Goal: Information Seeking & Learning: Compare options

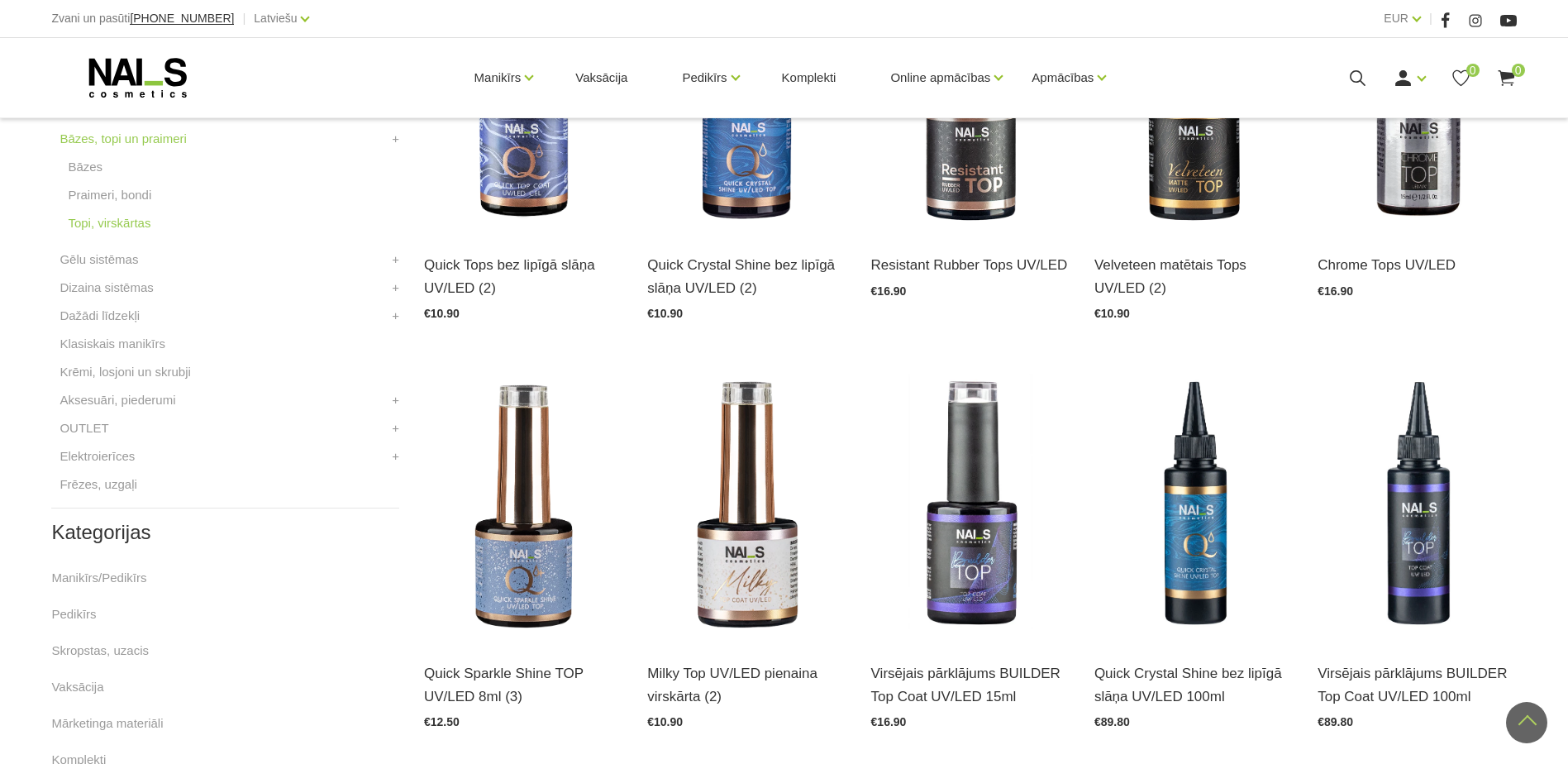
scroll to position [578, 0]
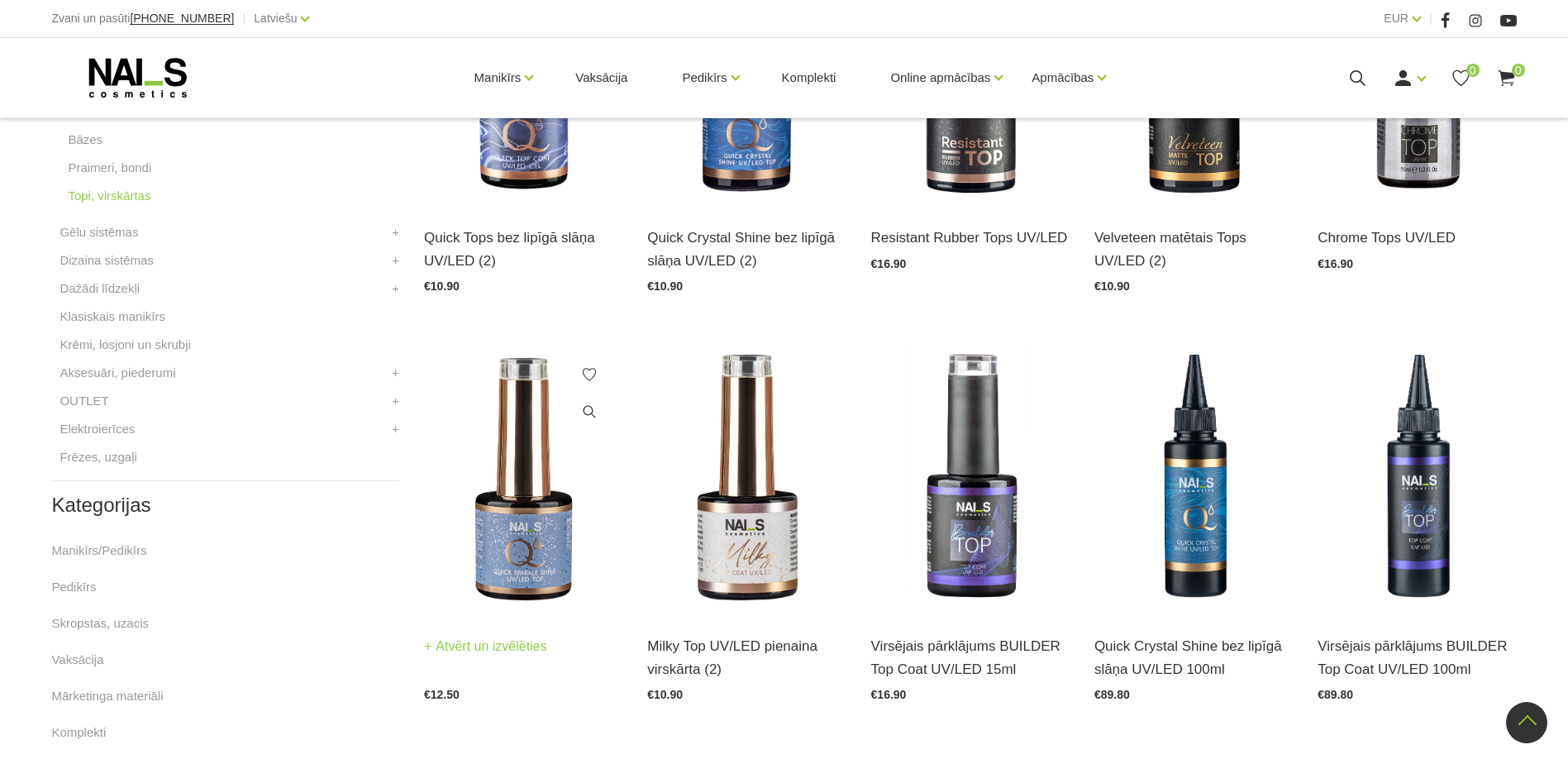
click at [557, 525] on img at bounding box center [523, 478] width 199 height 273
click at [788, 500] on img at bounding box center [747, 478] width 199 height 273
click at [960, 538] on img at bounding box center [970, 478] width 199 height 273
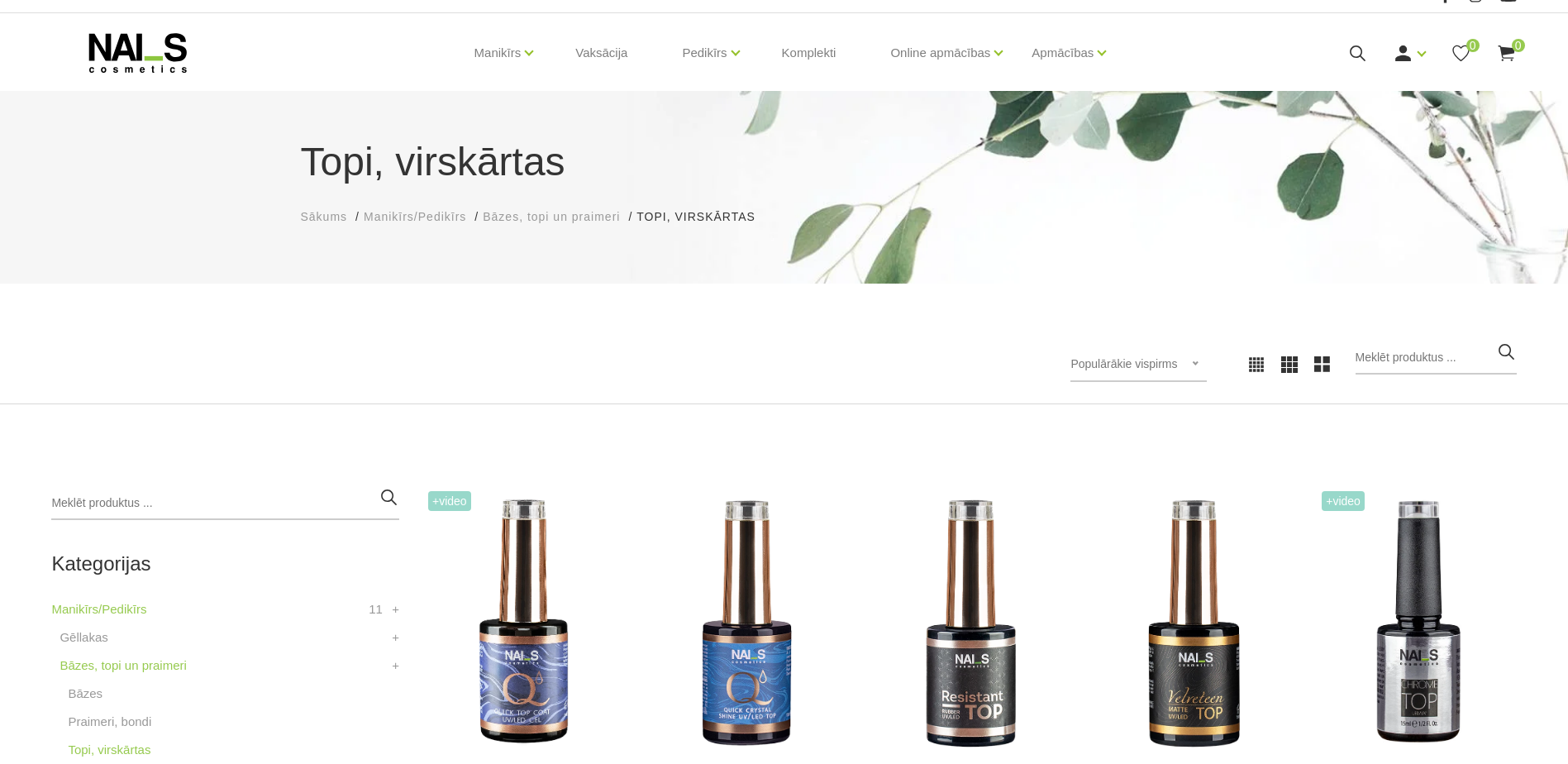
scroll to position [0, 0]
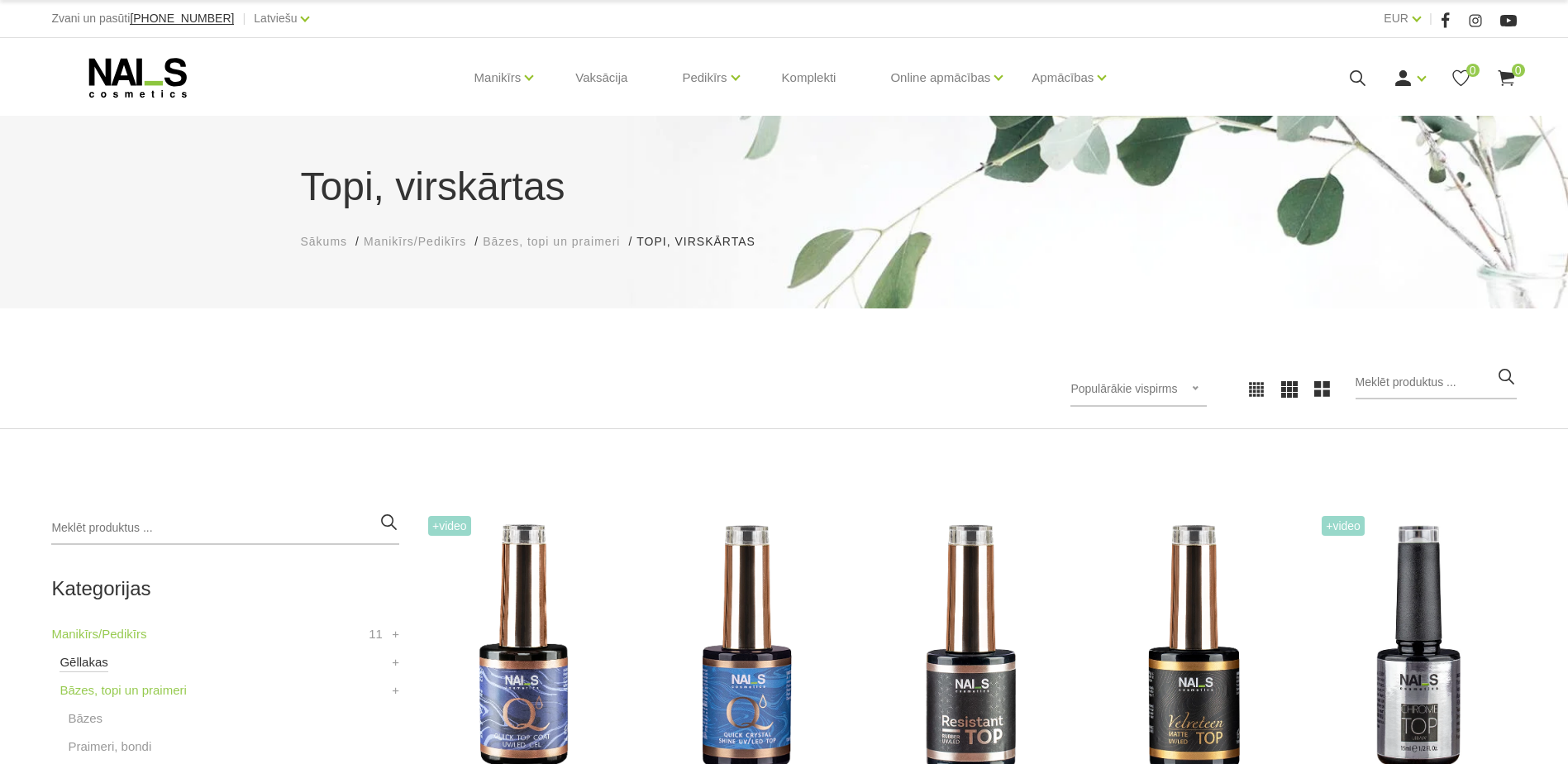
click at [86, 661] on link "Gēllakas" at bounding box center [83, 662] width 48 height 20
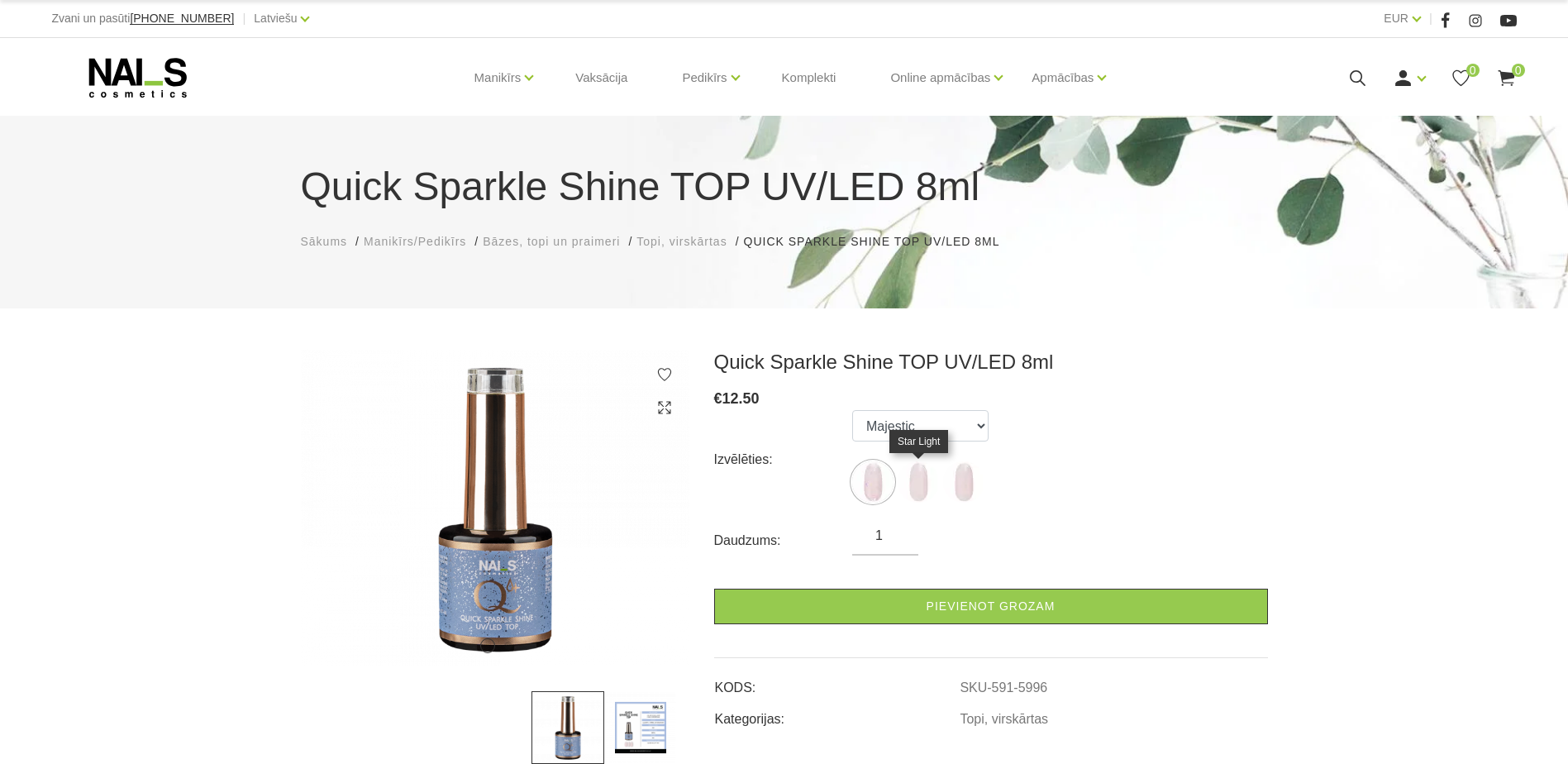
click at [924, 479] on img at bounding box center [918, 482] width 42 height 42
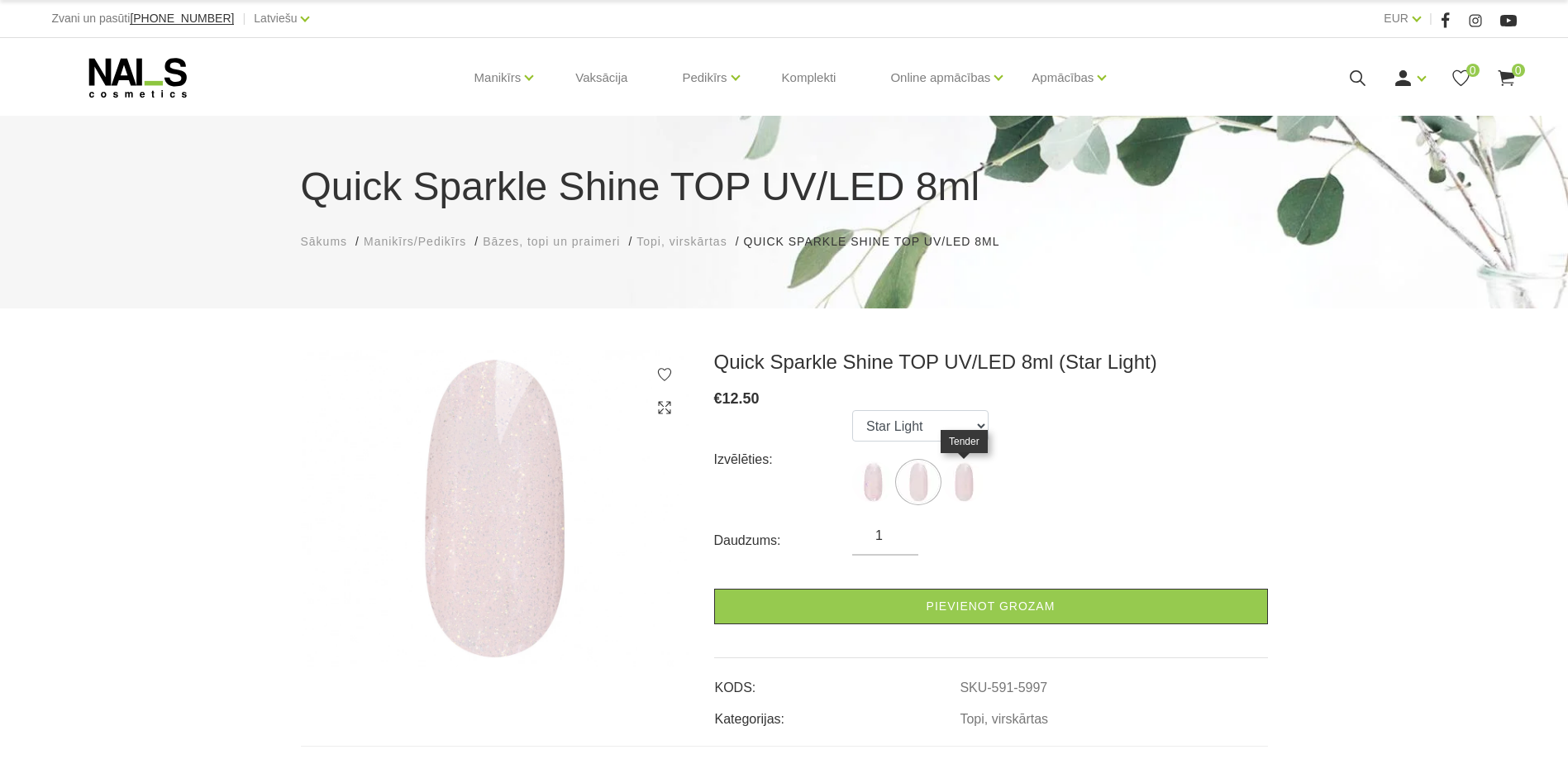
click at [958, 486] on img at bounding box center [963, 482] width 42 height 42
click at [865, 487] on img at bounding box center [872, 482] width 42 height 42
select select "5996"
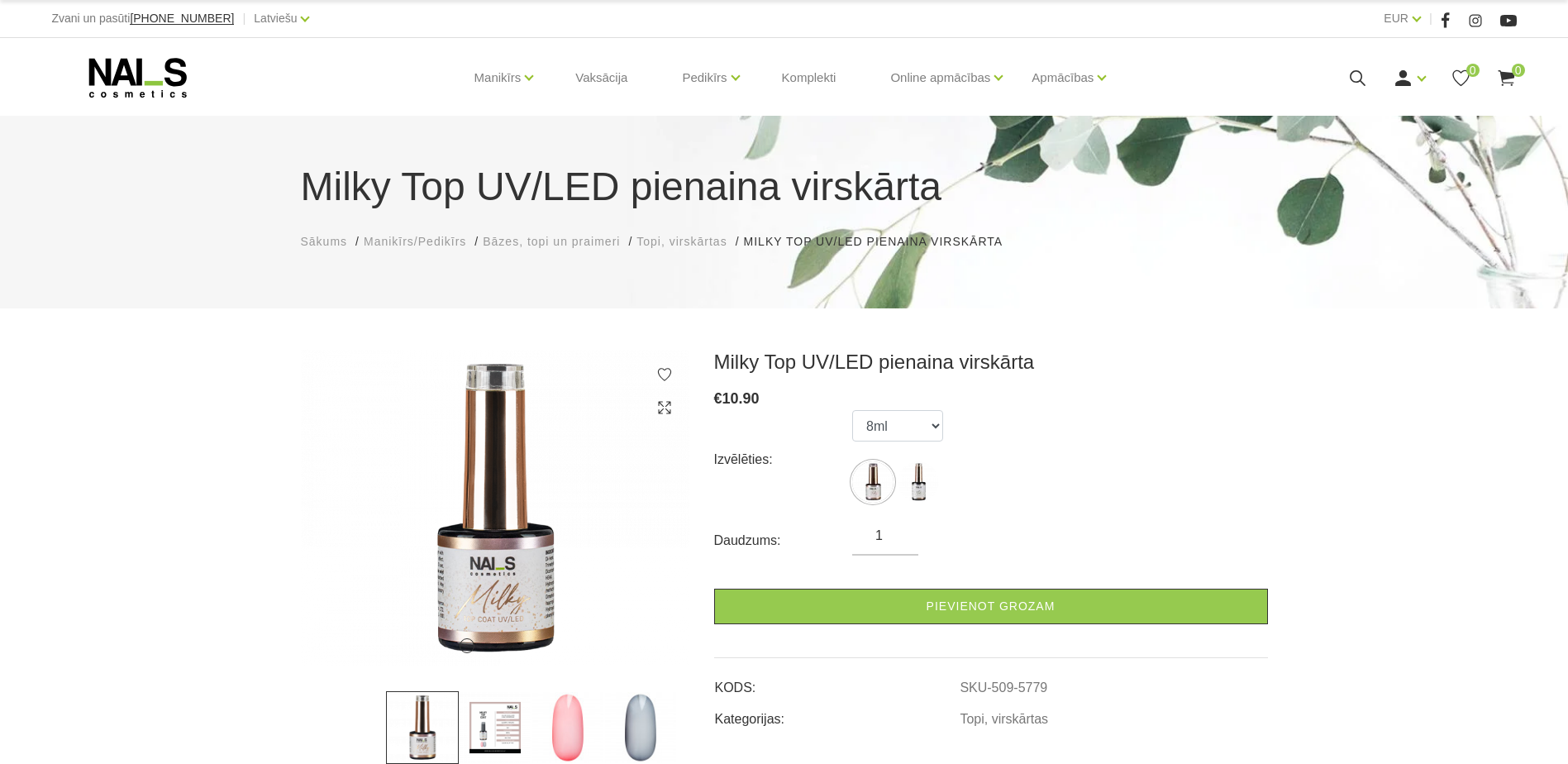
click at [575, 737] on img at bounding box center [568, 727] width 73 height 73
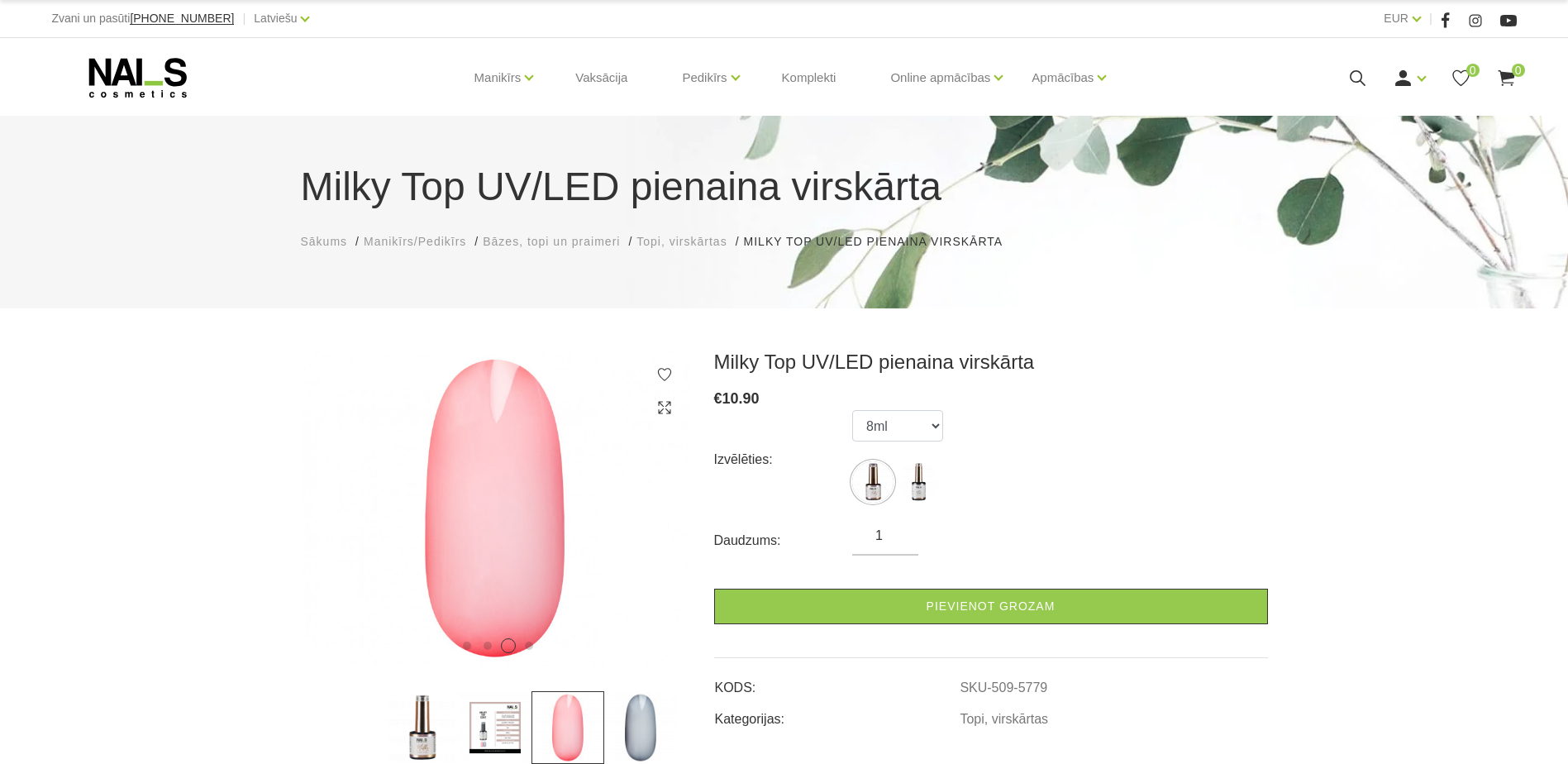
click at [648, 732] on img at bounding box center [640, 727] width 73 height 73
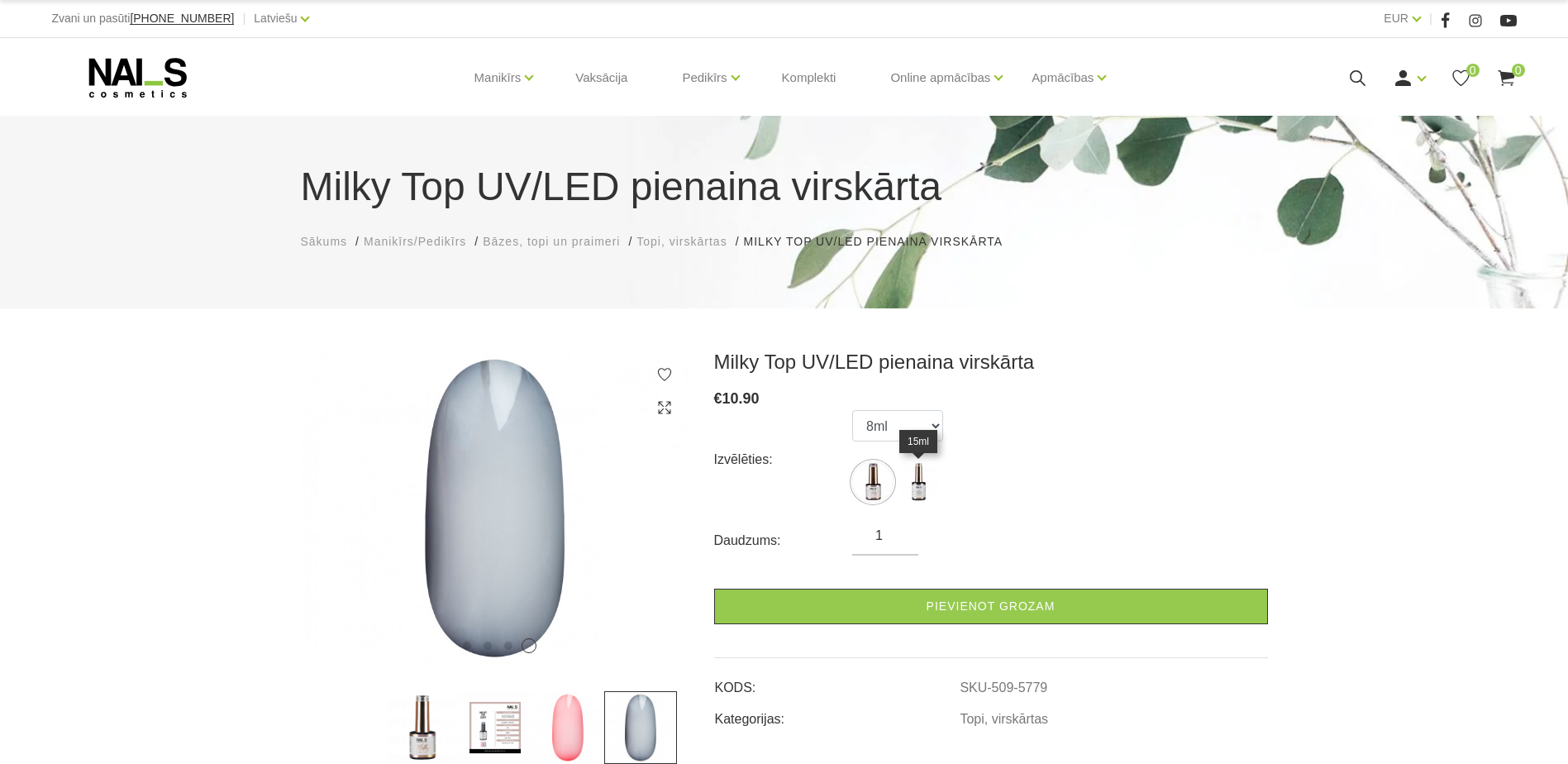
click at [917, 492] on img at bounding box center [918, 482] width 42 height 42
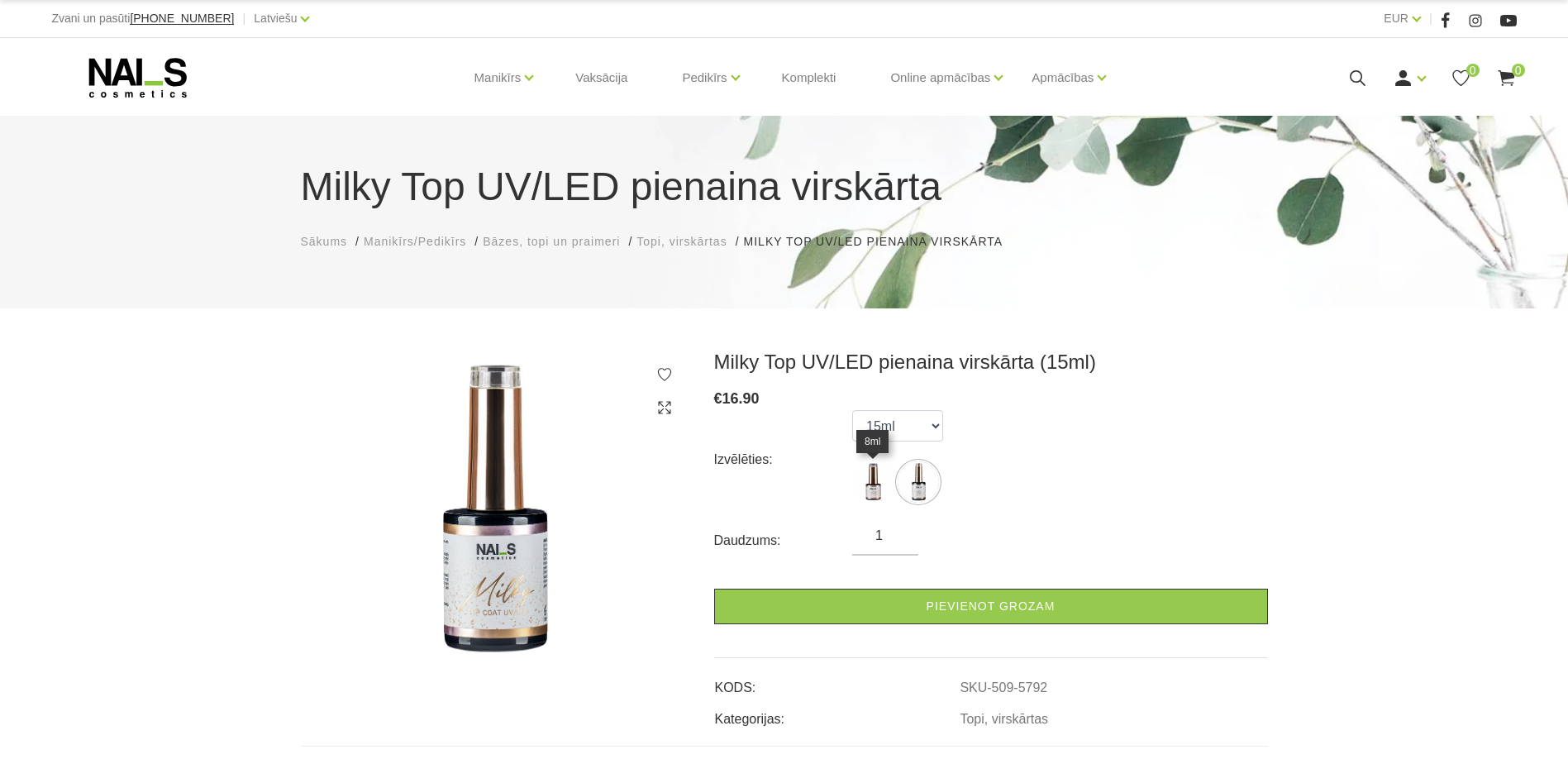
click at [868, 496] on img at bounding box center [872, 482] width 42 height 42
select select "5779"
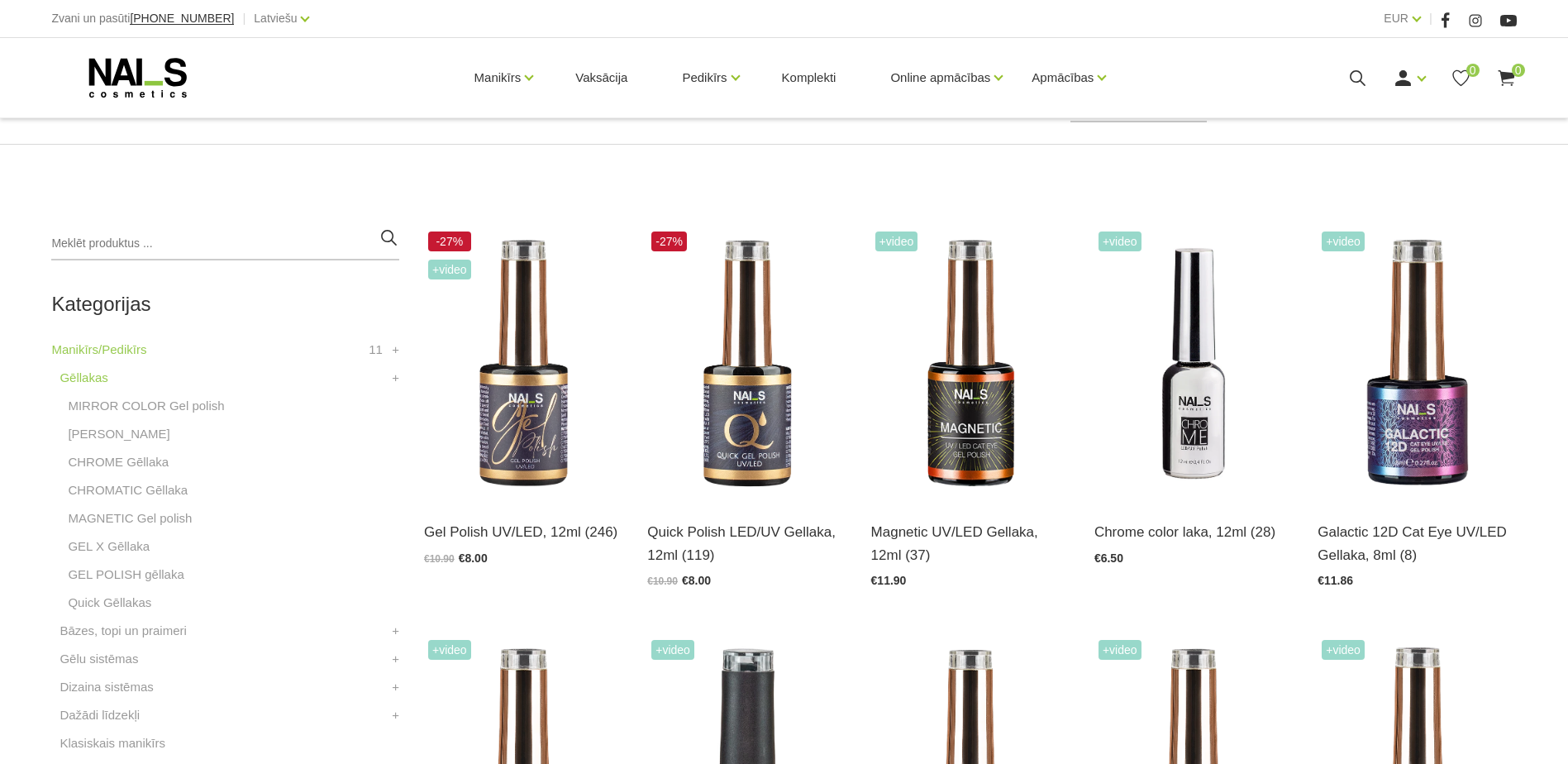
scroll to position [330, 0]
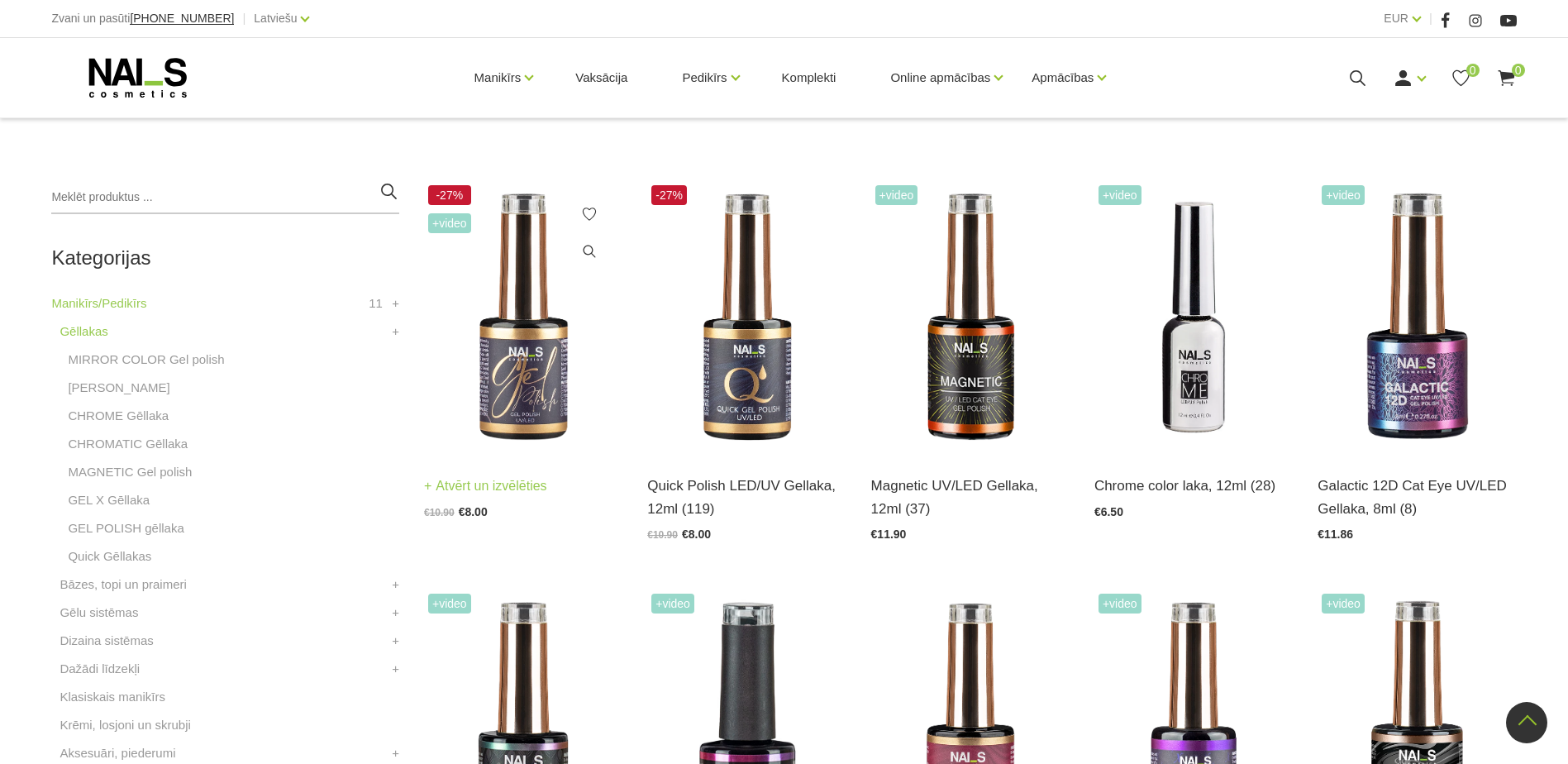
click at [532, 369] on img at bounding box center [523, 317] width 199 height 273
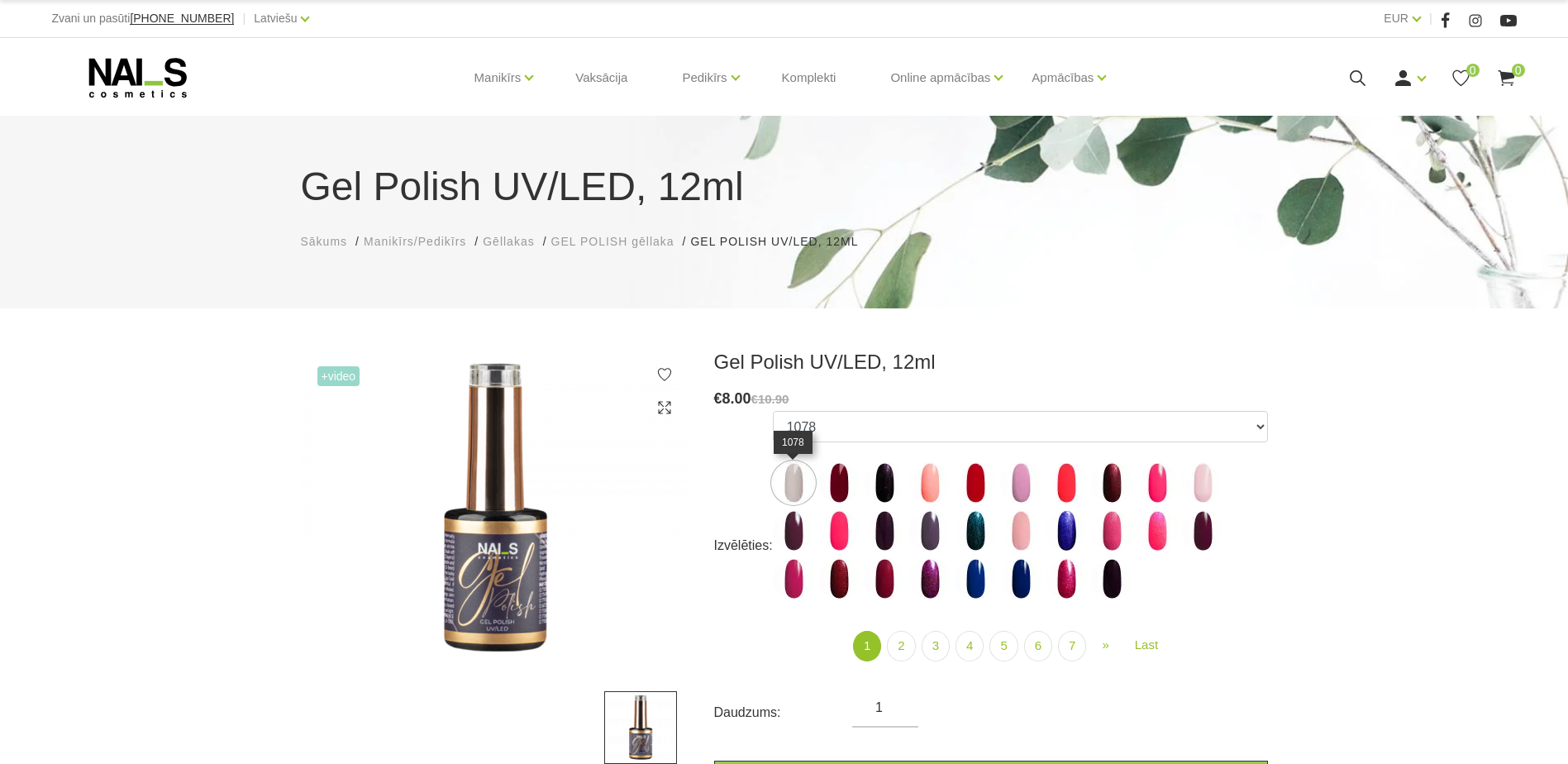
click at [790, 480] on img at bounding box center [794, 483] width 42 height 42
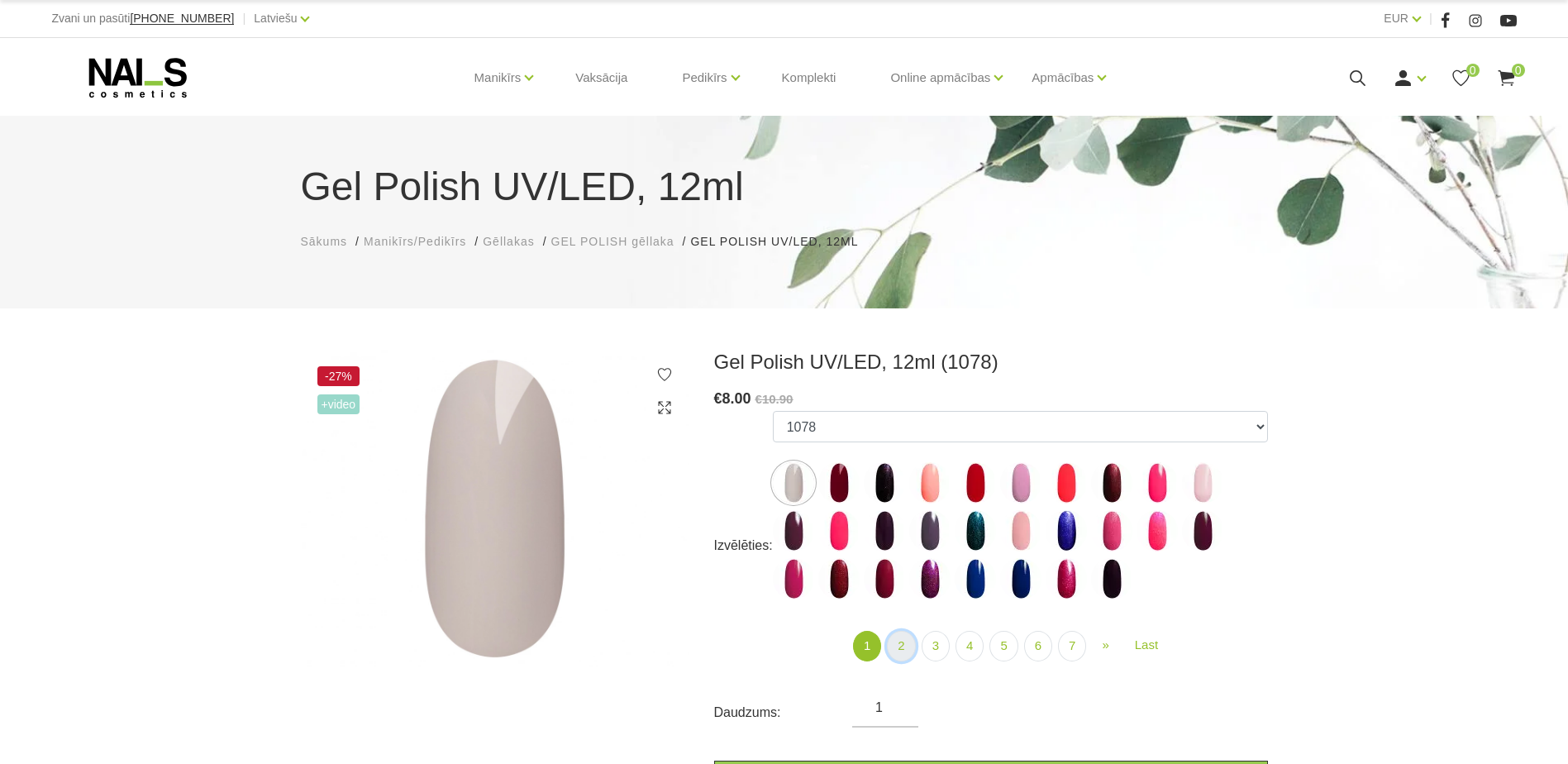
click at [904, 643] on link "2" at bounding box center [901, 646] width 28 height 30
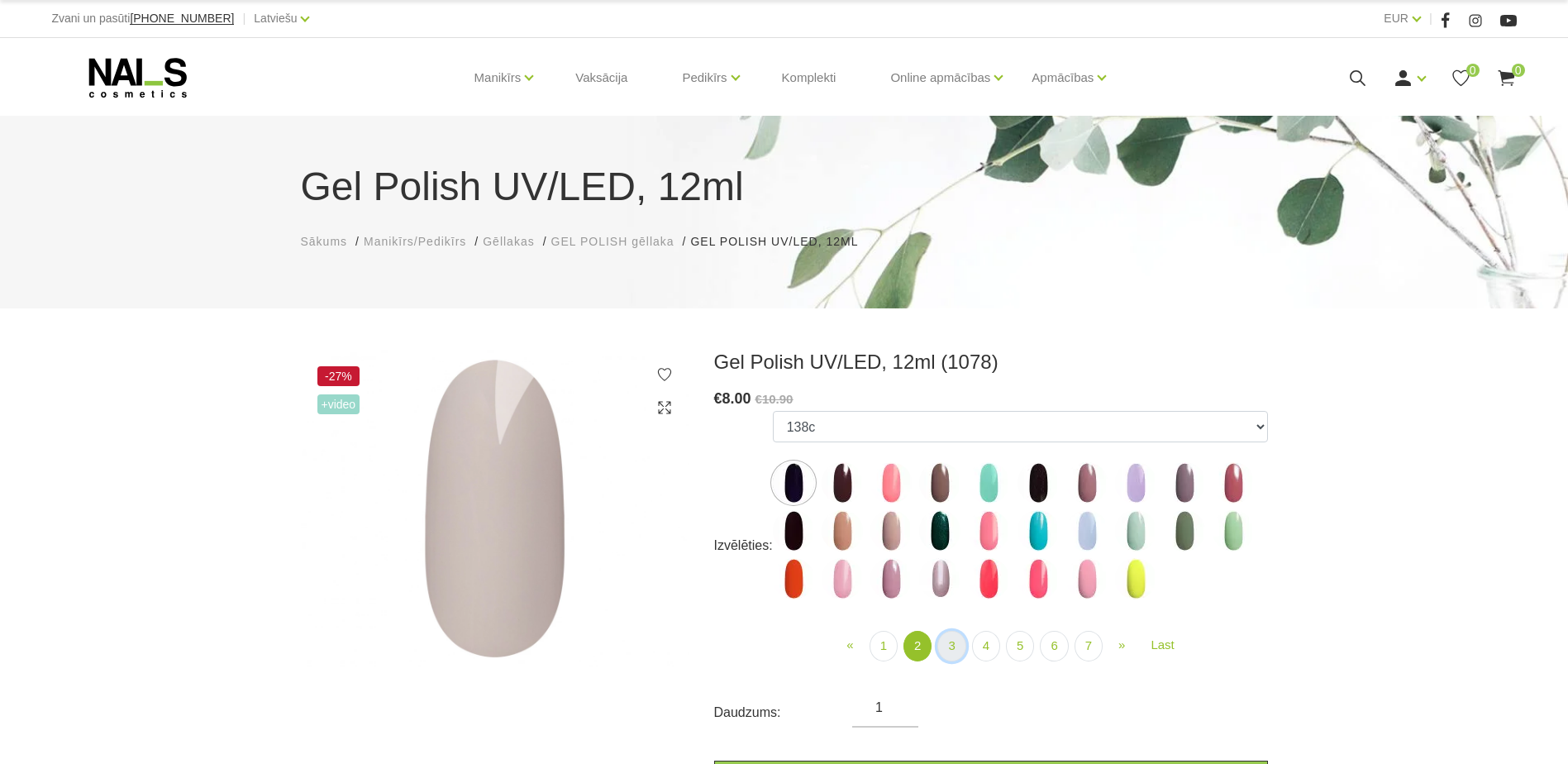
click at [952, 644] on link "3" at bounding box center [951, 646] width 28 height 30
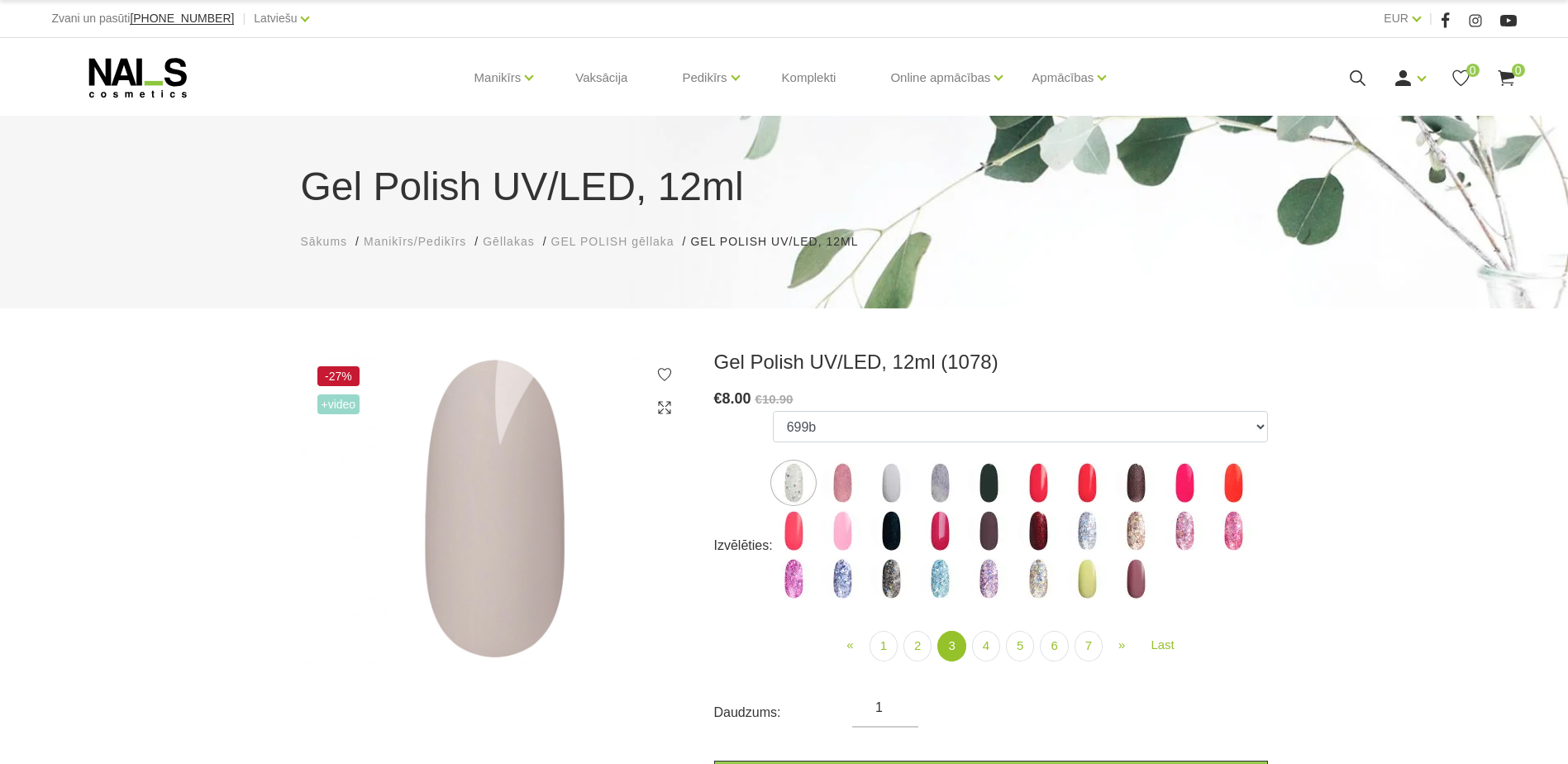
click at [894, 482] on img at bounding box center [891, 483] width 42 height 42
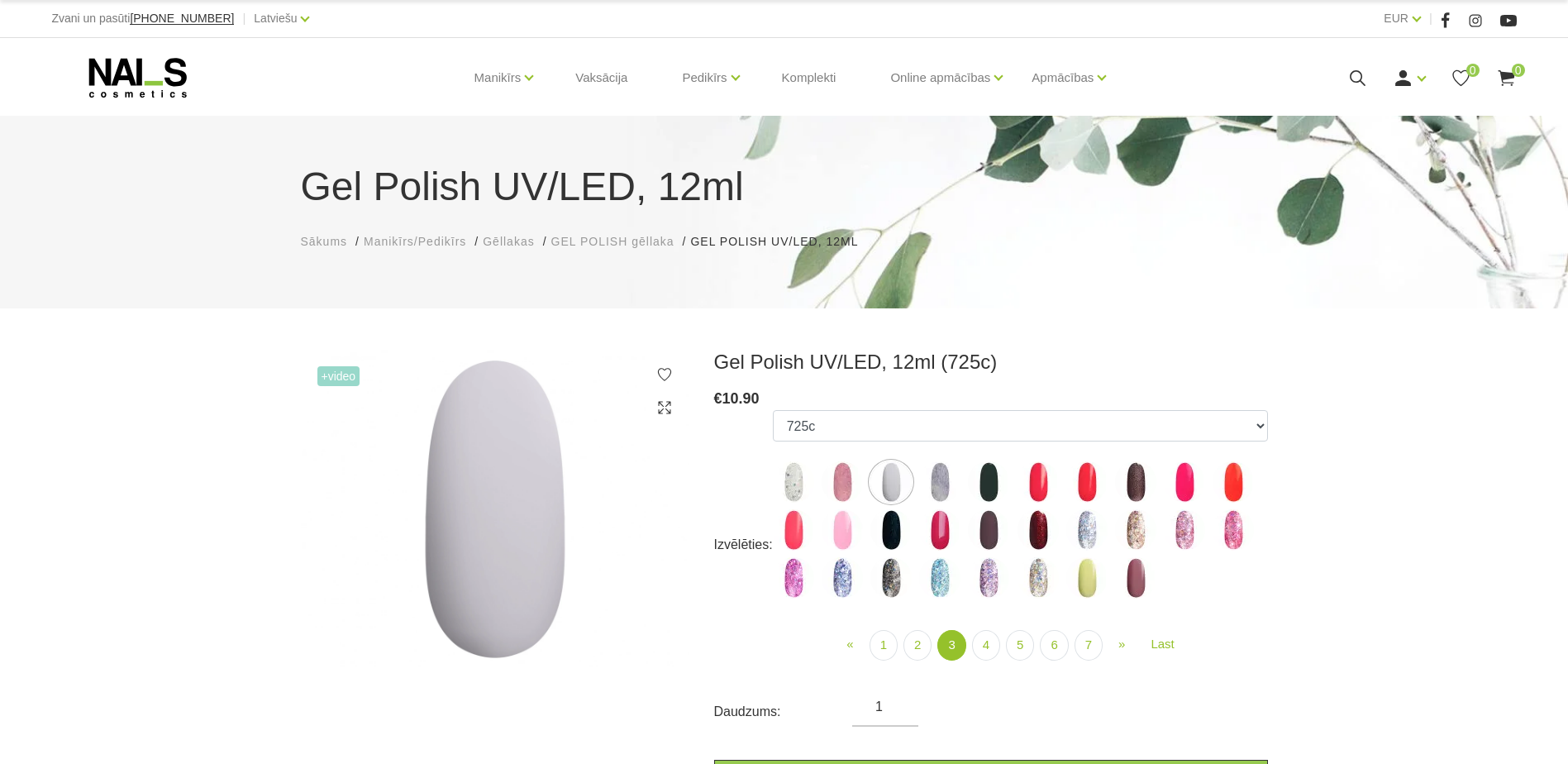
click at [793, 480] on img at bounding box center [794, 482] width 42 height 42
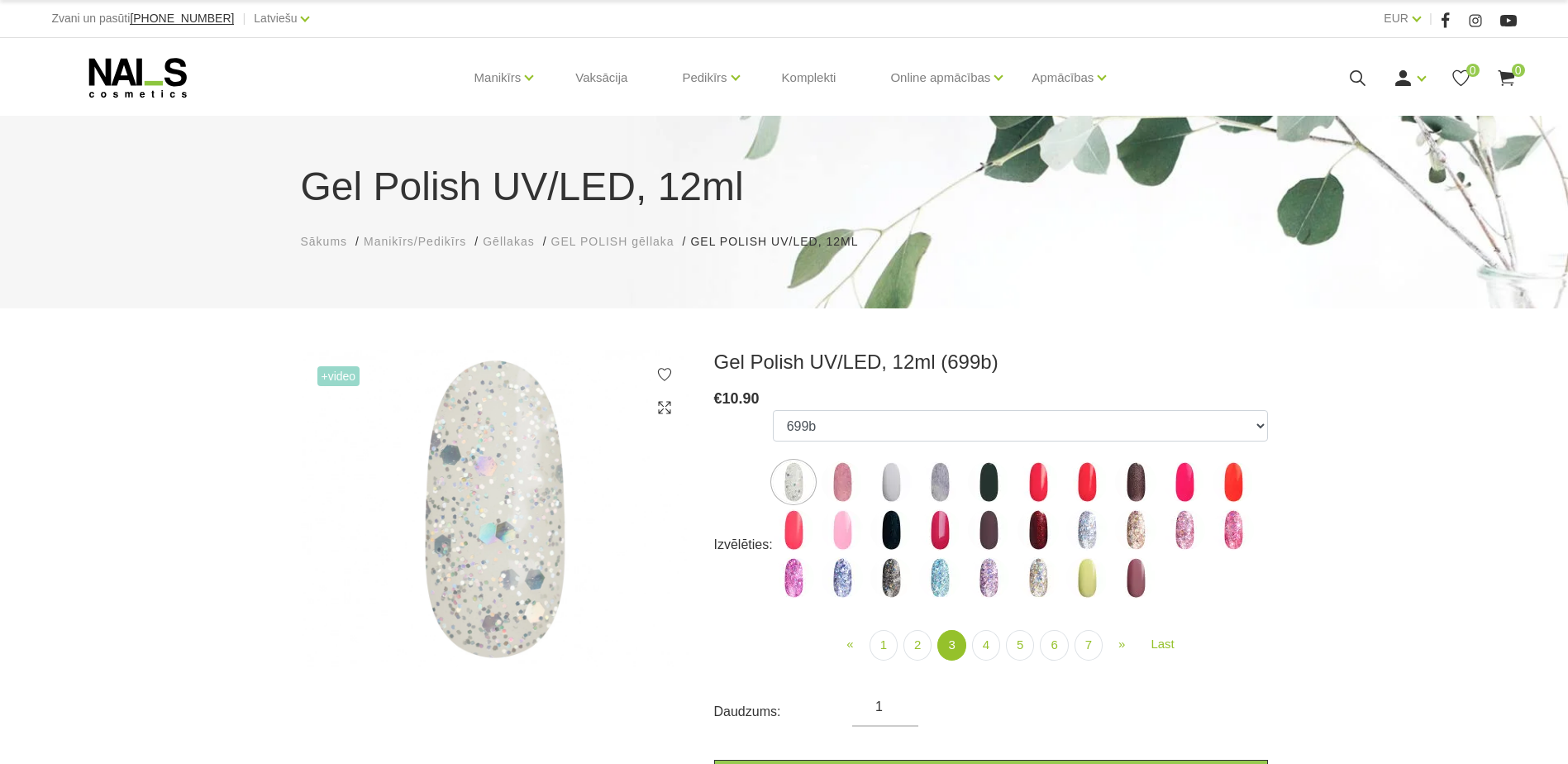
click at [1082, 525] on img at bounding box center [1087, 530] width 42 height 42
select select "4146"
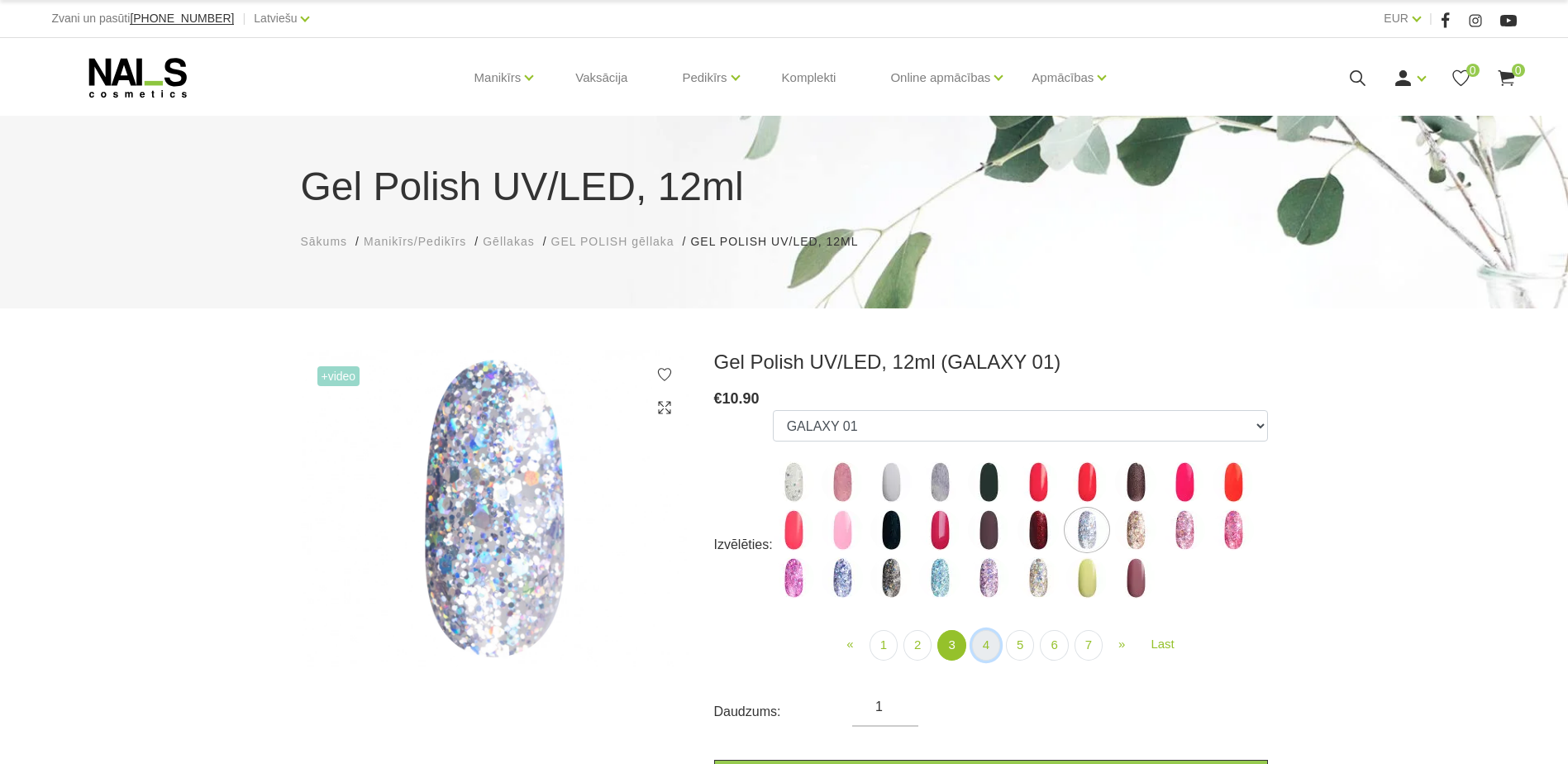
click at [991, 646] on link "4" at bounding box center [986, 645] width 28 height 30
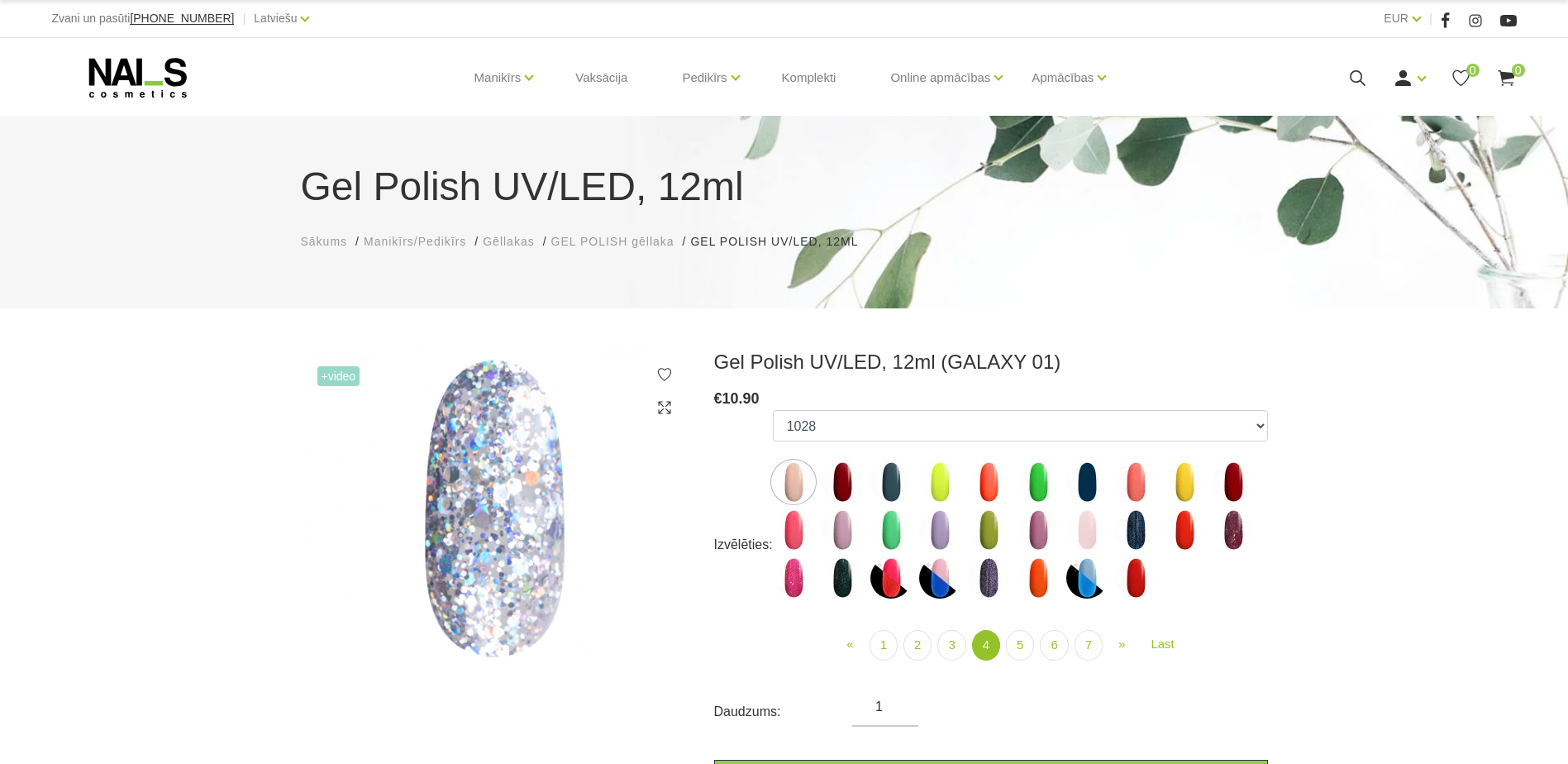
click at [1092, 528] on img at bounding box center [1087, 530] width 42 height 42
select select "4272"
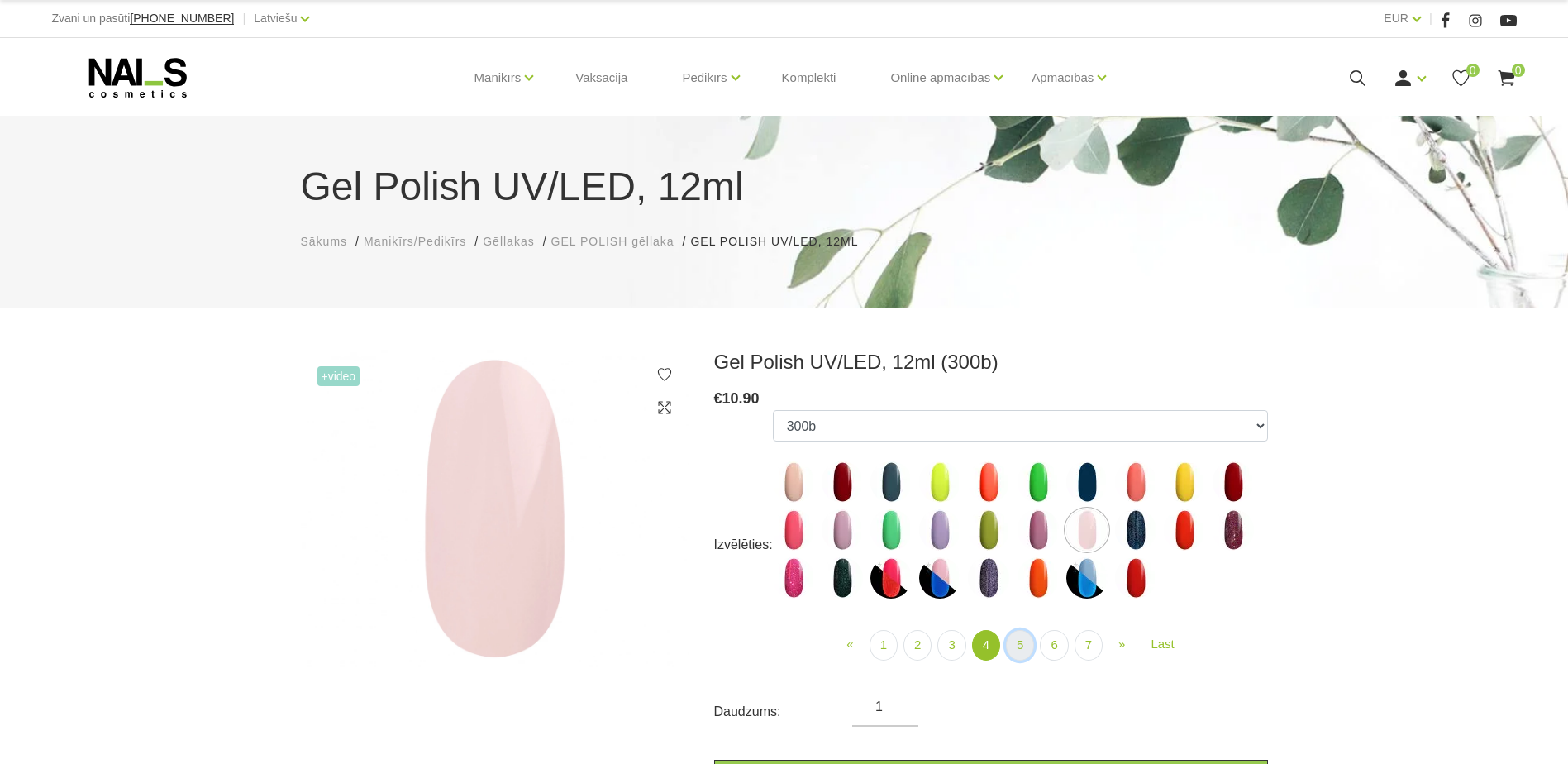
click at [1020, 646] on link "5" at bounding box center [1020, 645] width 28 height 30
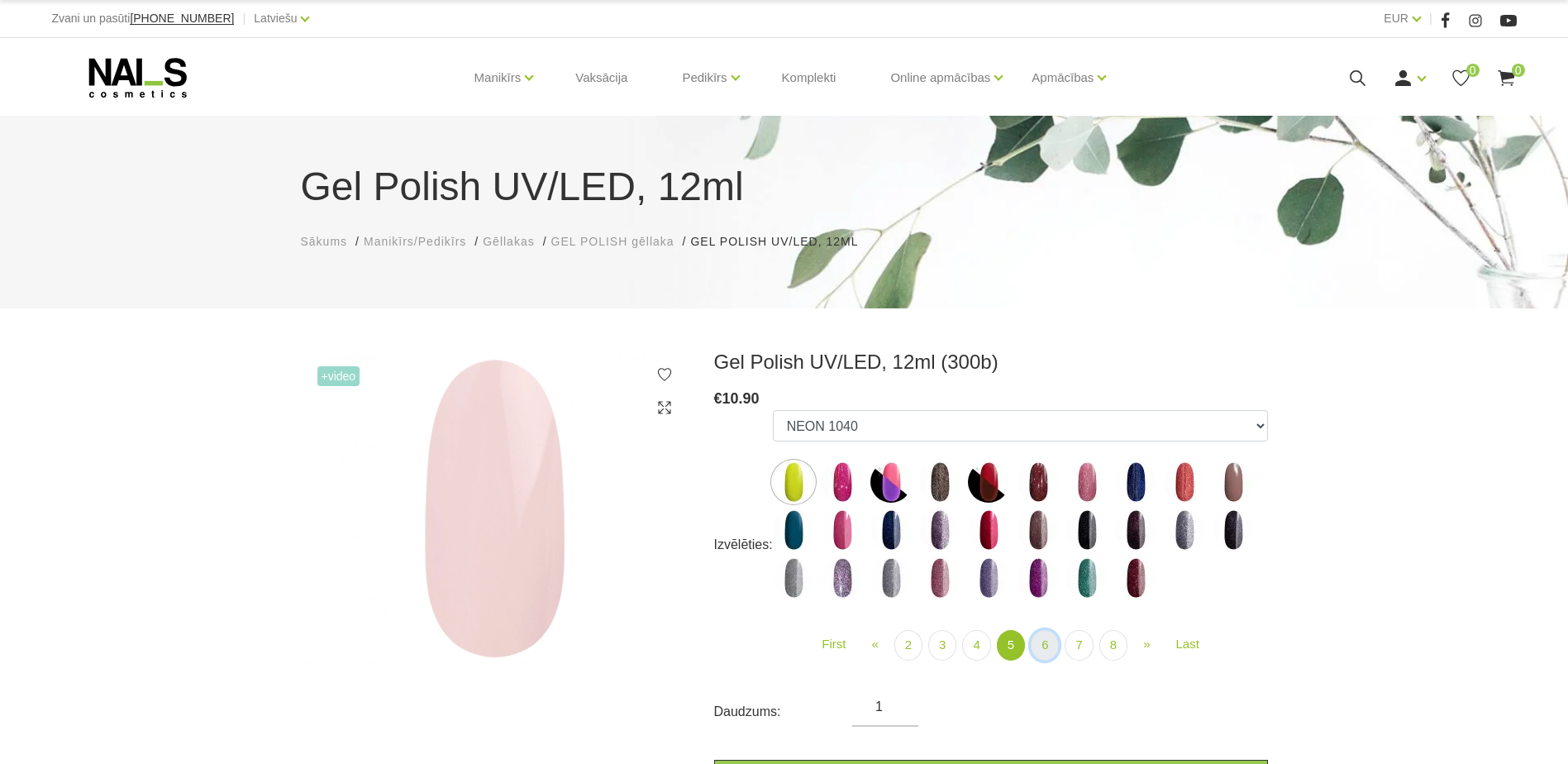
click at [1040, 644] on link "6" at bounding box center [1045, 645] width 28 height 30
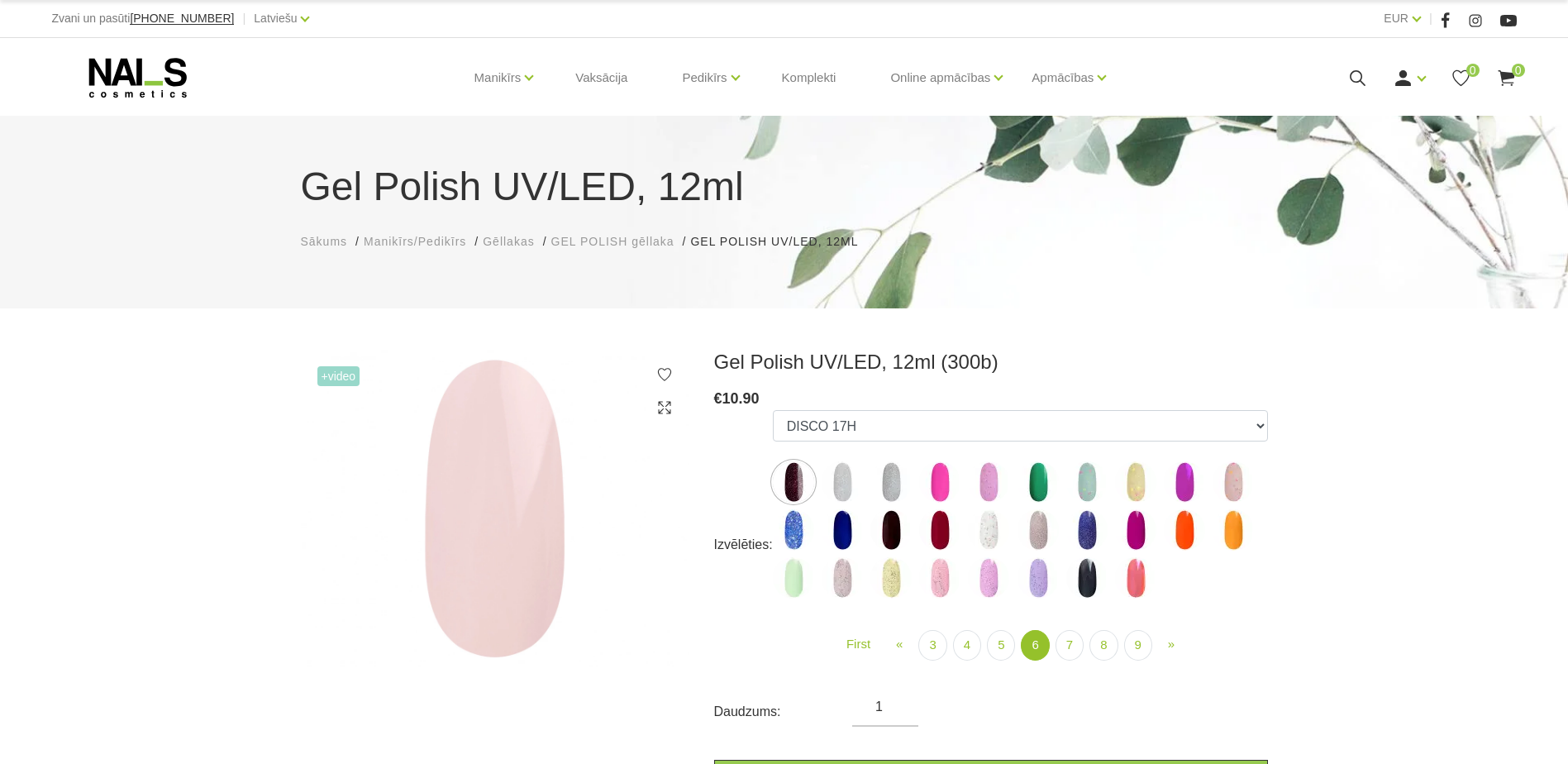
click at [991, 523] on img at bounding box center [989, 530] width 42 height 42
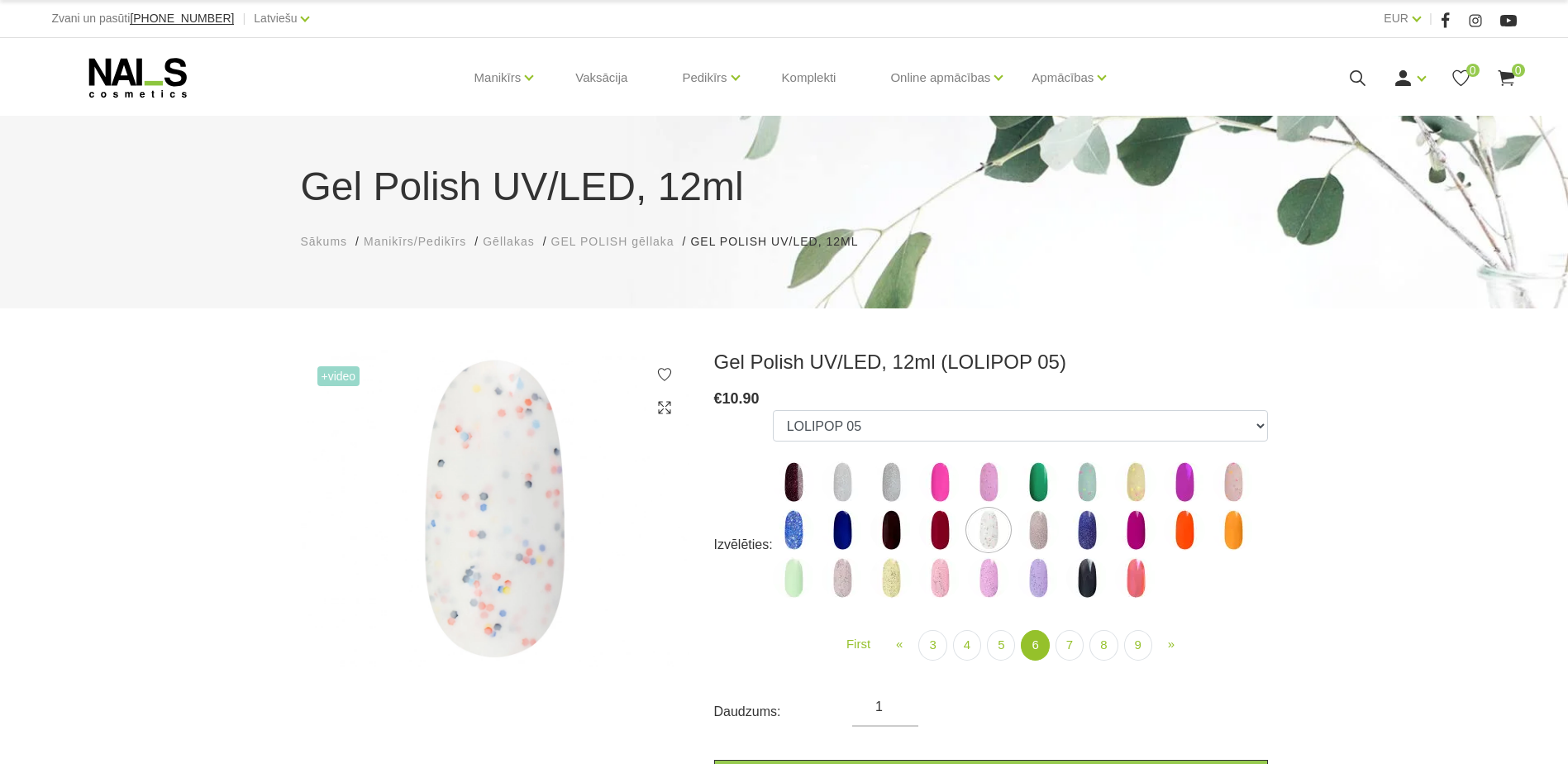
click at [835, 480] on img at bounding box center [842, 482] width 42 height 42
select select "5188"
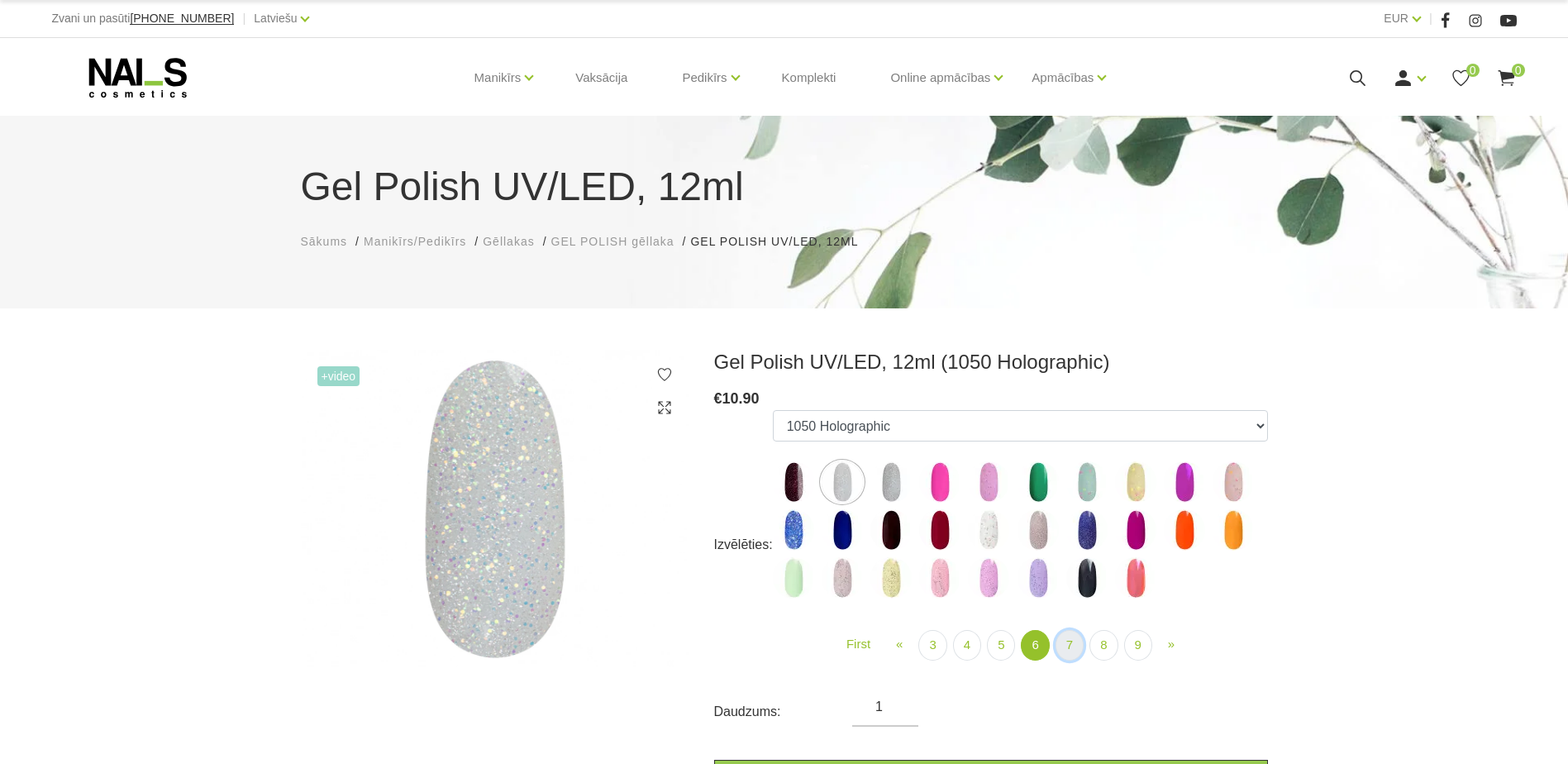
click at [1066, 639] on link "7" at bounding box center [1069, 645] width 28 height 30
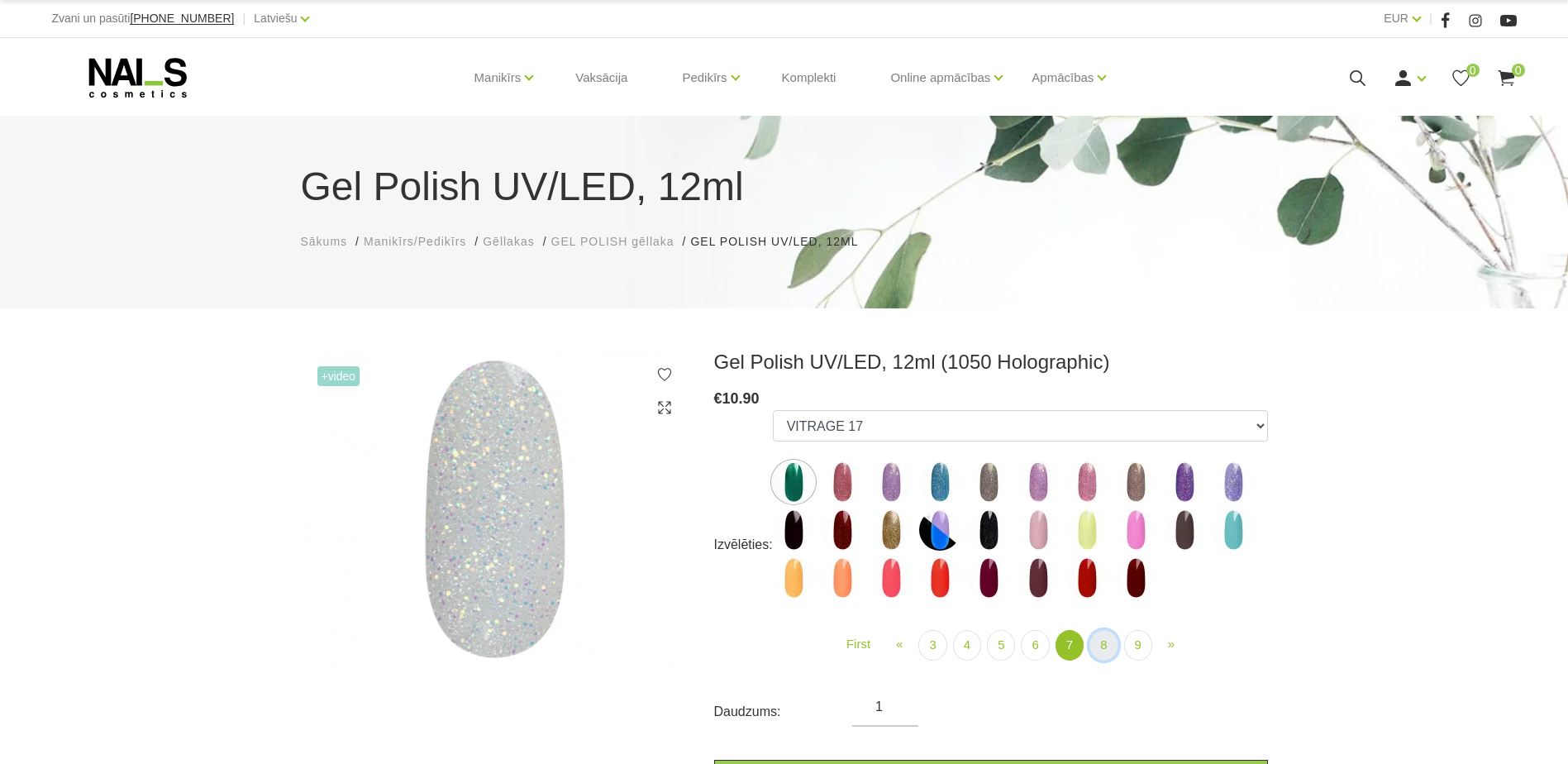
click at [1106, 643] on link "8" at bounding box center [1103, 645] width 28 height 30
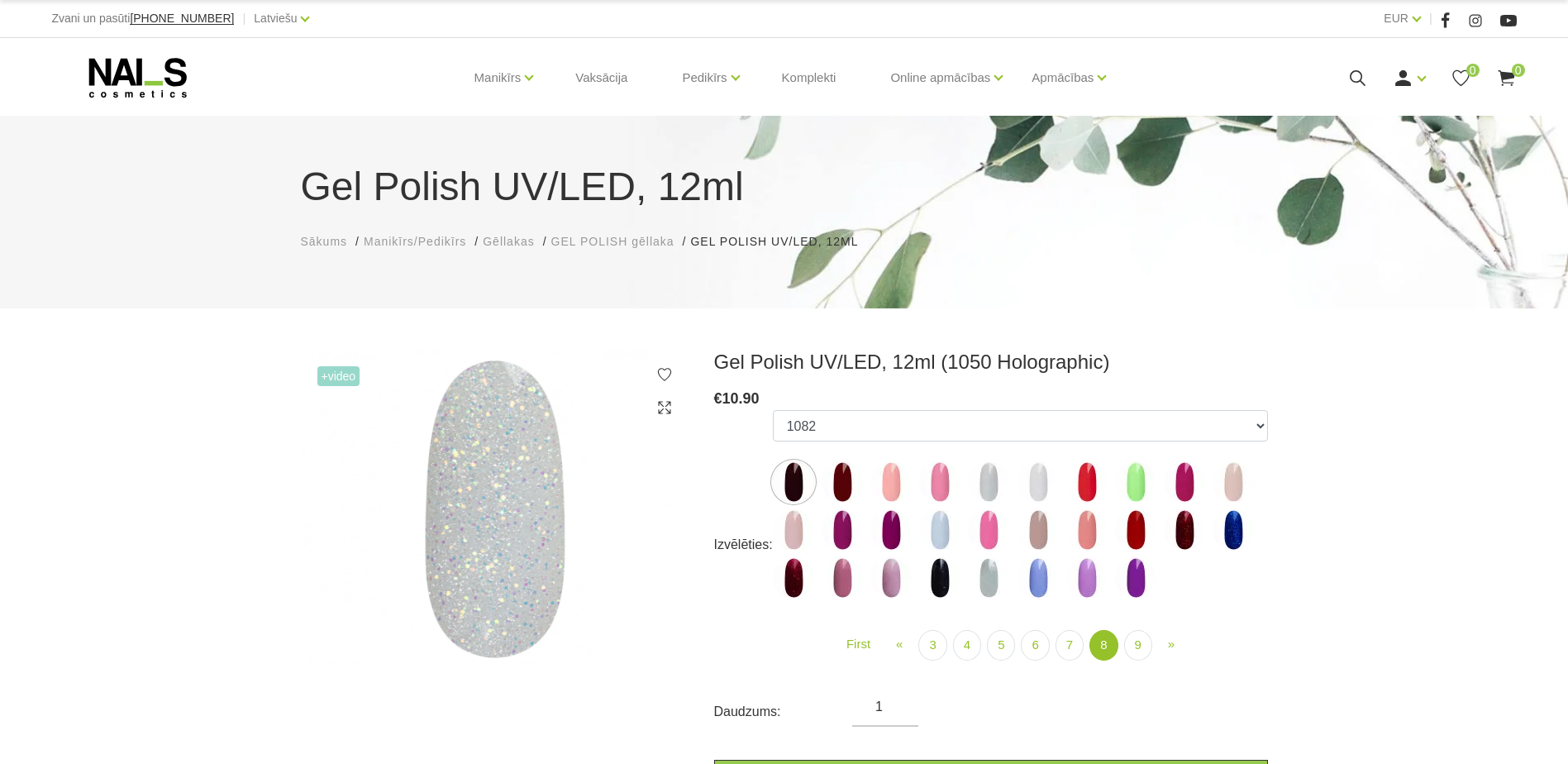
click at [1043, 480] on img at bounding box center [1038, 482] width 42 height 42
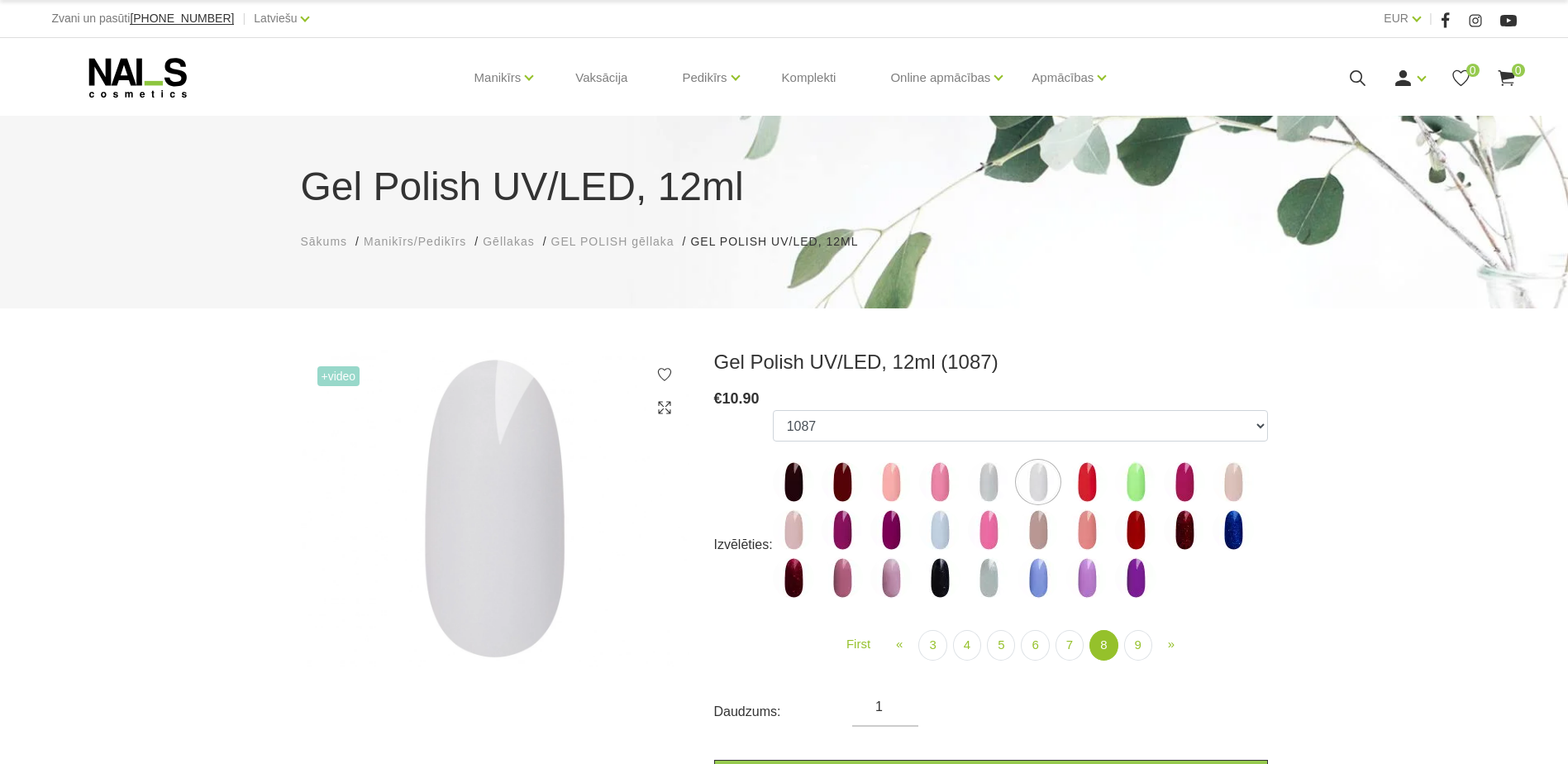
click at [799, 532] on img at bounding box center [794, 530] width 42 height 42
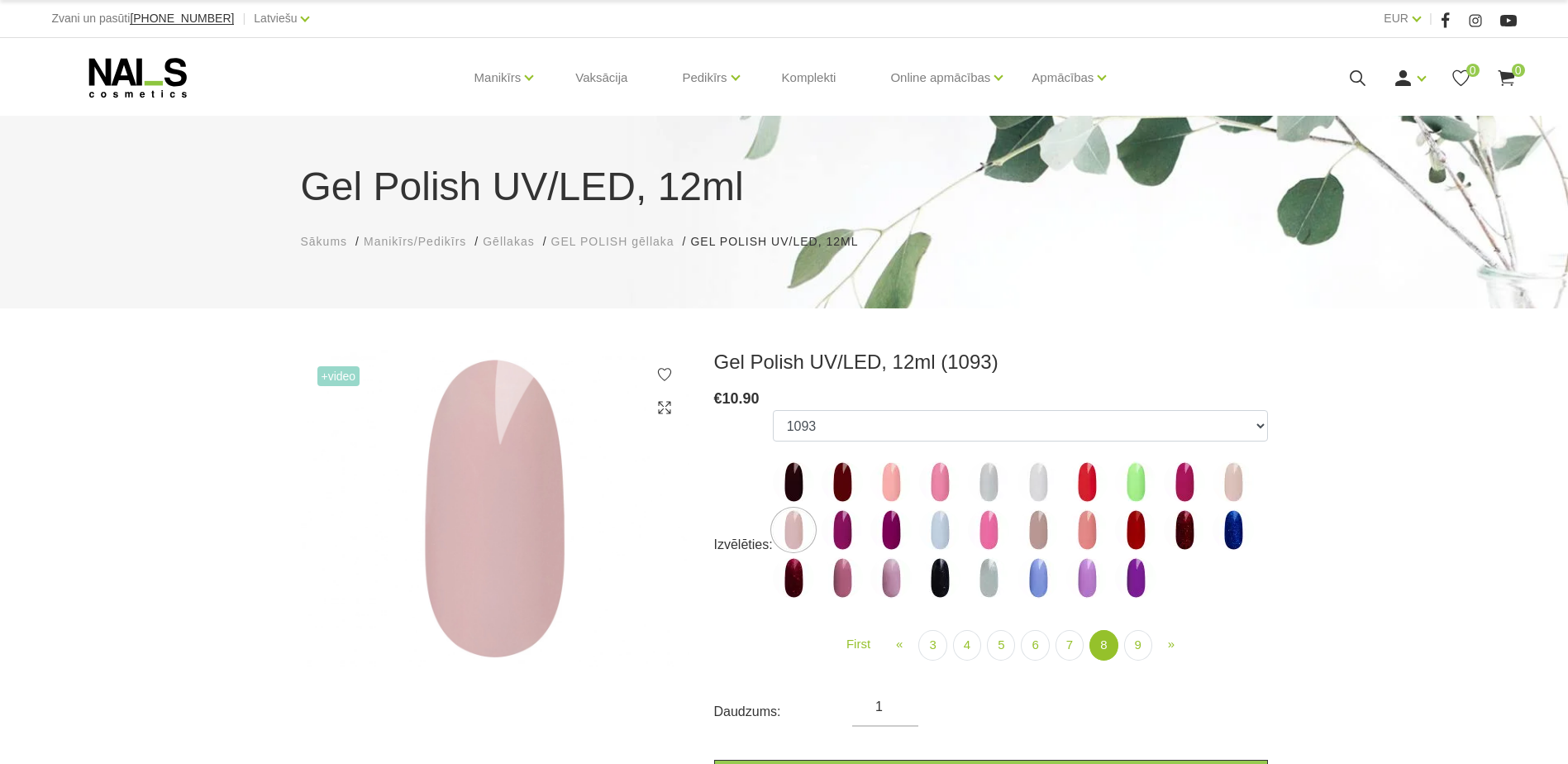
click at [1233, 486] on img at bounding box center [1233, 482] width 42 height 42
select select "5905"
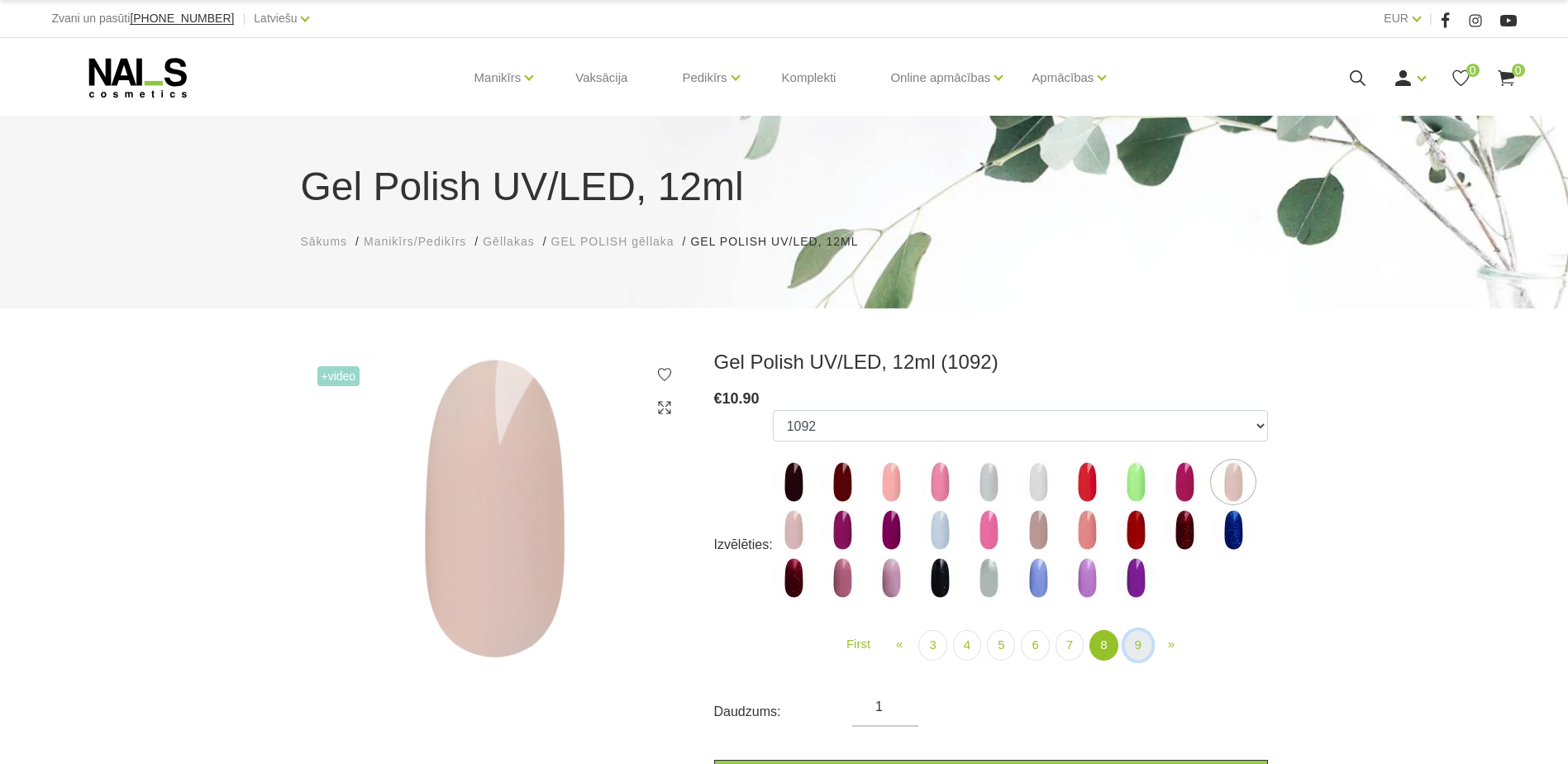
click at [1130, 649] on link "9" at bounding box center [1138, 645] width 28 height 30
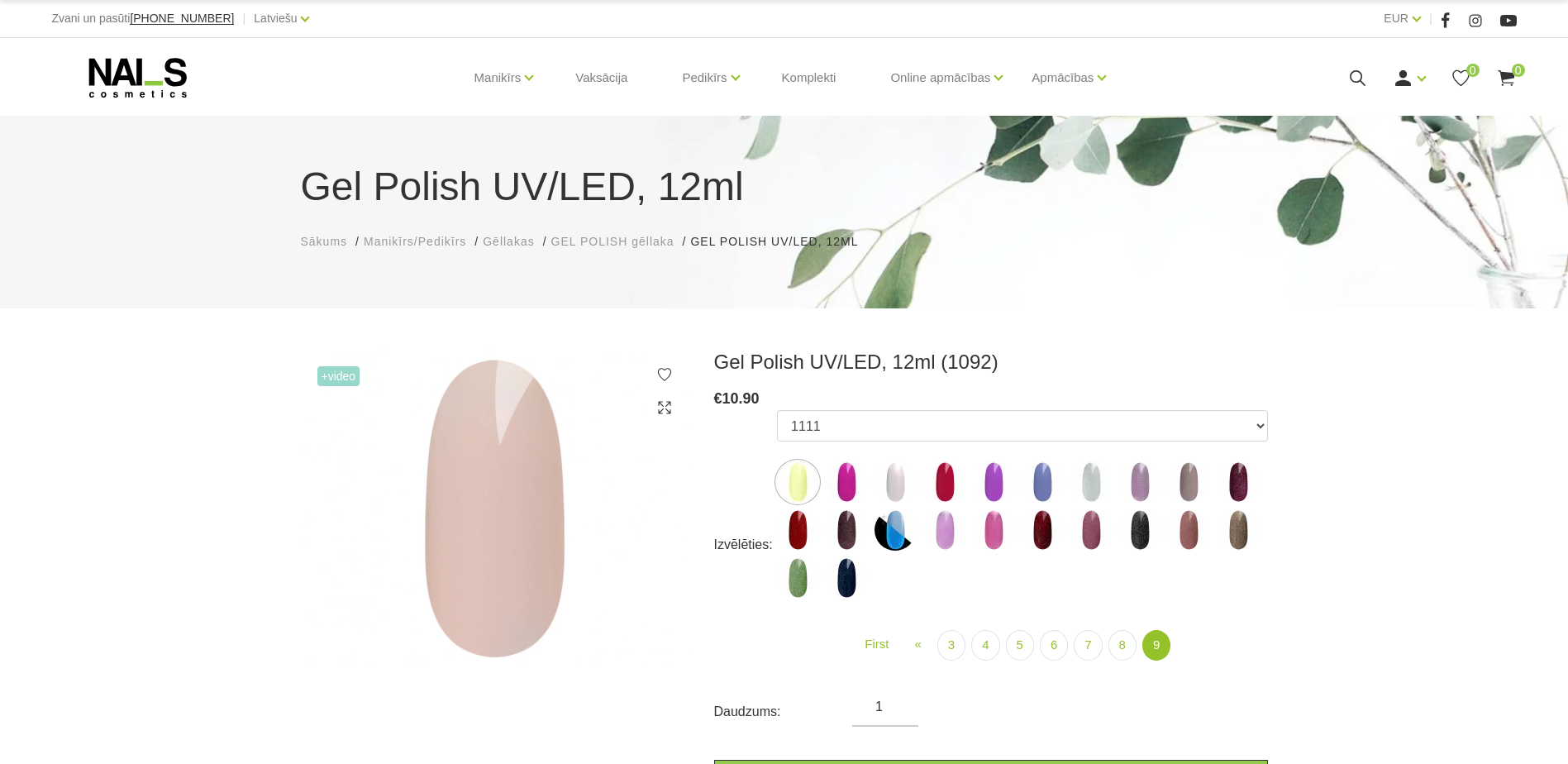
click at [901, 490] on img at bounding box center [895, 482] width 42 height 42
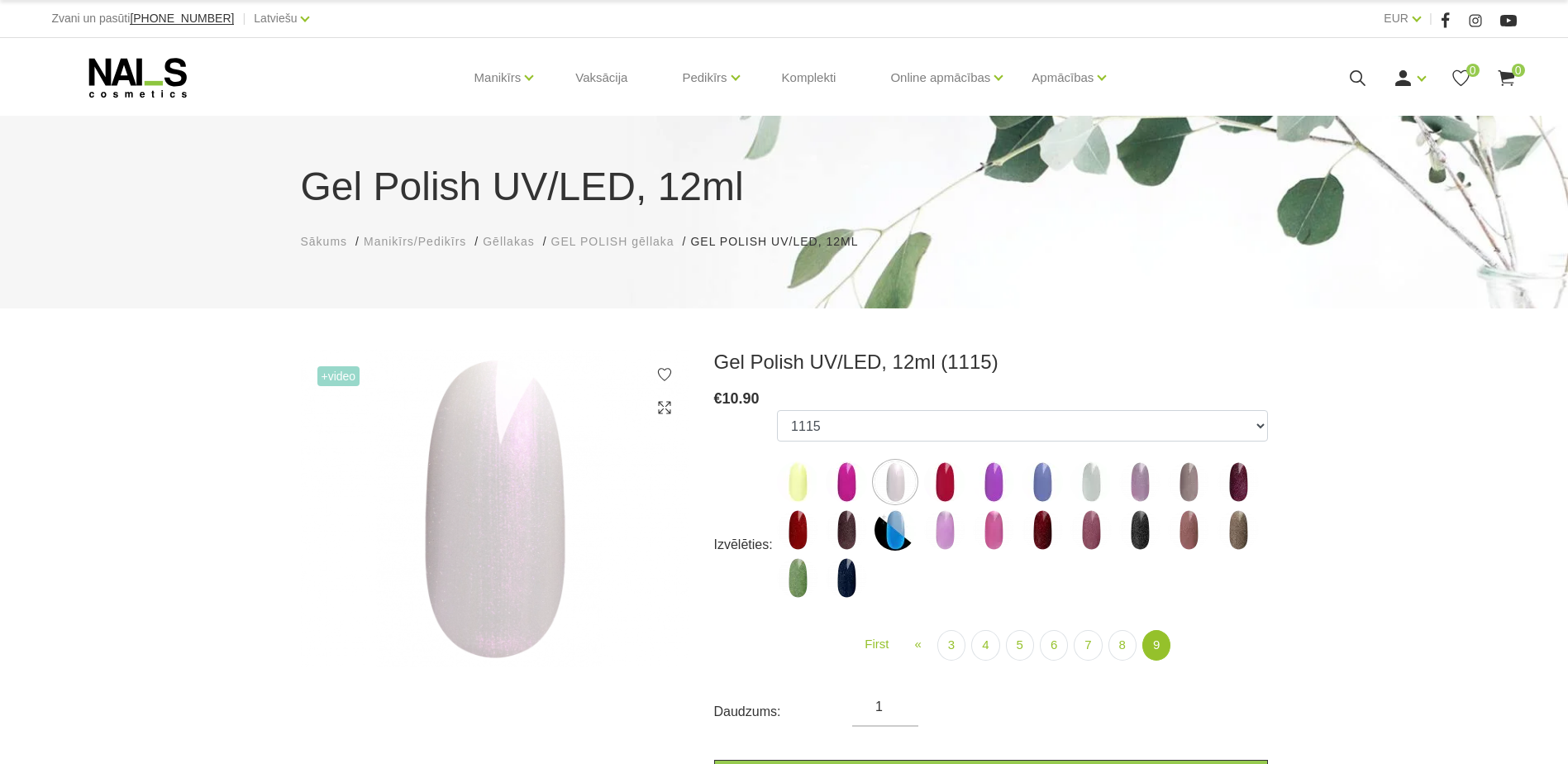
click at [1093, 487] on img at bounding box center [1091, 482] width 42 height 42
select select "6242"
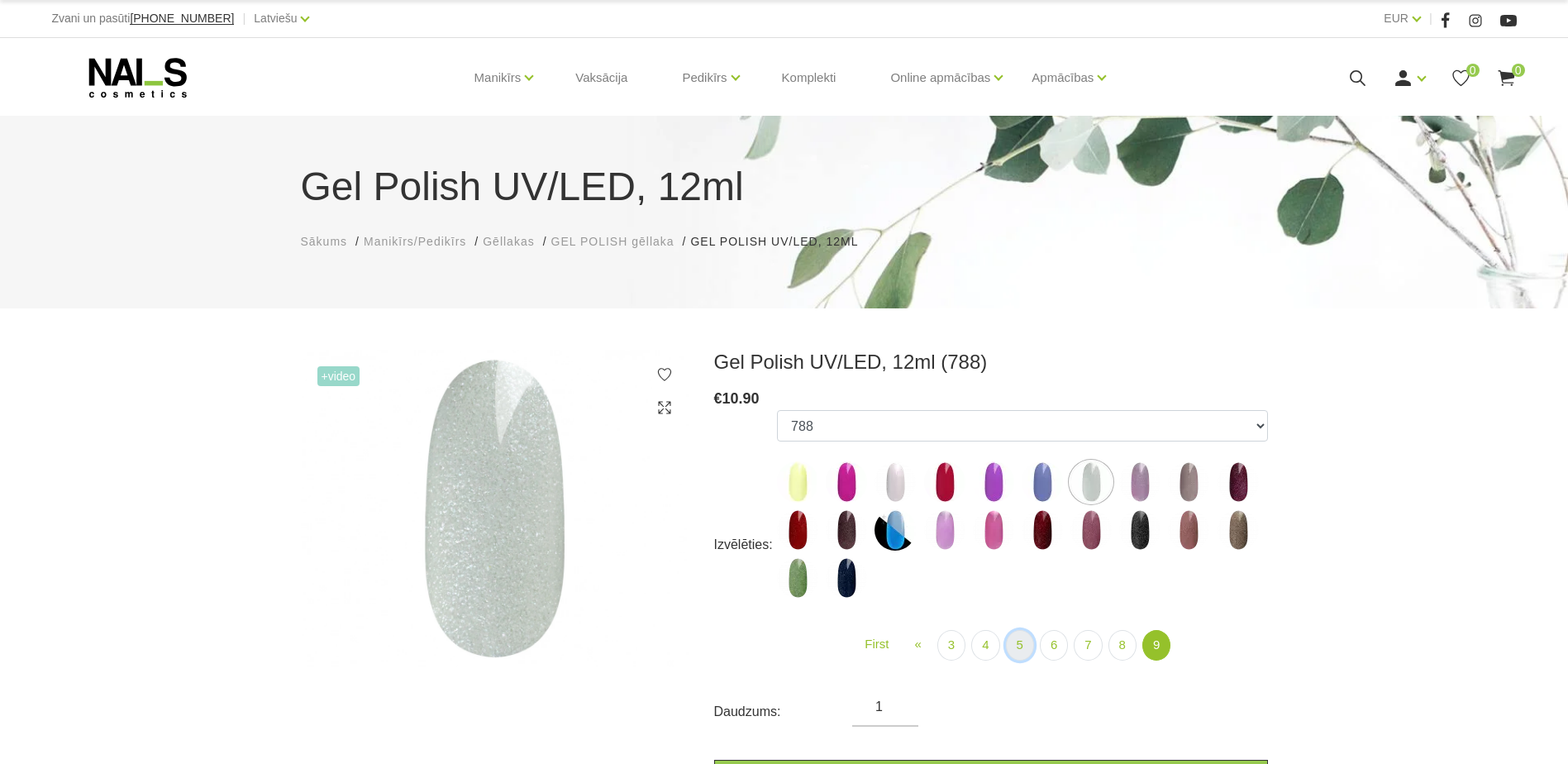
click at [1014, 652] on link "5" at bounding box center [1020, 645] width 28 height 30
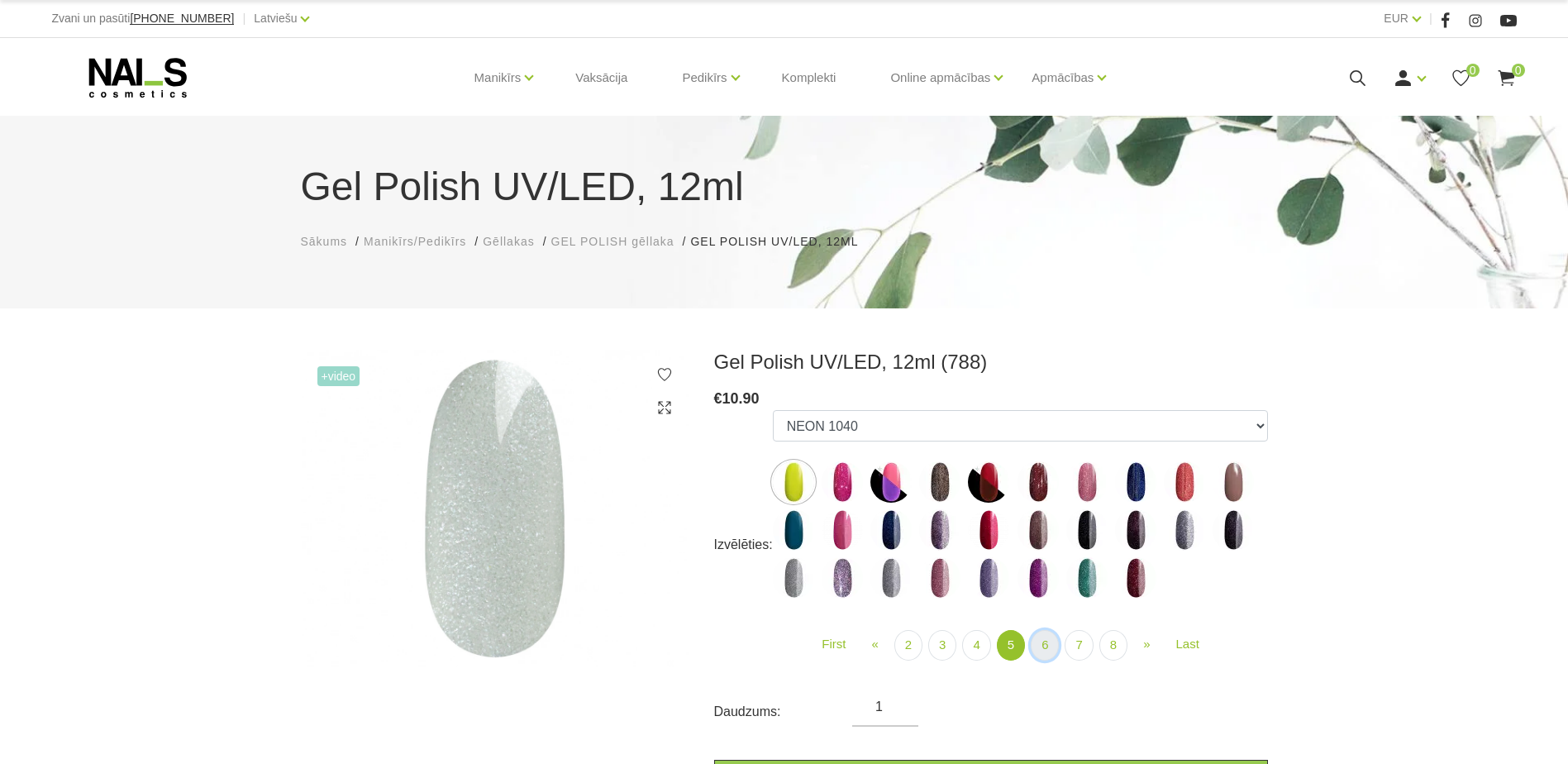
click at [1043, 647] on link "6" at bounding box center [1045, 645] width 28 height 30
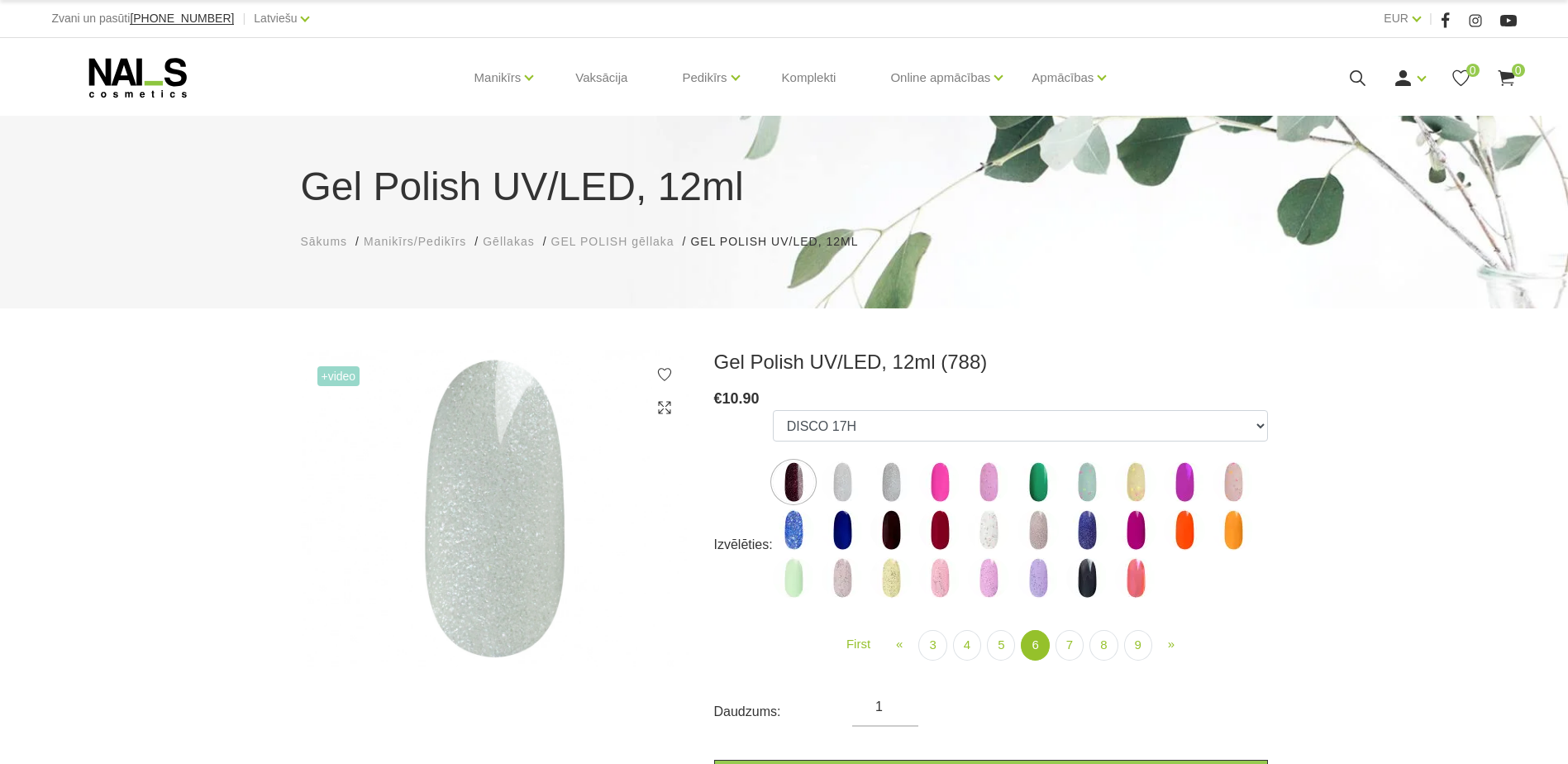
click at [986, 534] on img at bounding box center [989, 530] width 42 height 42
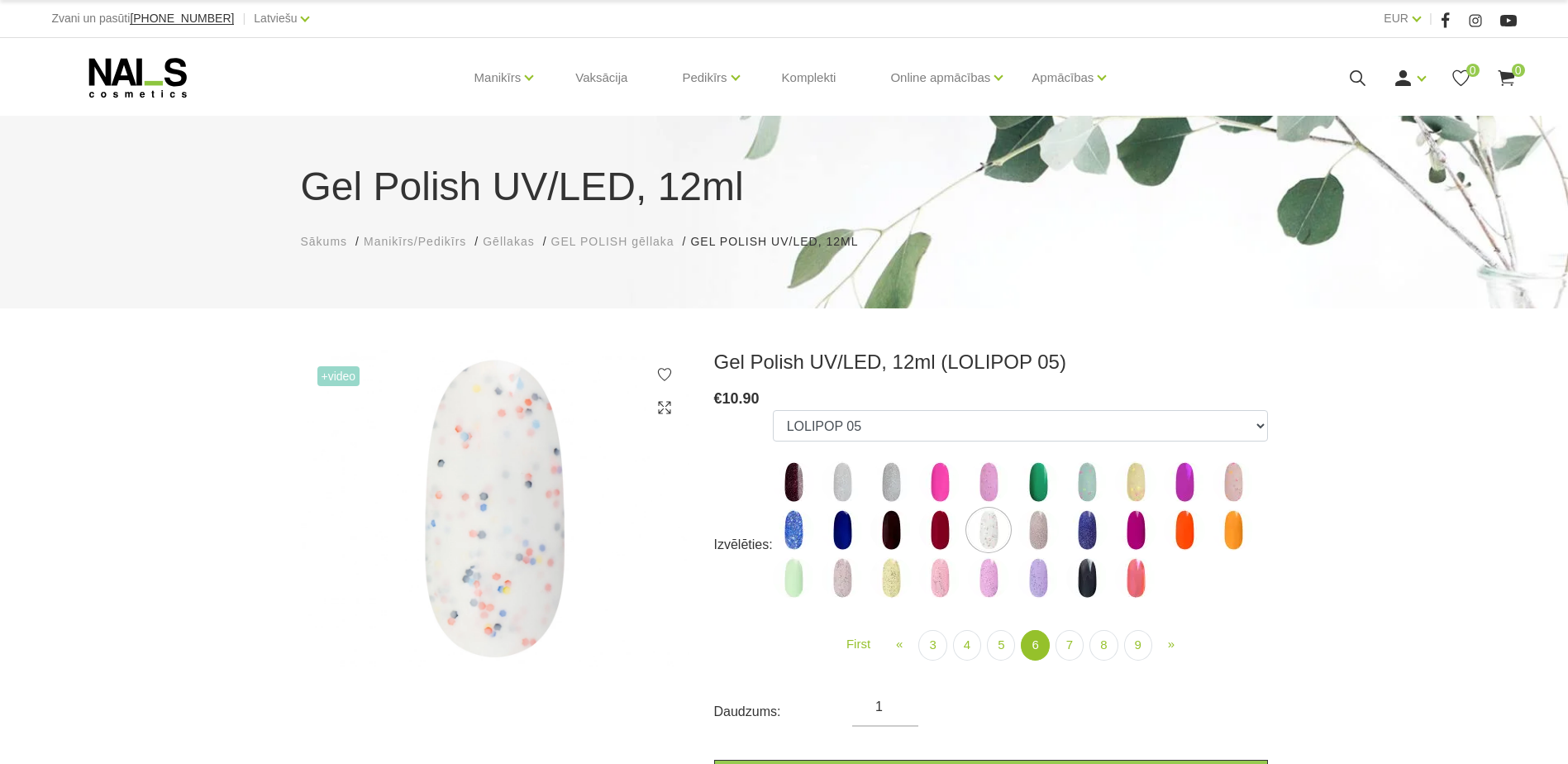
click at [1240, 485] on img at bounding box center [1233, 482] width 42 height 42
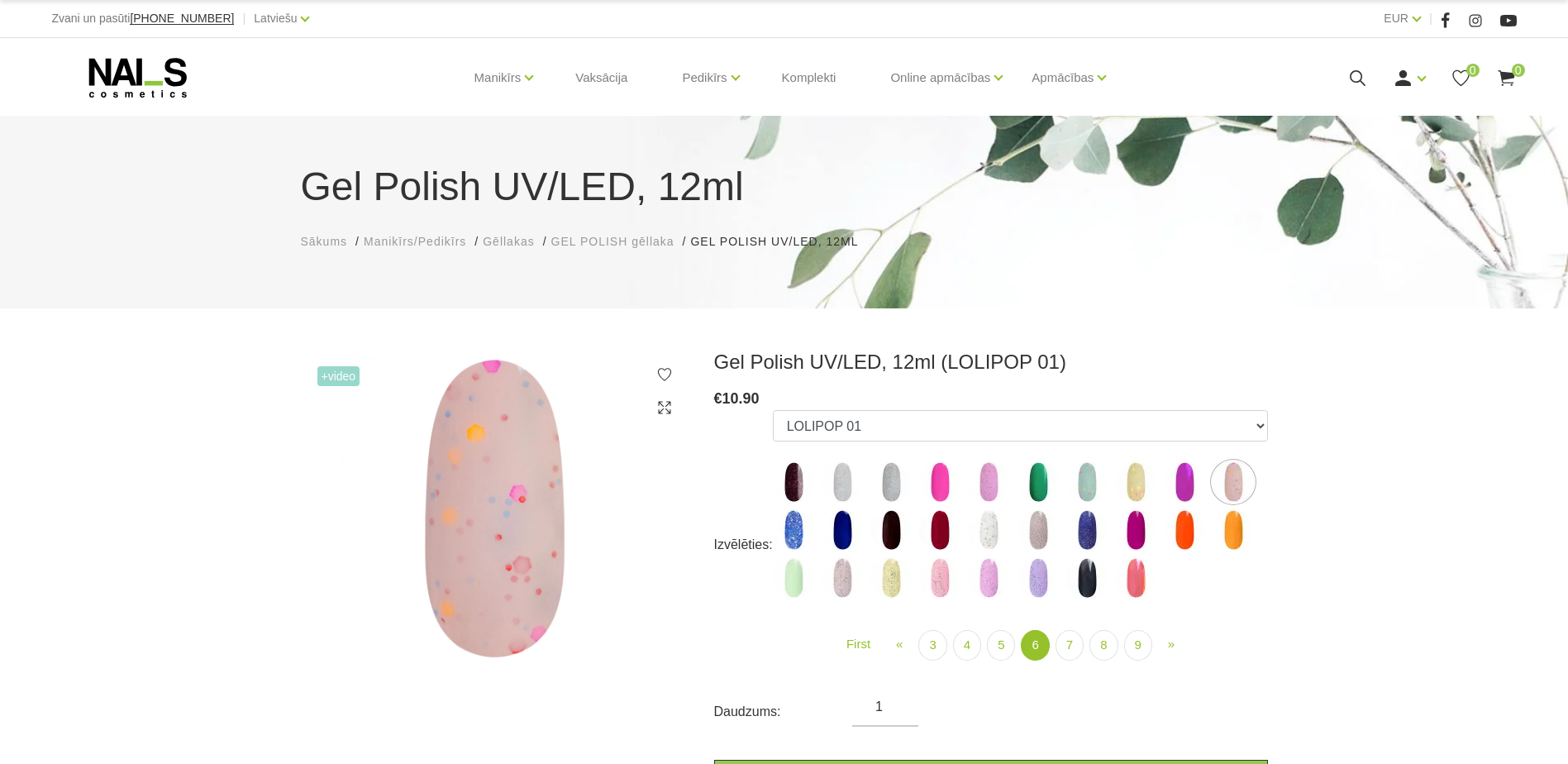
click at [838, 584] on img at bounding box center [842, 578] width 42 height 42
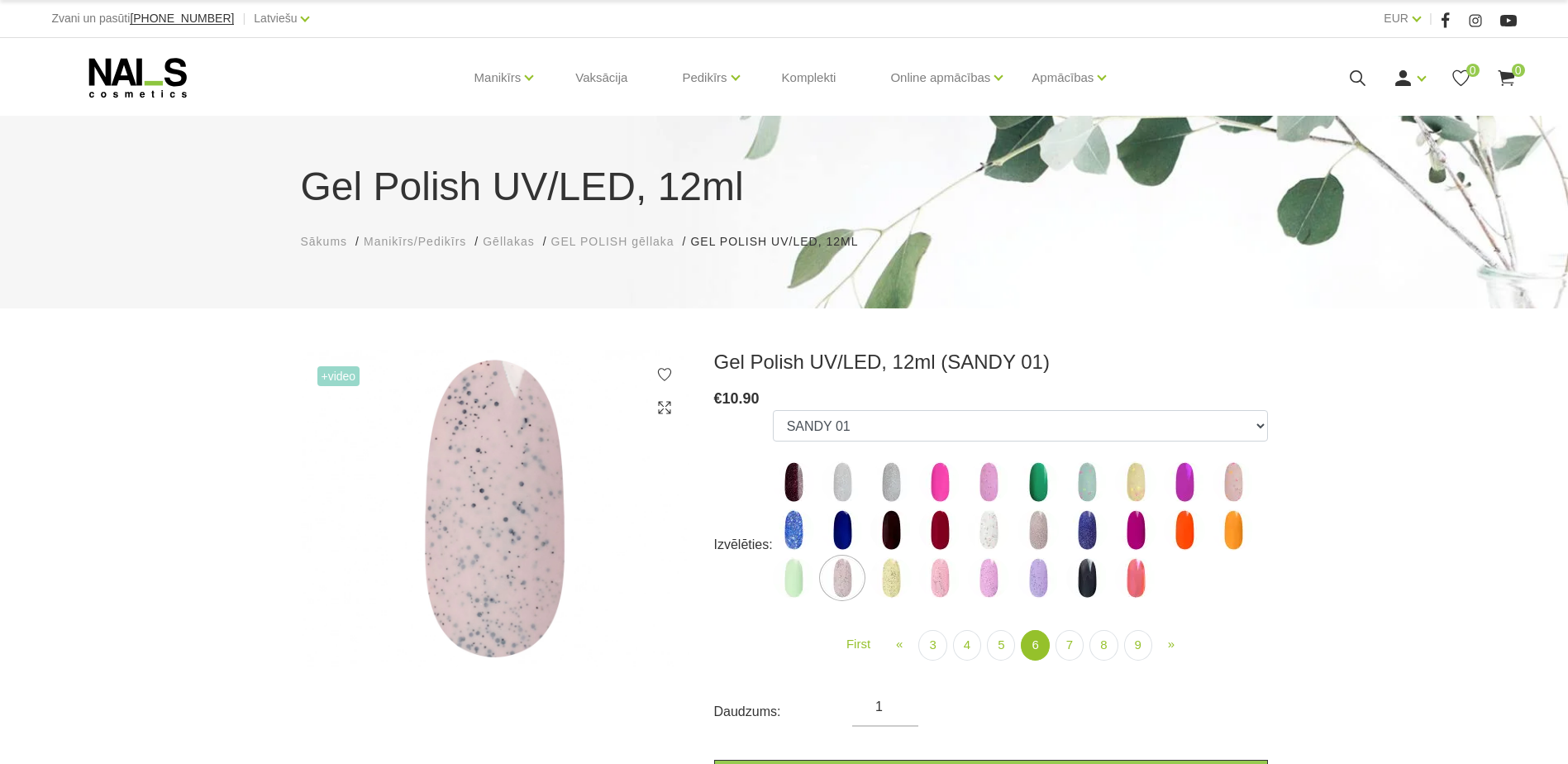
click at [887, 577] on img at bounding box center [891, 578] width 42 height 42
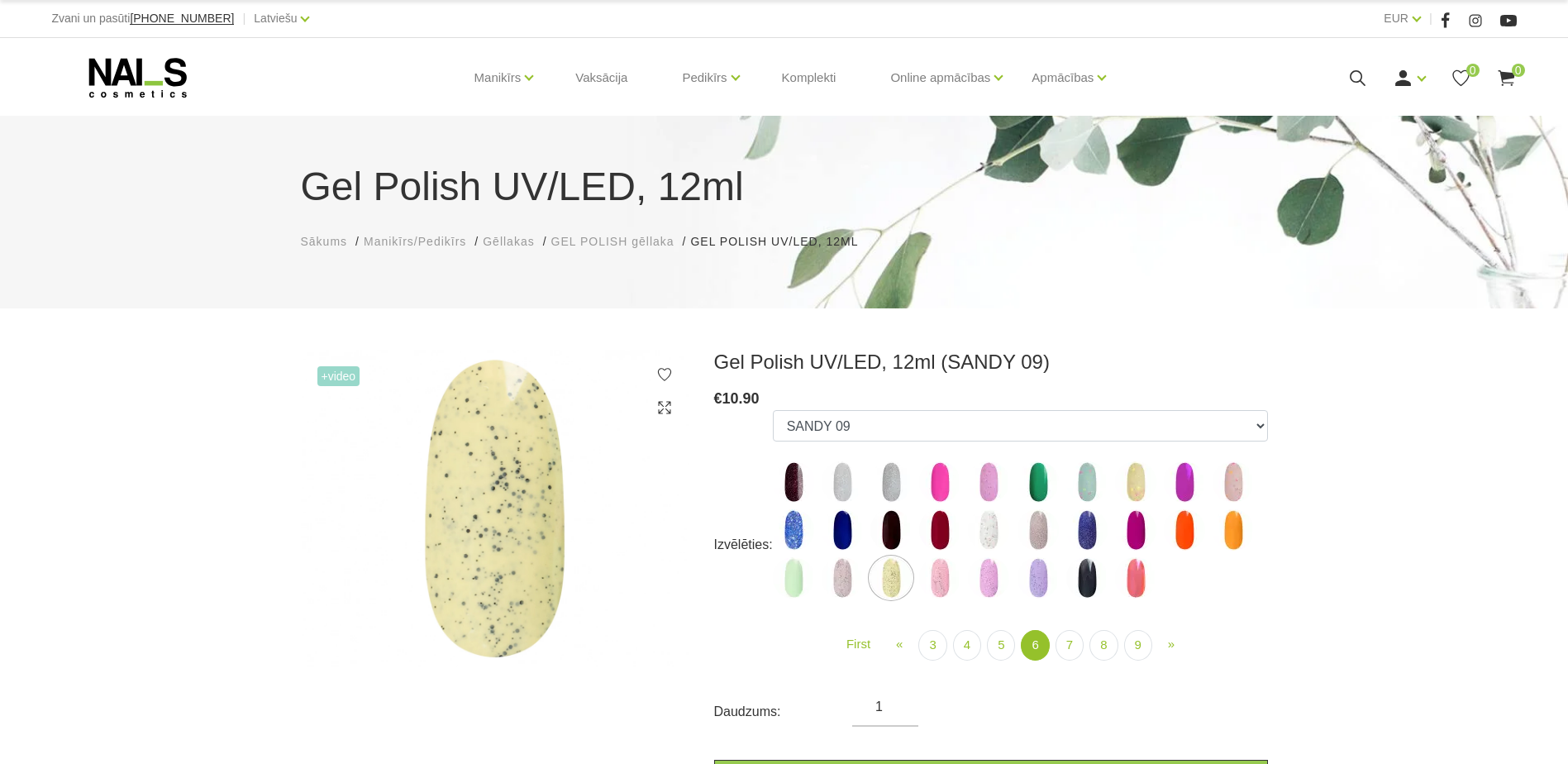
click at [1026, 524] on img at bounding box center [1038, 530] width 42 height 42
select select "5300"
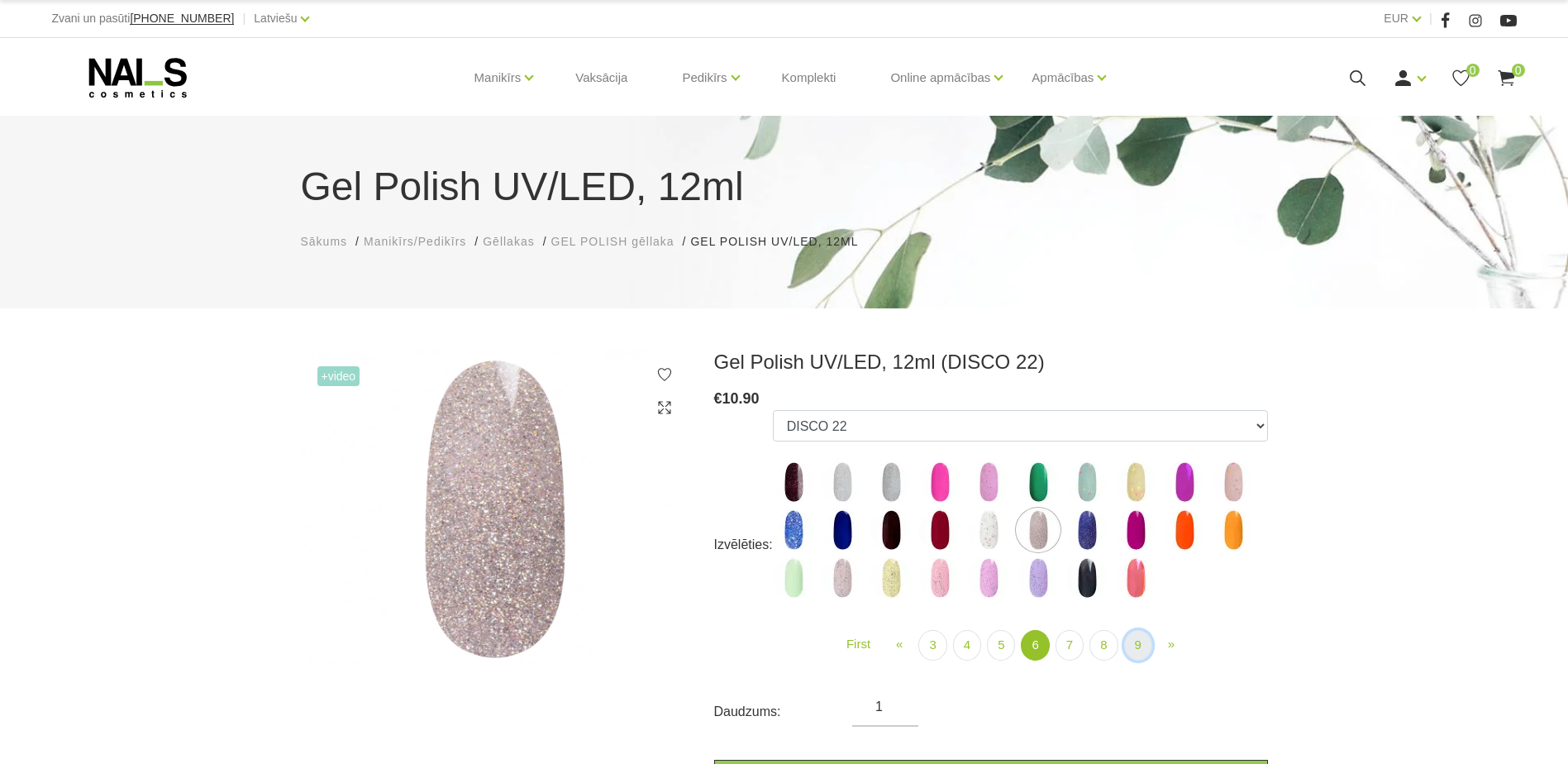
click at [1138, 648] on link "9" at bounding box center [1138, 645] width 28 height 30
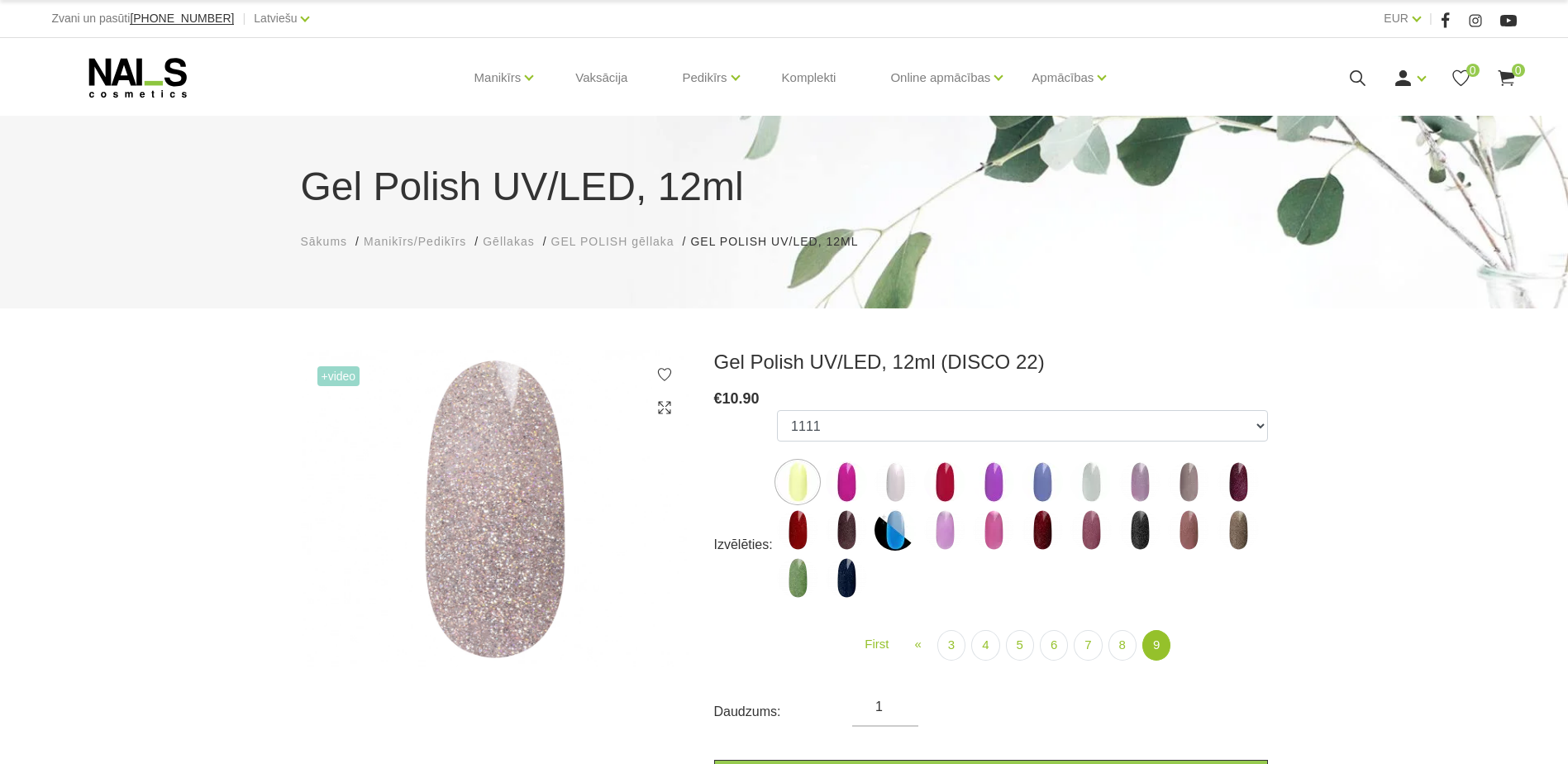
click at [1086, 489] on img at bounding box center [1091, 482] width 42 height 42
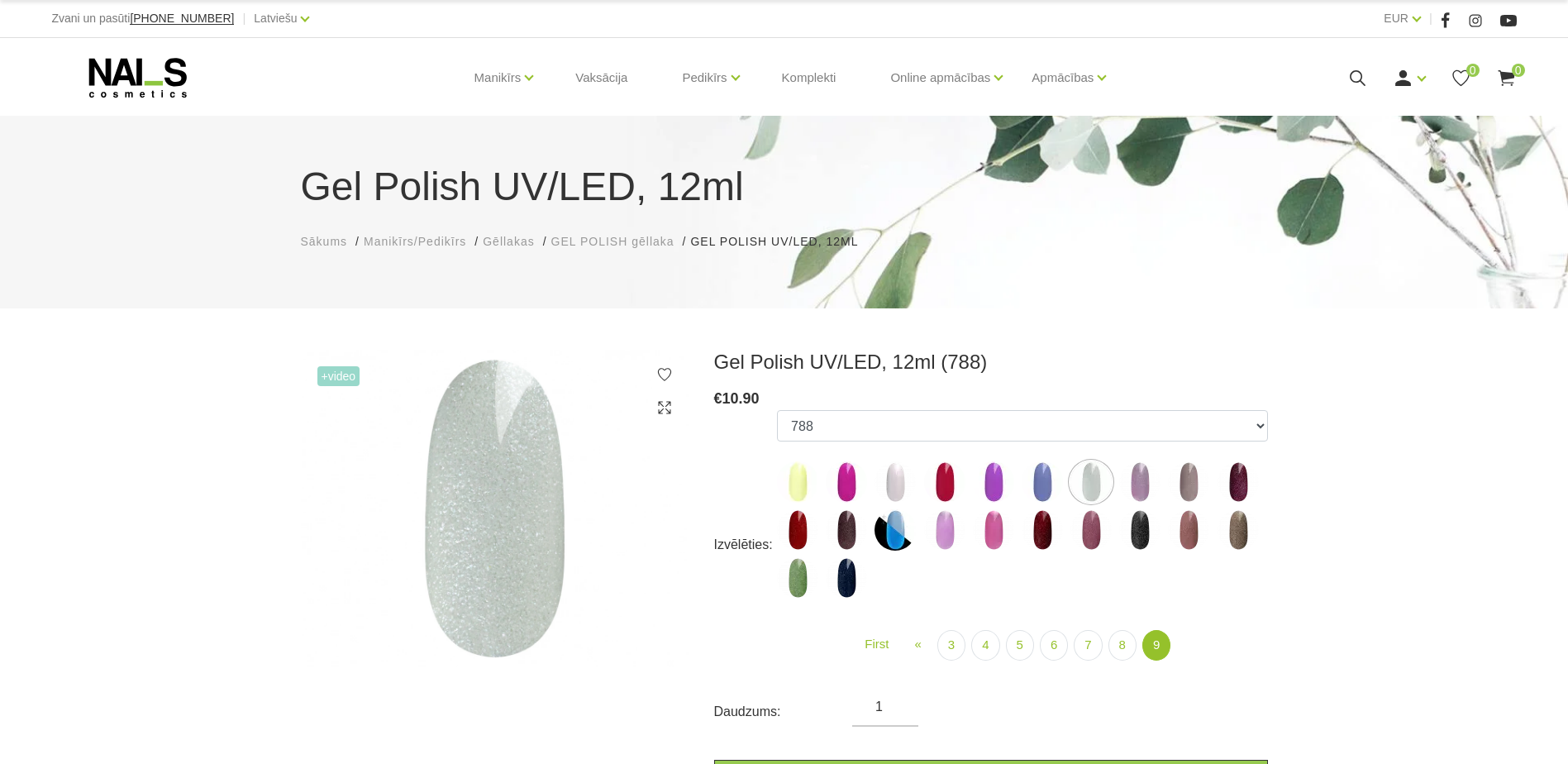
click at [893, 489] on img at bounding box center [895, 482] width 42 height 42
select select "6162"
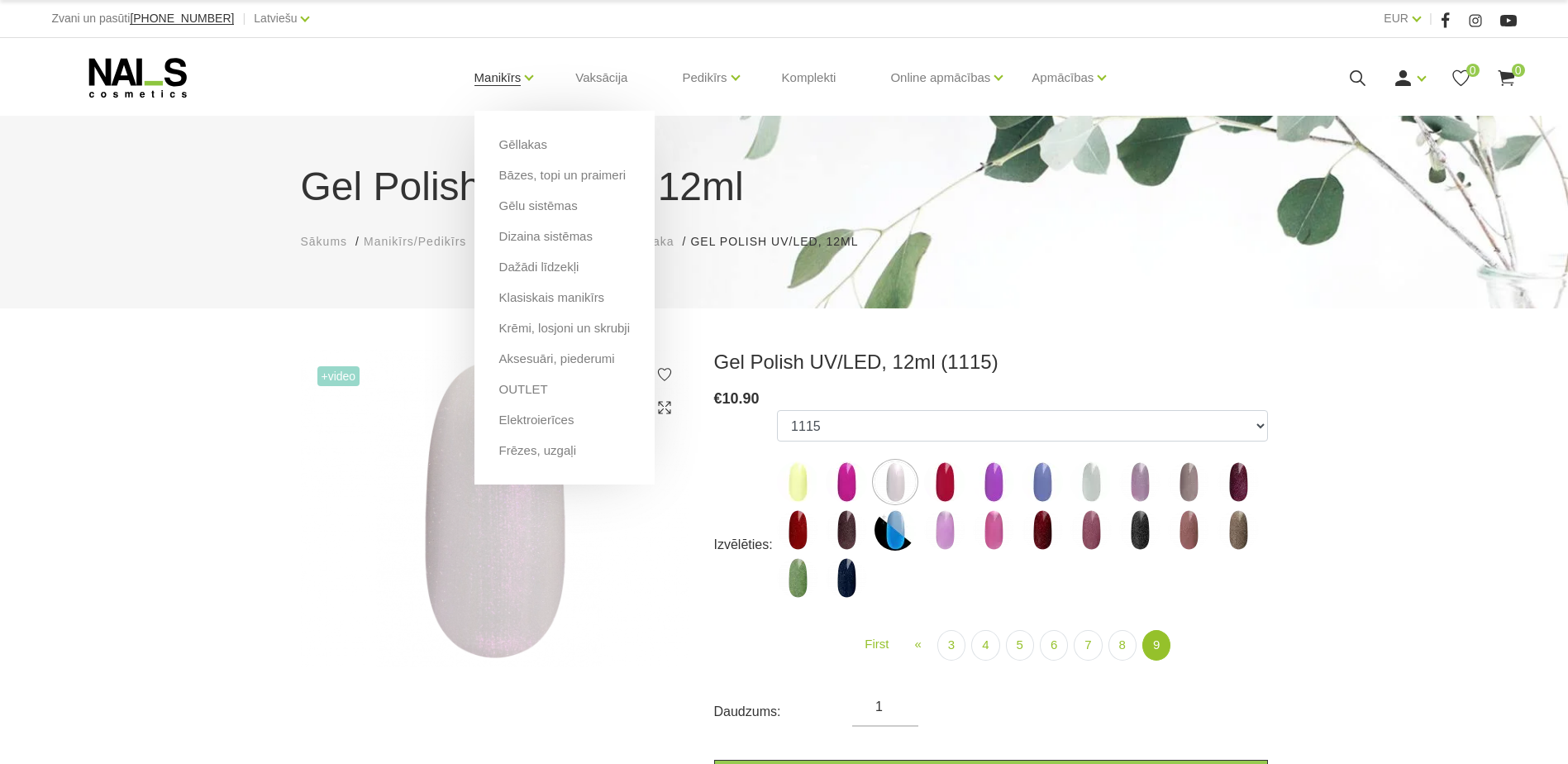
click at [506, 72] on link "Manikīrs" at bounding box center [498, 78] width 47 height 66
click at [520, 142] on link "Gēllakas" at bounding box center [522, 144] width 48 height 18
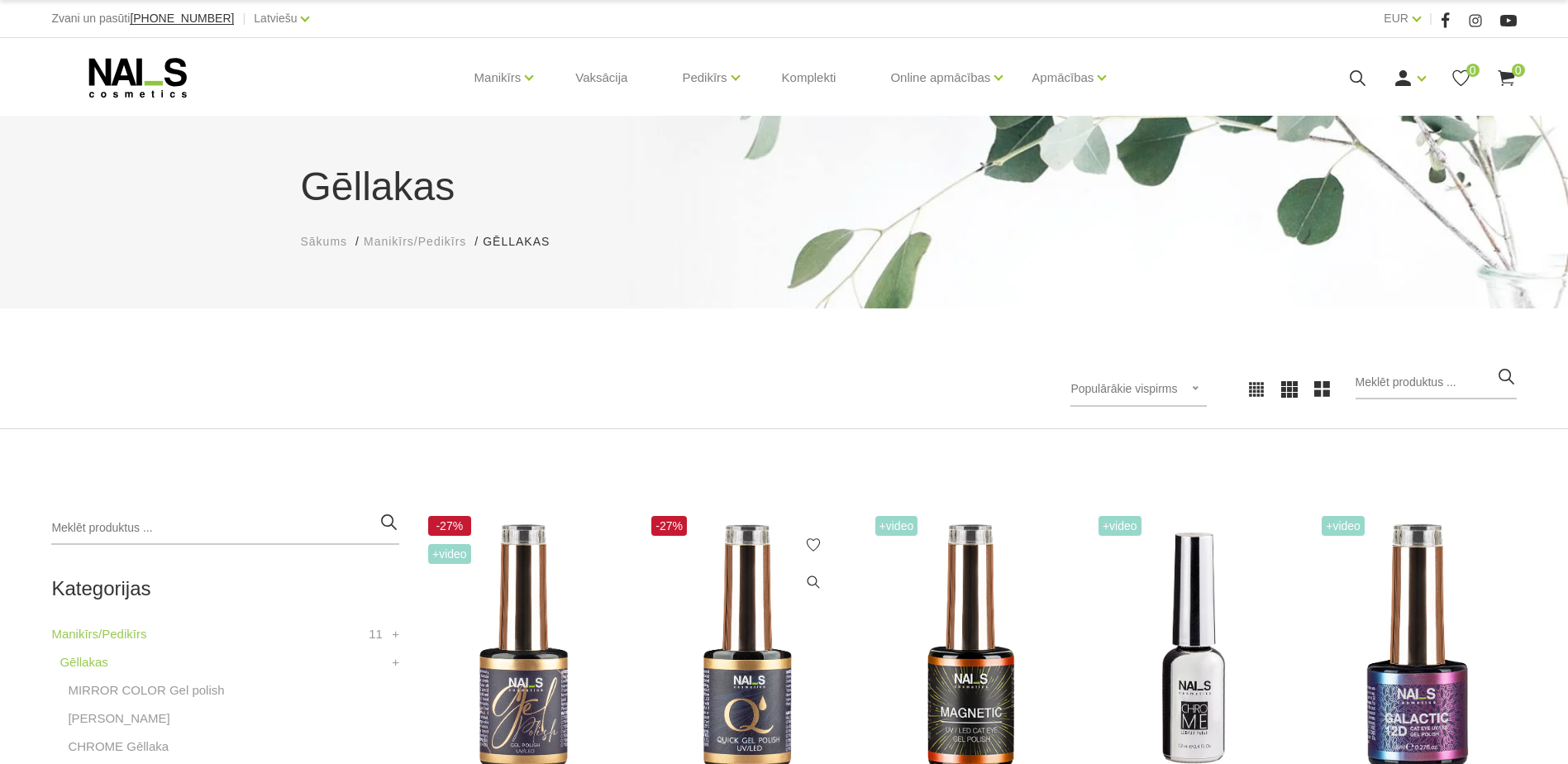
click at [751, 649] on img at bounding box center [747, 649] width 199 height 273
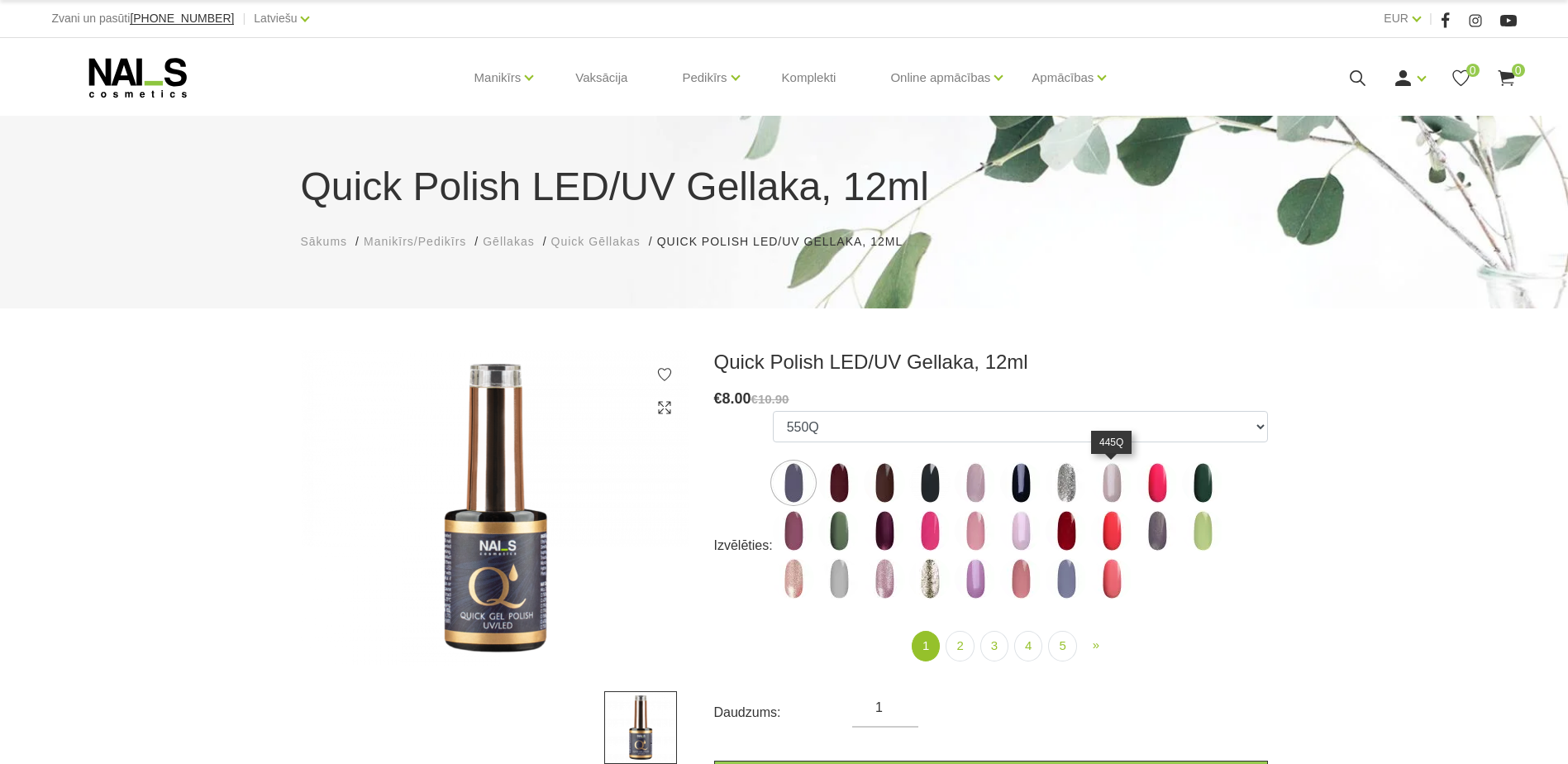
click at [1106, 492] on img at bounding box center [1112, 483] width 42 height 42
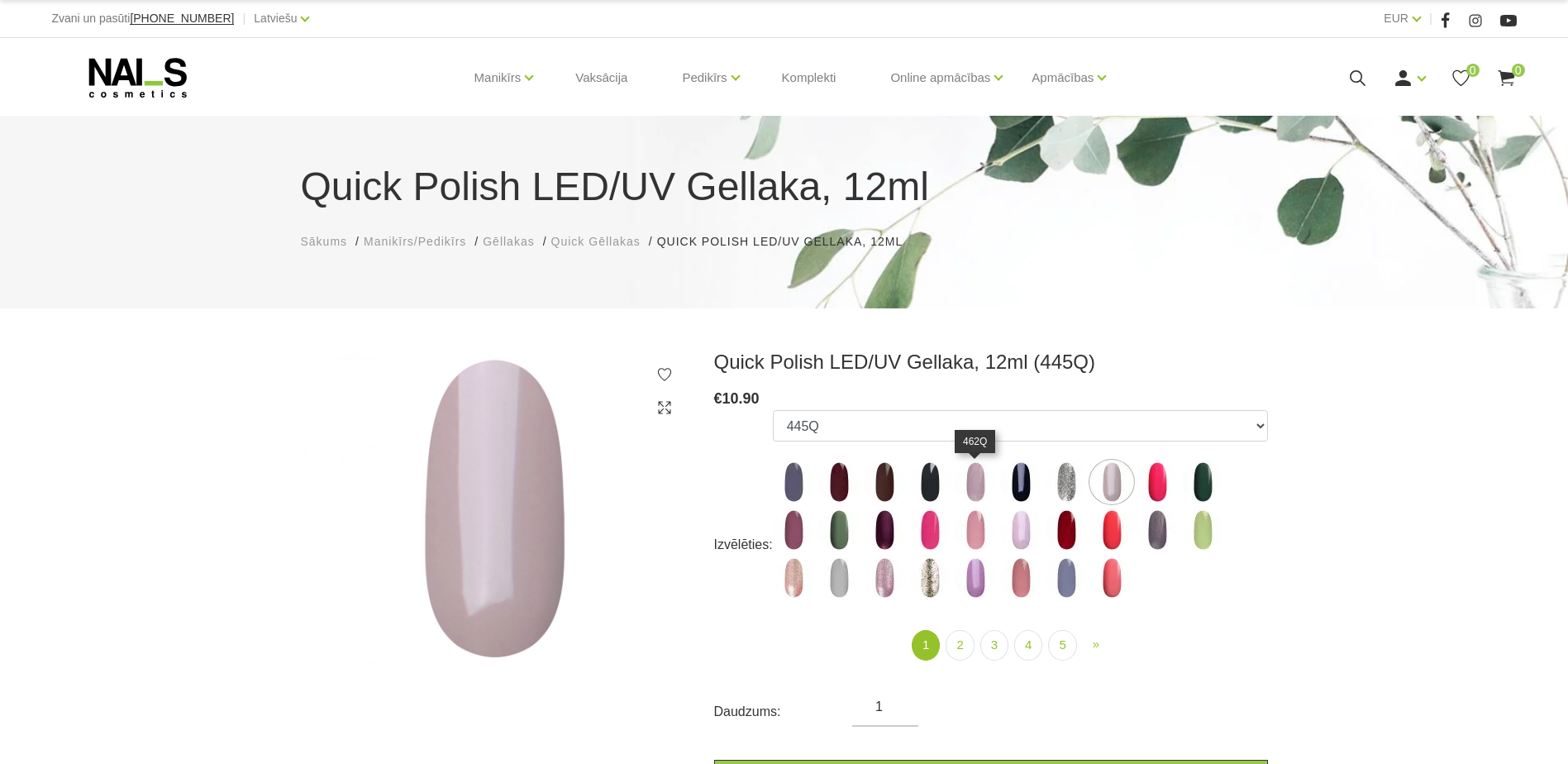
click at [978, 484] on img at bounding box center [976, 482] width 42 height 42
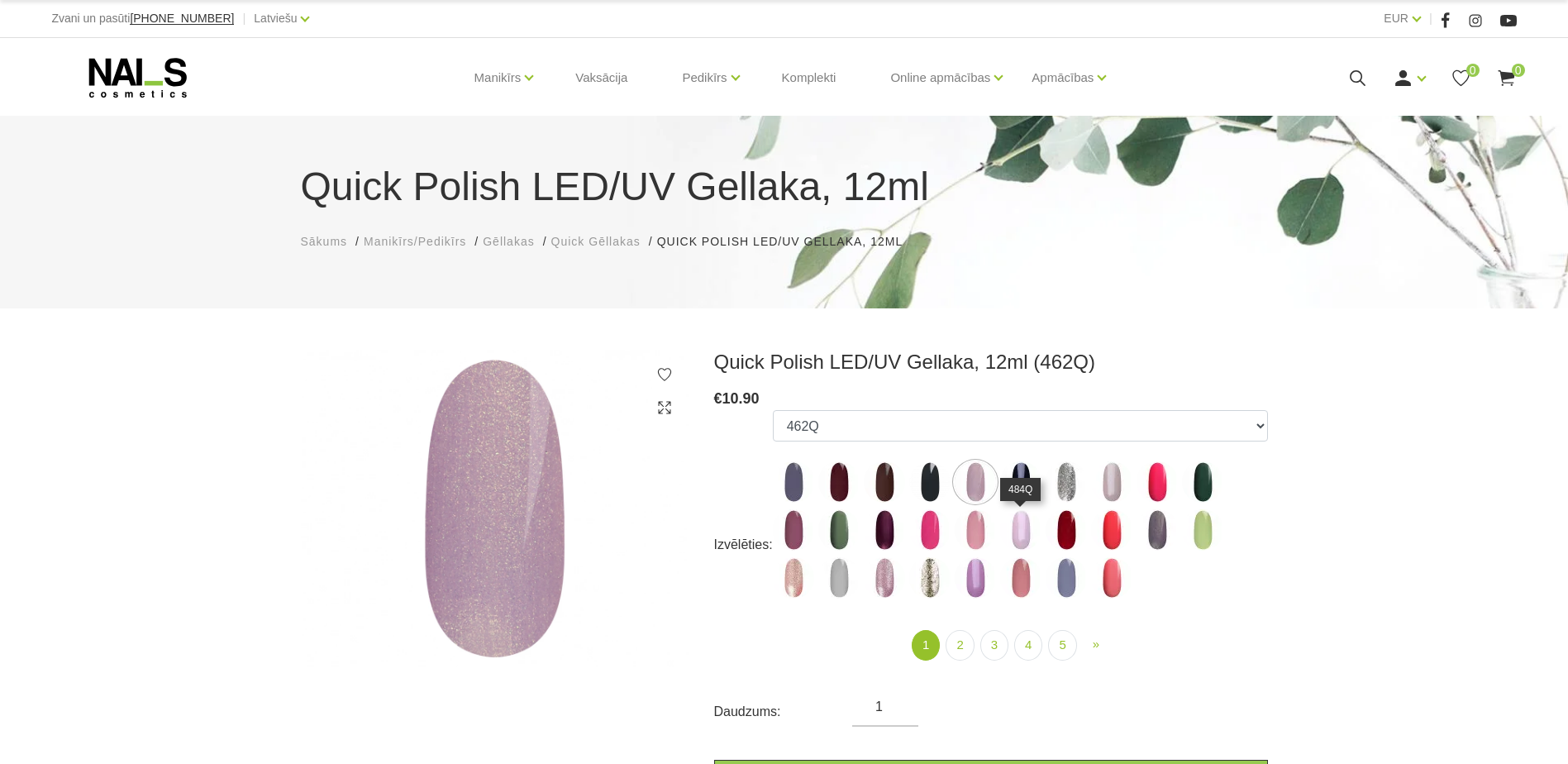
click at [1028, 532] on img at bounding box center [1021, 530] width 42 height 42
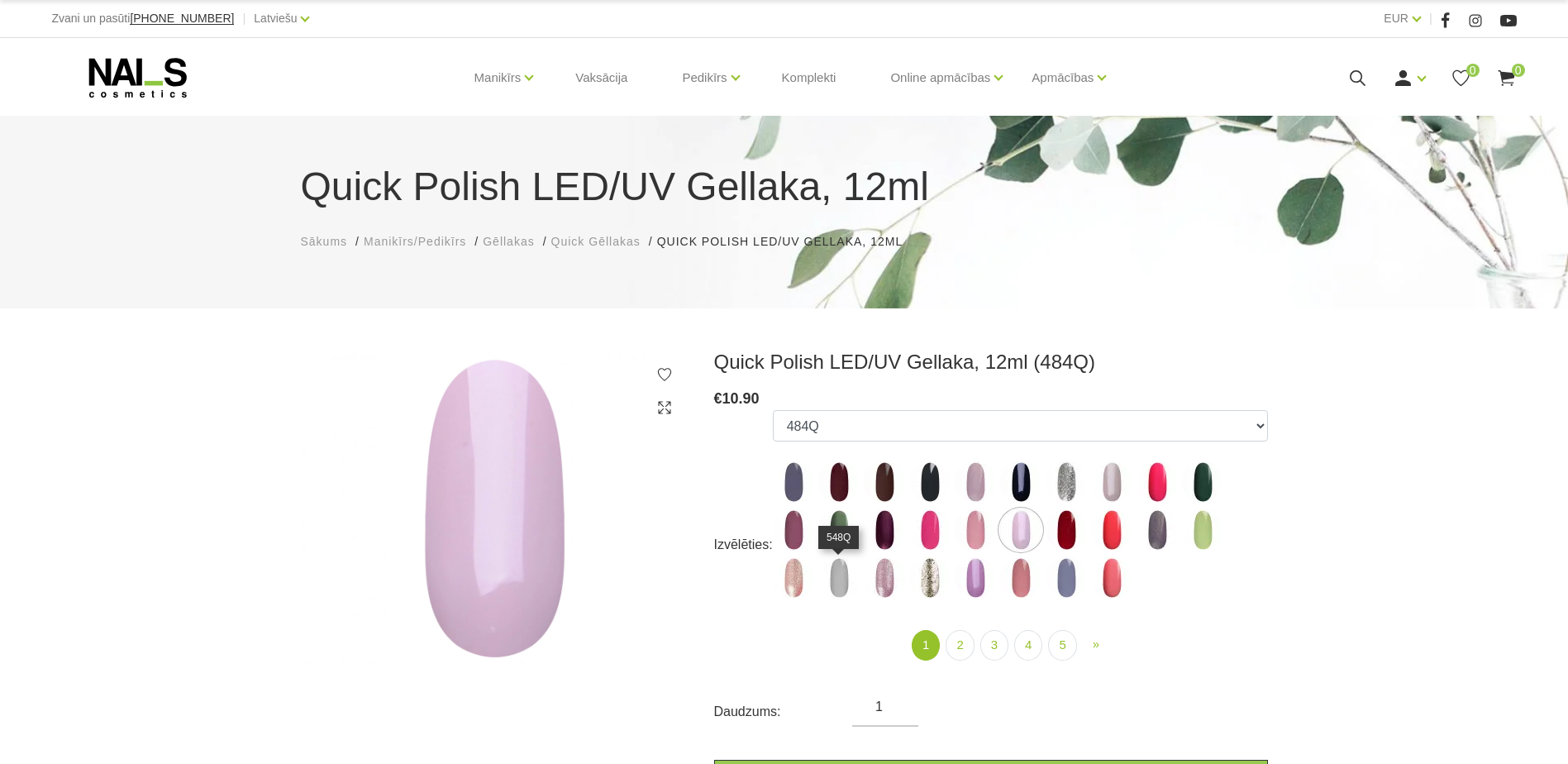
click at [841, 580] on img at bounding box center [839, 578] width 42 height 42
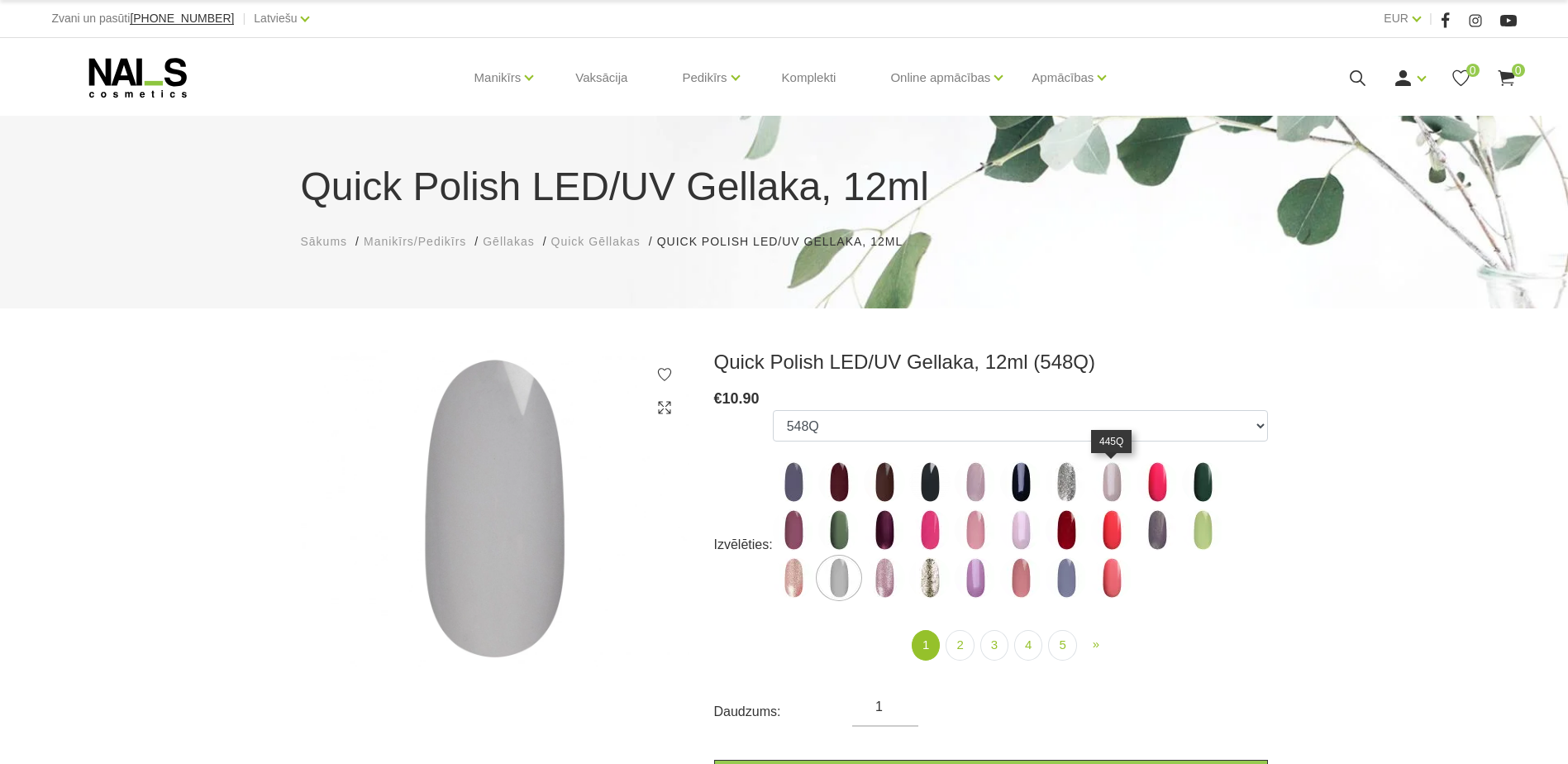
click at [1118, 487] on img at bounding box center [1112, 482] width 42 height 42
select select "4332"
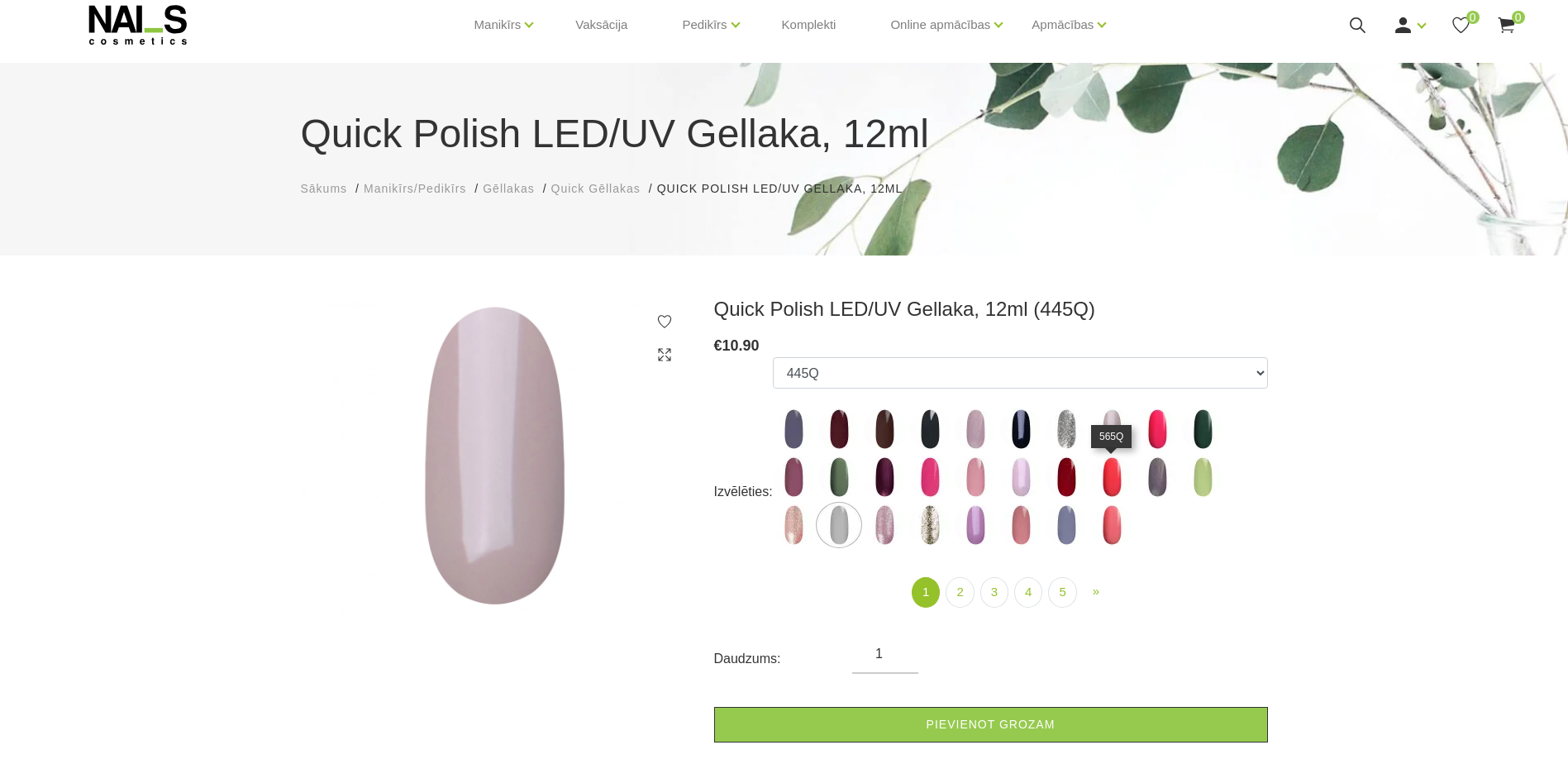
scroll to position [82, 0]
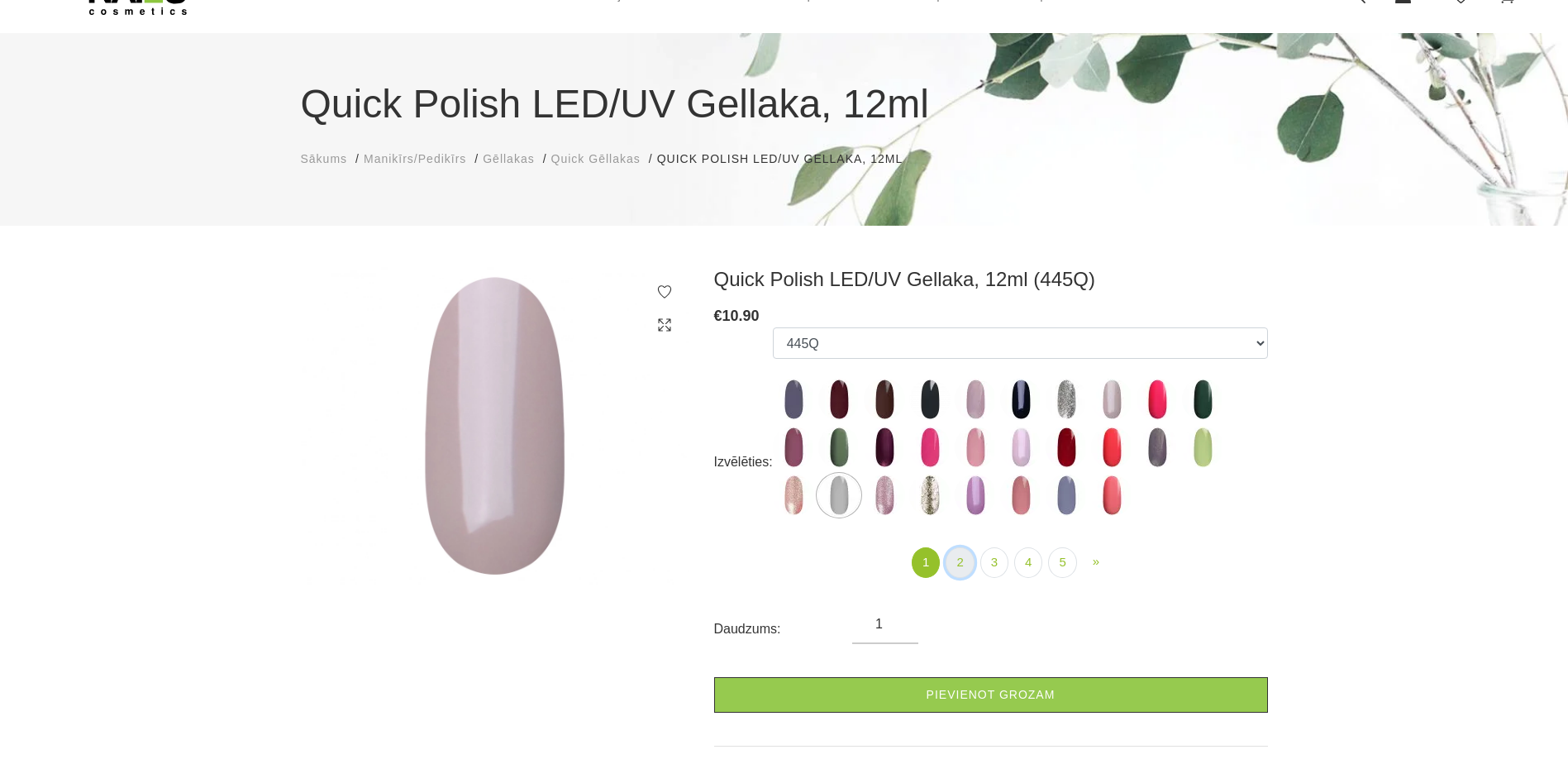
click at [956, 563] on link "2" at bounding box center [960, 562] width 28 height 30
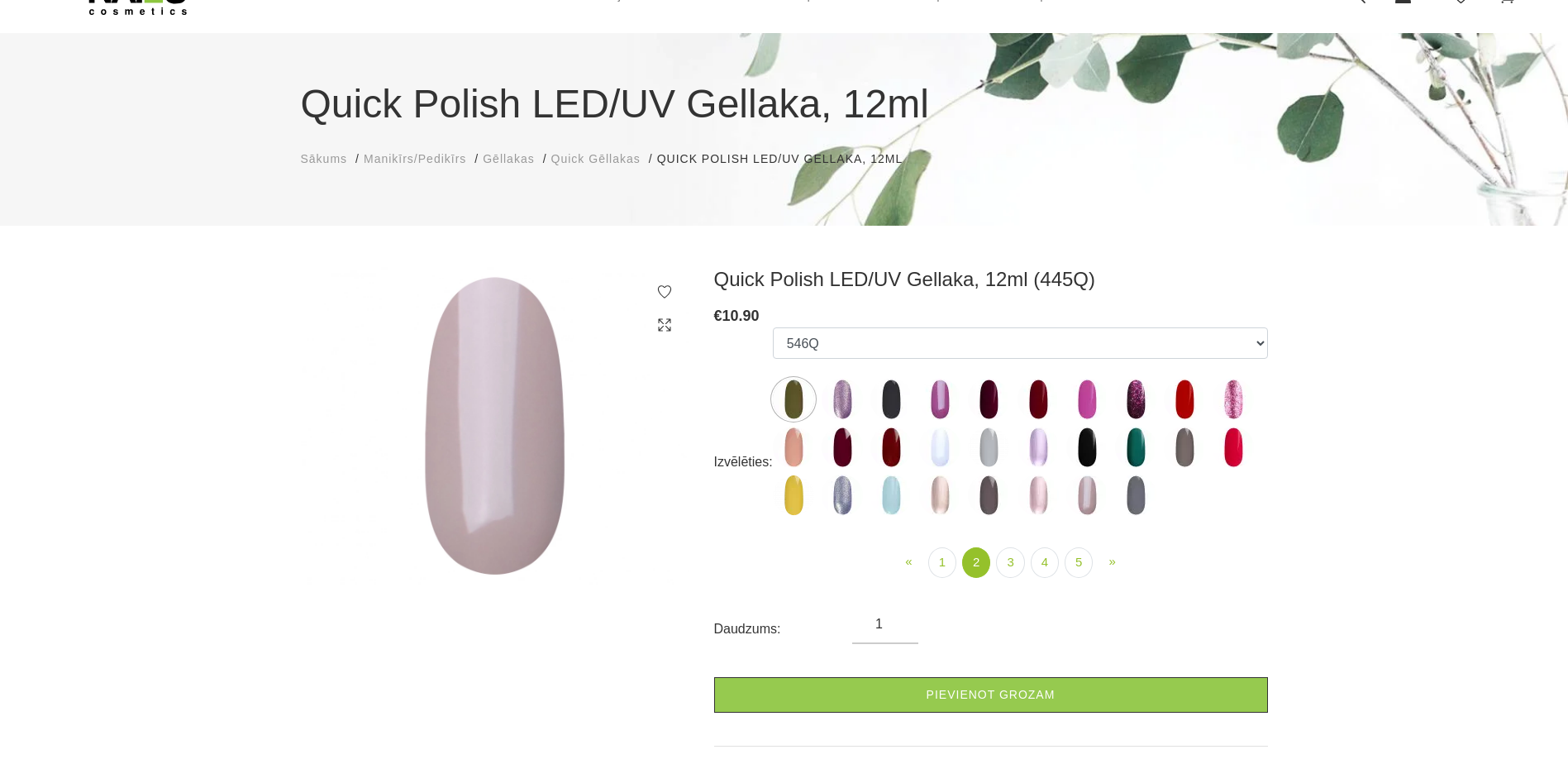
click at [946, 446] on img at bounding box center [940, 448] width 42 height 42
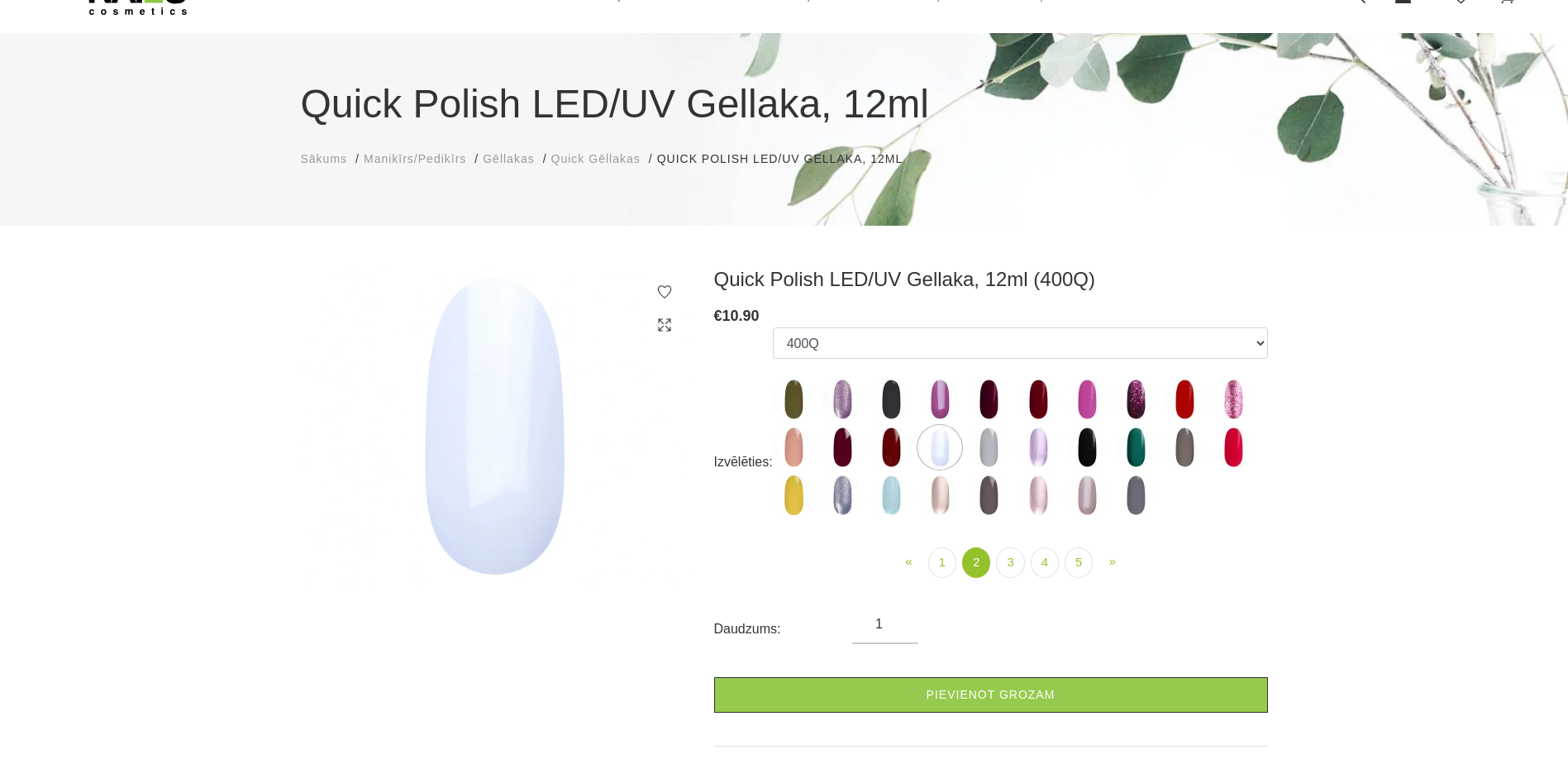
click at [1043, 445] on img at bounding box center [1038, 448] width 42 height 42
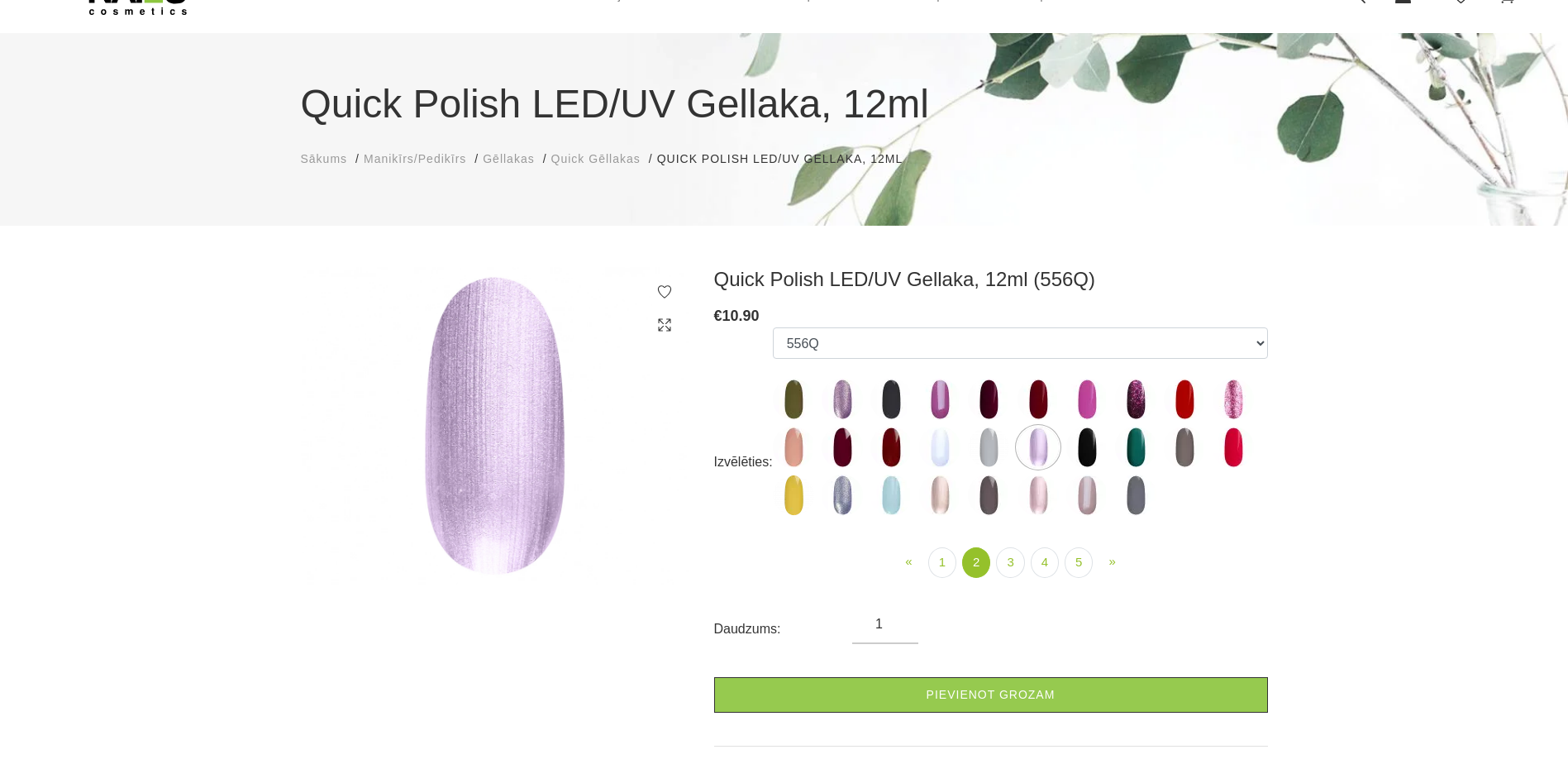
click at [1044, 491] on img at bounding box center [1038, 495] width 42 height 42
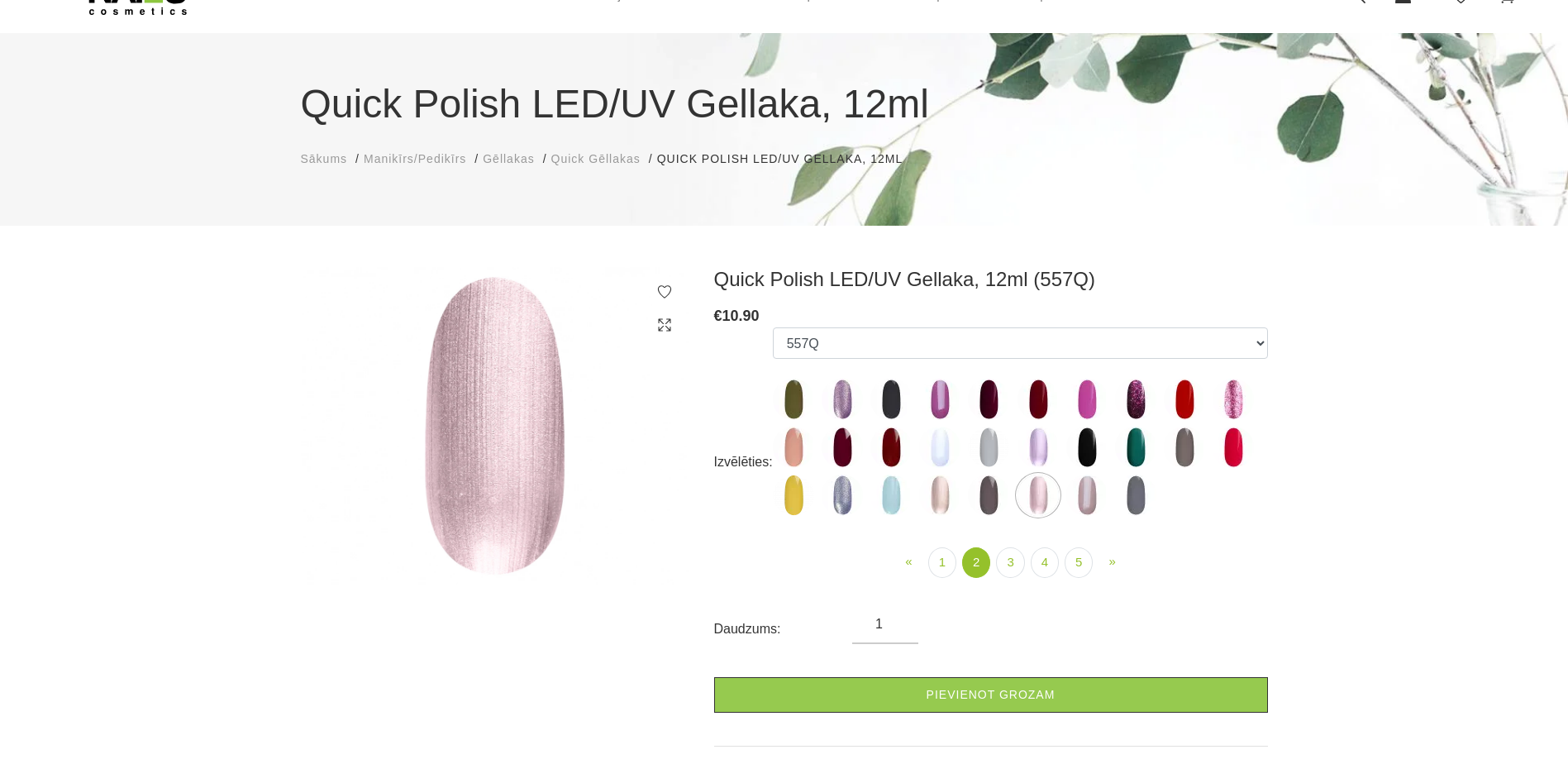
click at [1079, 499] on img at bounding box center [1087, 495] width 42 height 42
select select "4412"
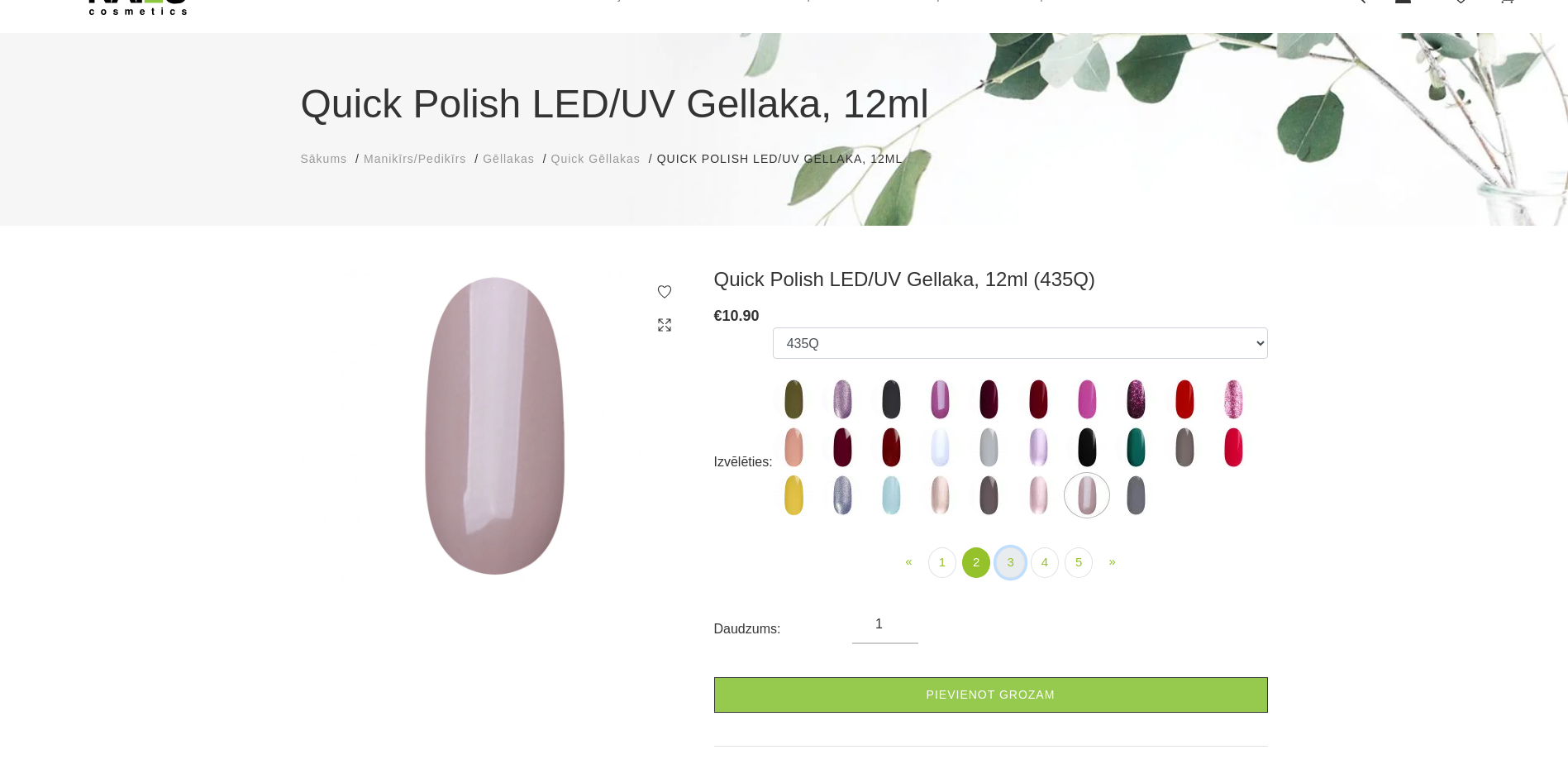
click at [1002, 566] on link "3" at bounding box center [1010, 562] width 28 height 30
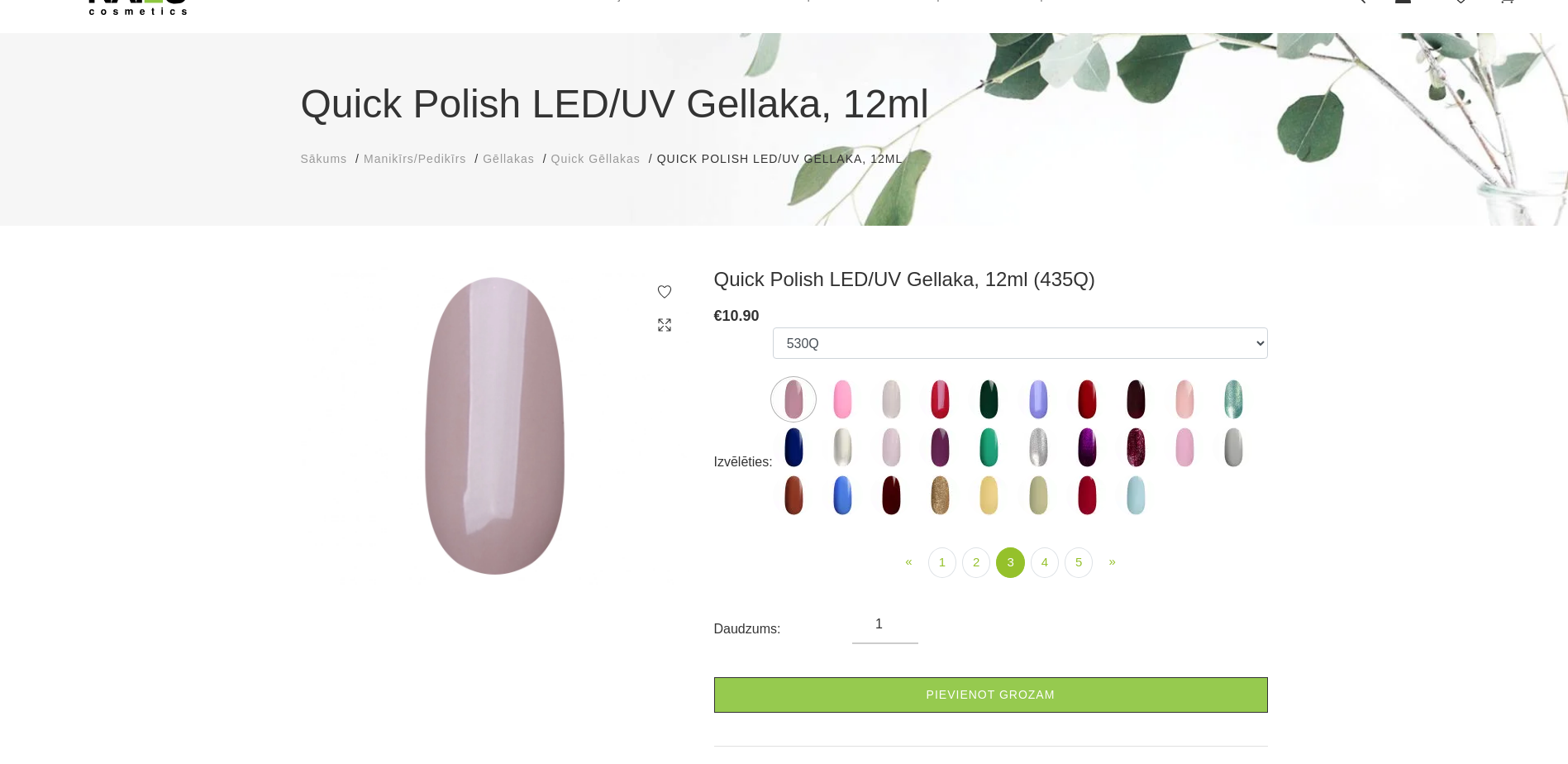
click at [887, 402] on img at bounding box center [891, 400] width 42 height 42
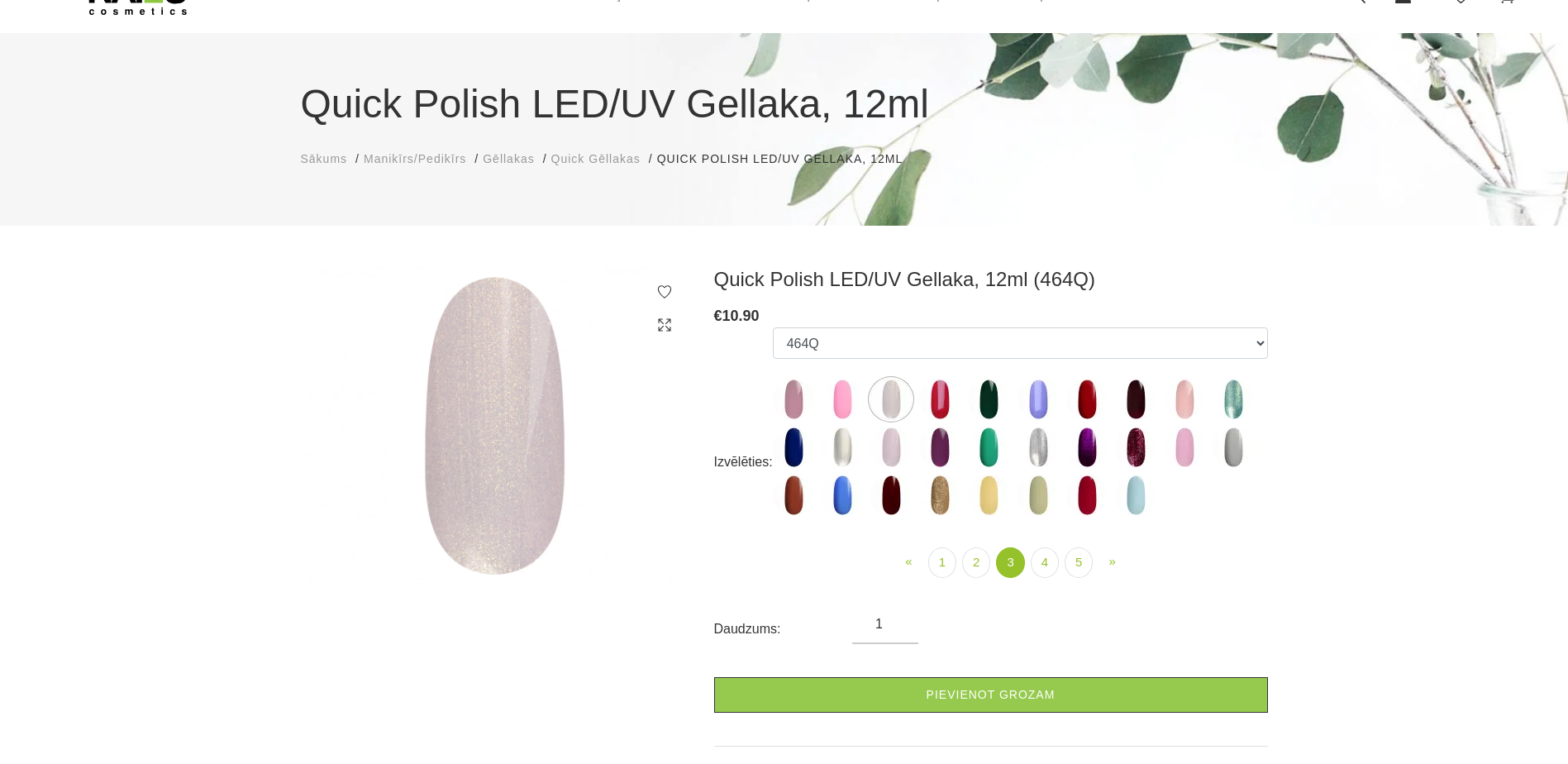
click at [847, 447] on img at bounding box center [842, 448] width 42 height 42
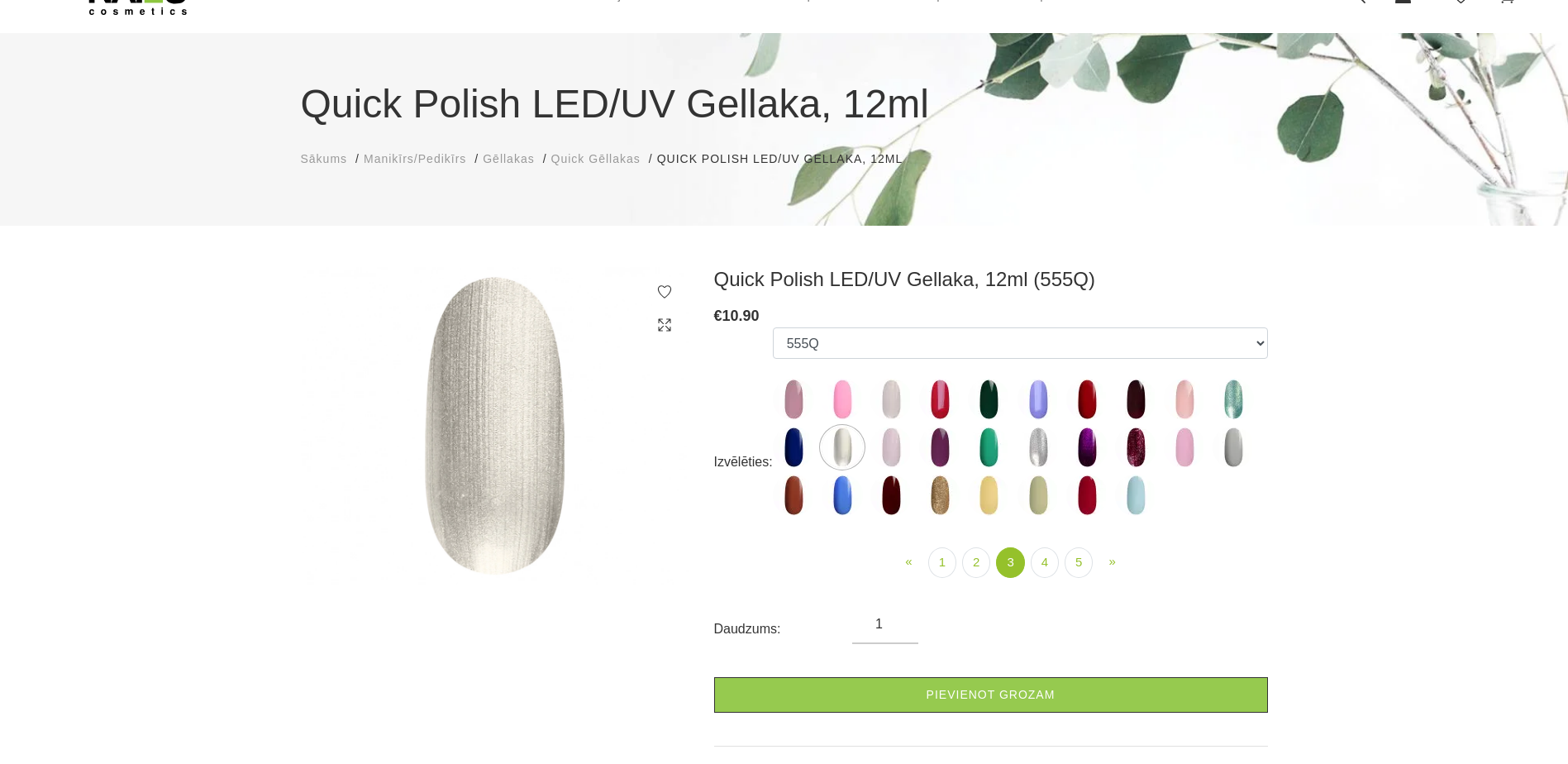
click at [881, 448] on img at bounding box center [891, 448] width 42 height 42
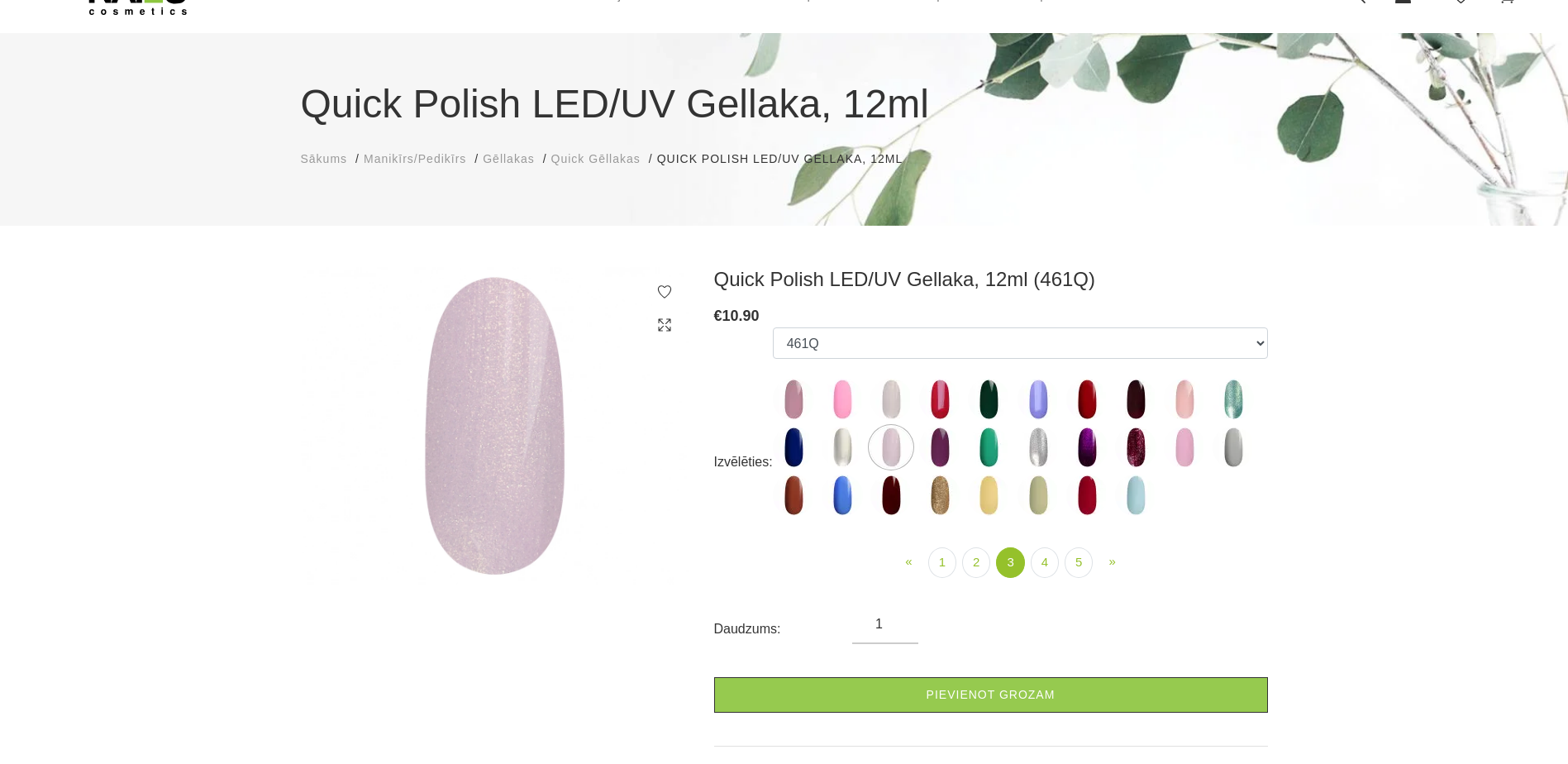
click at [1135, 493] on img at bounding box center [1136, 495] width 42 height 42
select select "5196"
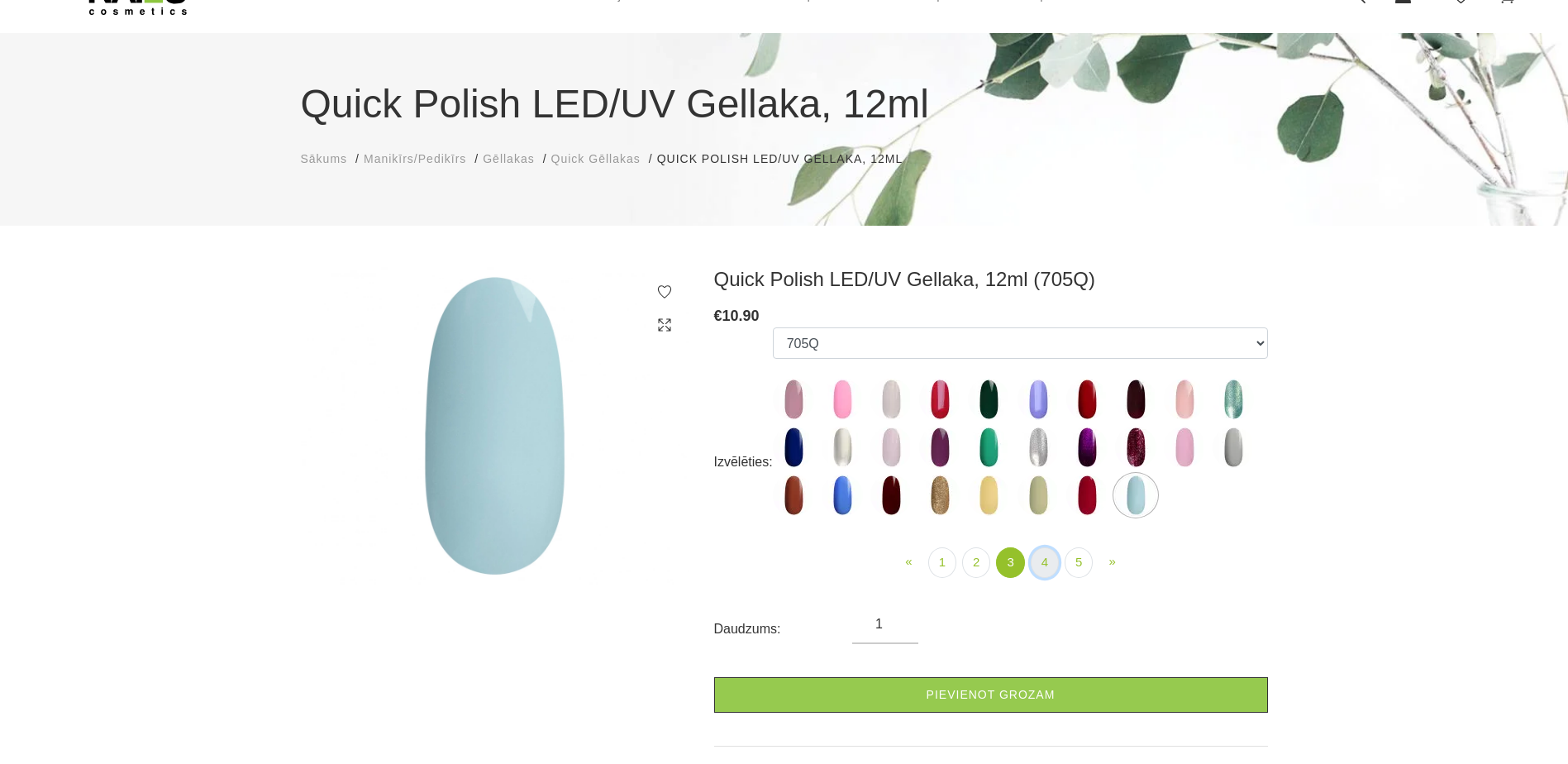
click at [1046, 571] on link "4" at bounding box center [1045, 562] width 28 height 30
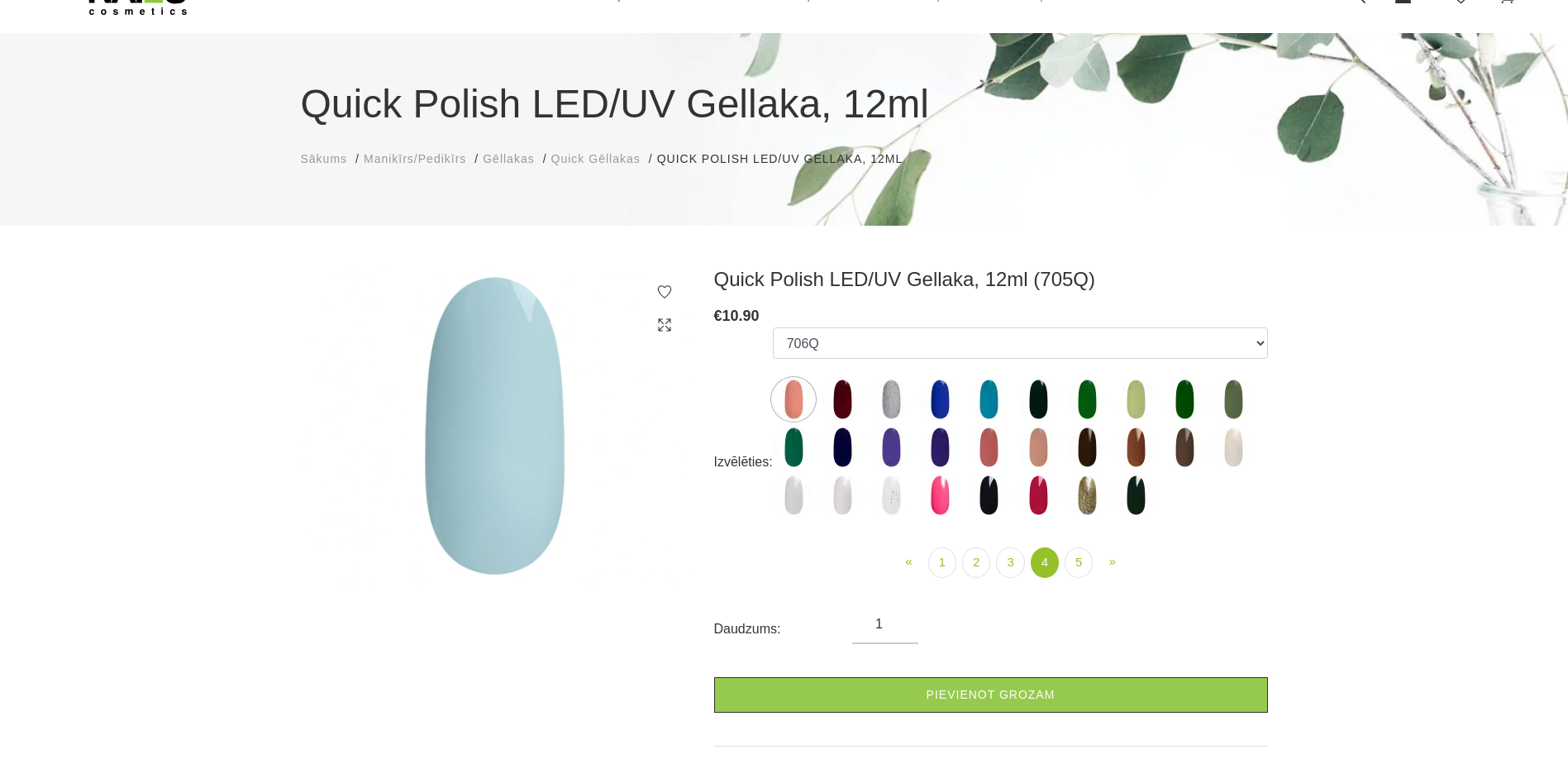
click at [1231, 452] on img at bounding box center [1233, 448] width 42 height 42
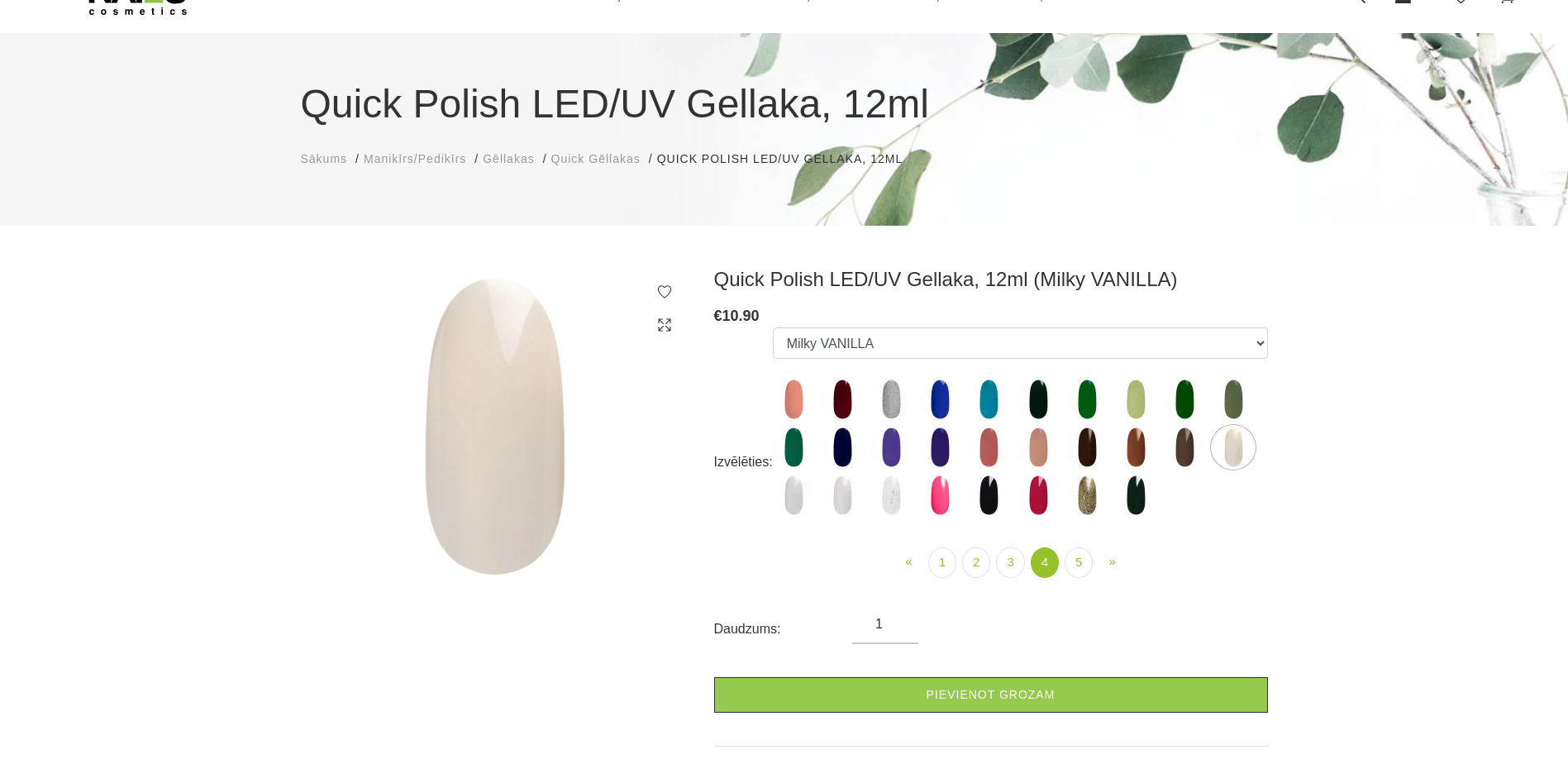
click at [793, 495] on img at bounding box center [794, 495] width 42 height 42
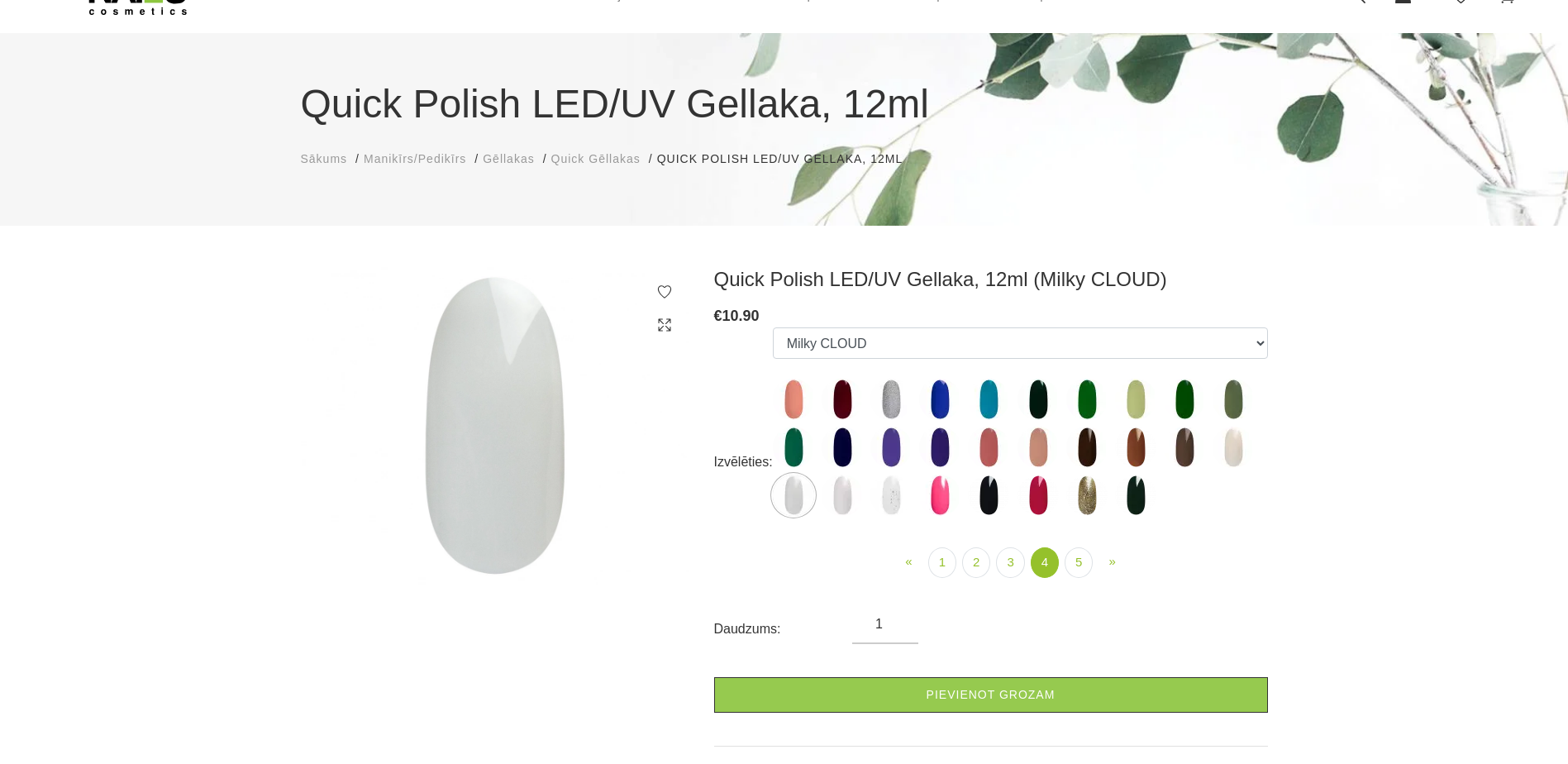
click at [844, 499] on img at bounding box center [842, 495] width 42 height 42
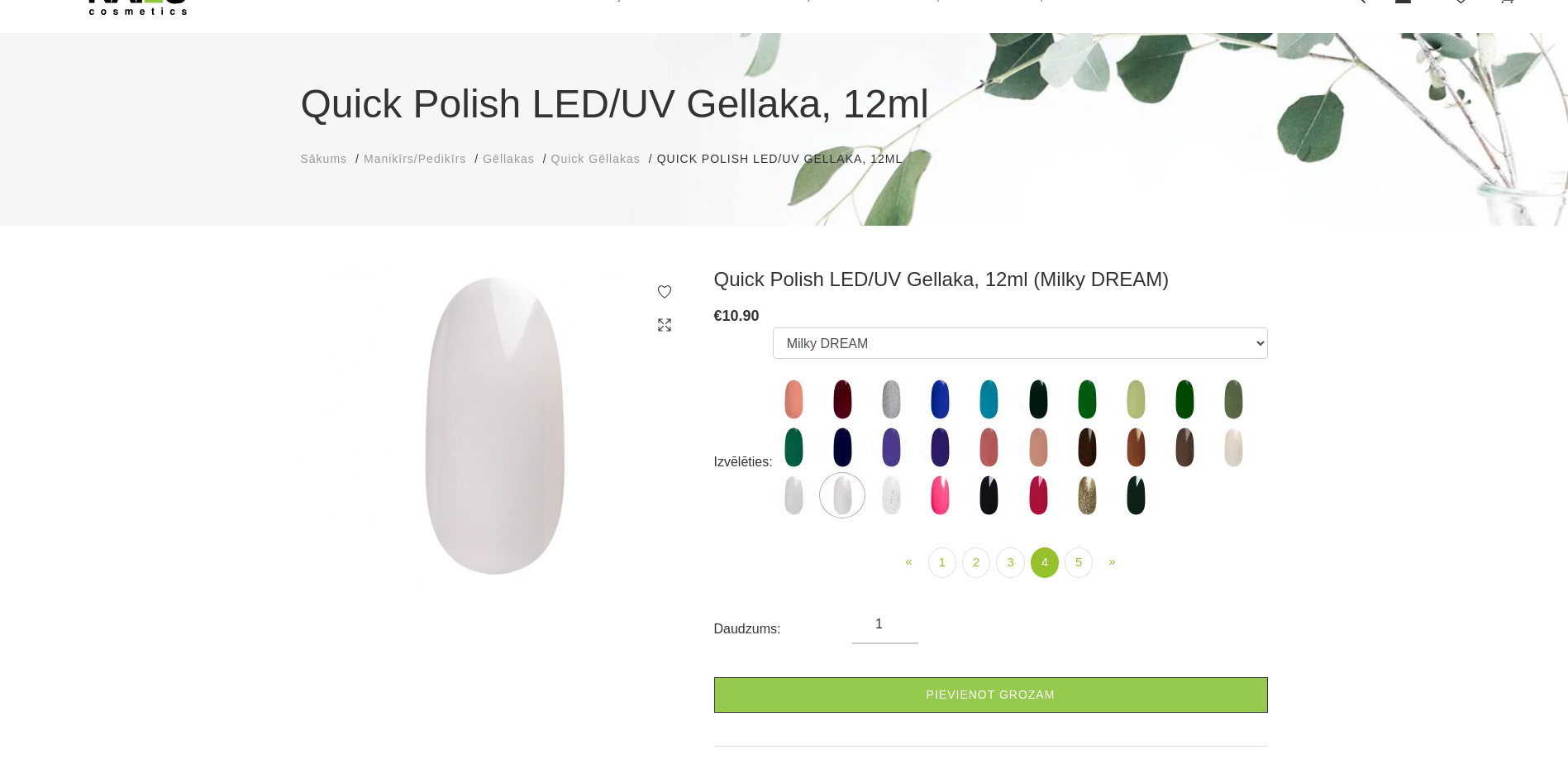
click at [893, 498] on img at bounding box center [891, 495] width 42 height 42
select select "5838"
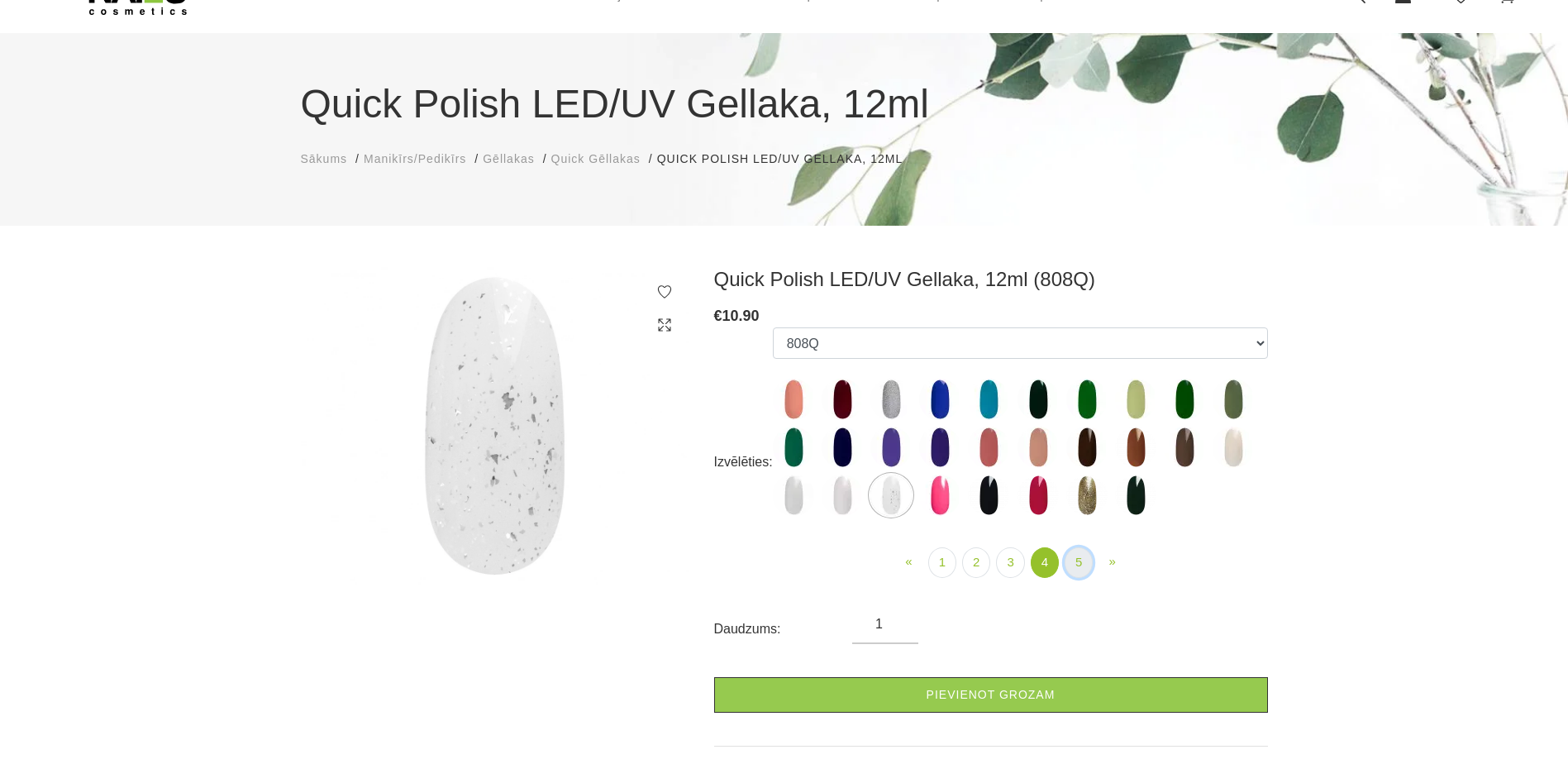
click at [1084, 563] on link "5" at bounding box center [1079, 562] width 28 height 30
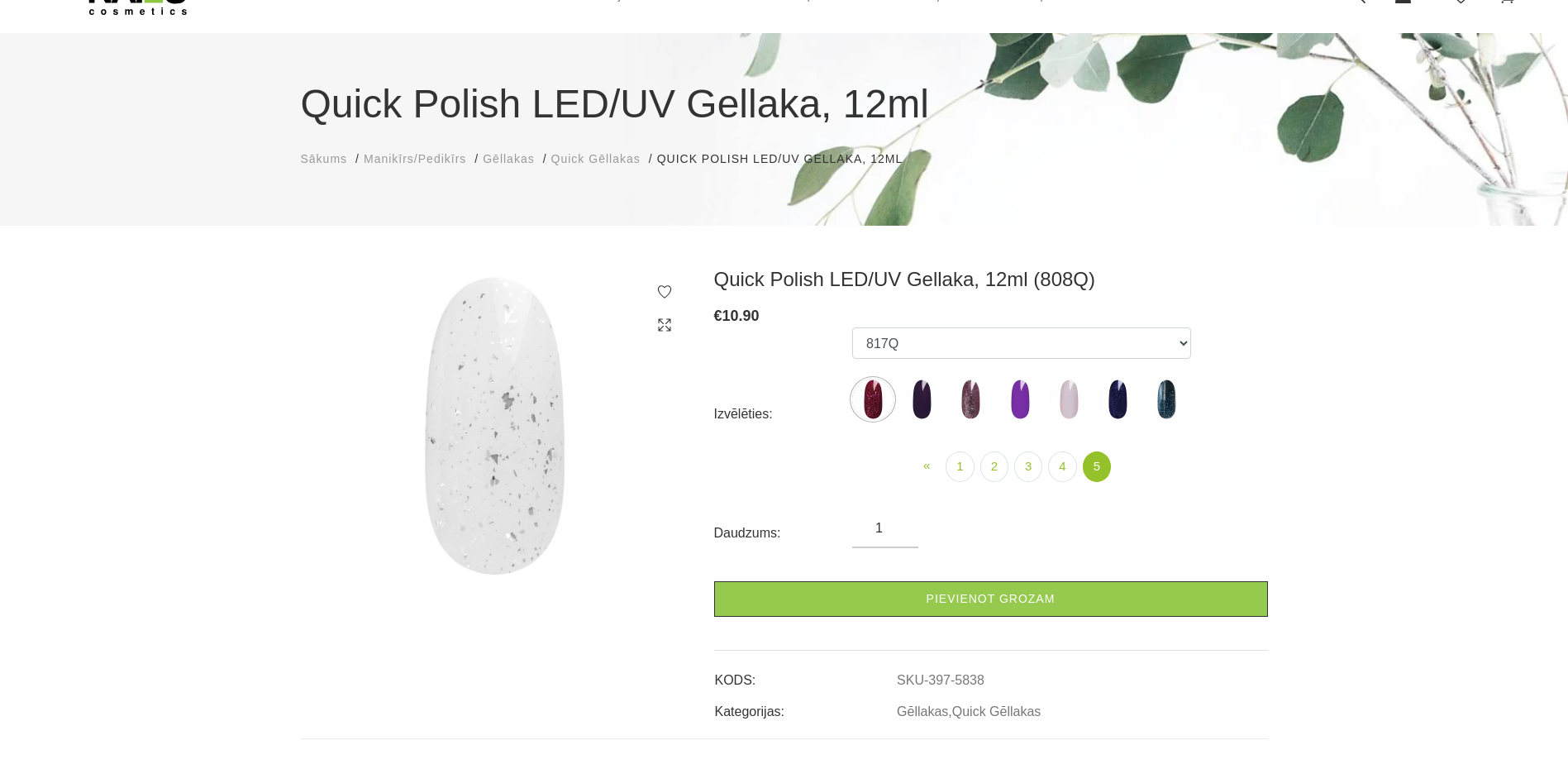
click at [1077, 398] on img at bounding box center [1068, 400] width 42 height 42
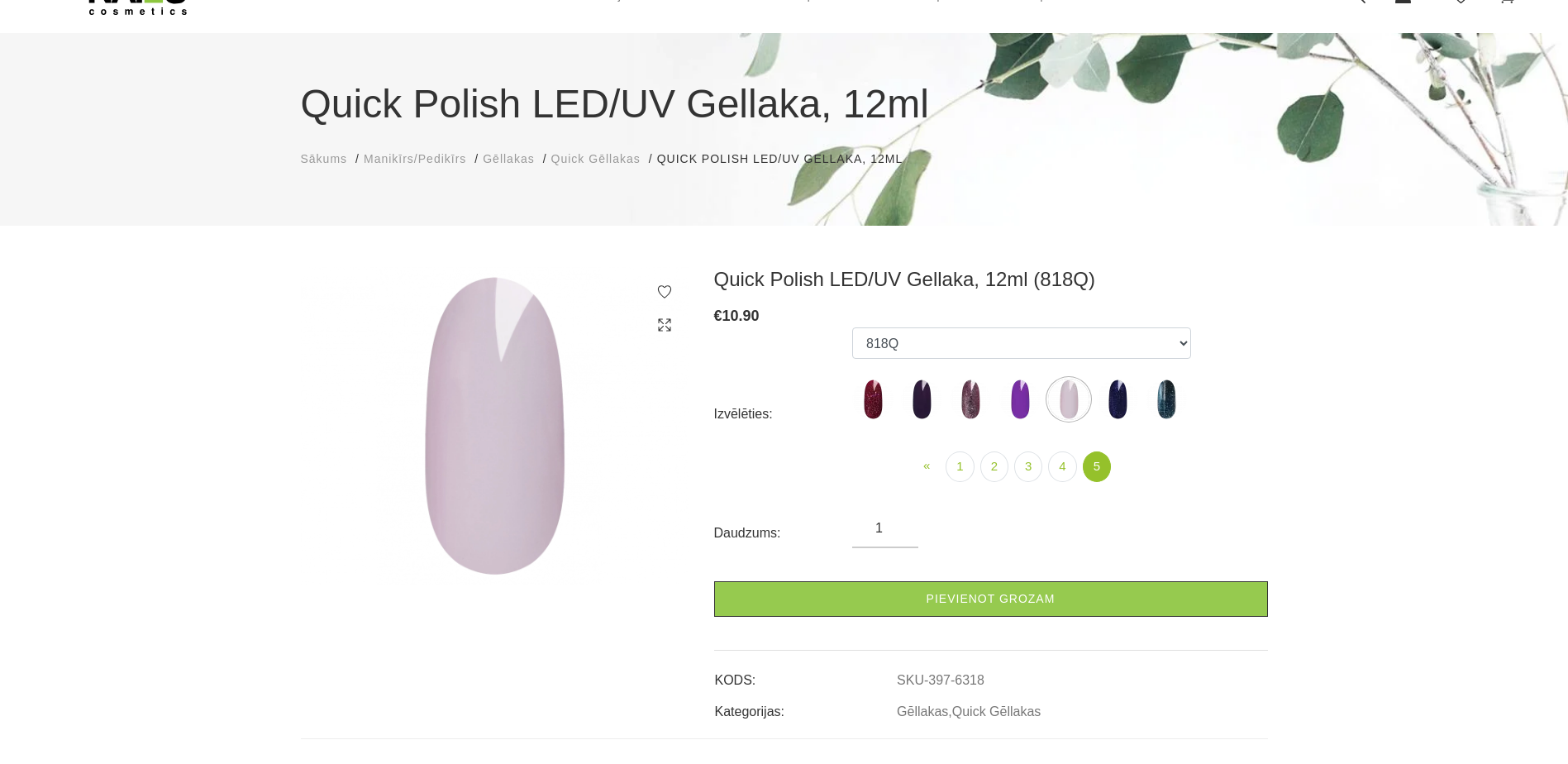
click at [1177, 400] on img at bounding box center [1166, 400] width 42 height 42
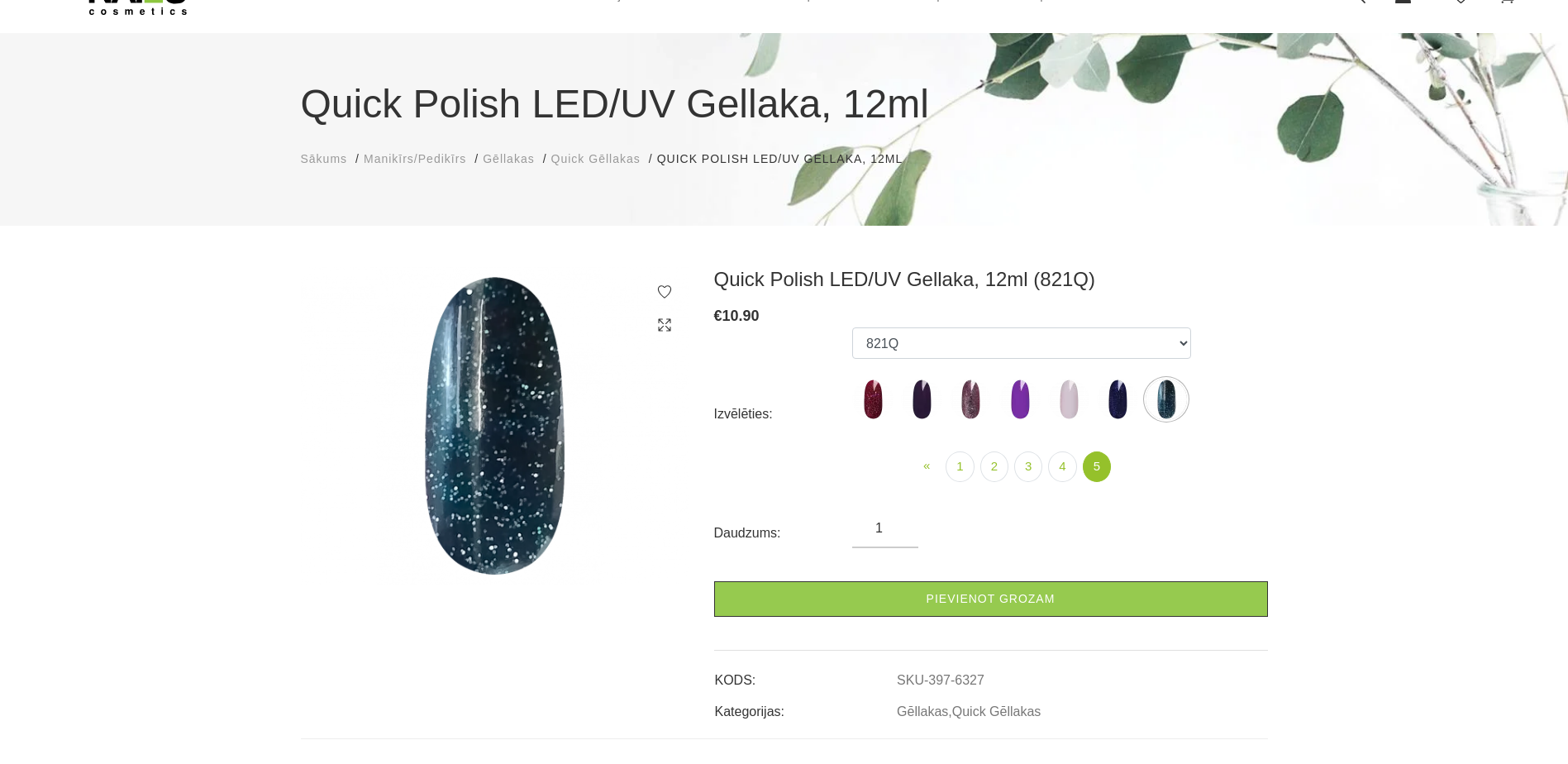
click at [1117, 394] on img at bounding box center [1118, 400] width 42 height 42
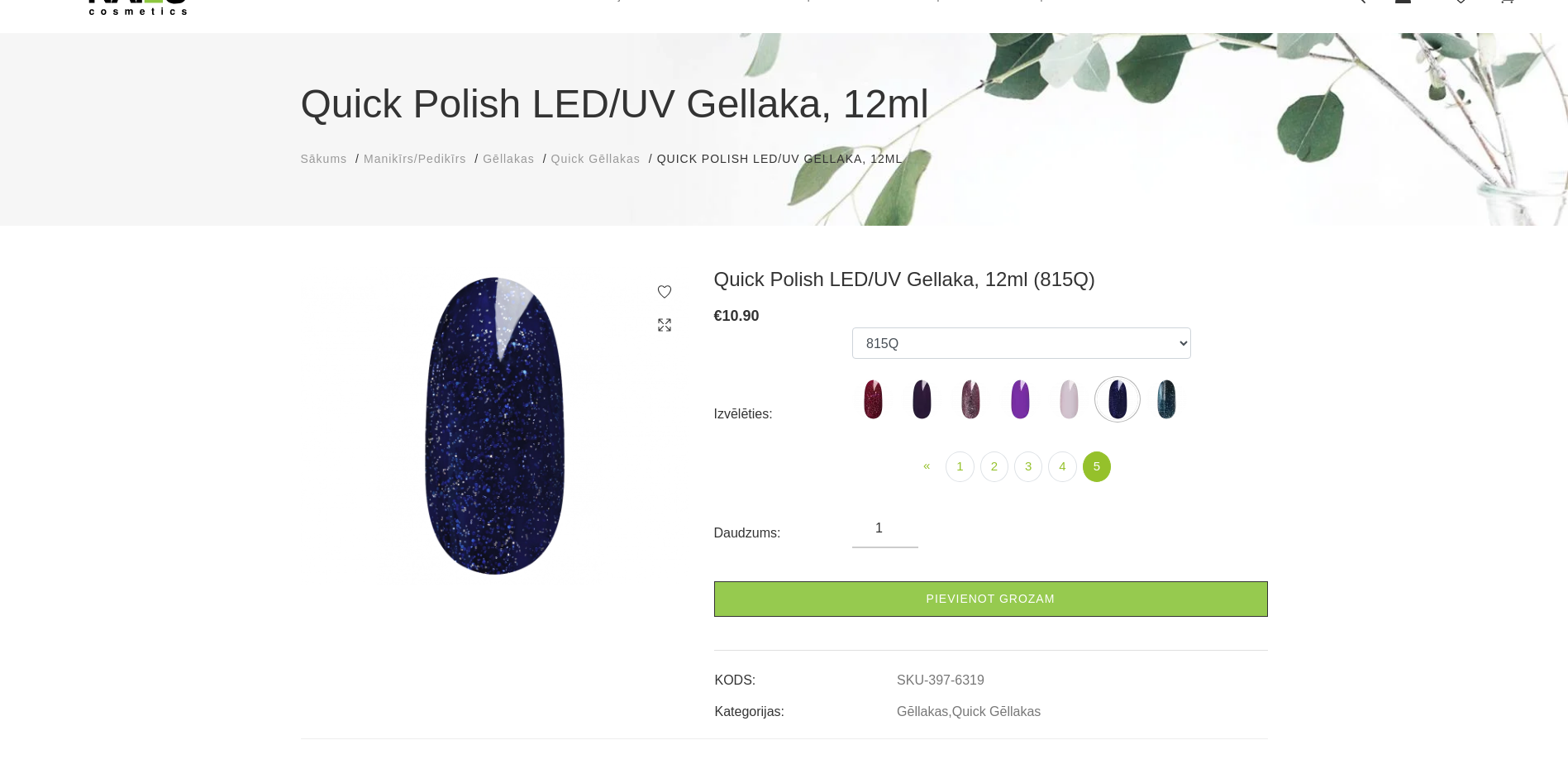
click at [1068, 395] on img at bounding box center [1068, 400] width 42 height 42
select select "6318"
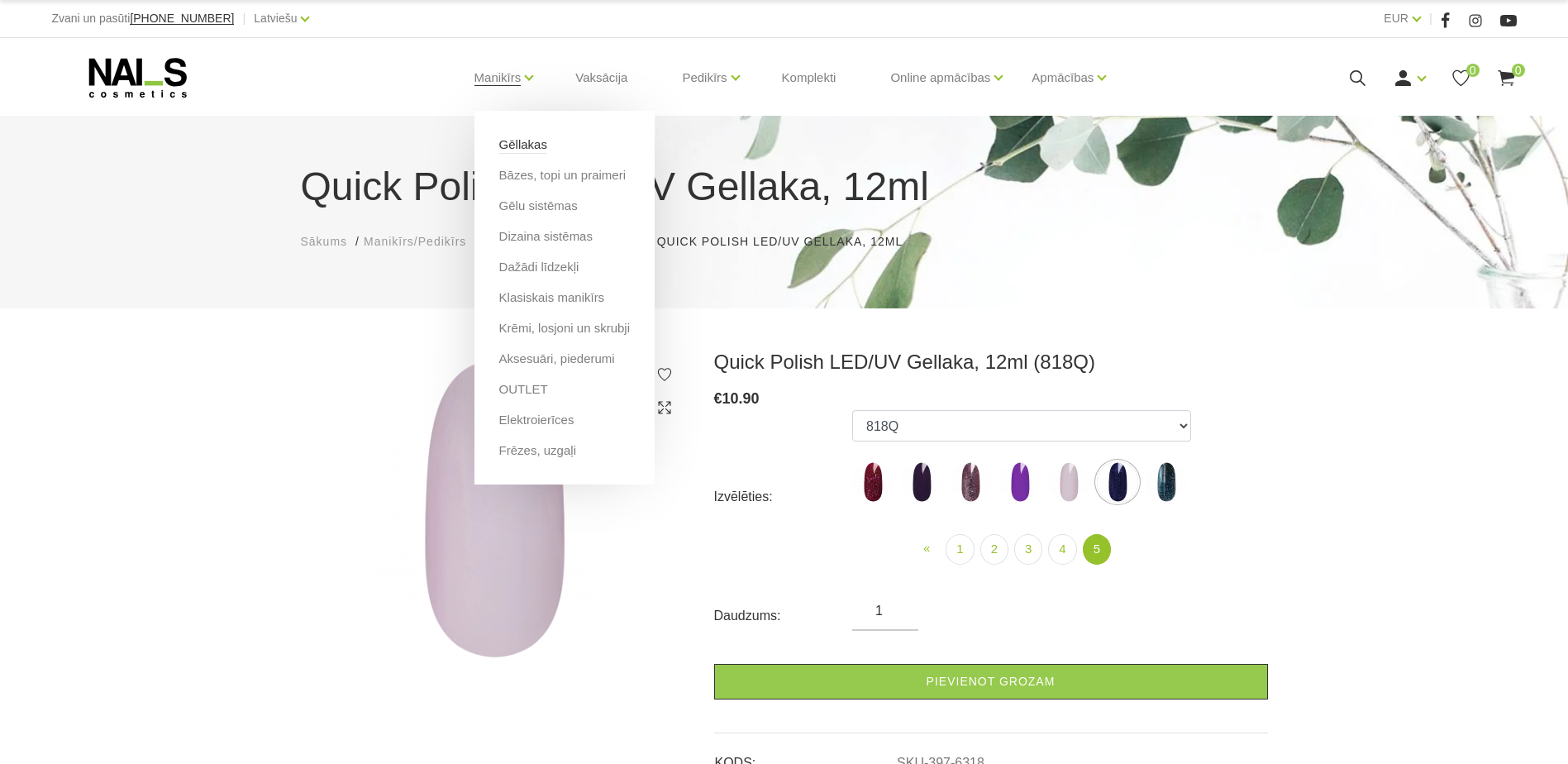
click at [514, 144] on link "Gēllakas" at bounding box center [522, 144] width 48 height 18
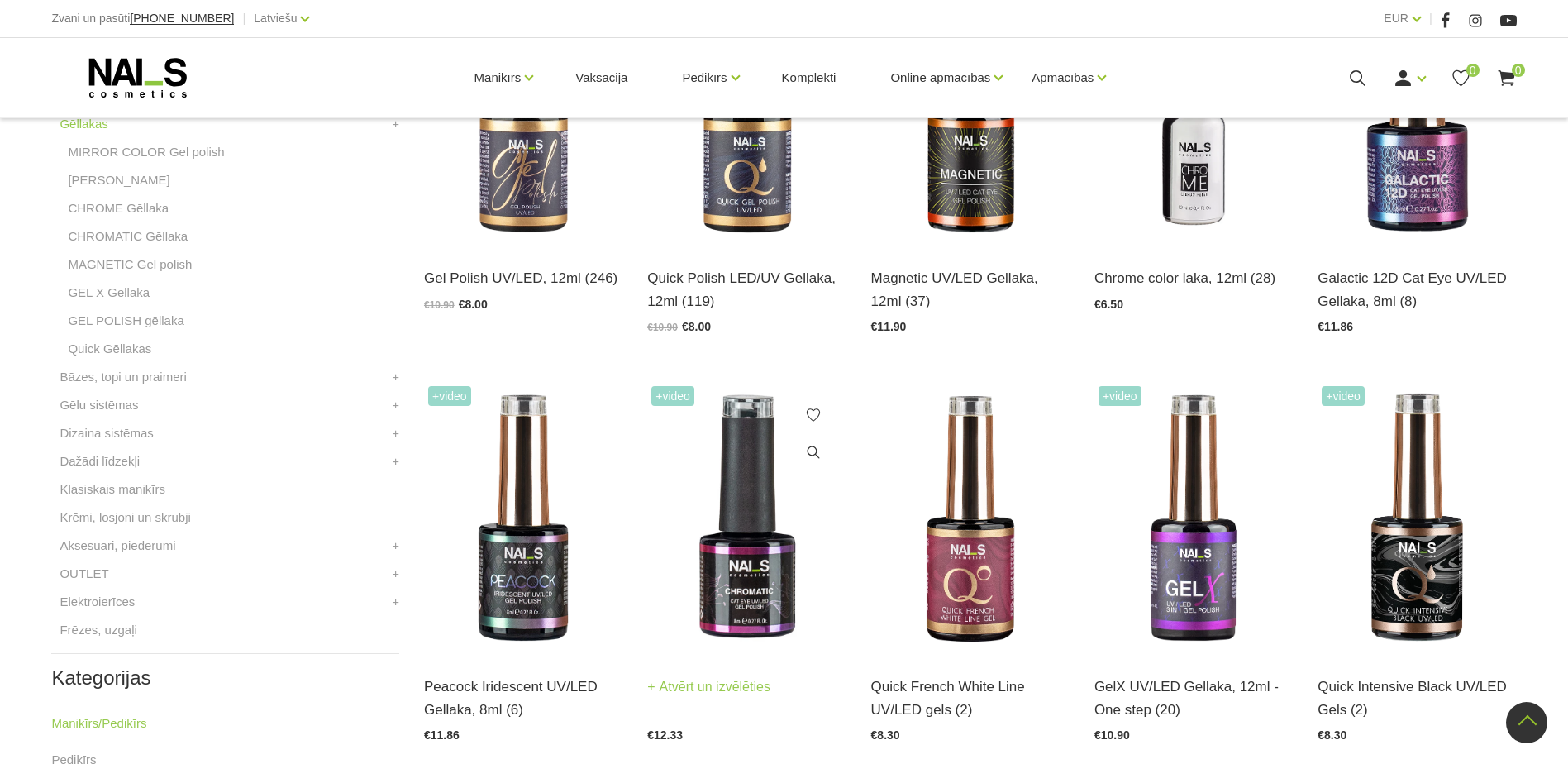
scroll to position [578, 0]
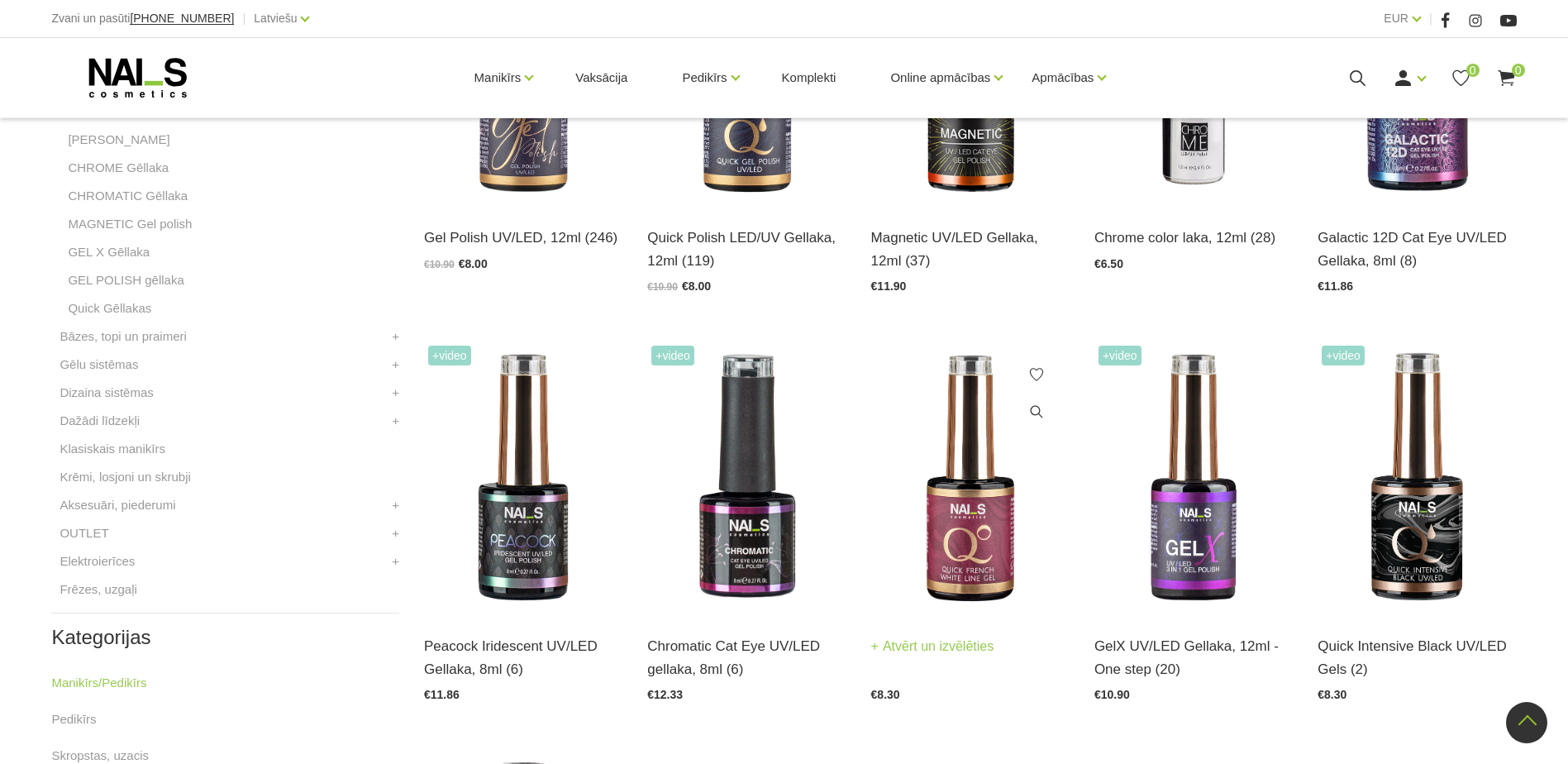
click at [972, 550] on img at bounding box center [970, 478] width 199 height 273
click at [733, 535] on img at bounding box center [747, 478] width 199 height 273
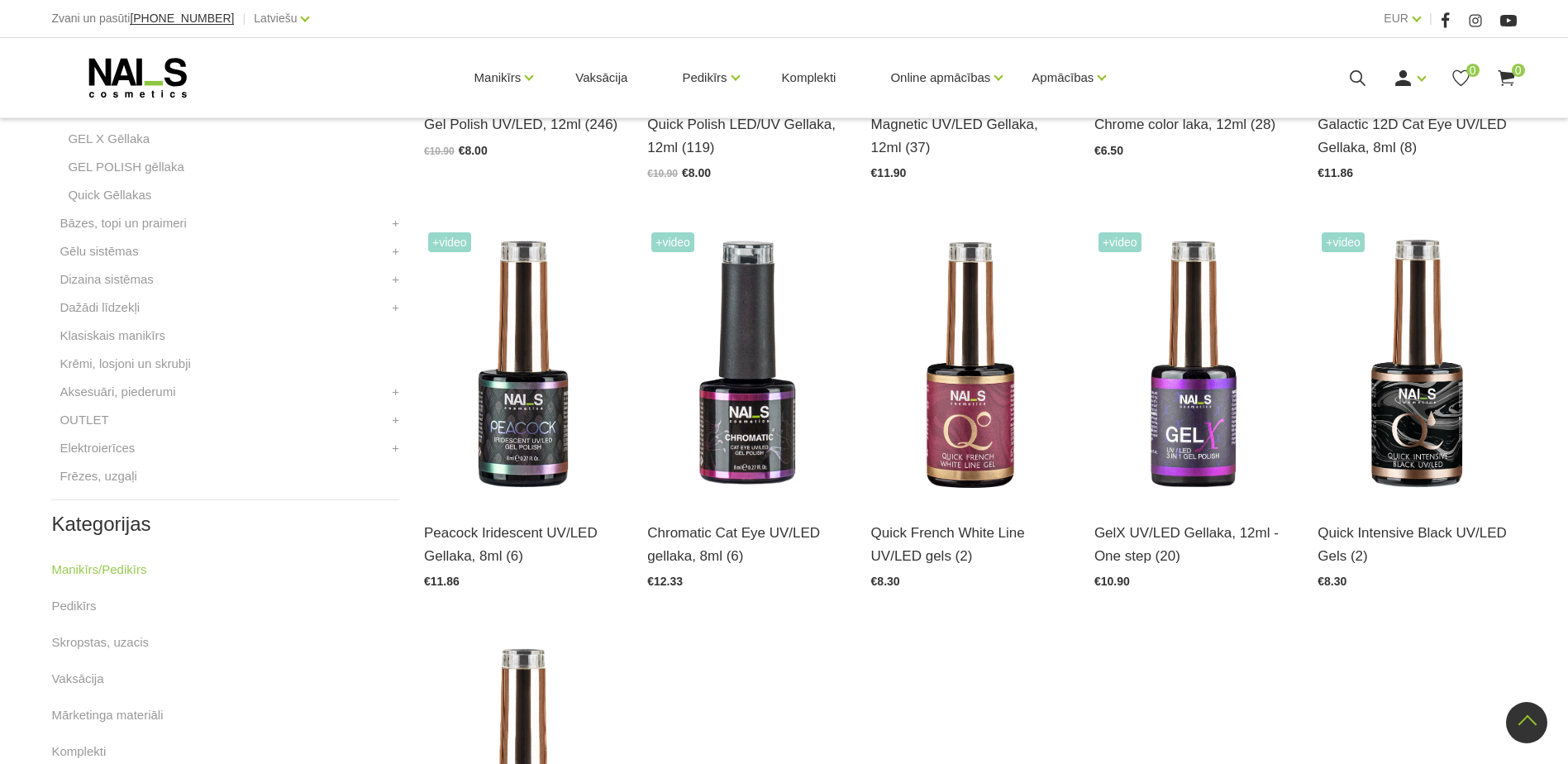
scroll to position [744, 0]
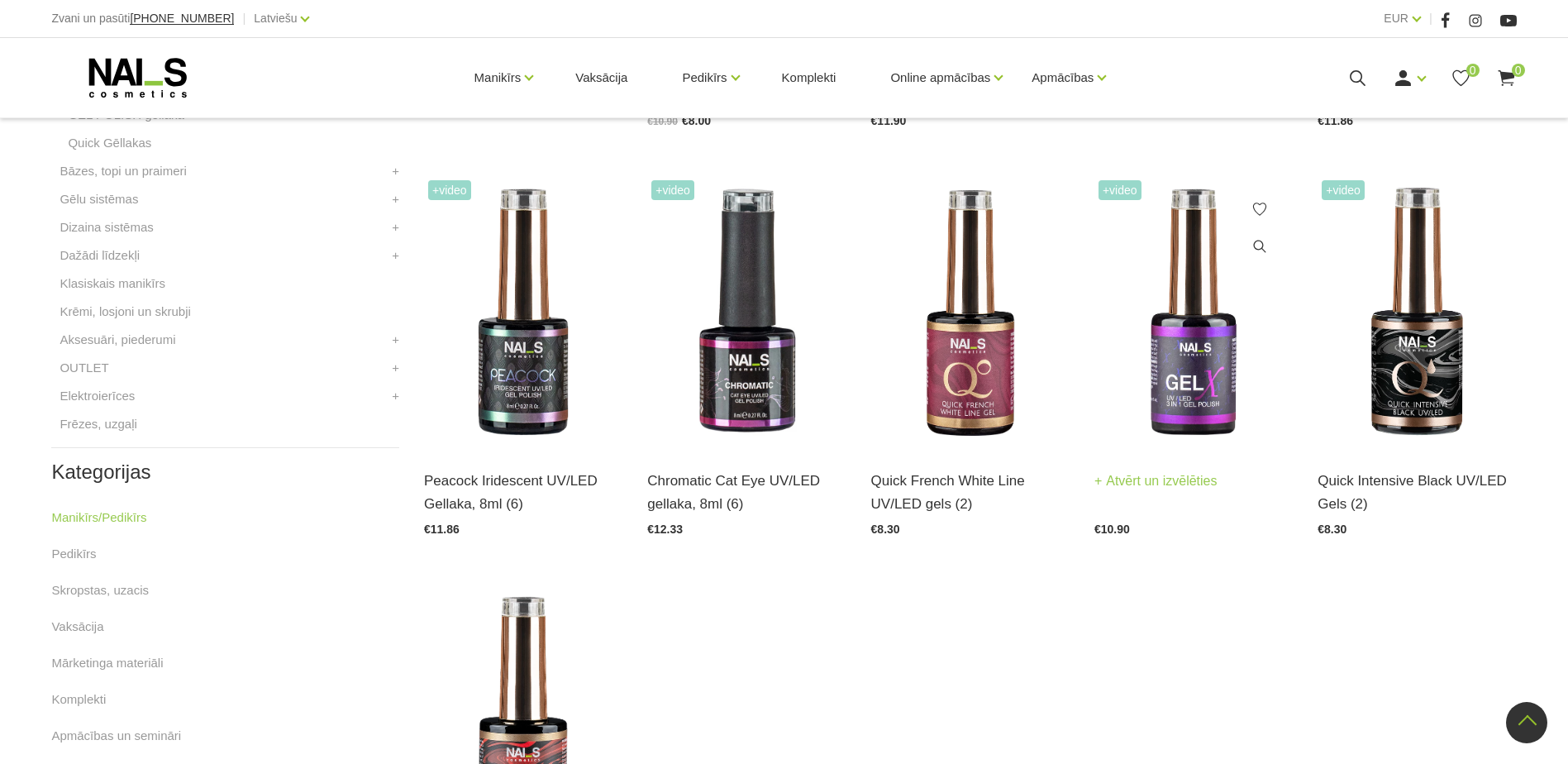
click at [1145, 395] on img at bounding box center [1193, 312] width 199 height 273
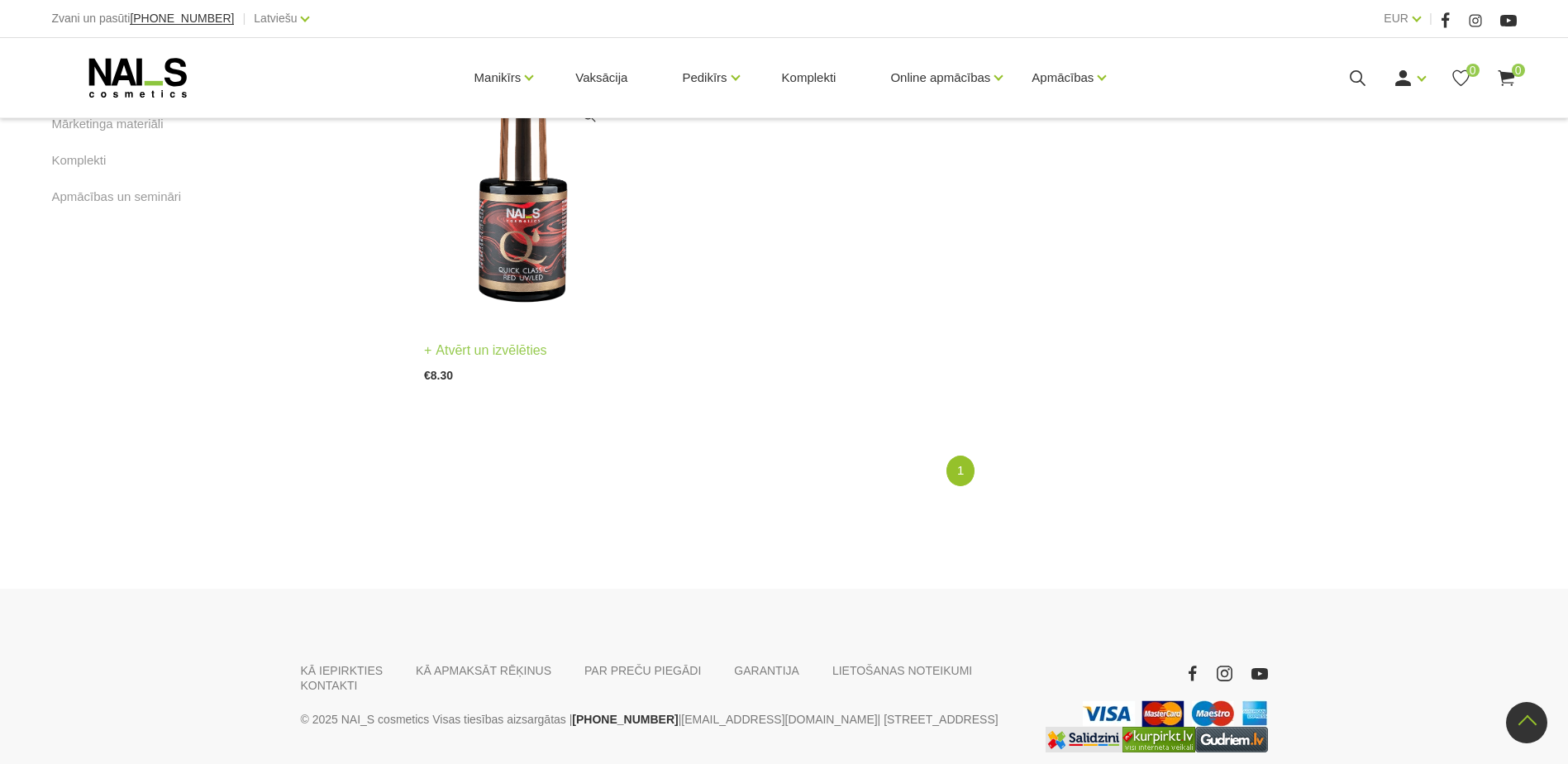
scroll to position [1189, 0]
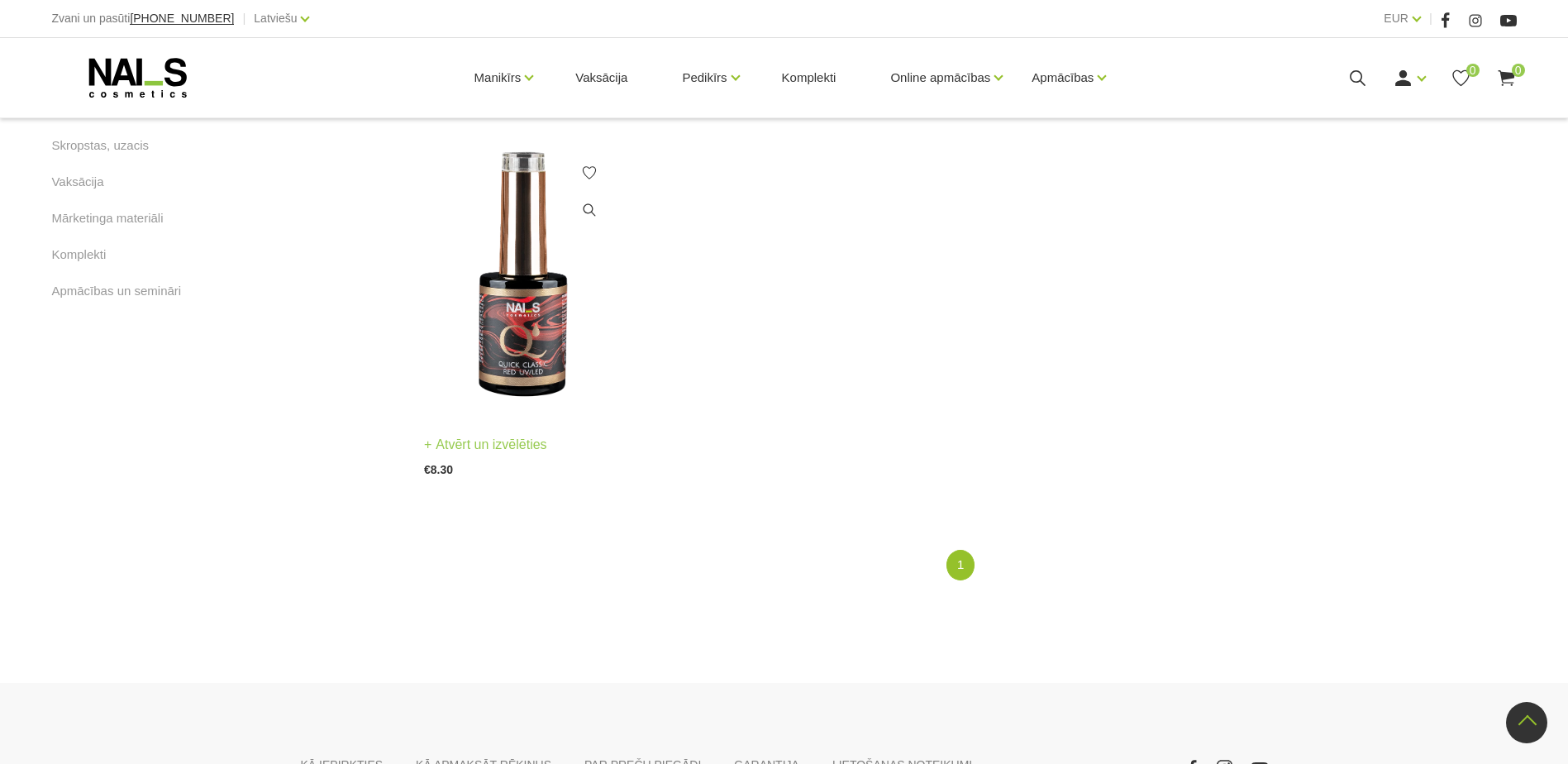
click at [505, 307] on img at bounding box center [523, 276] width 199 height 273
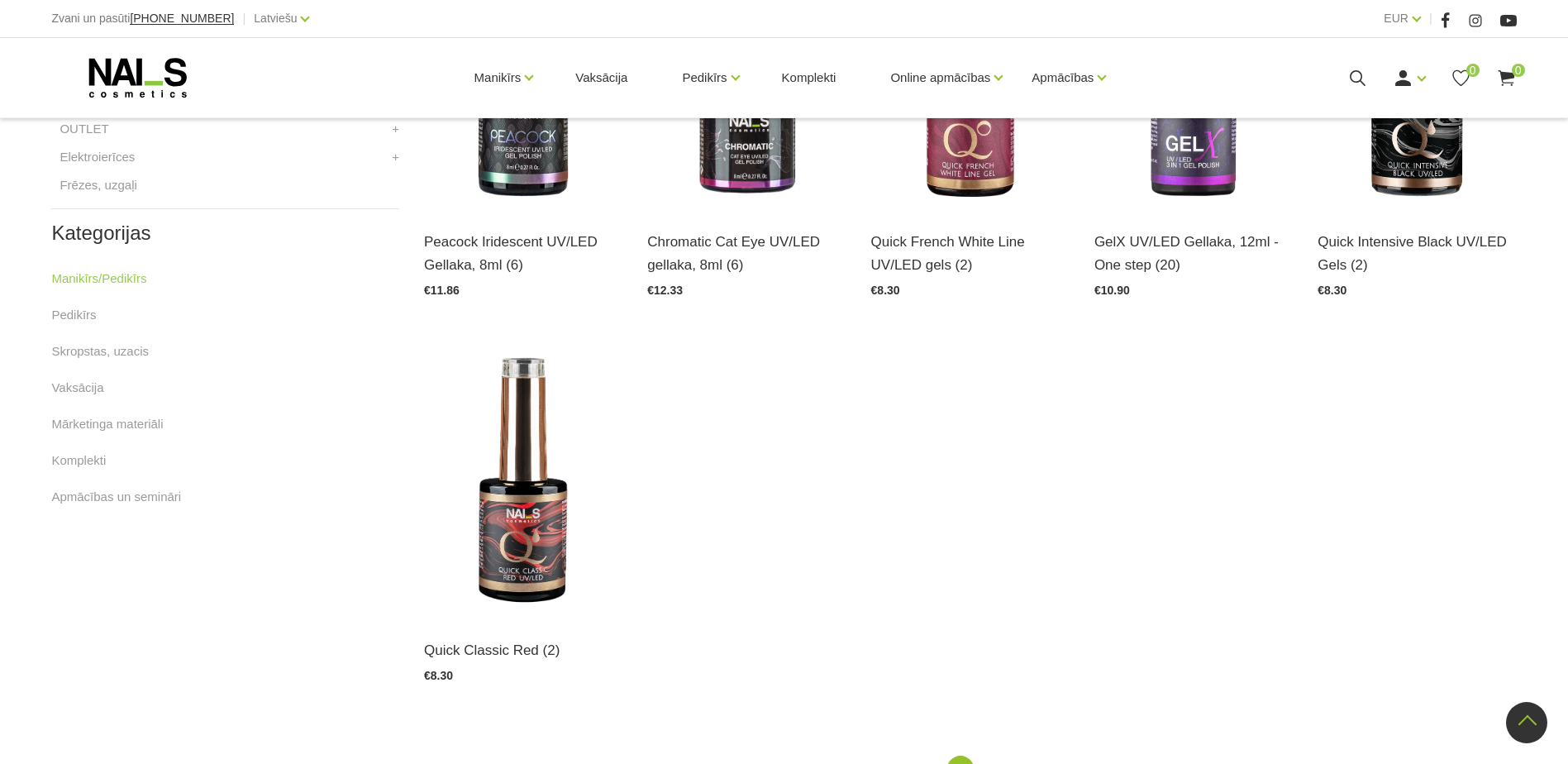
scroll to position [775, 0]
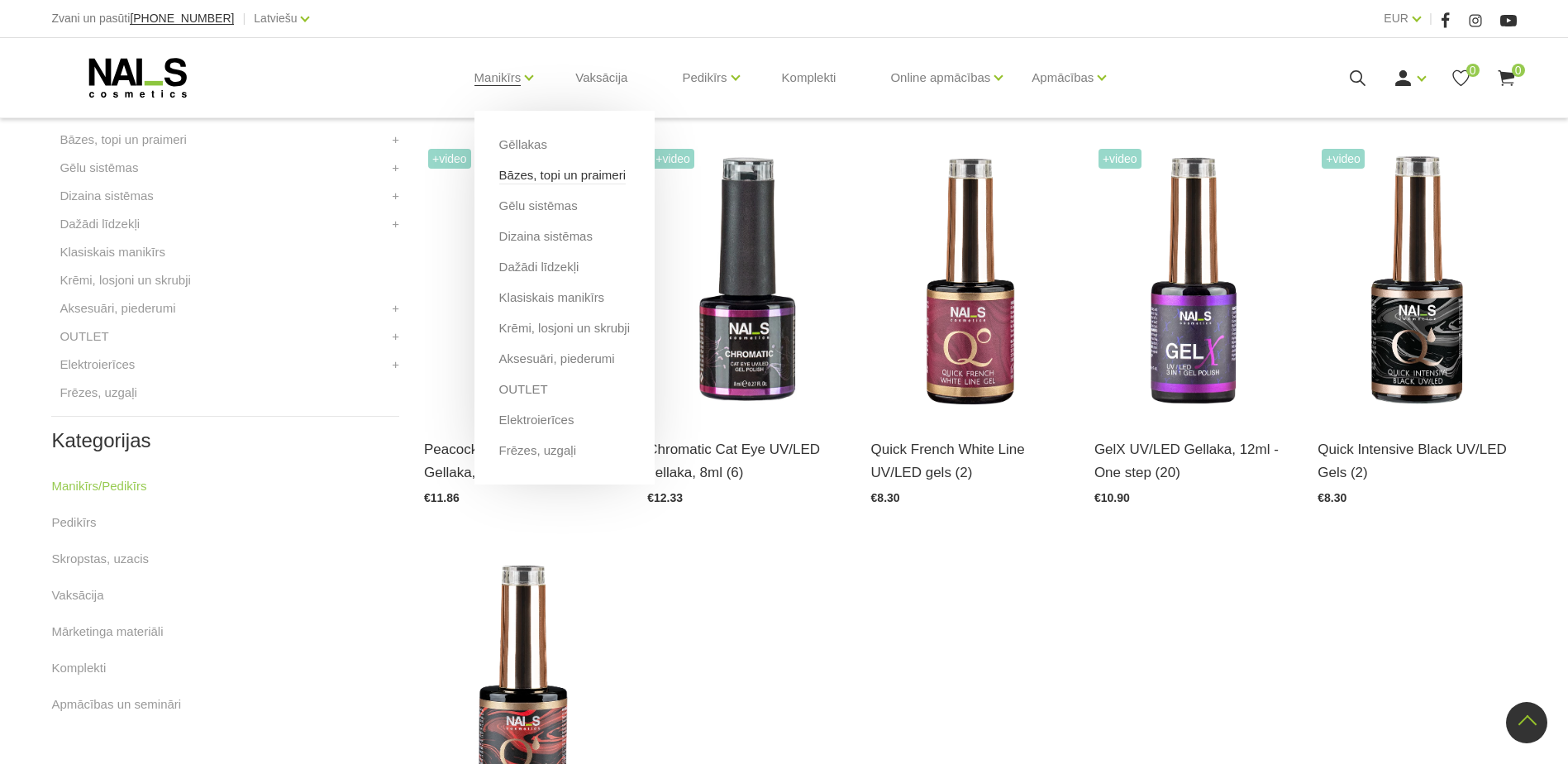
click at [563, 177] on link "Bāzes, topi un praimeri" at bounding box center [562, 175] width 127 height 18
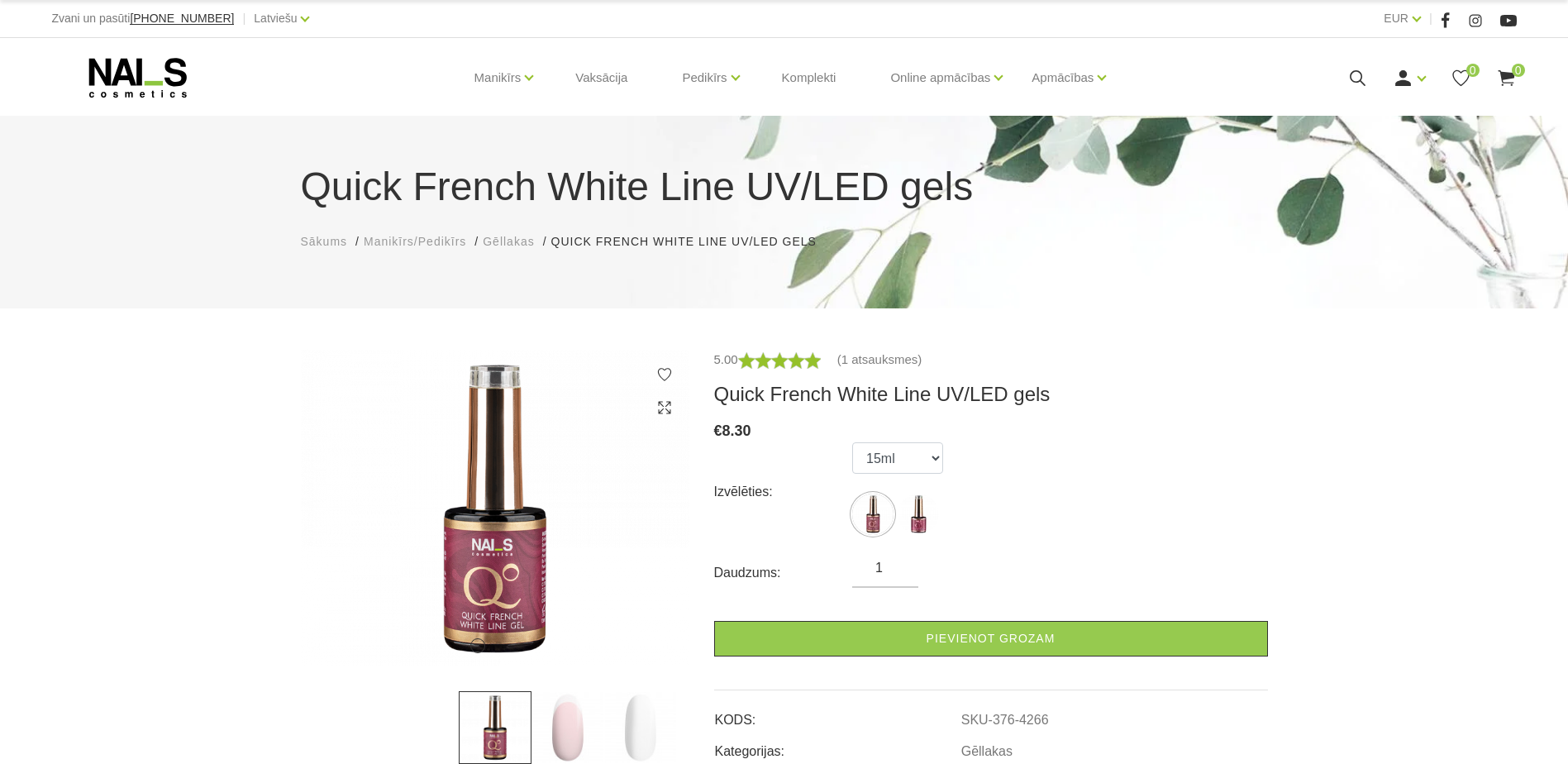
click at [576, 728] on img at bounding box center [568, 727] width 73 height 73
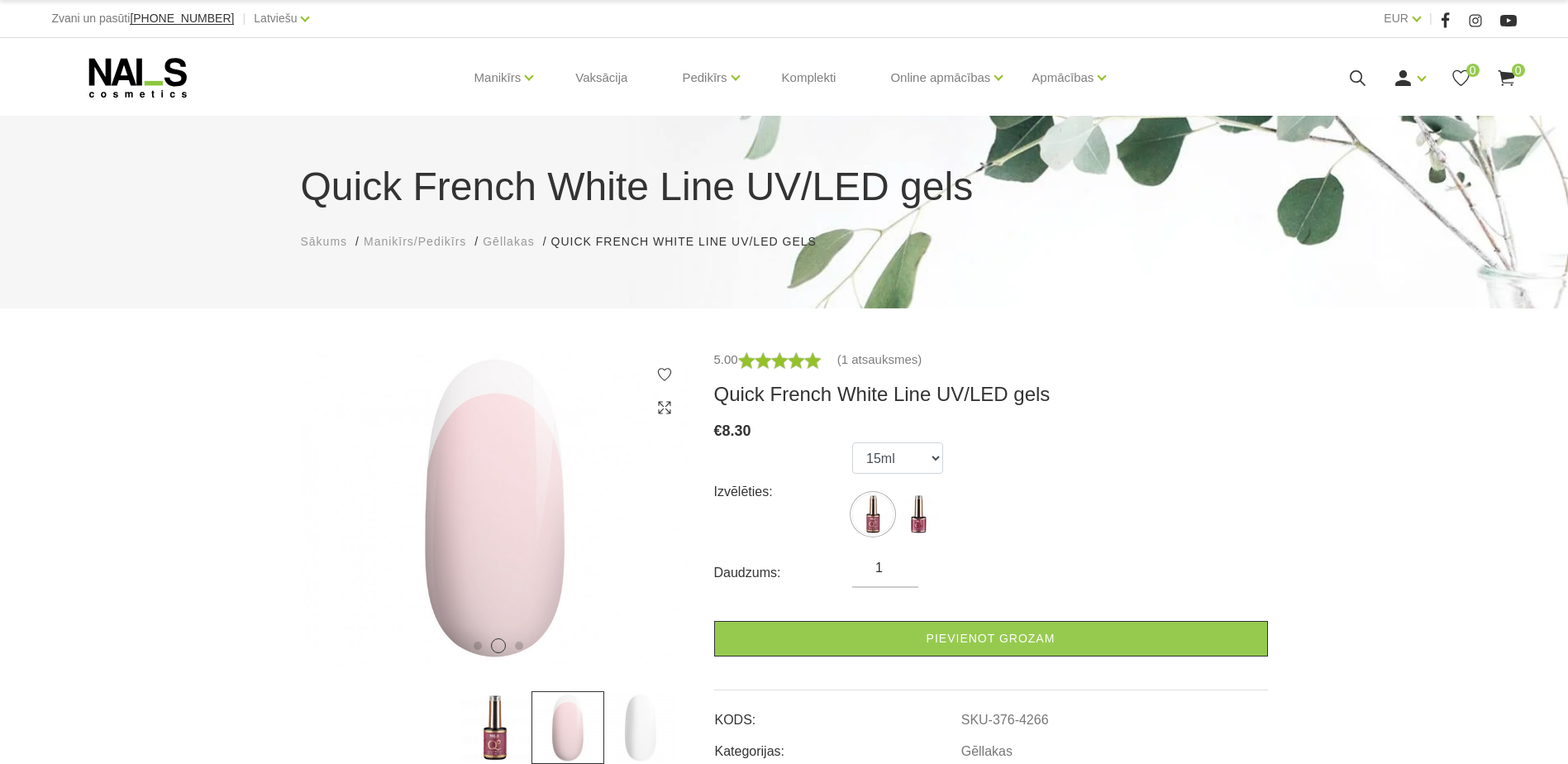
click at [641, 730] on img at bounding box center [640, 727] width 73 height 73
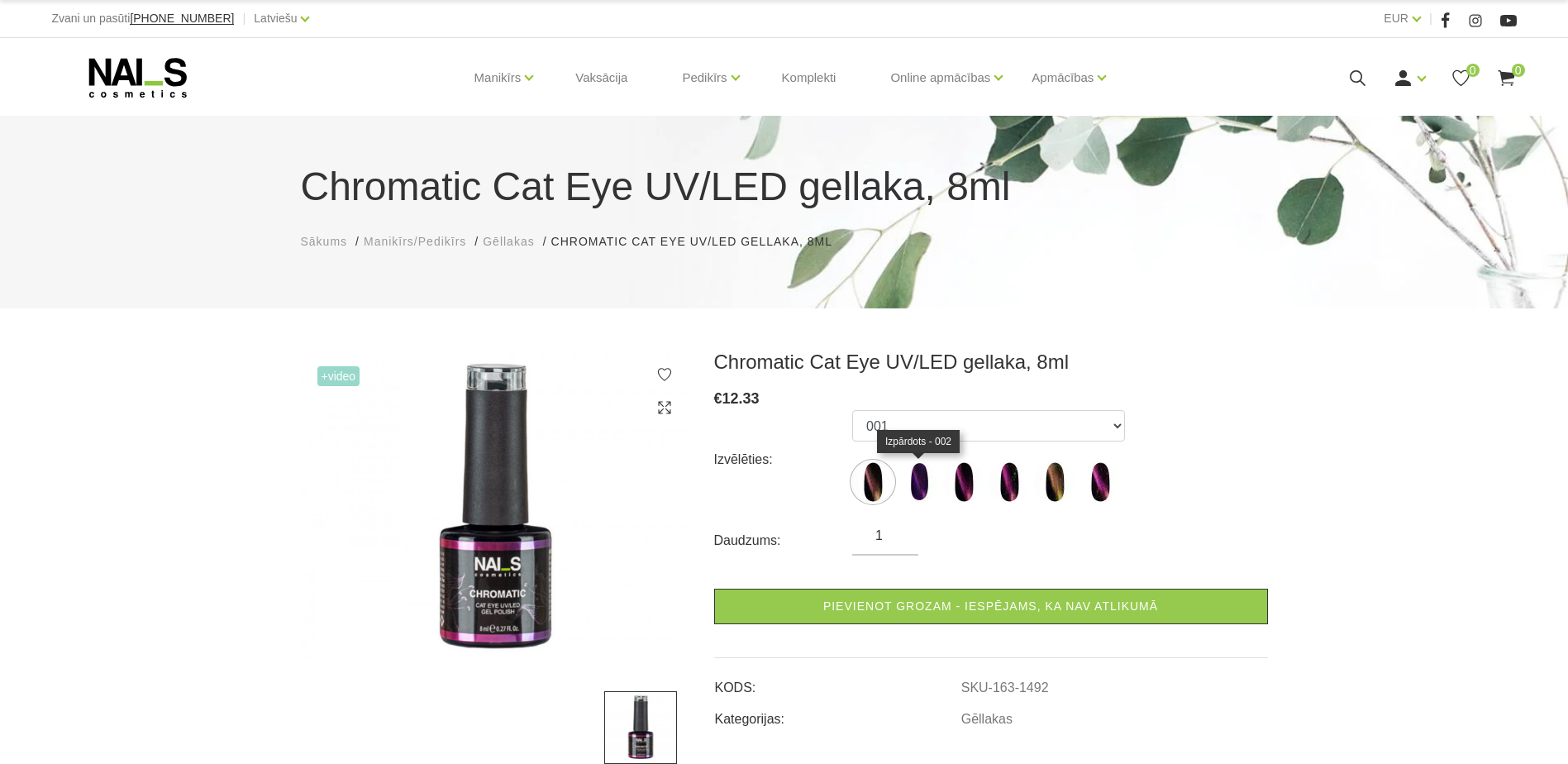
click at [924, 490] on img at bounding box center [918, 482] width 42 height 42
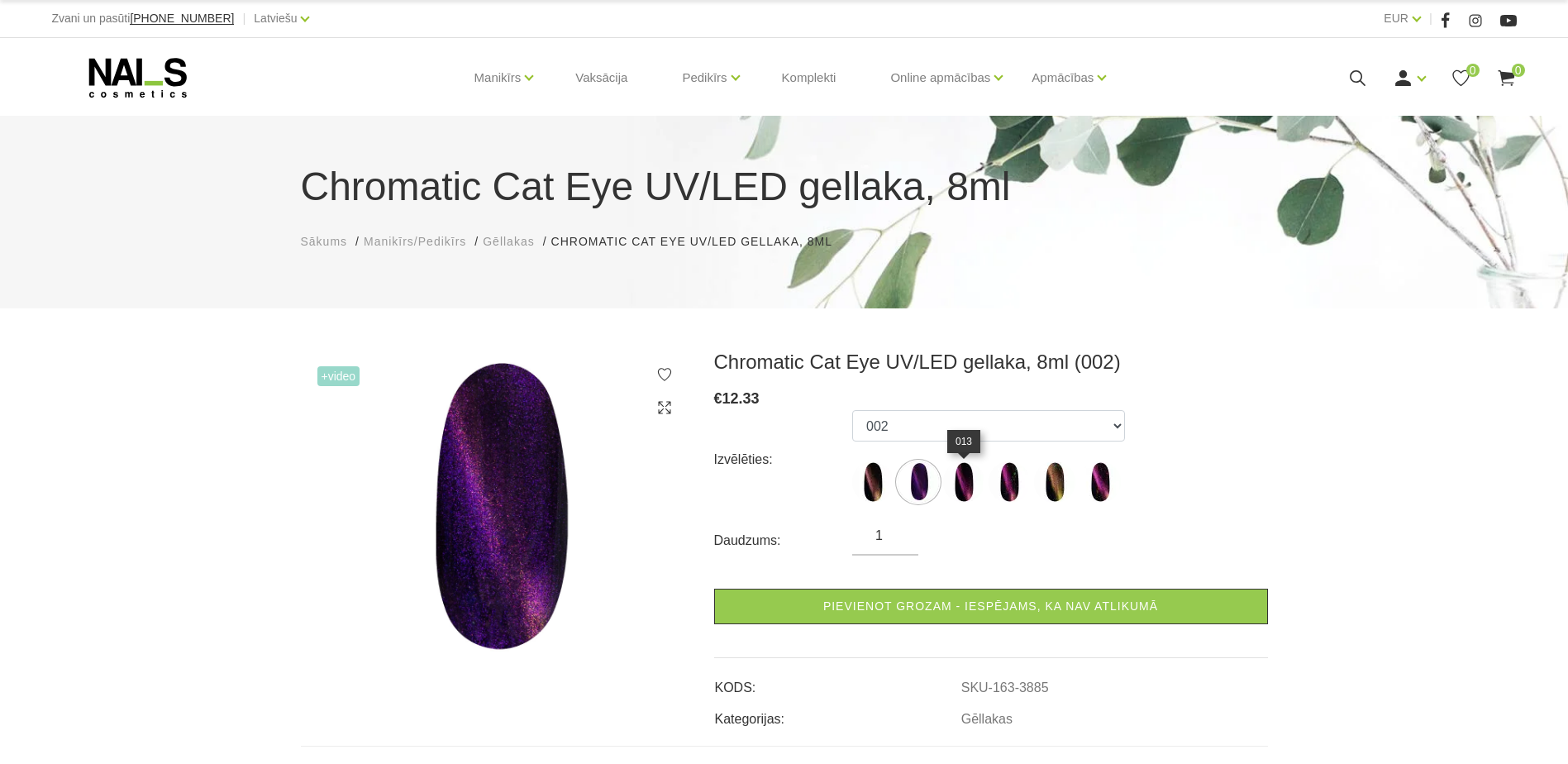
click at [958, 483] on img at bounding box center [963, 482] width 42 height 42
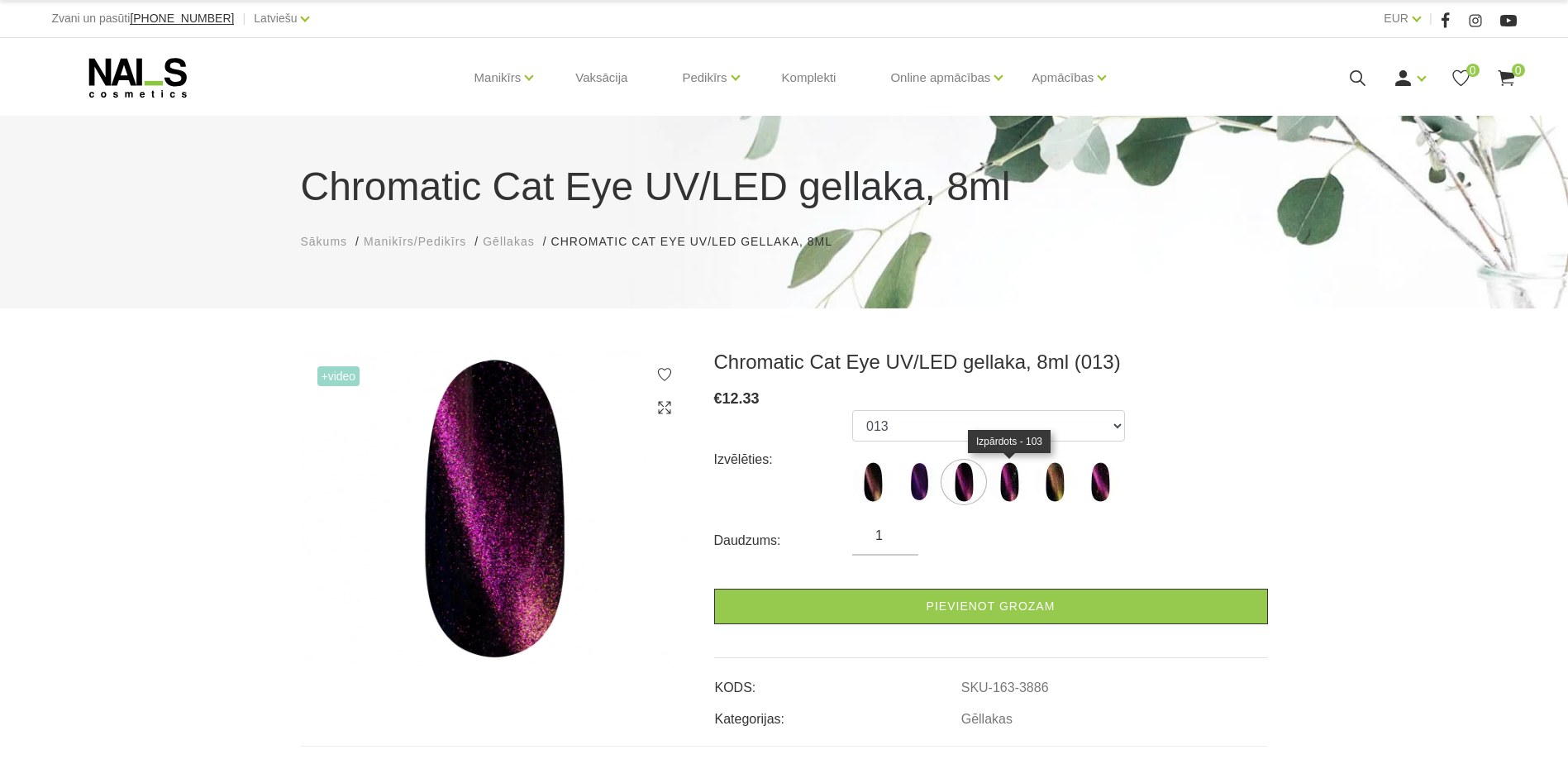
click at [1013, 490] on img at bounding box center [1009, 482] width 42 height 42
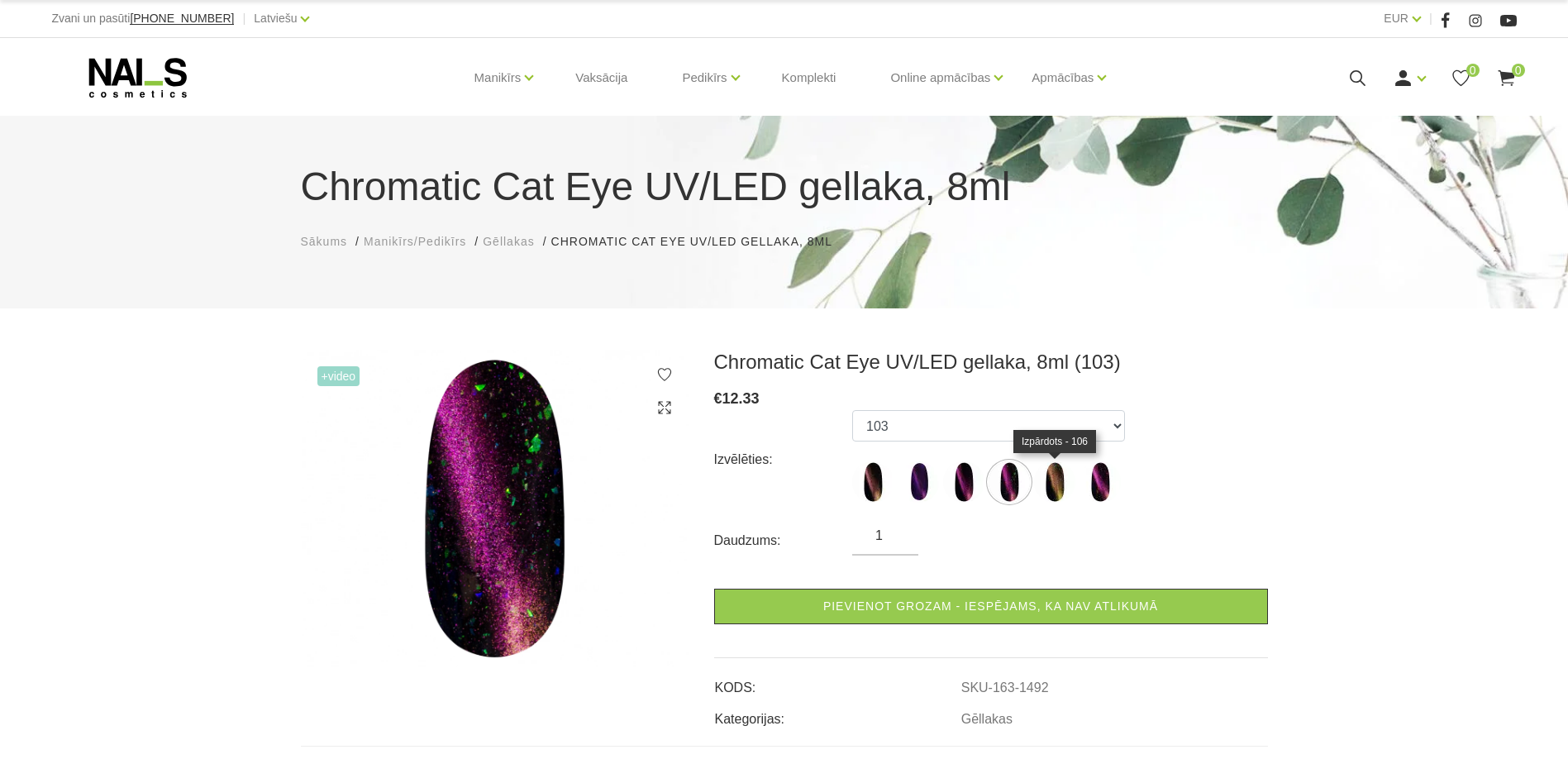
click at [1053, 485] on img at bounding box center [1055, 482] width 42 height 42
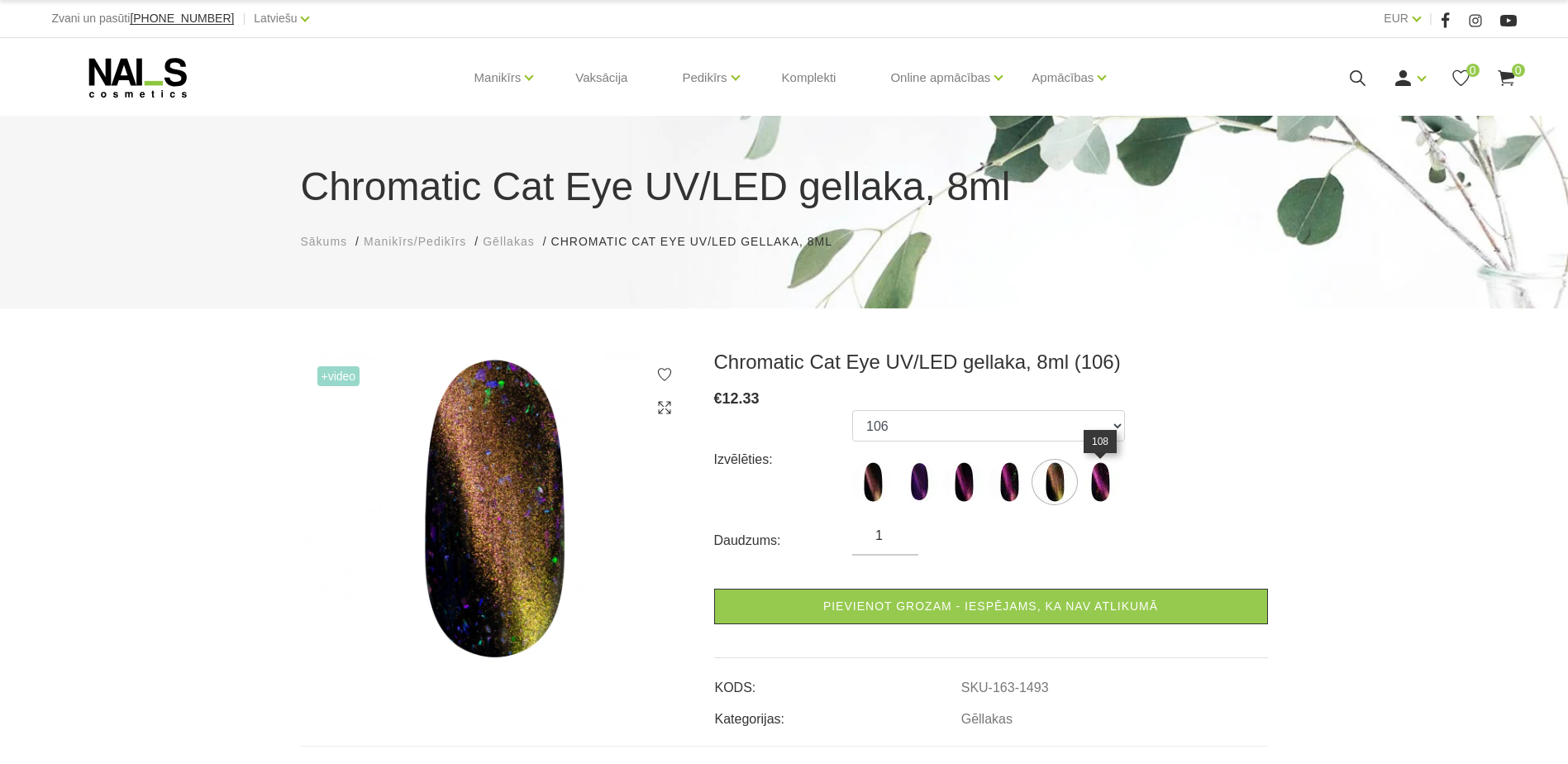
click at [1097, 485] on img at bounding box center [1101, 482] width 42 height 42
select select "1494"
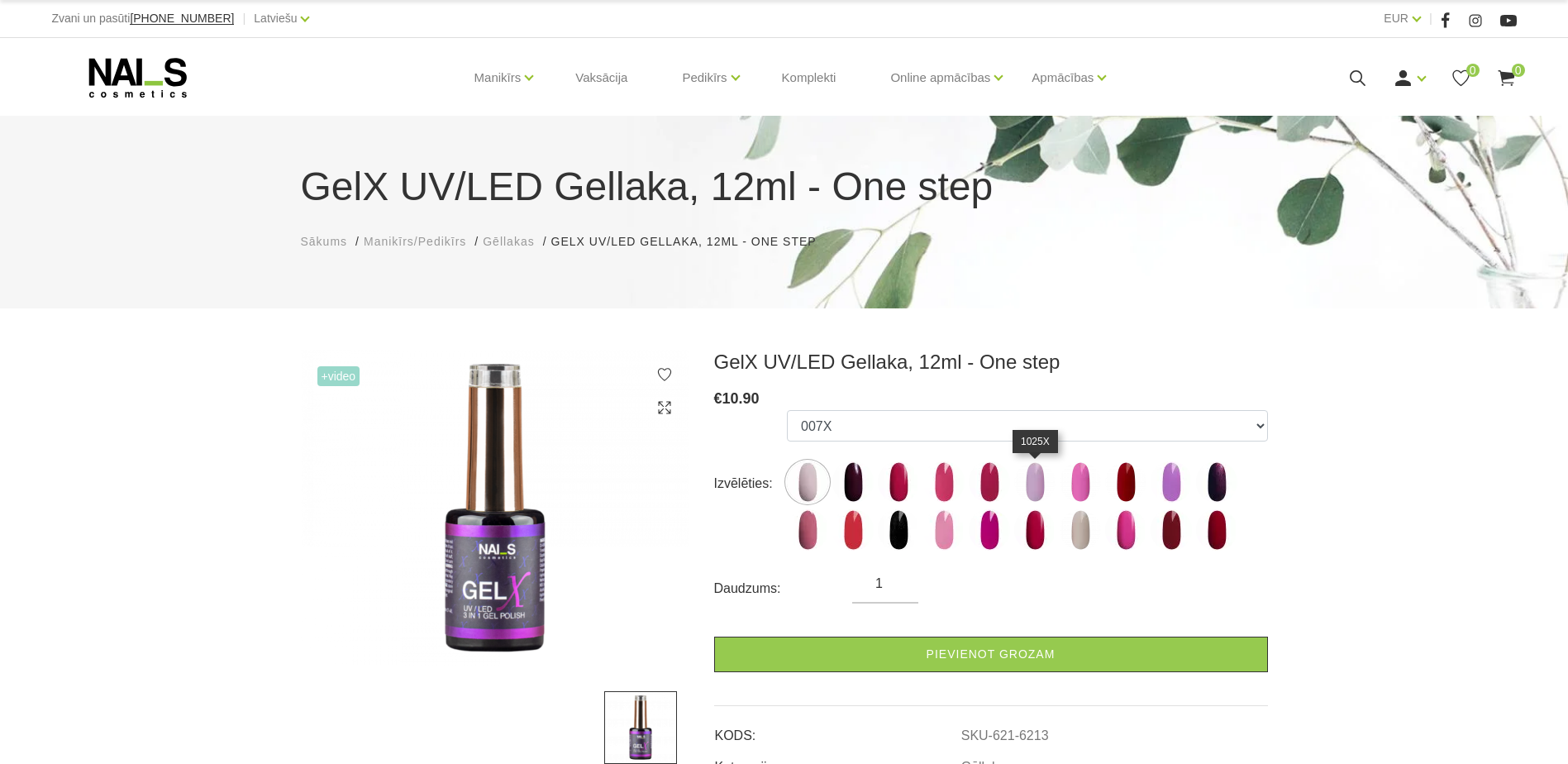
click at [1037, 492] on img at bounding box center [1035, 482] width 42 height 42
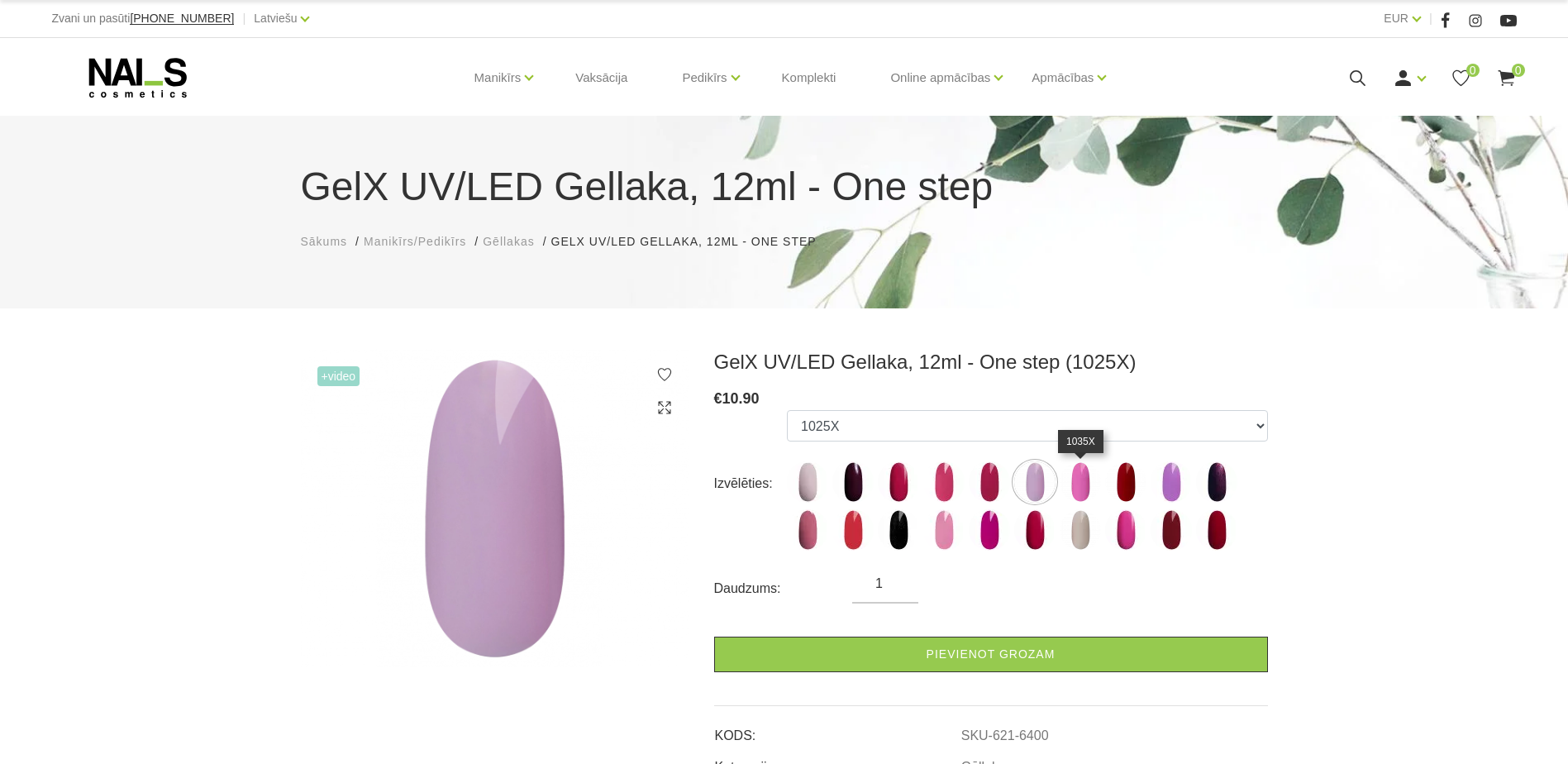
click at [1061, 484] on img at bounding box center [1081, 482] width 42 height 42
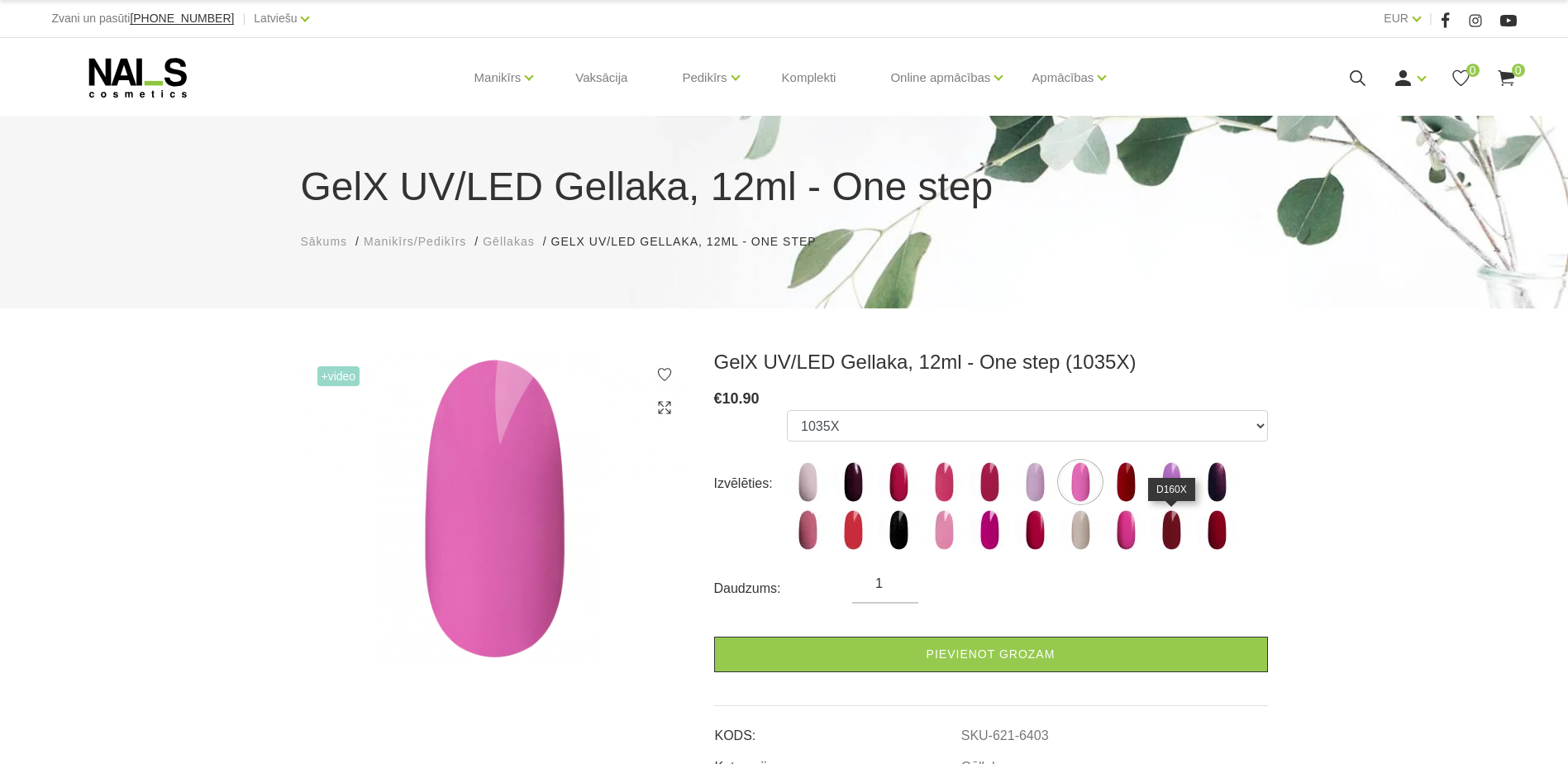
click at [1159, 532] on img at bounding box center [1172, 530] width 42 height 42
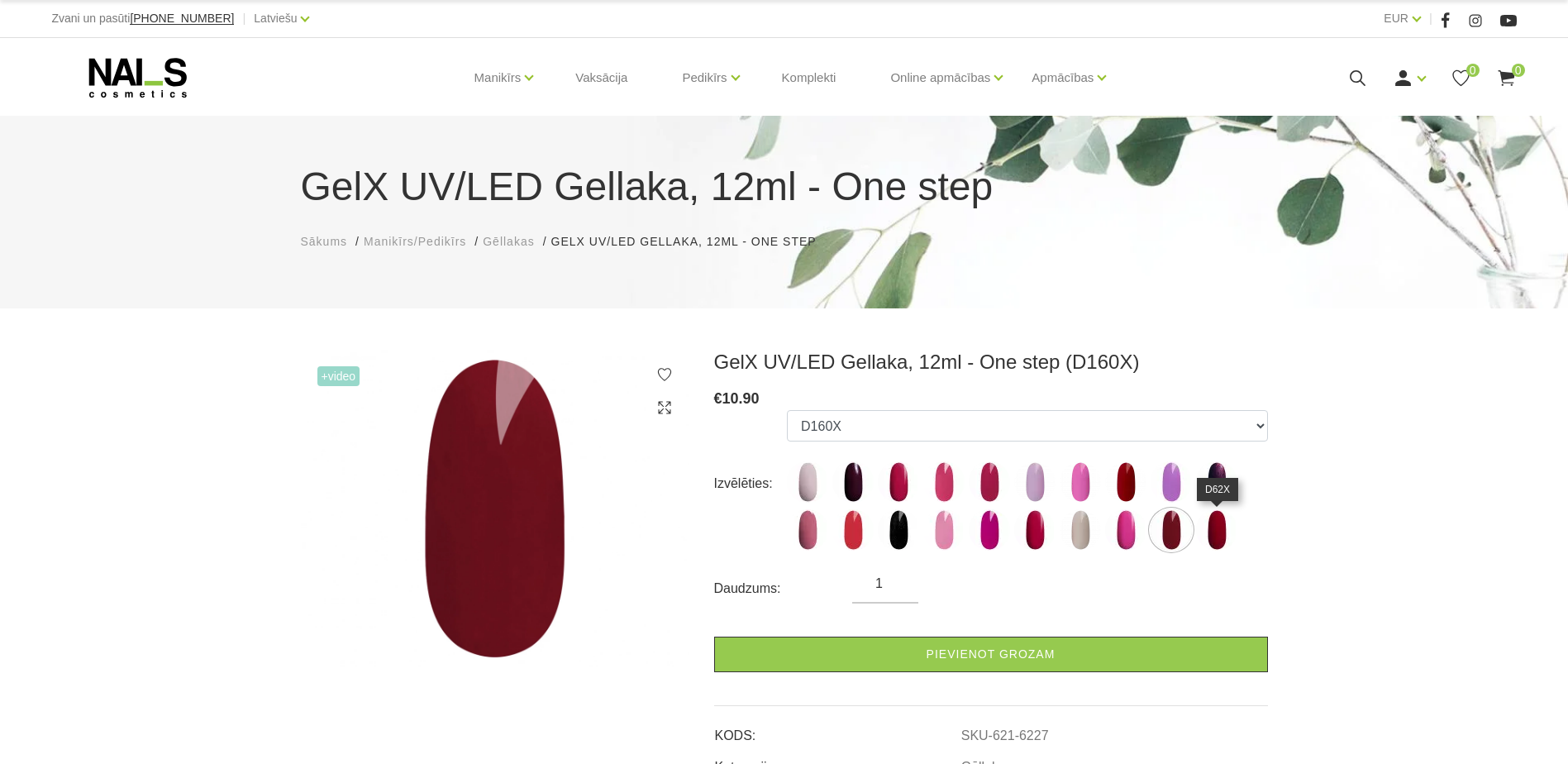
click at [1213, 530] on img at bounding box center [1217, 530] width 42 height 42
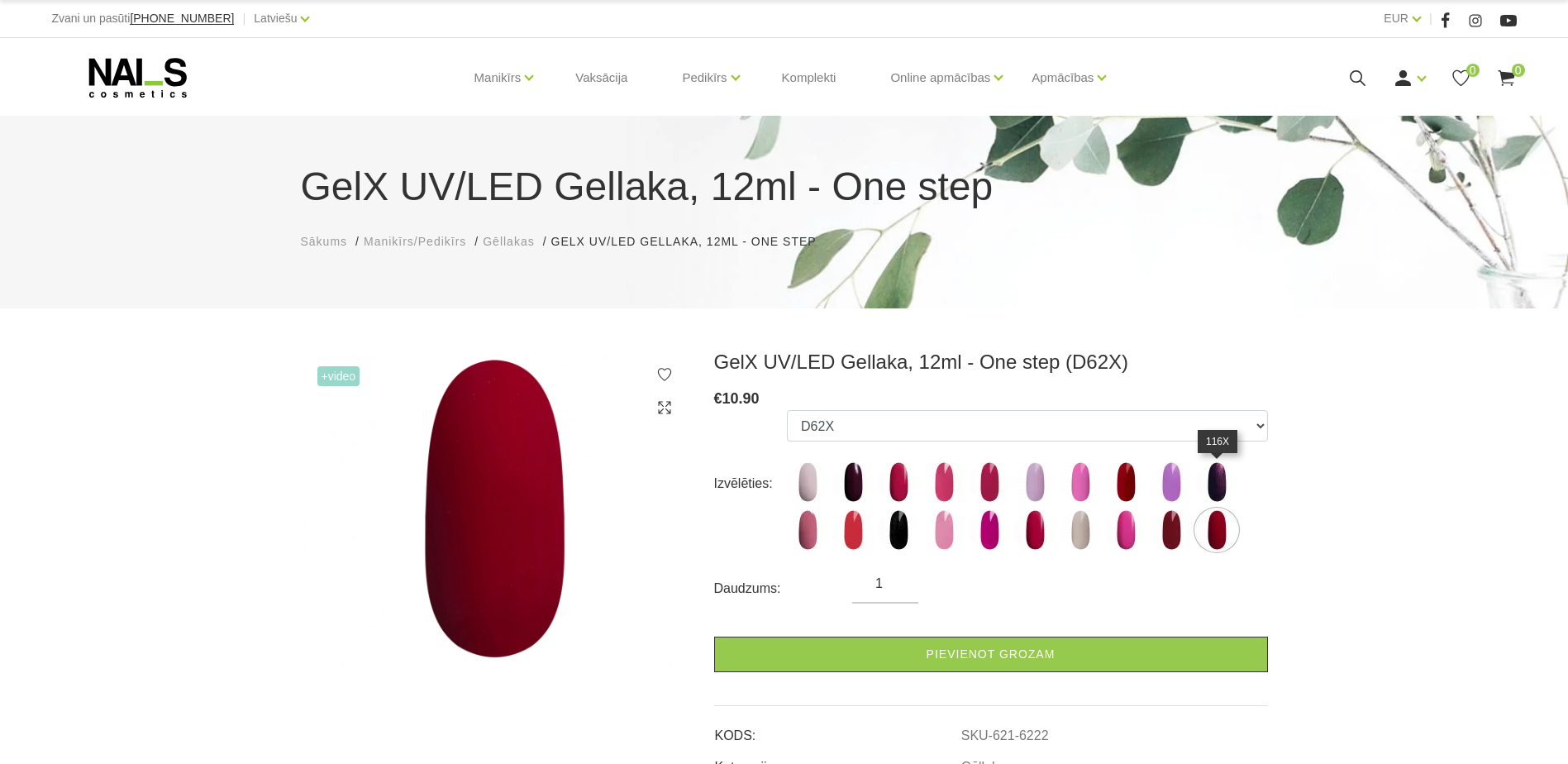
click at [1217, 488] on img at bounding box center [1217, 482] width 42 height 42
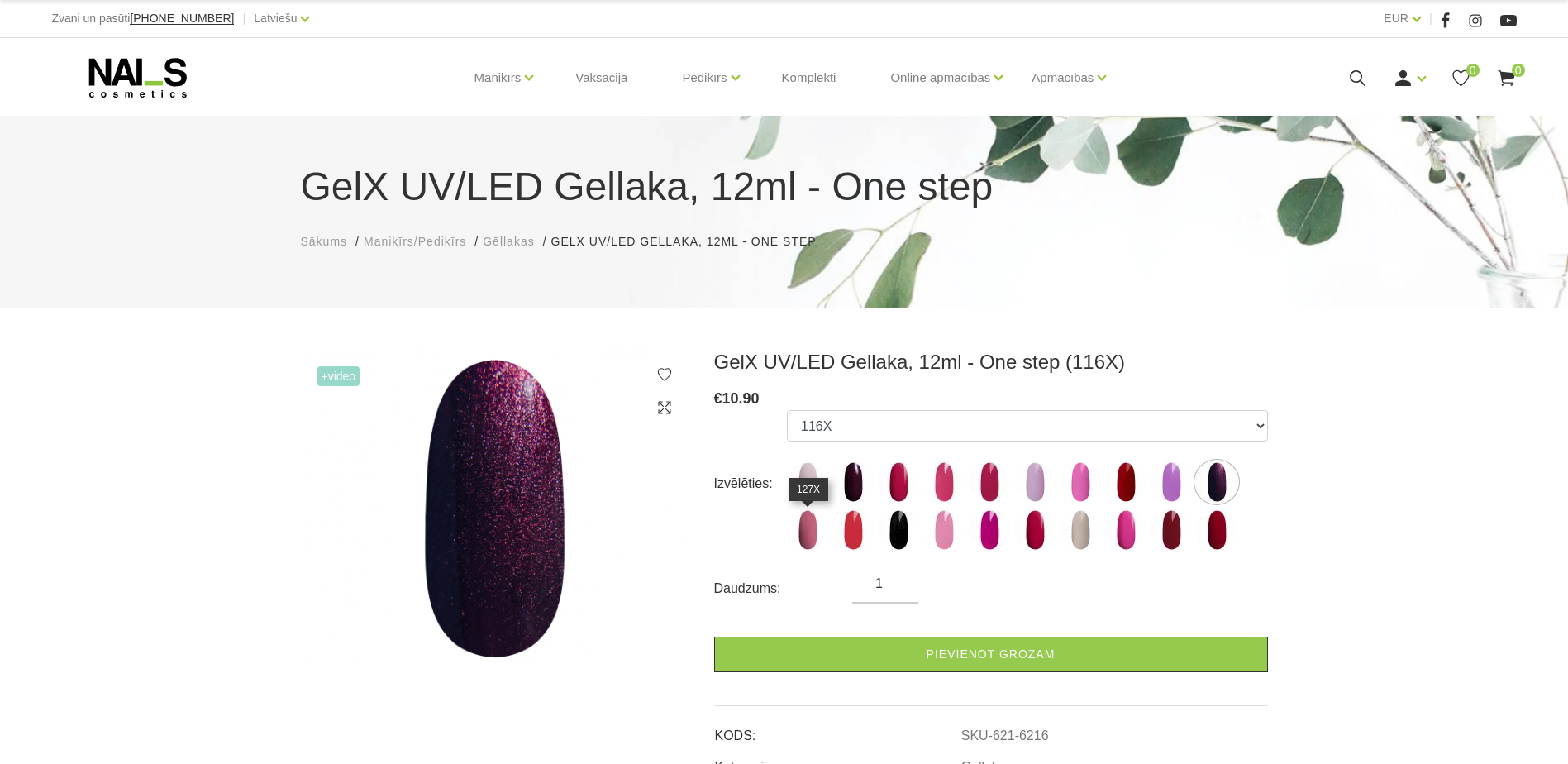
click at [812, 527] on img at bounding box center [807, 530] width 42 height 42
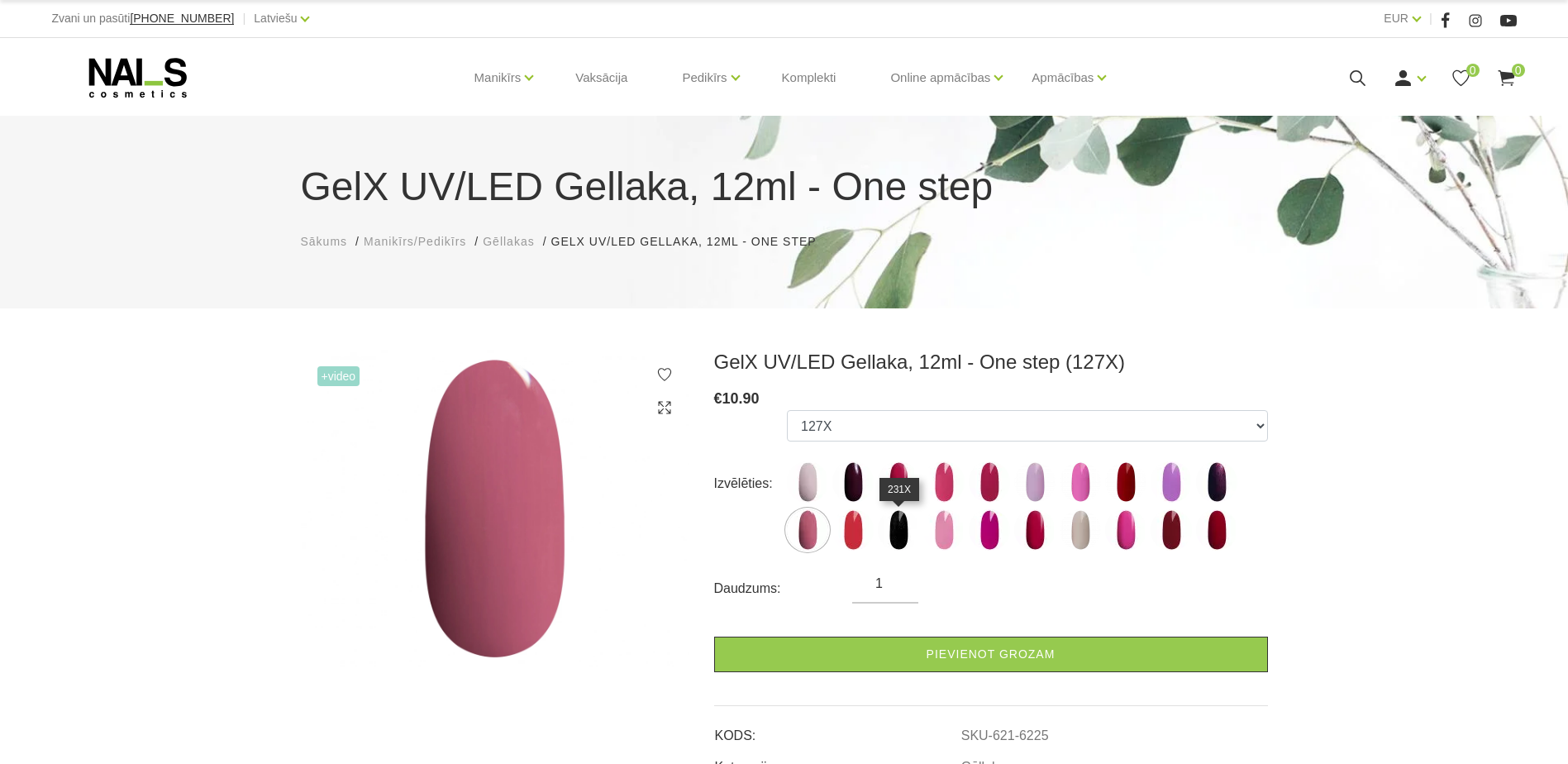
click at [902, 536] on img at bounding box center [898, 530] width 42 height 42
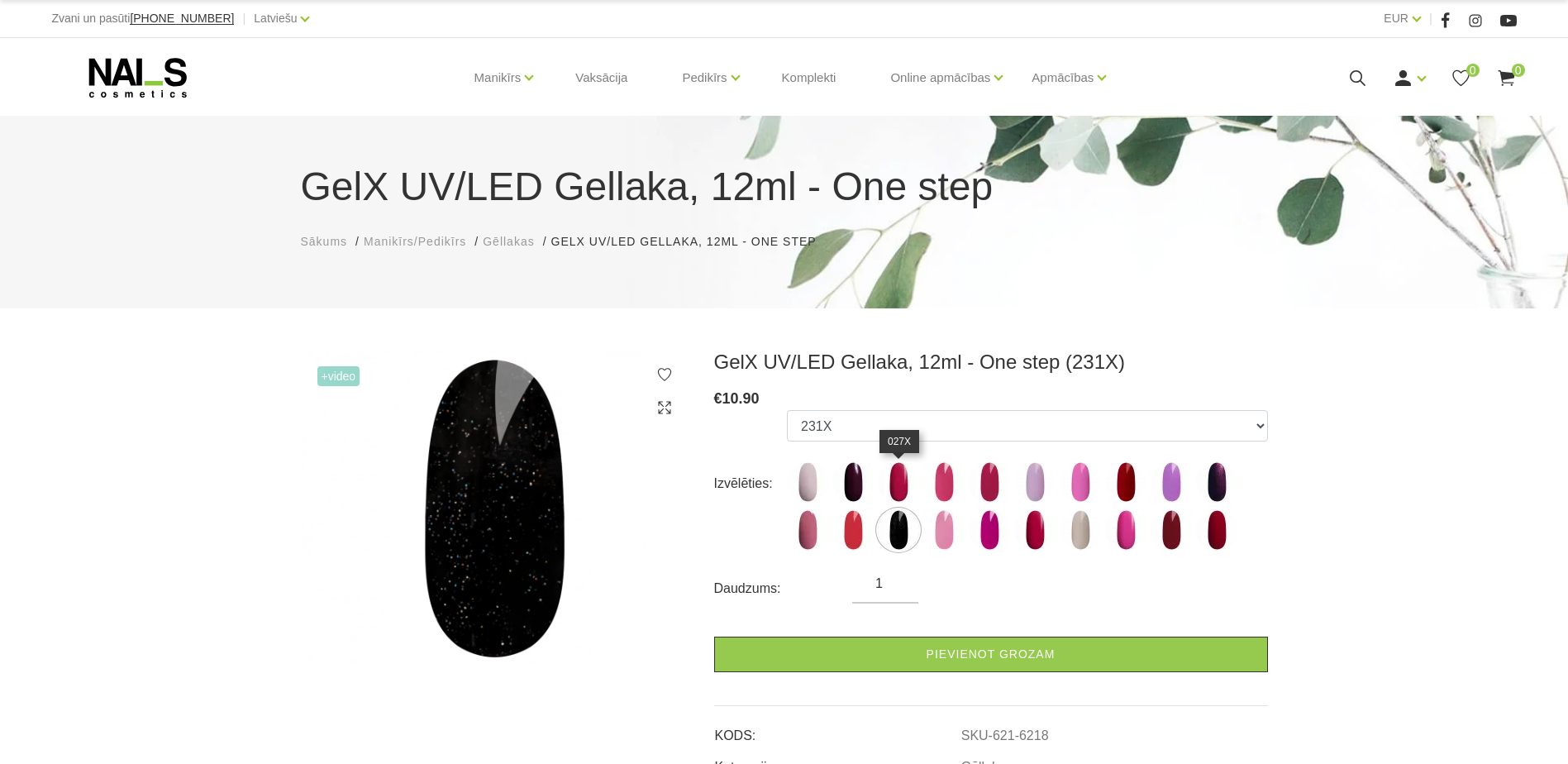
click at [902, 482] on img at bounding box center [898, 482] width 42 height 42
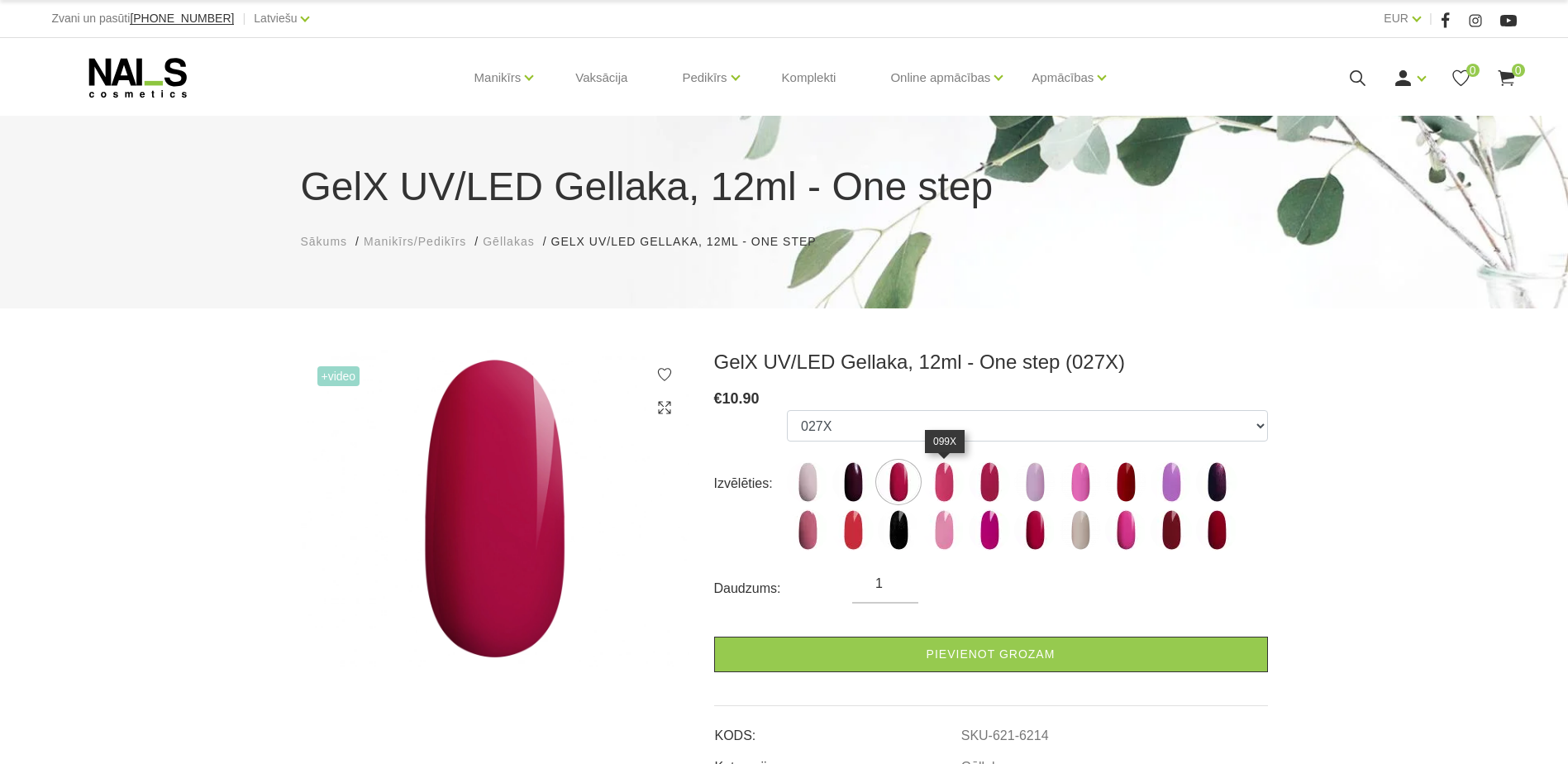
click at [943, 490] on img at bounding box center [944, 482] width 42 height 42
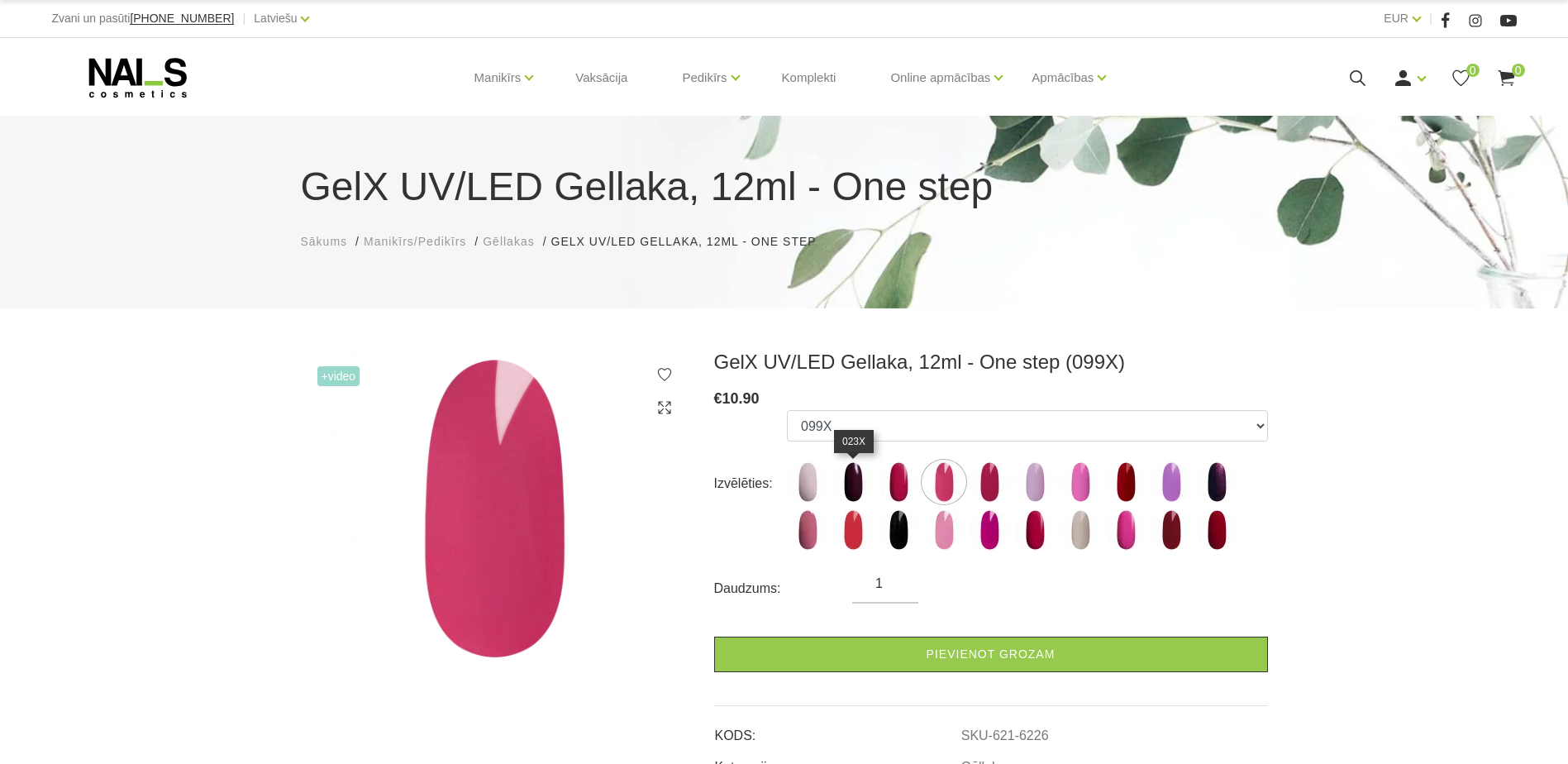
click at [858, 480] on img at bounding box center [853, 482] width 42 height 42
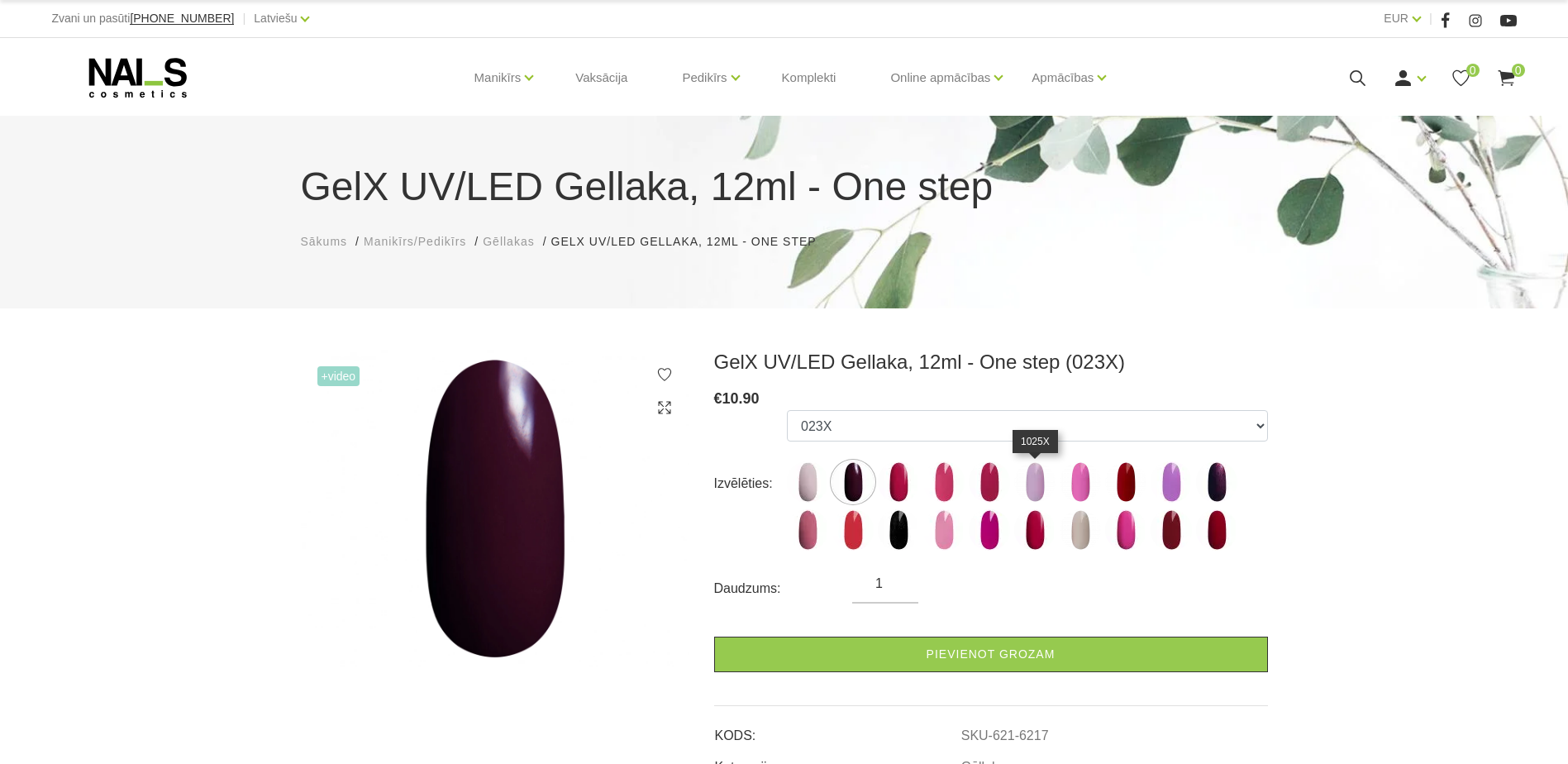
click at [1026, 490] on img at bounding box center [1035, 482] width 42 height 42
select select "6400"
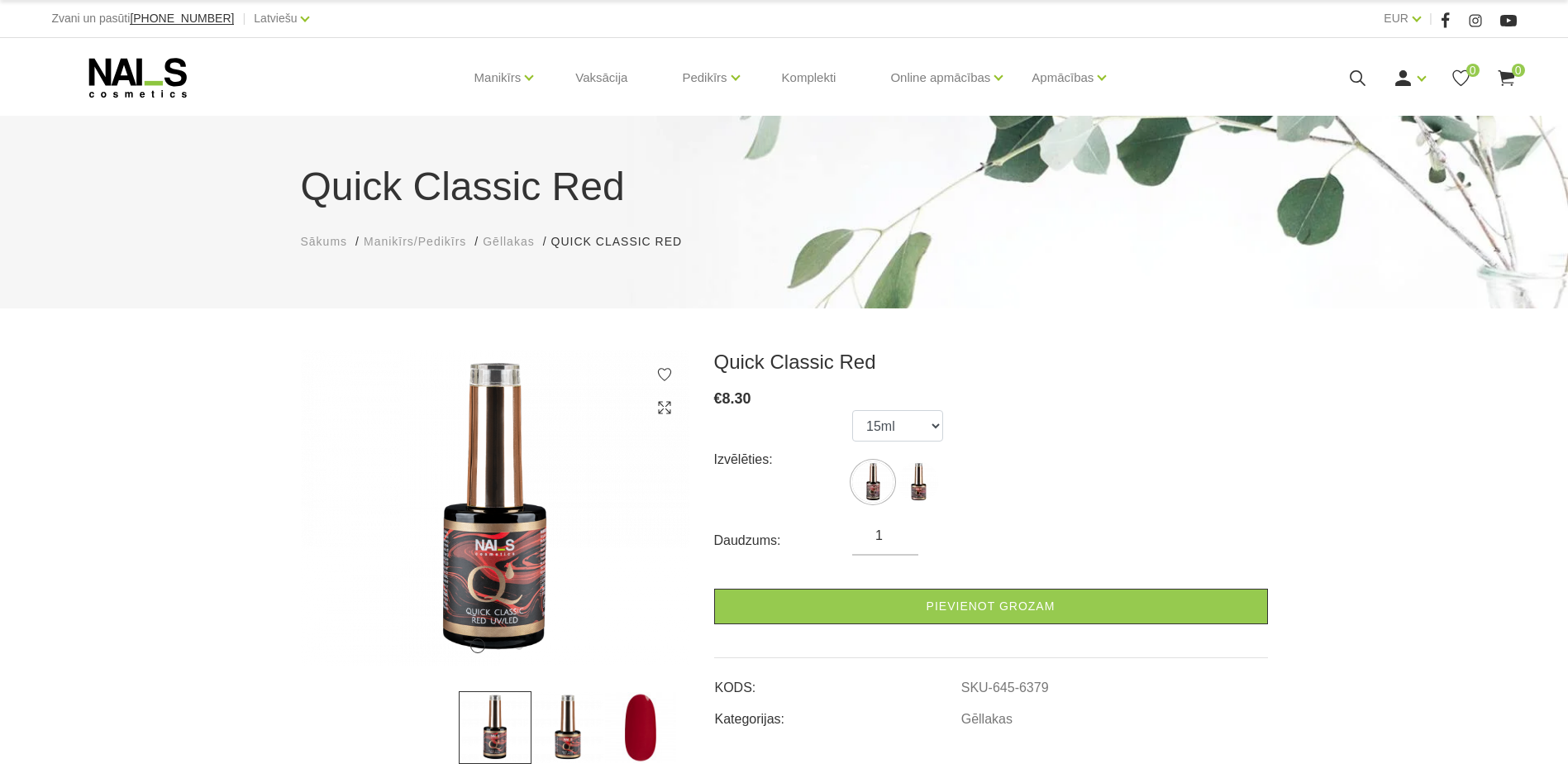
click at [628, 726] on img at bounding box center [640, 727] width 73 height 73
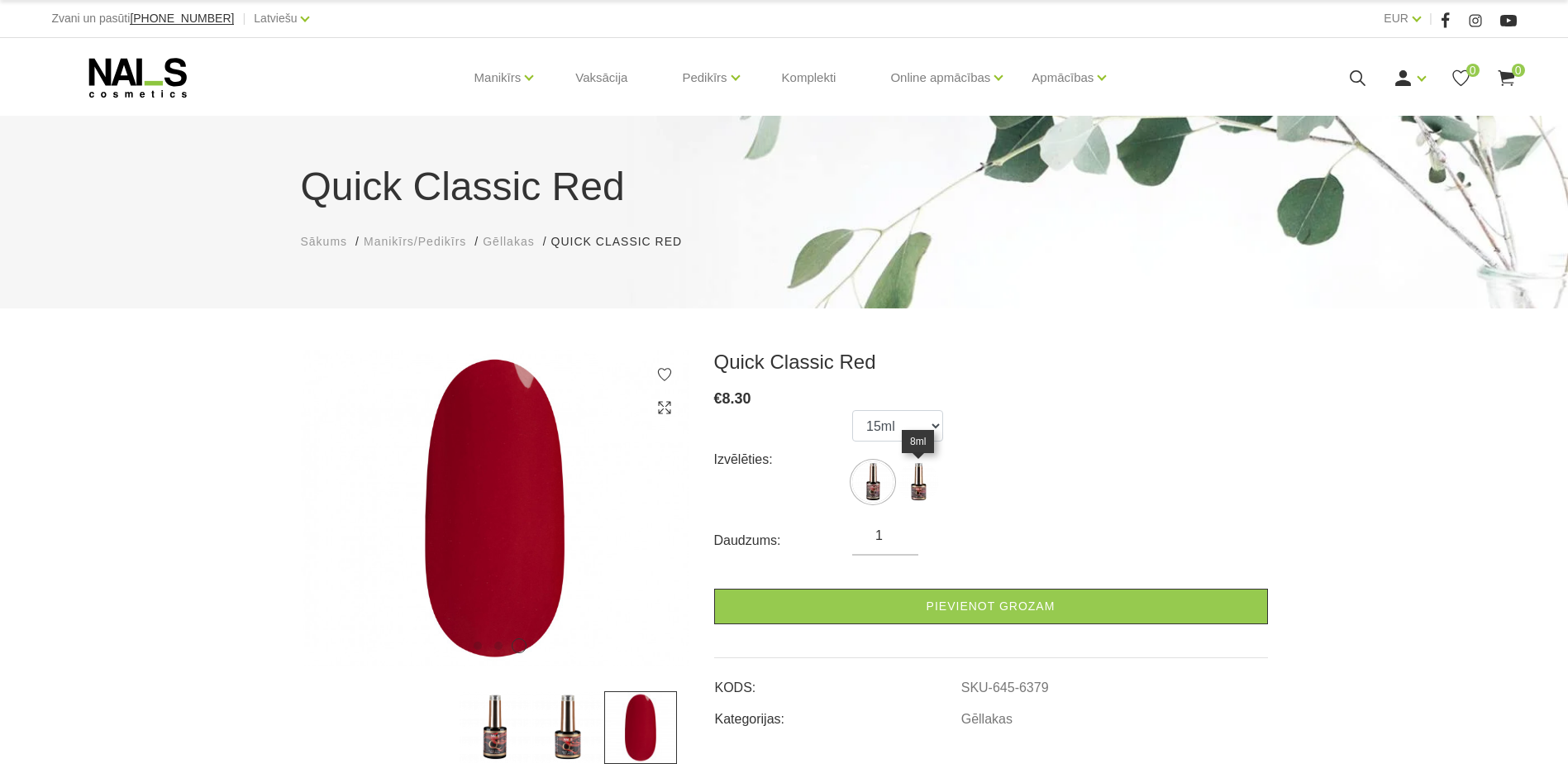
click at [921, 483] on img at bounding box center [918, 482] width 42 height 42
select select "6379"
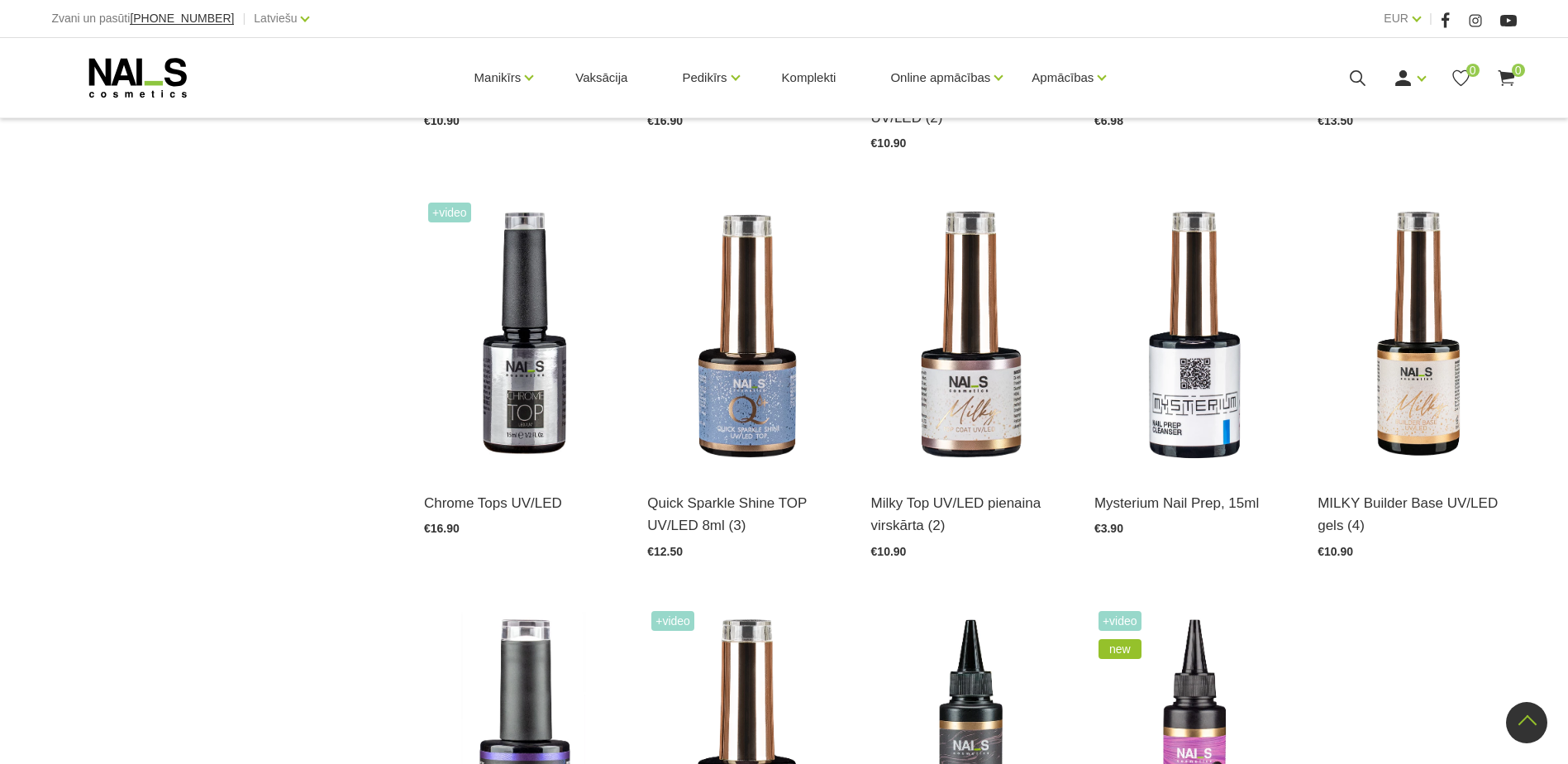
scroll to position [1654, 0]
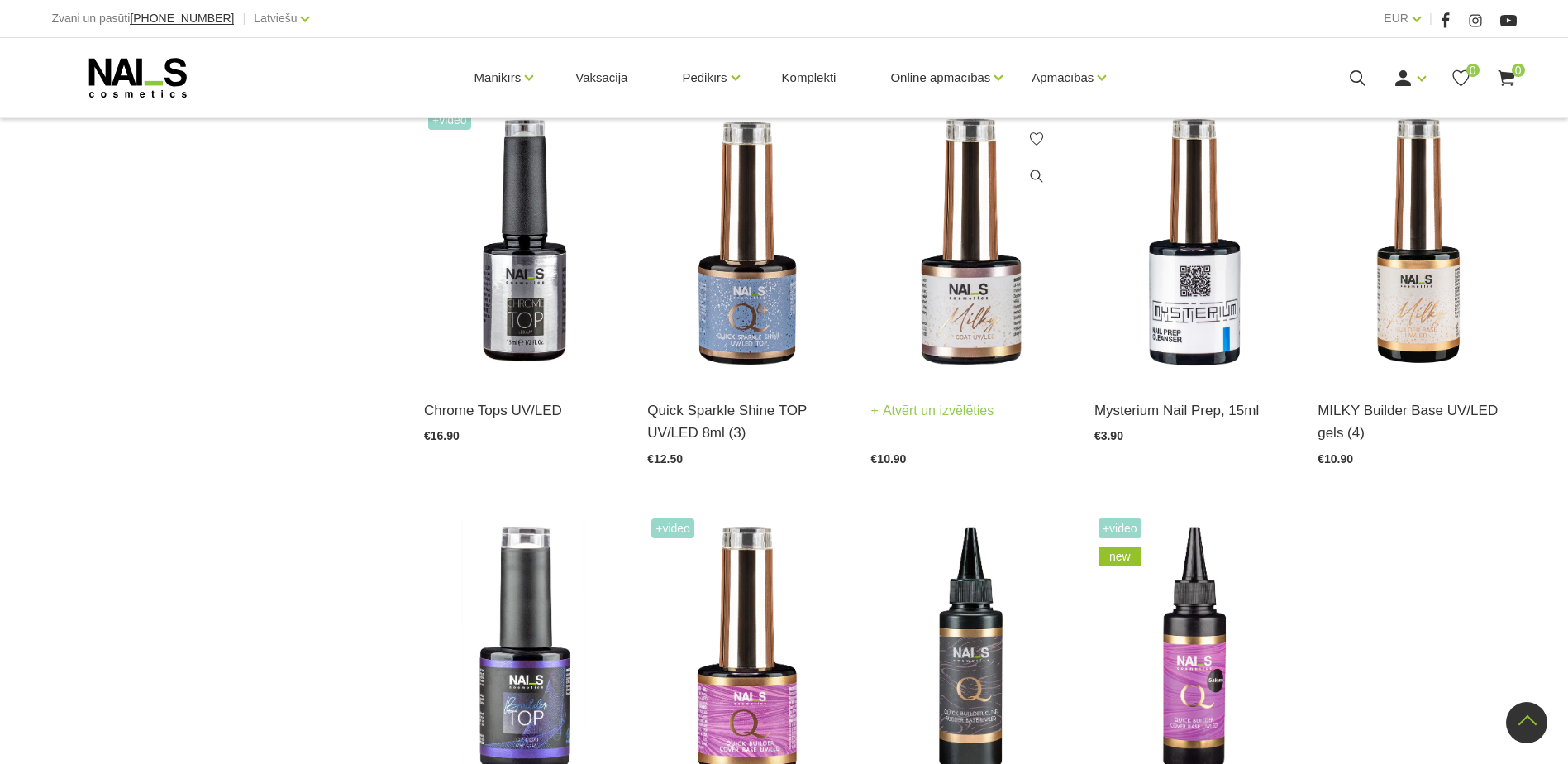
click at [980, 325] on img at bounding box center [970, 242] width 199 height 273
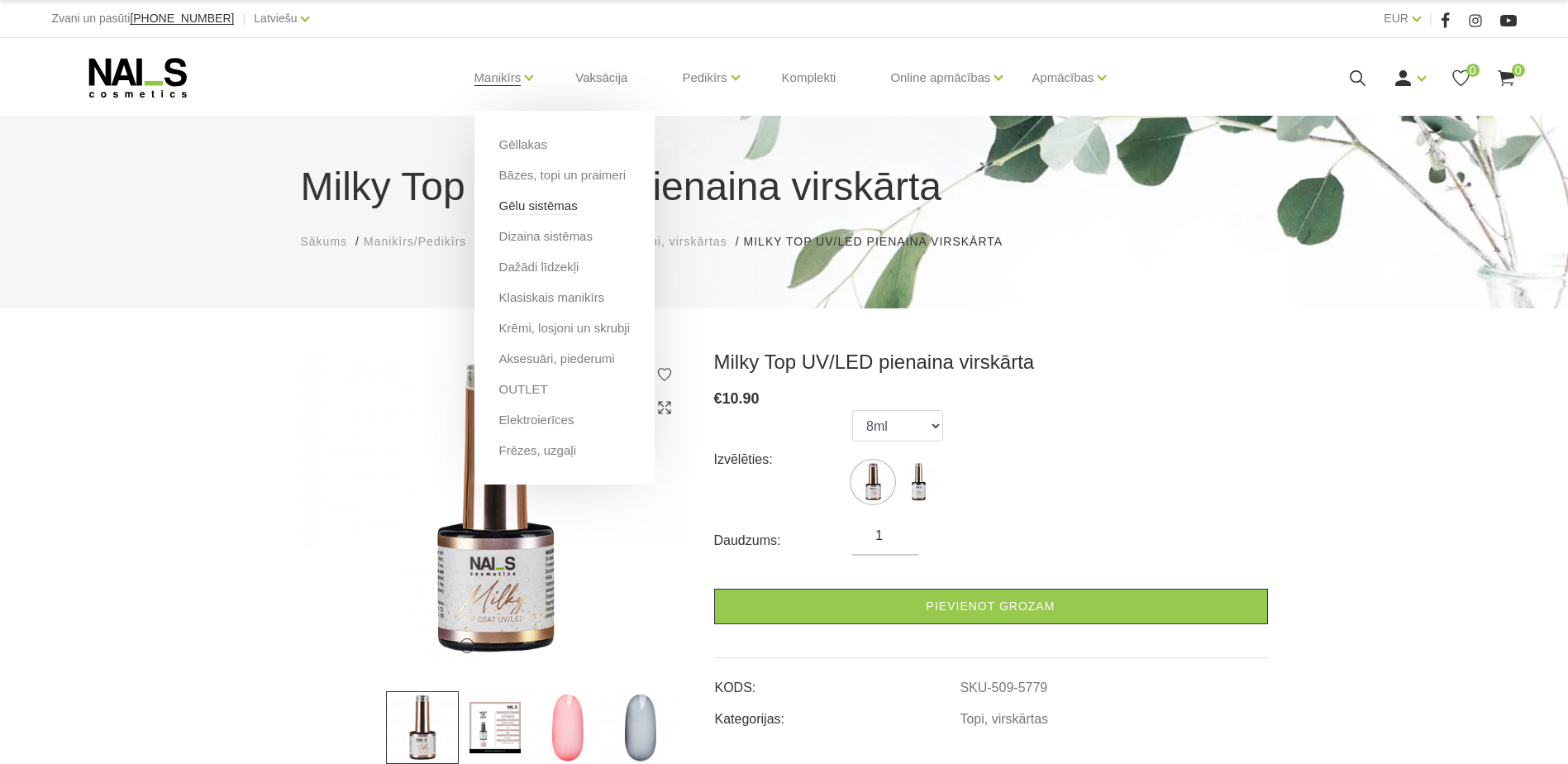
click at [544, 210] on link "Gēlu sistēmas" at bounding box center [537, 205] width 79 height 18
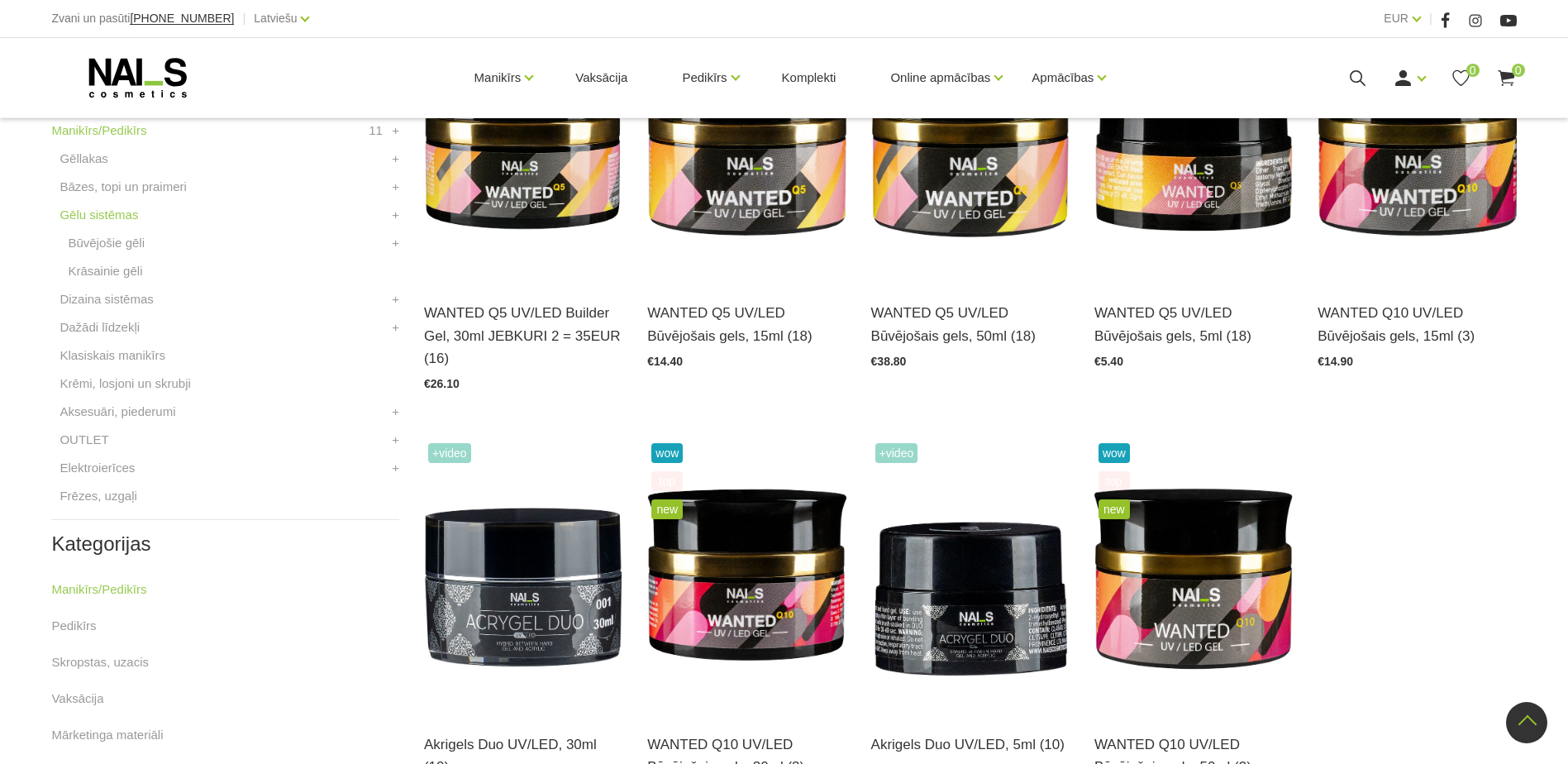
scroll to position [330, 0]
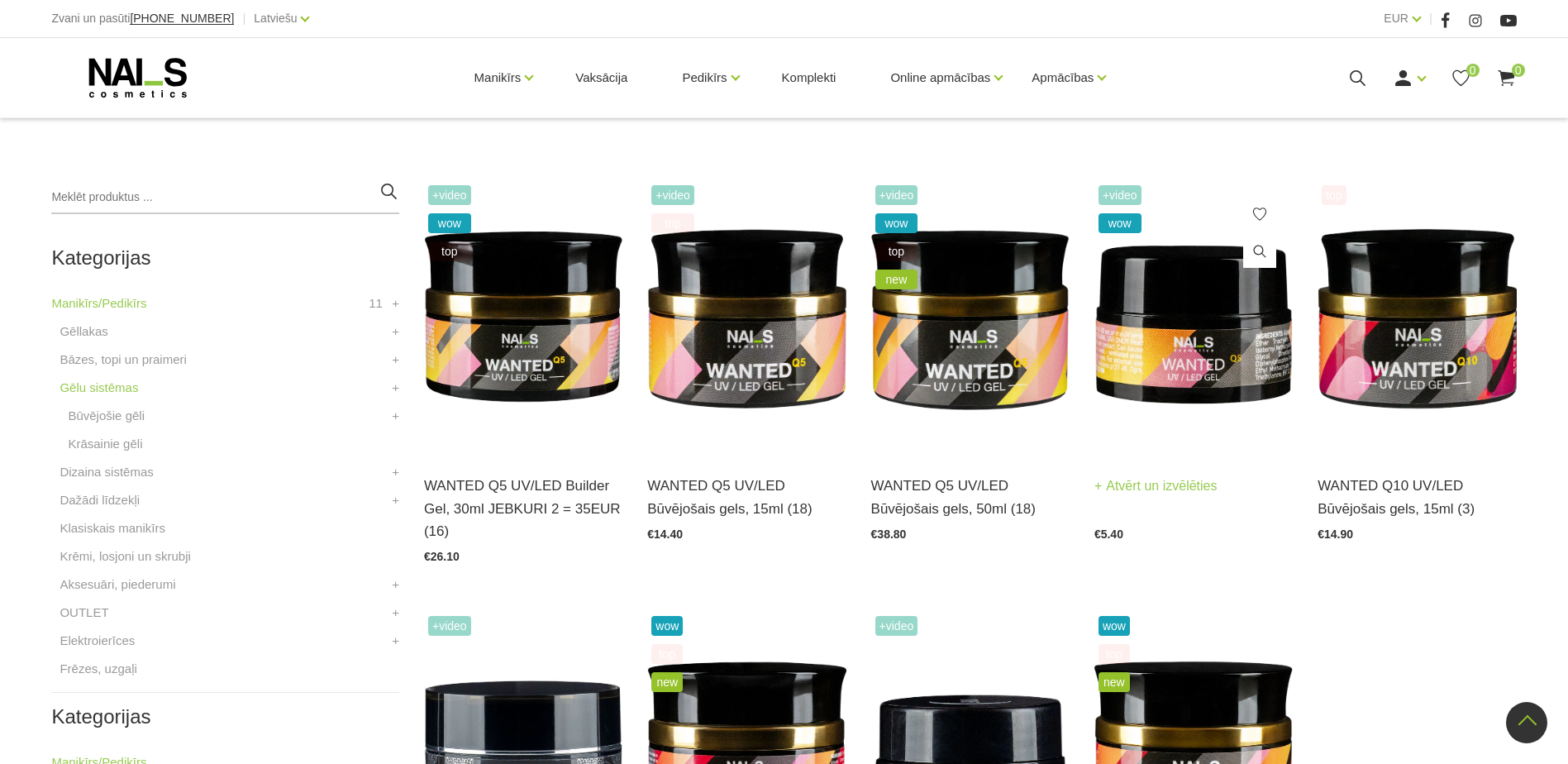
click at [1165, 352] on img at bounding box center [1193, 317] width 199 height 273
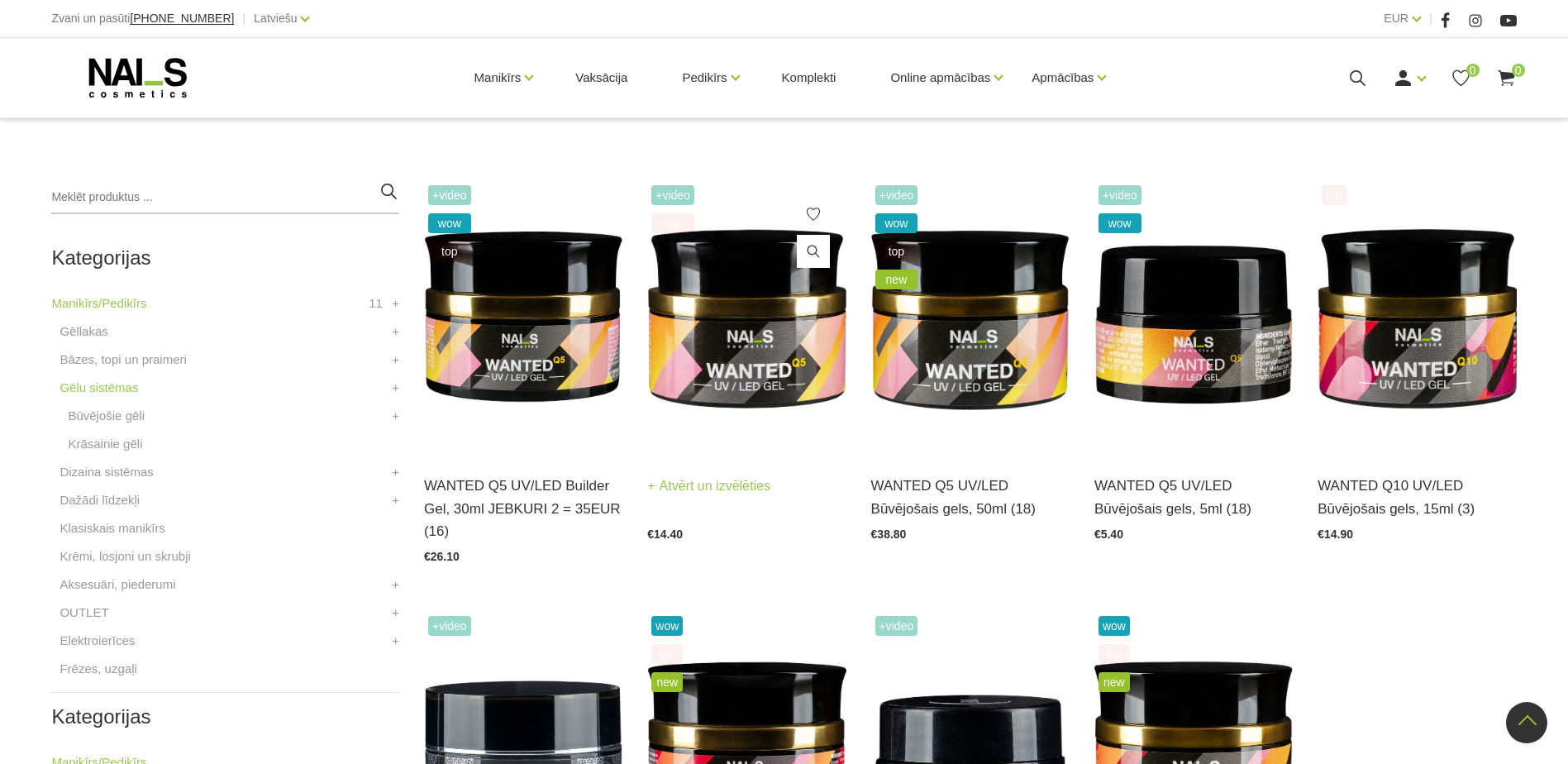
click at [789, 326] on img at bounding box center [747, 317] width 199 height 273
click at [108, 363] on link "Bāzes, topi un praimeri" at bounding box center [123, 359] width 127 height 20
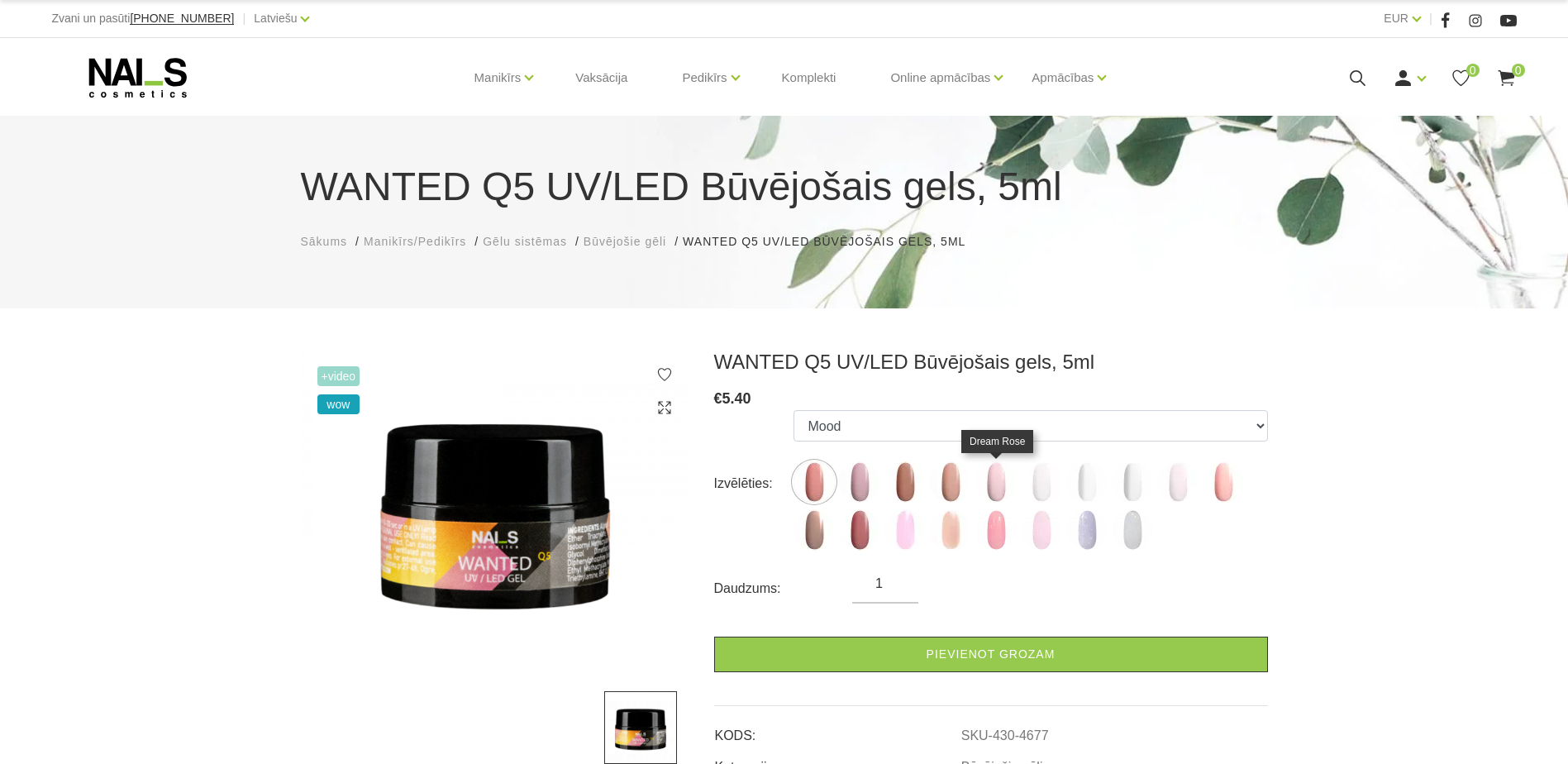
click at [990, 483] on img at bounding box center [996, 482] width 42 height 42
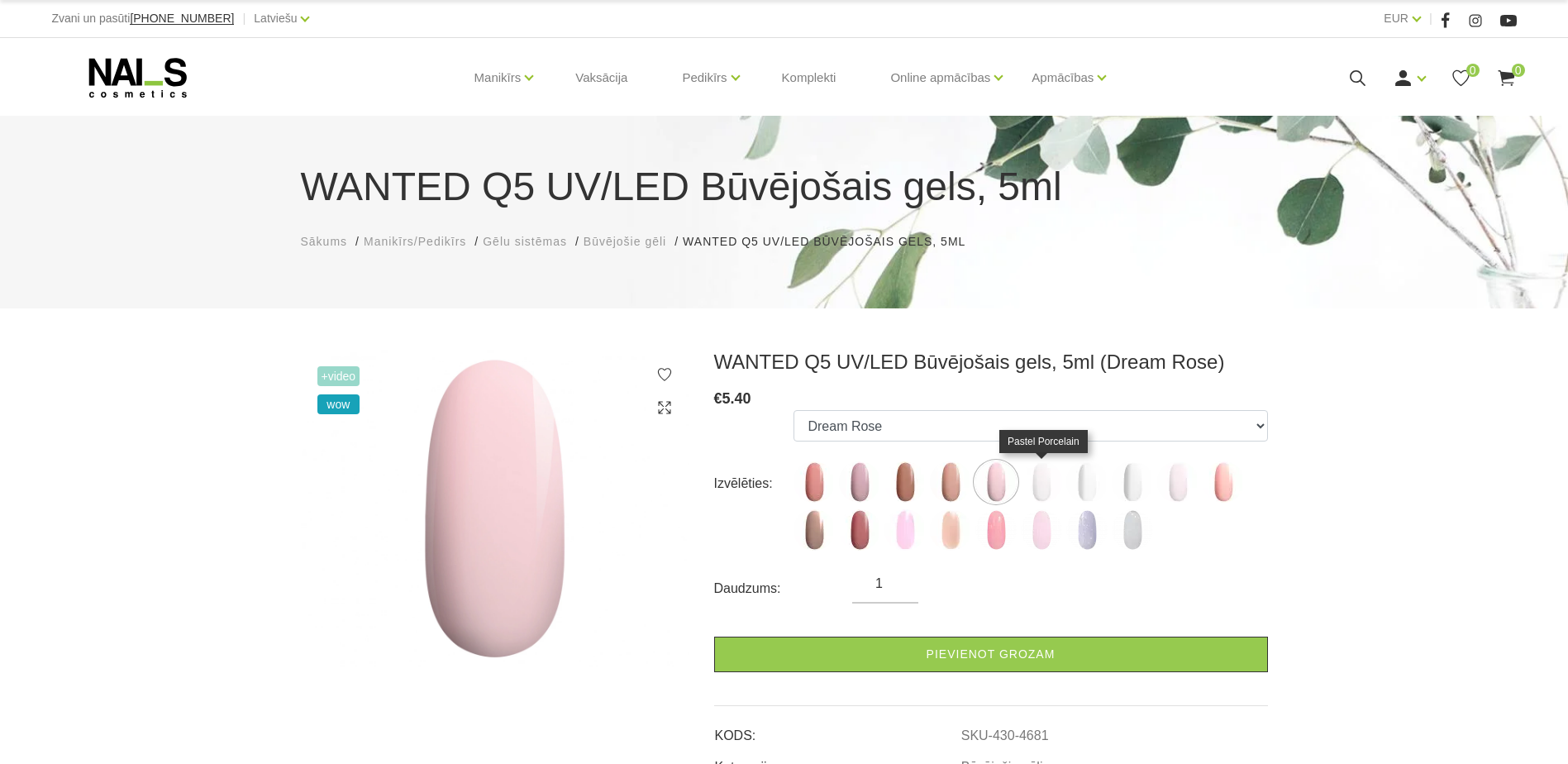
click at [1035, 486] on img at bounding box center [1042, 482] width 42 height 42
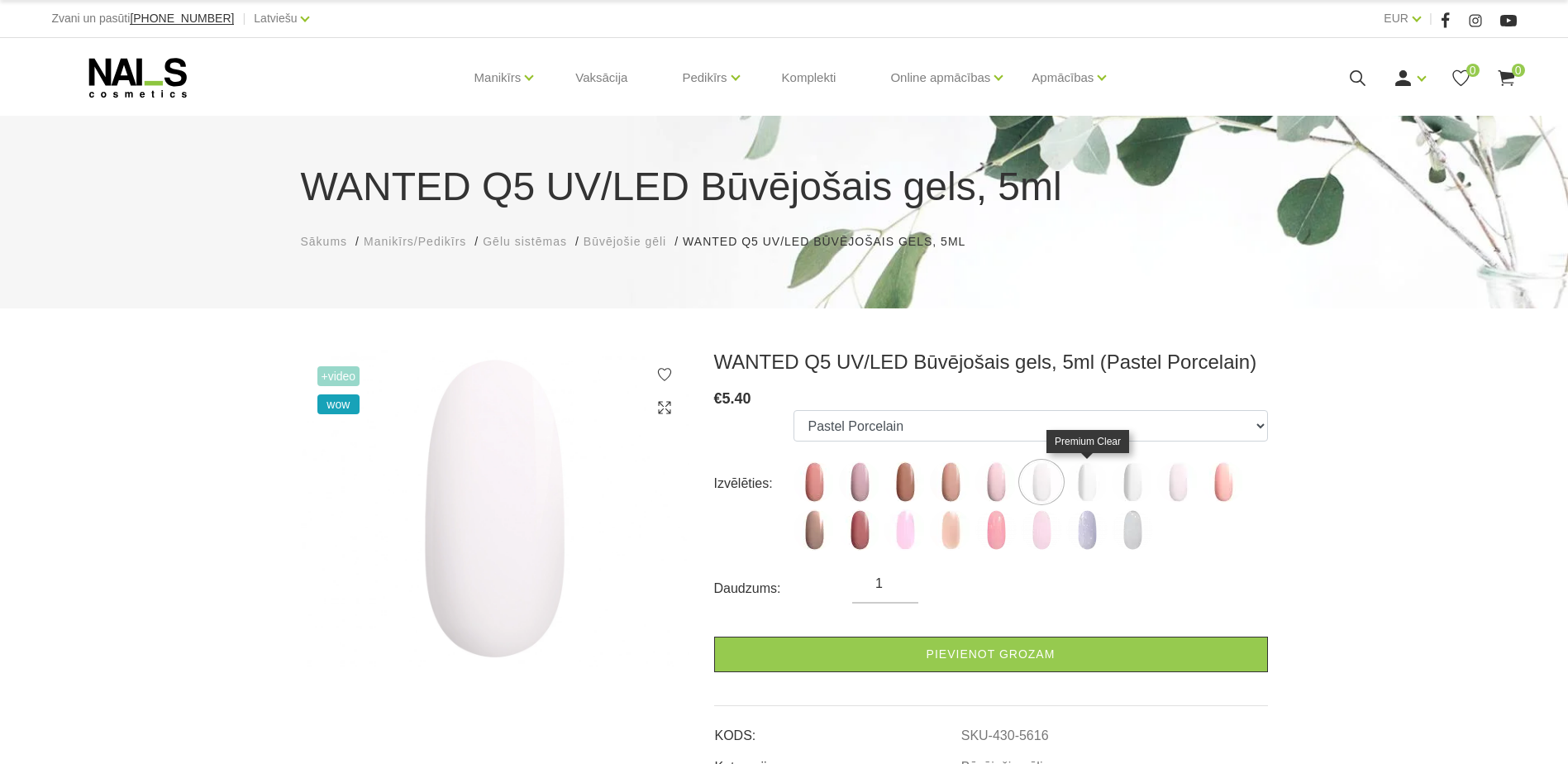
click at [1091, 487] on img at bounding box center [1087, 482] width 42 height 42
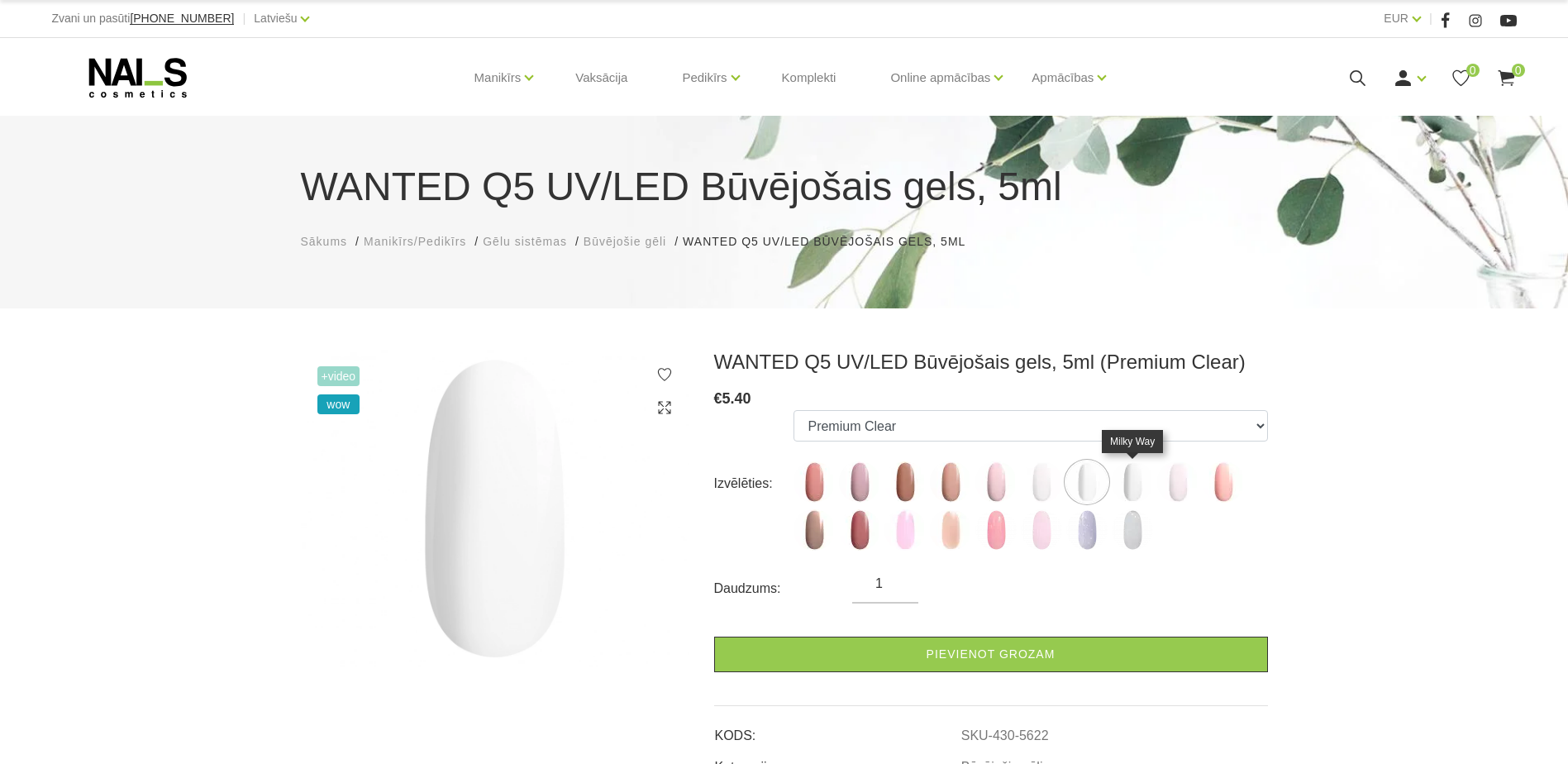
click at [1132, 486] on img at bounding box center [1133, 482] width 42 height 42
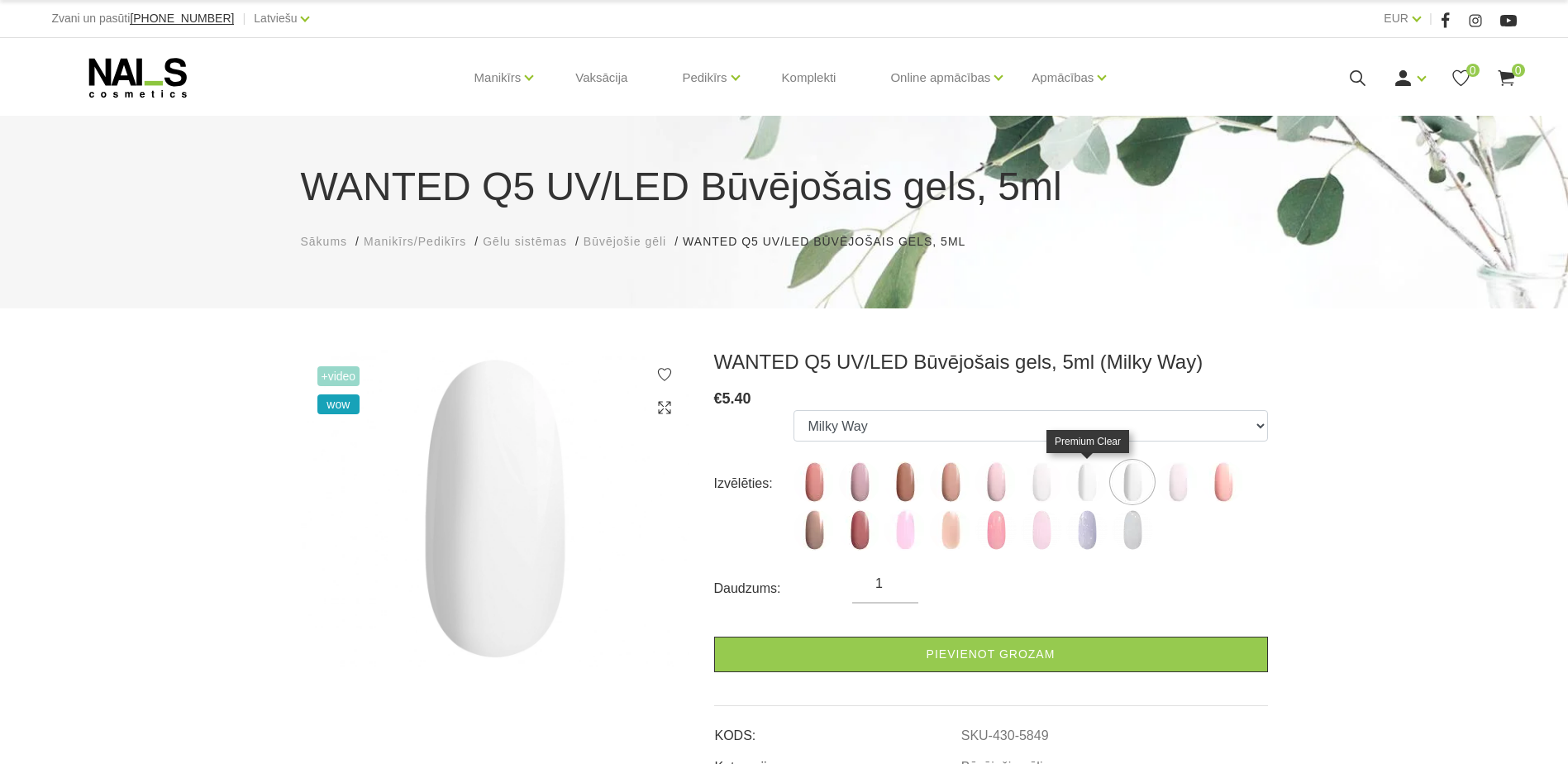
click at [1085, 481] on img at bounding box center [1087, 482] width 42 height 42
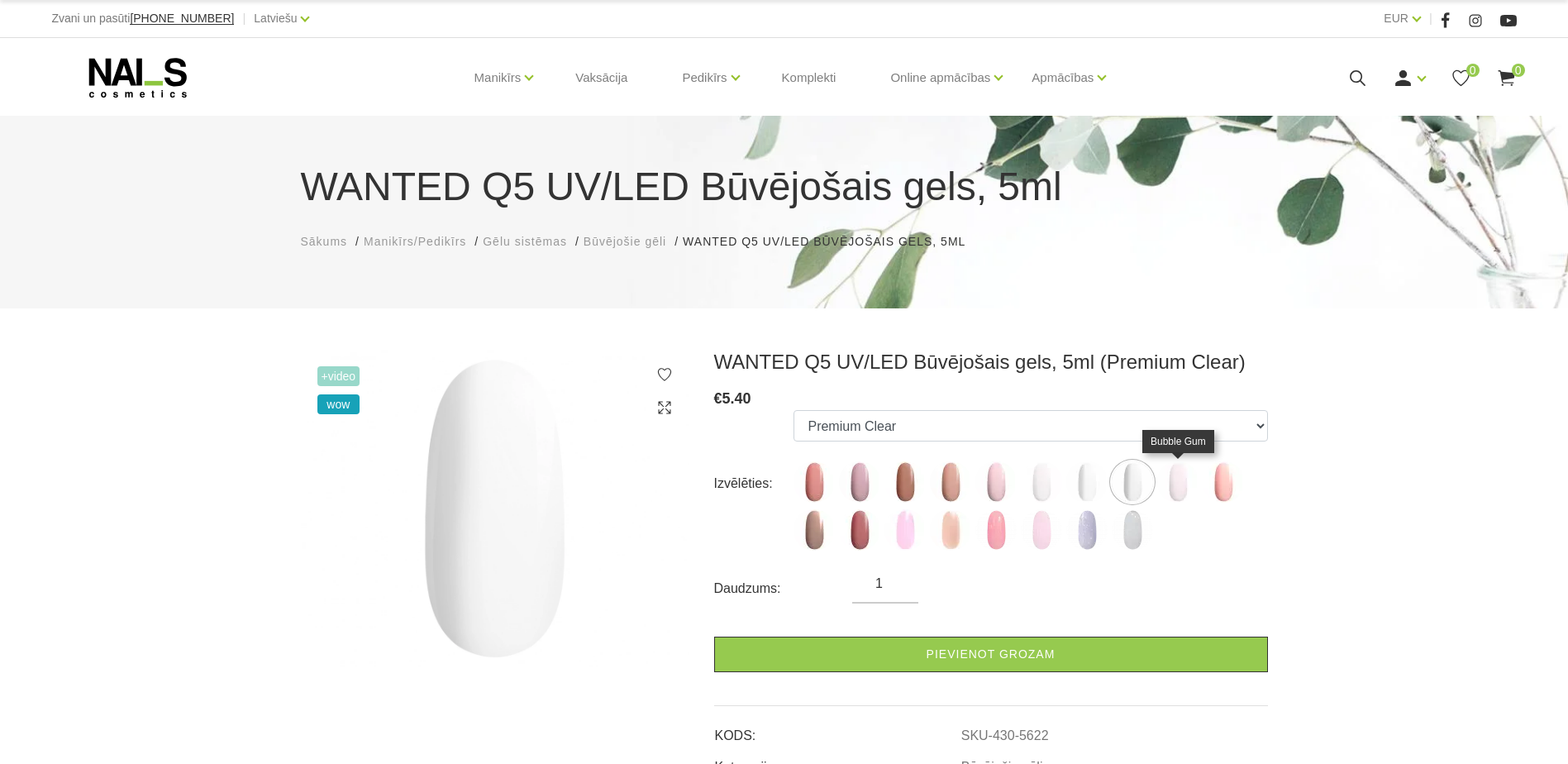
click at [1172, 488] on img at bounding box center [1178, 482] width 42 height 42
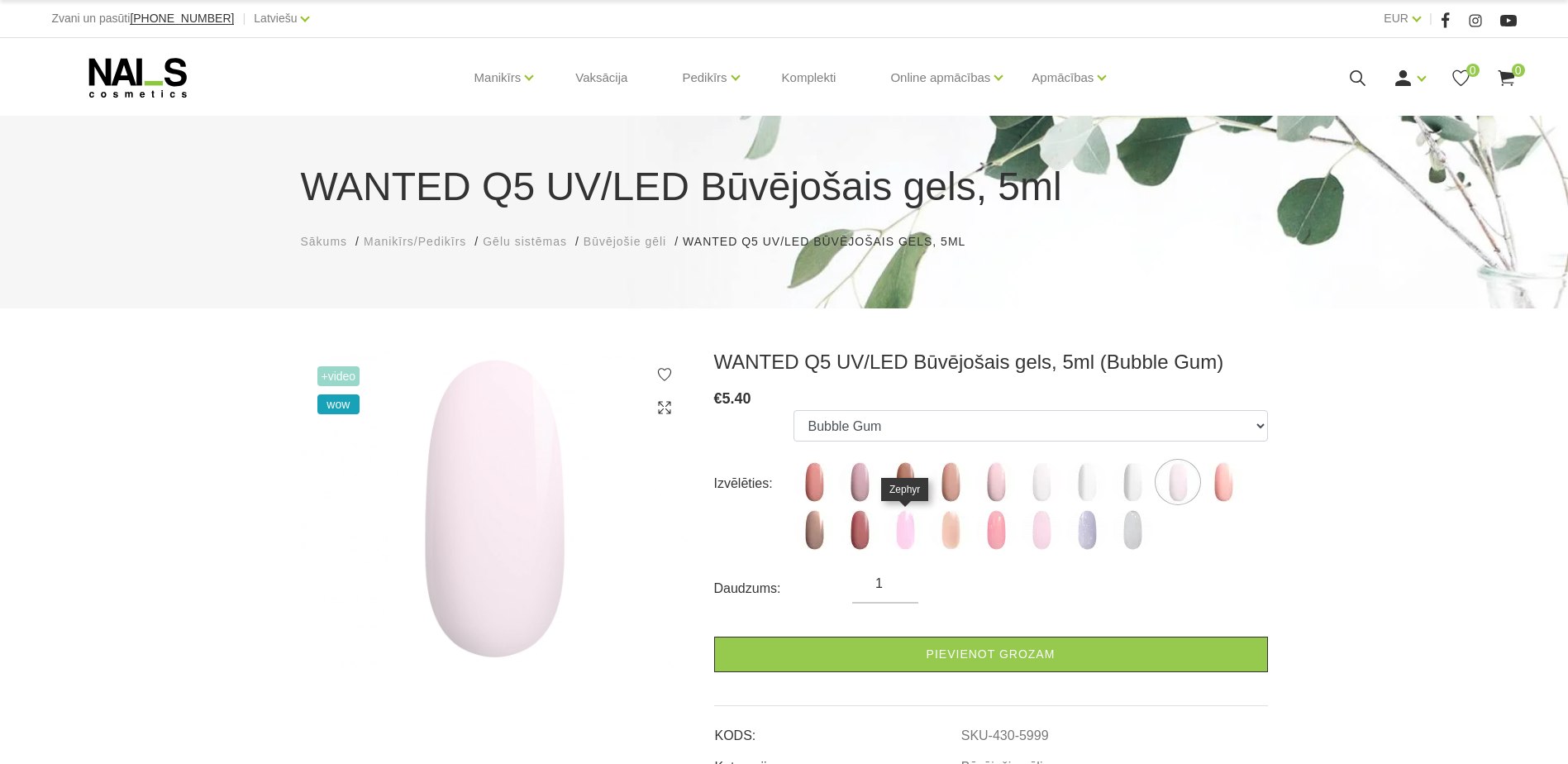
click at [911, 526] on img at bounding box center [905, 530] width 42 height 42
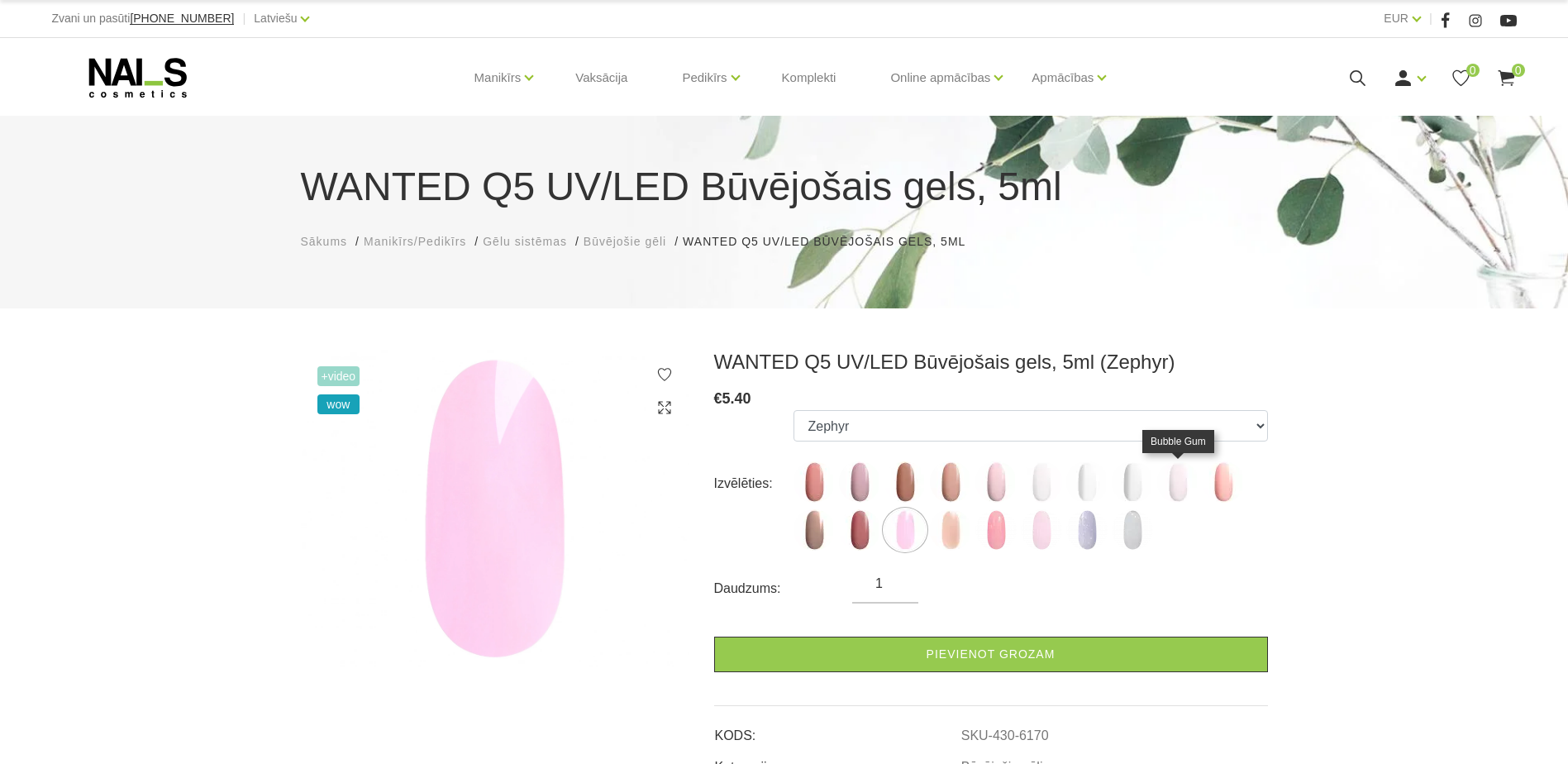
click at [1181, 487] on img at bounding box center [1178, 482] width 42 height 42
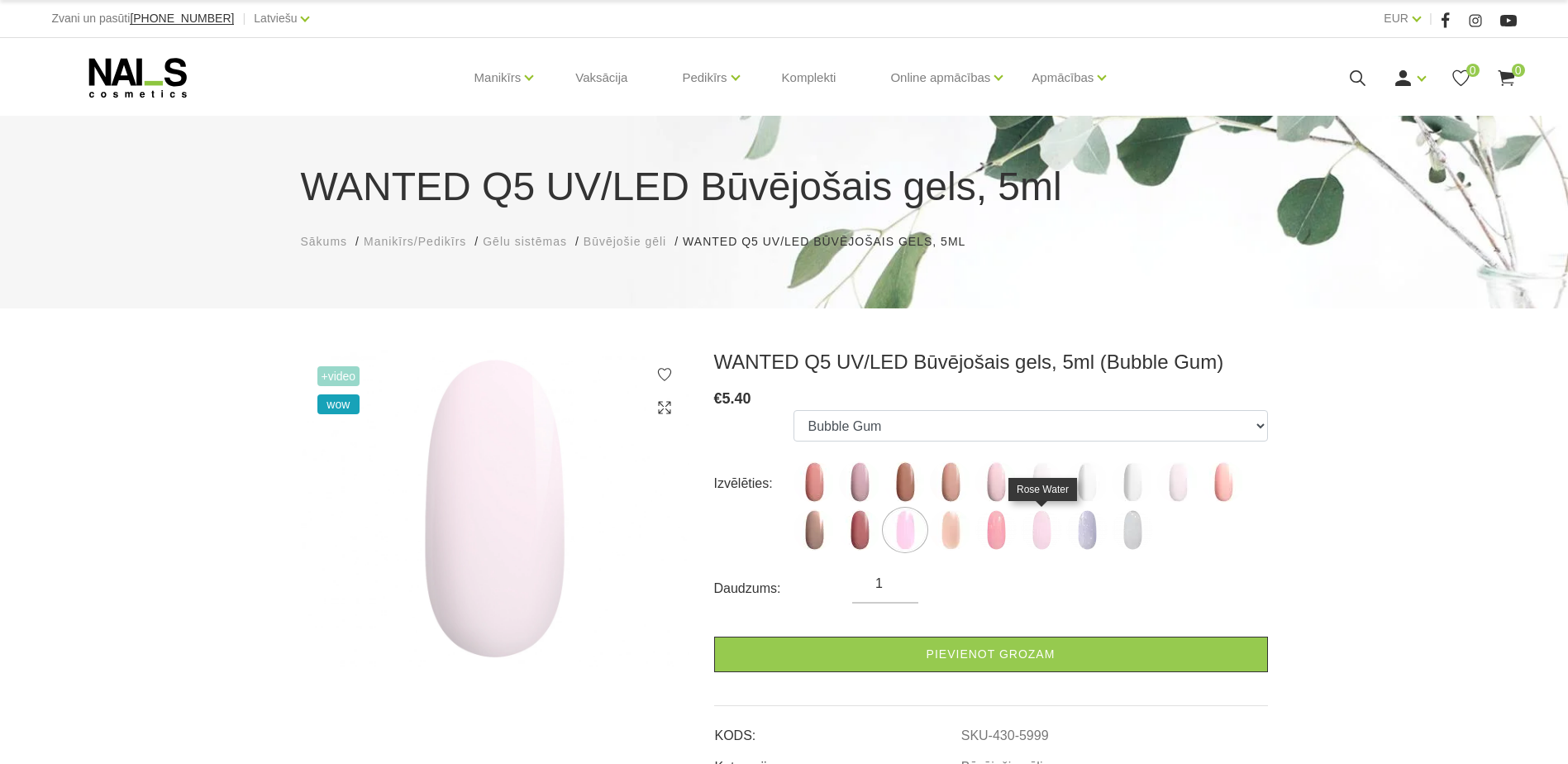
click at [1044, 527] on img at bounding box center [1042, 530] width 42 height 42
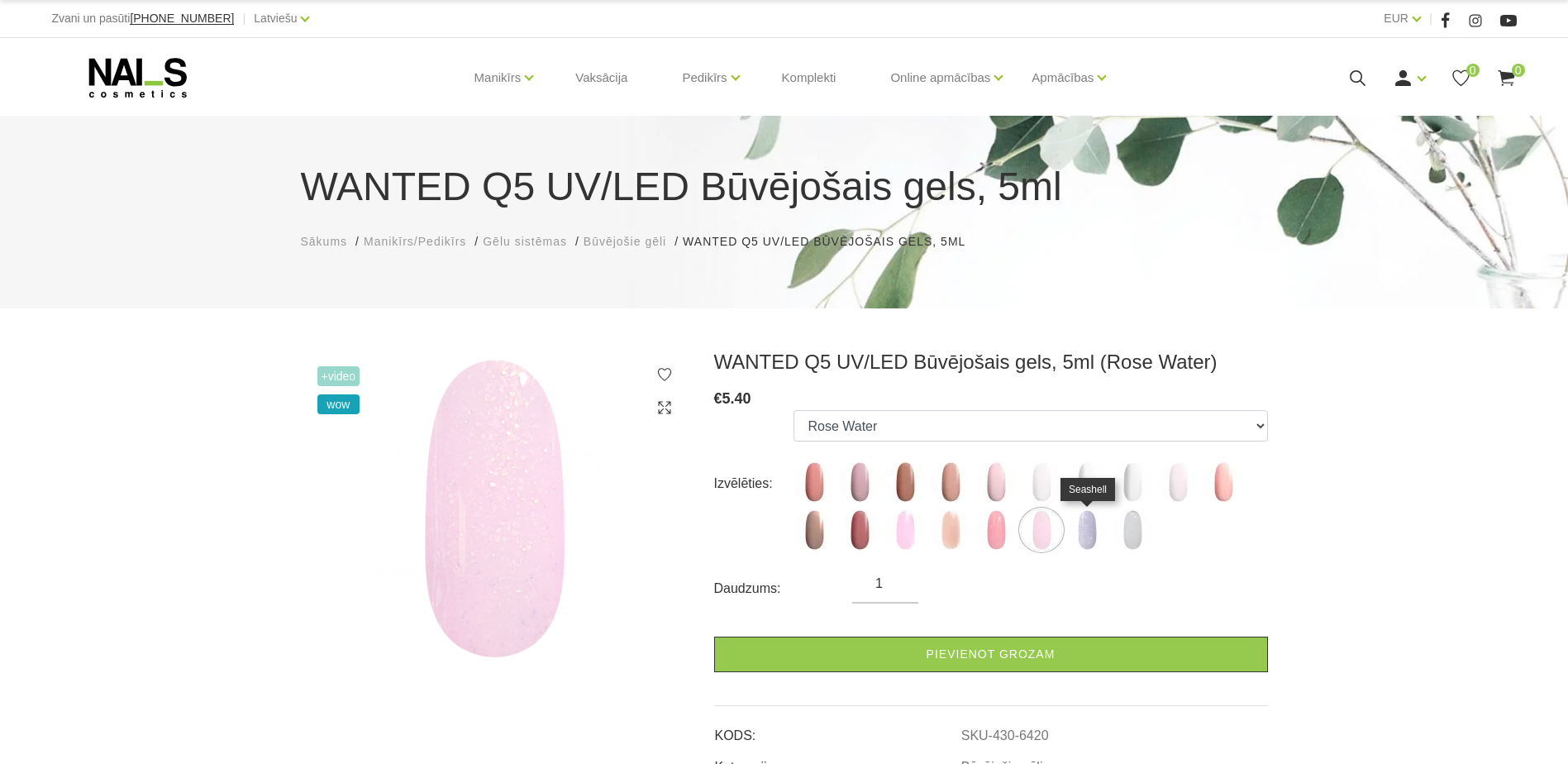
click at [1080, 524] on img at bounding box center [1087, 530] width 42 height 42
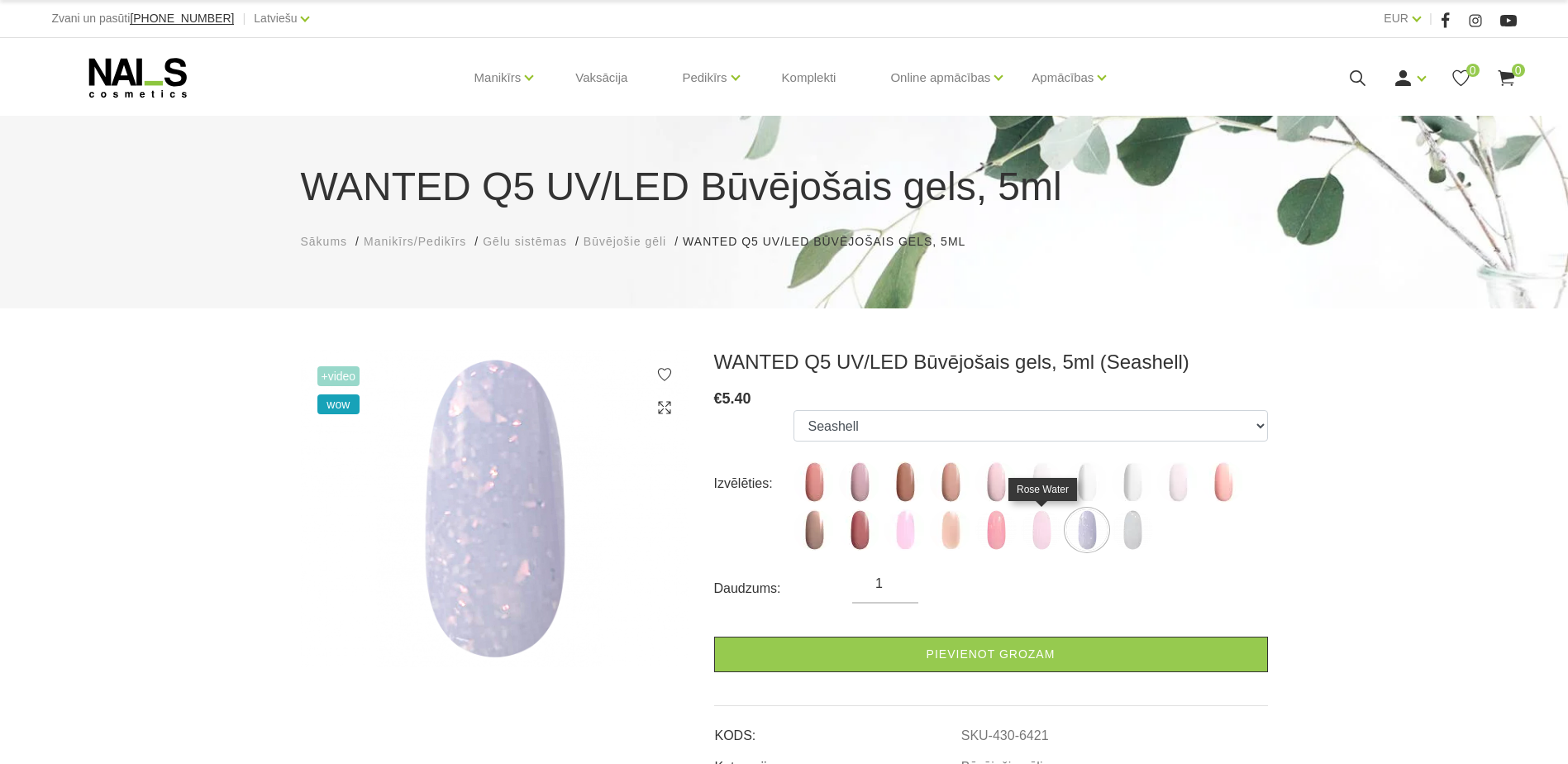
click at [1052, 532] on img at bounding box center [1042, 530] width 42 height 42
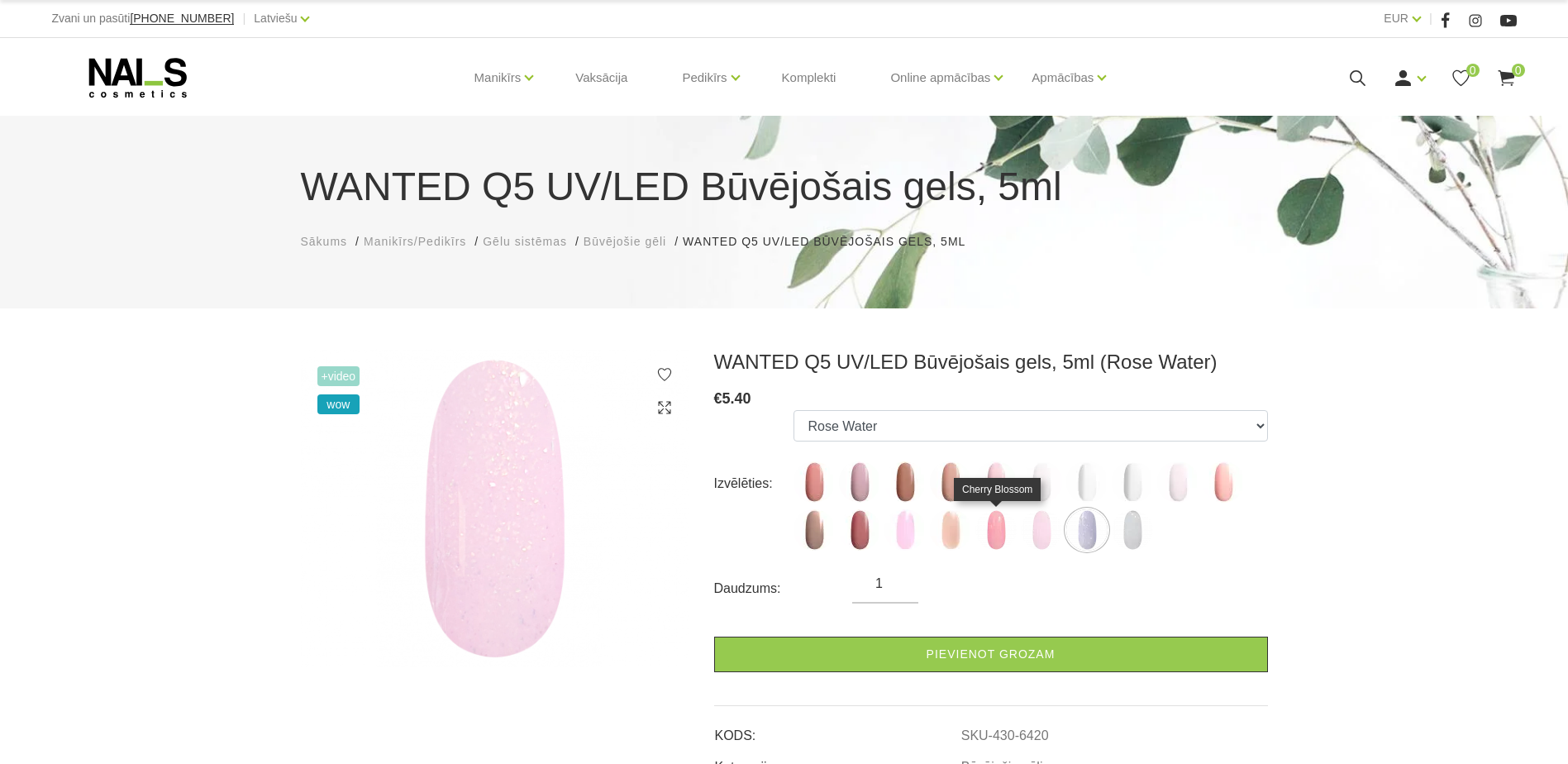
click at [999, 531] on img at bounding box center [996, 530] width 42 height 42
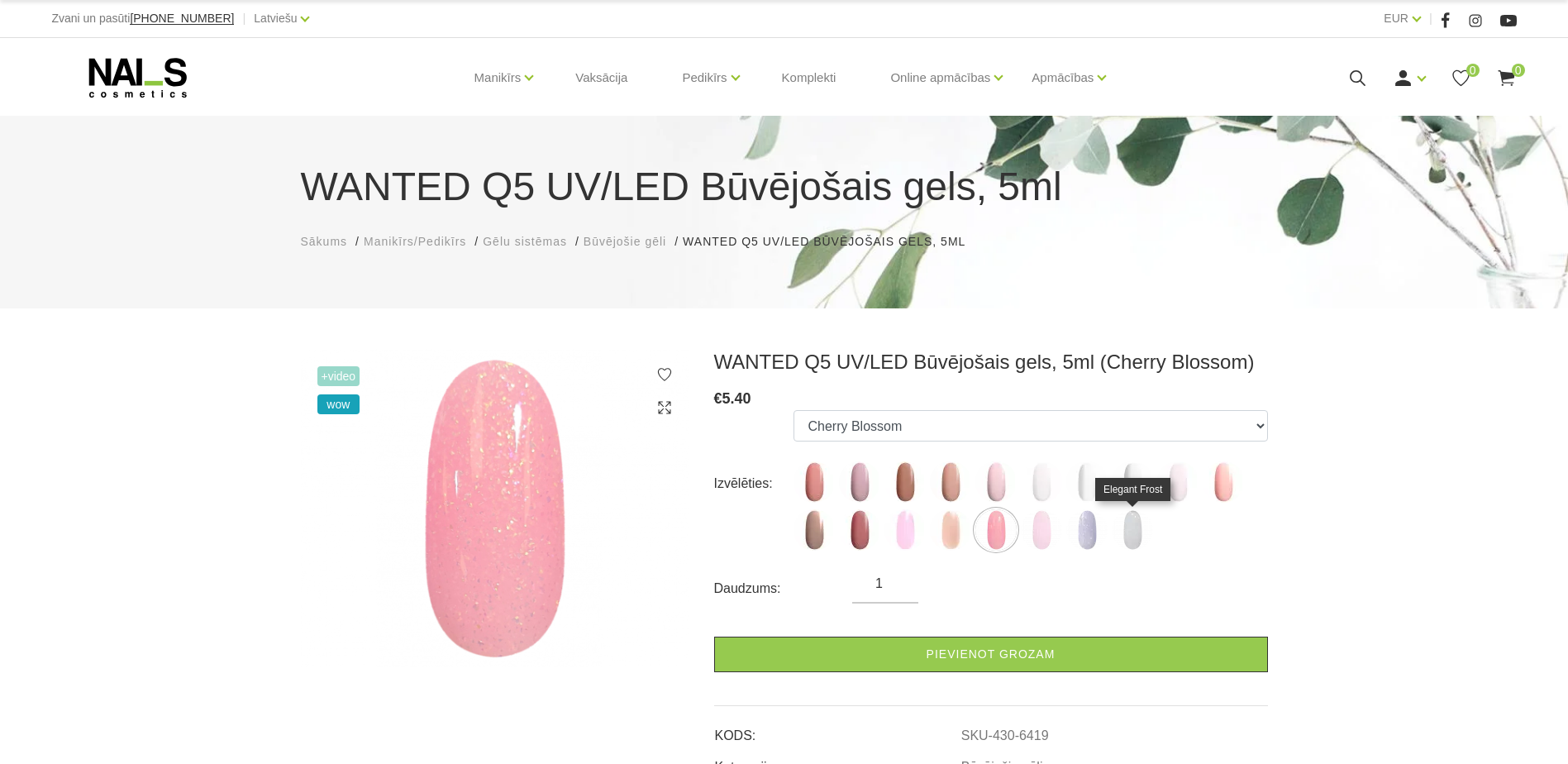
click at [1130, 532] on img at bounding box center [1133, 530] width 42 height 42
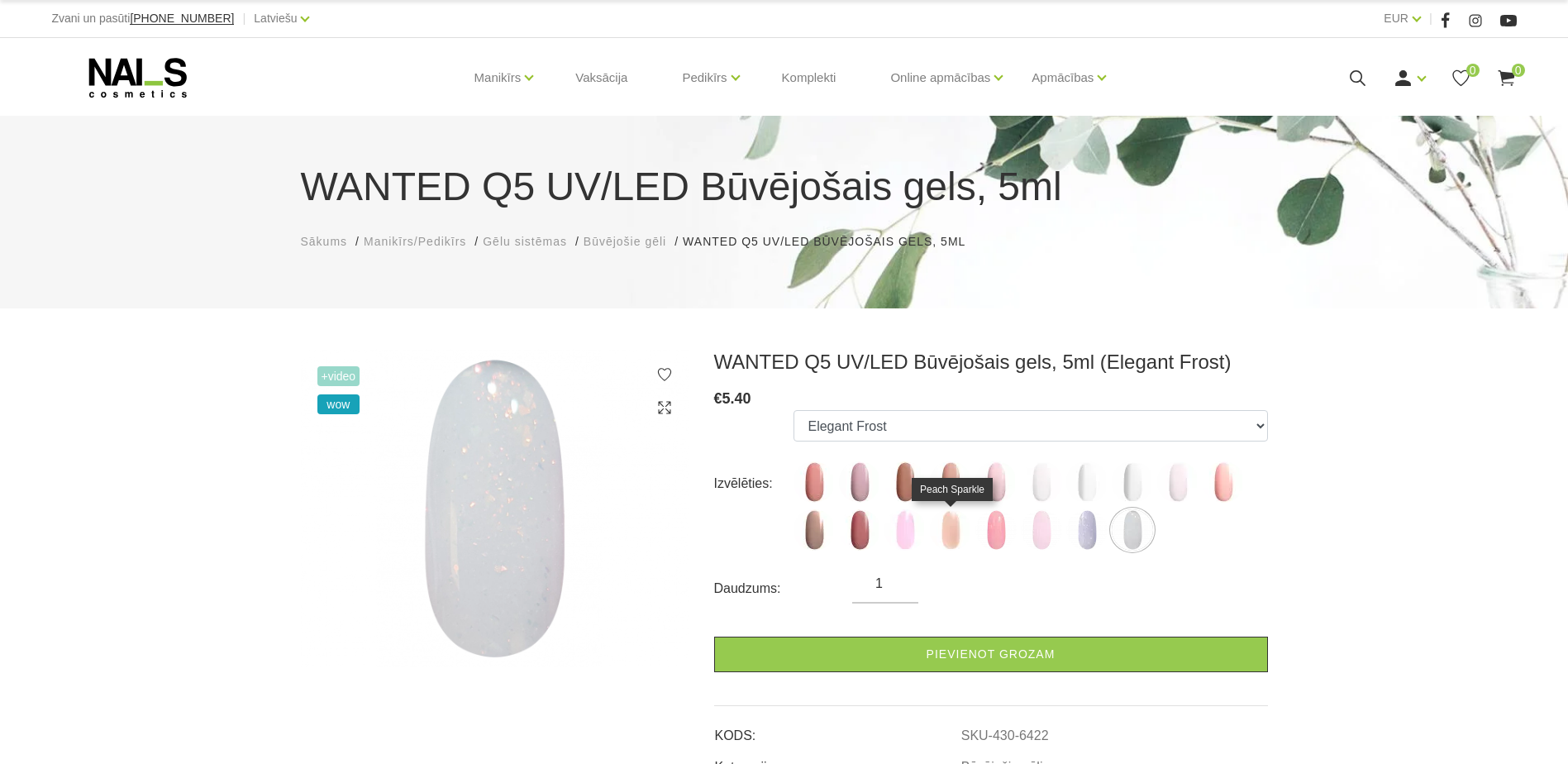
click at [943, 532] on img at bounding box center [950, 530] width 42 height 42
select select "6171"
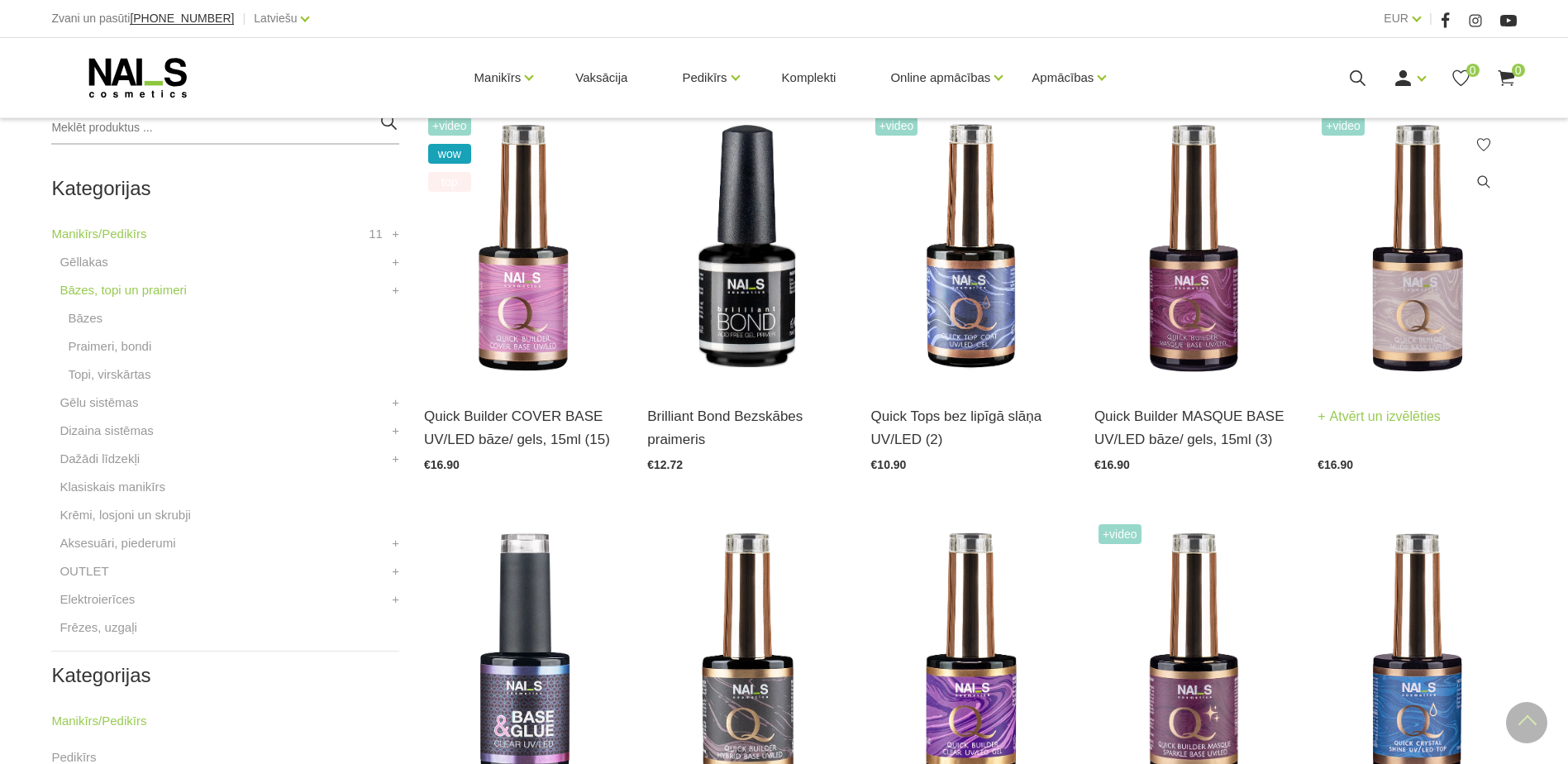
scroll to position [414, 0]
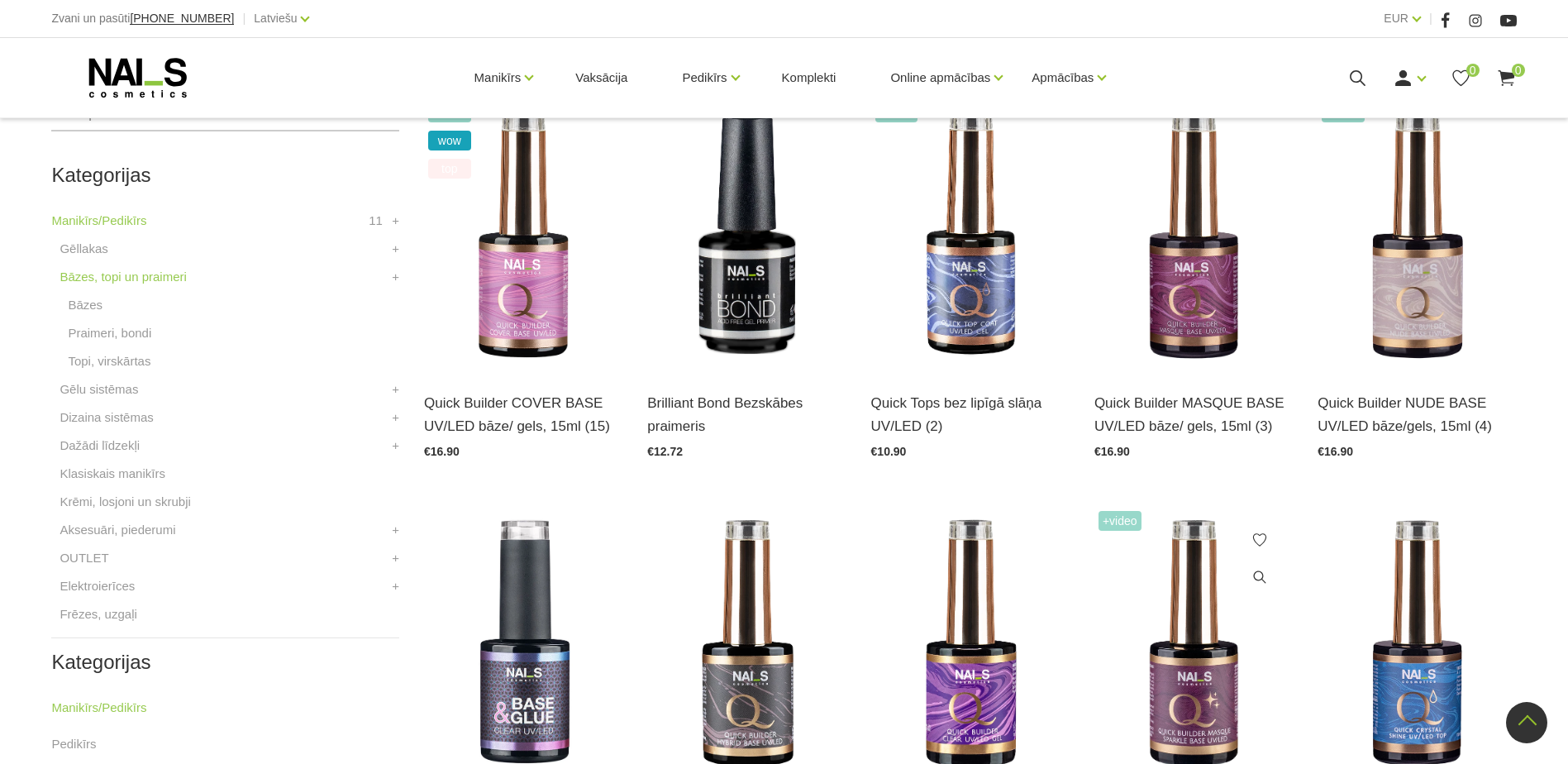
click at [1225, 661] on img at bounding box center [1193, 643] width 199 height 273
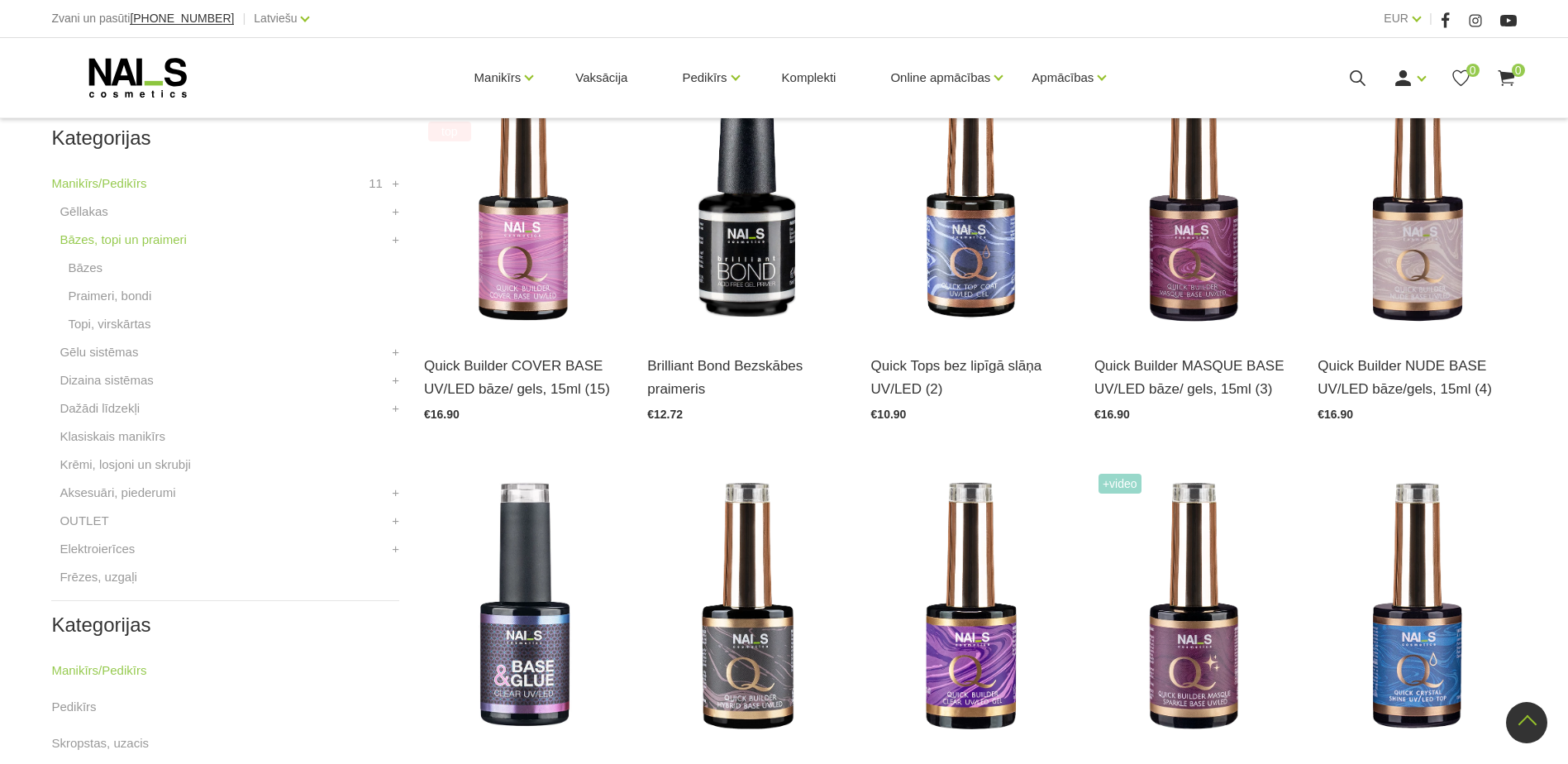
scroll to position [330, 0]
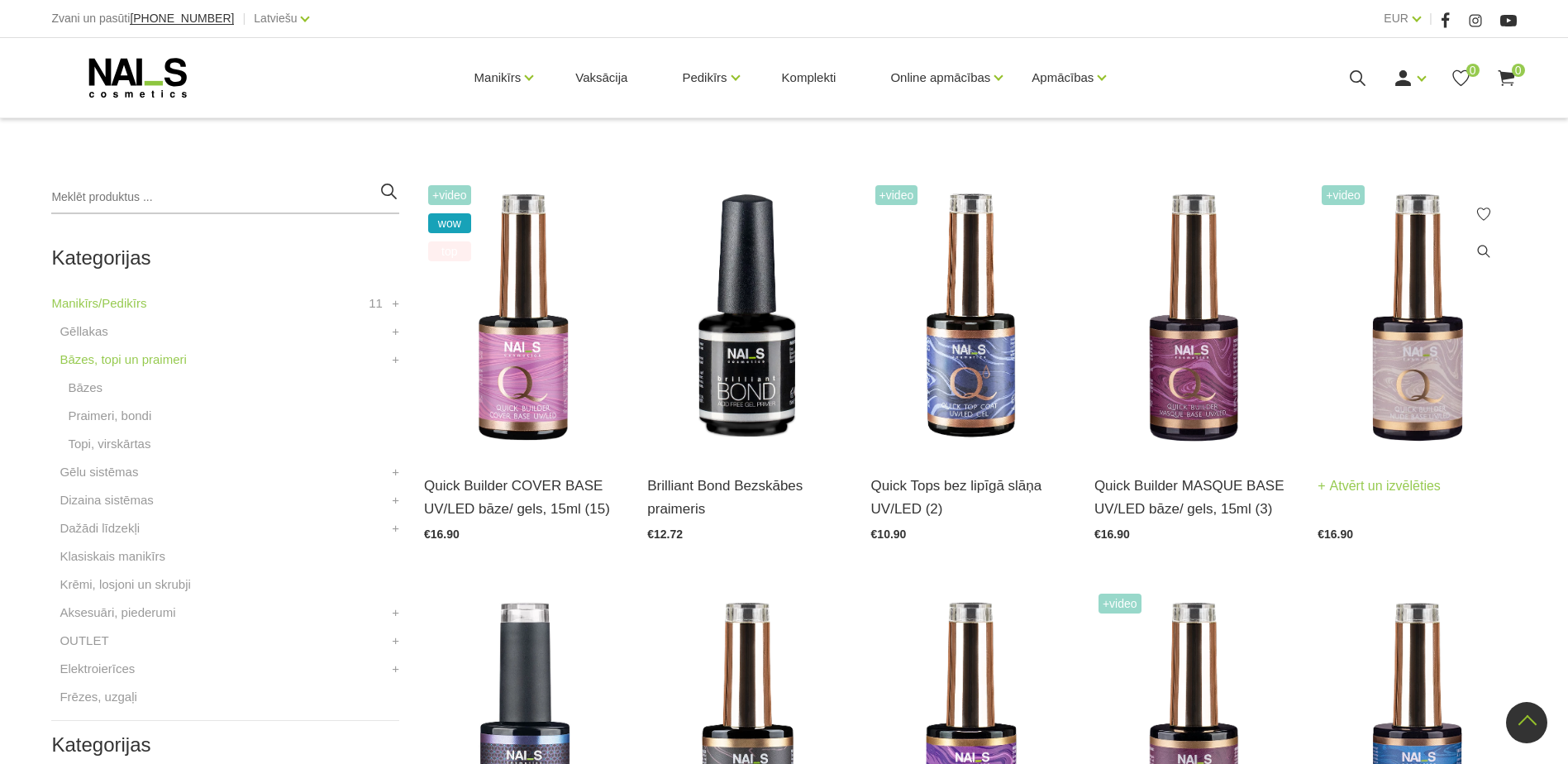
click at [1425, 399] on img at bounding box center [1417, 317] width 199 height 273
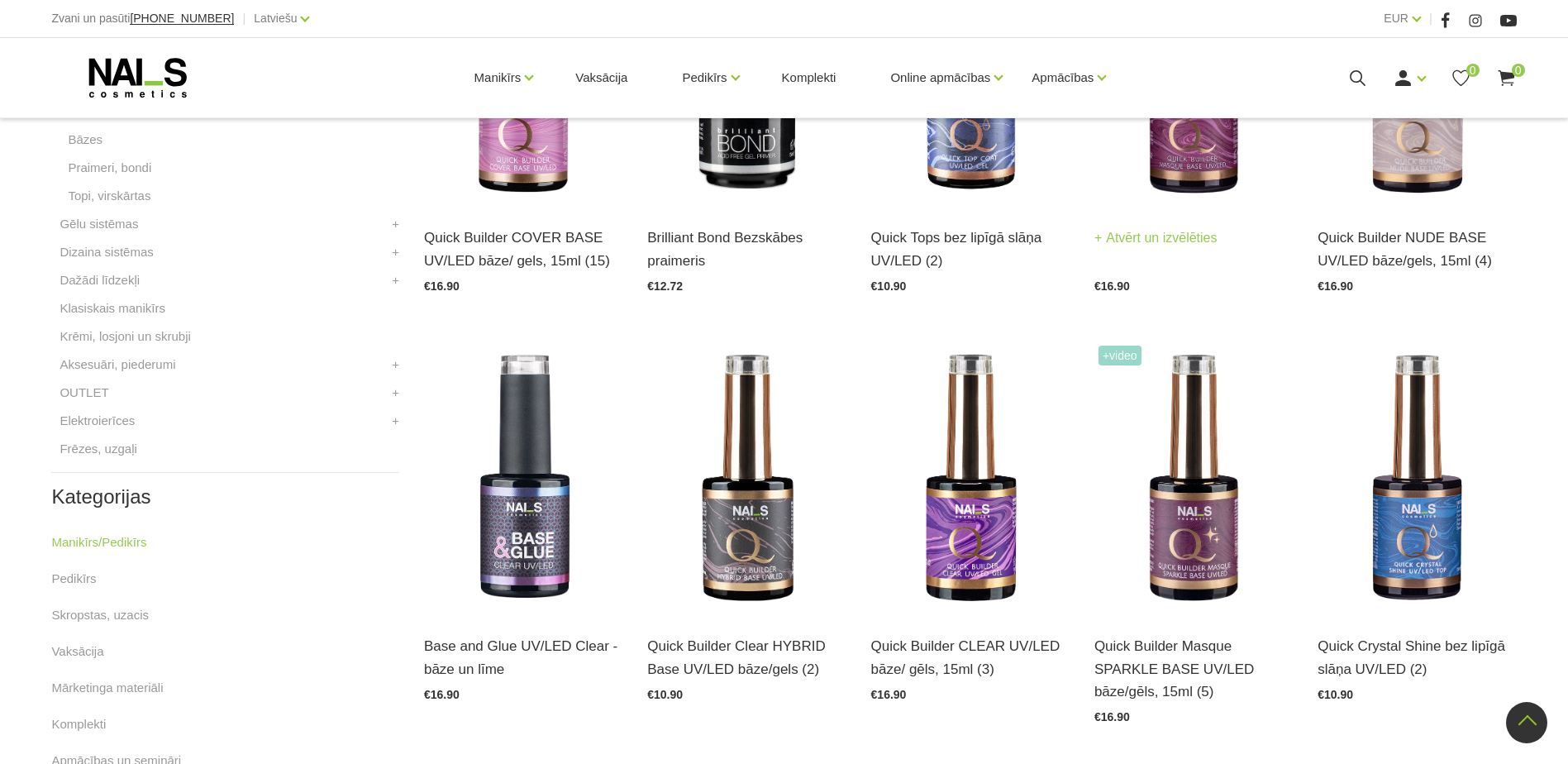
scroll to position [496, 0]
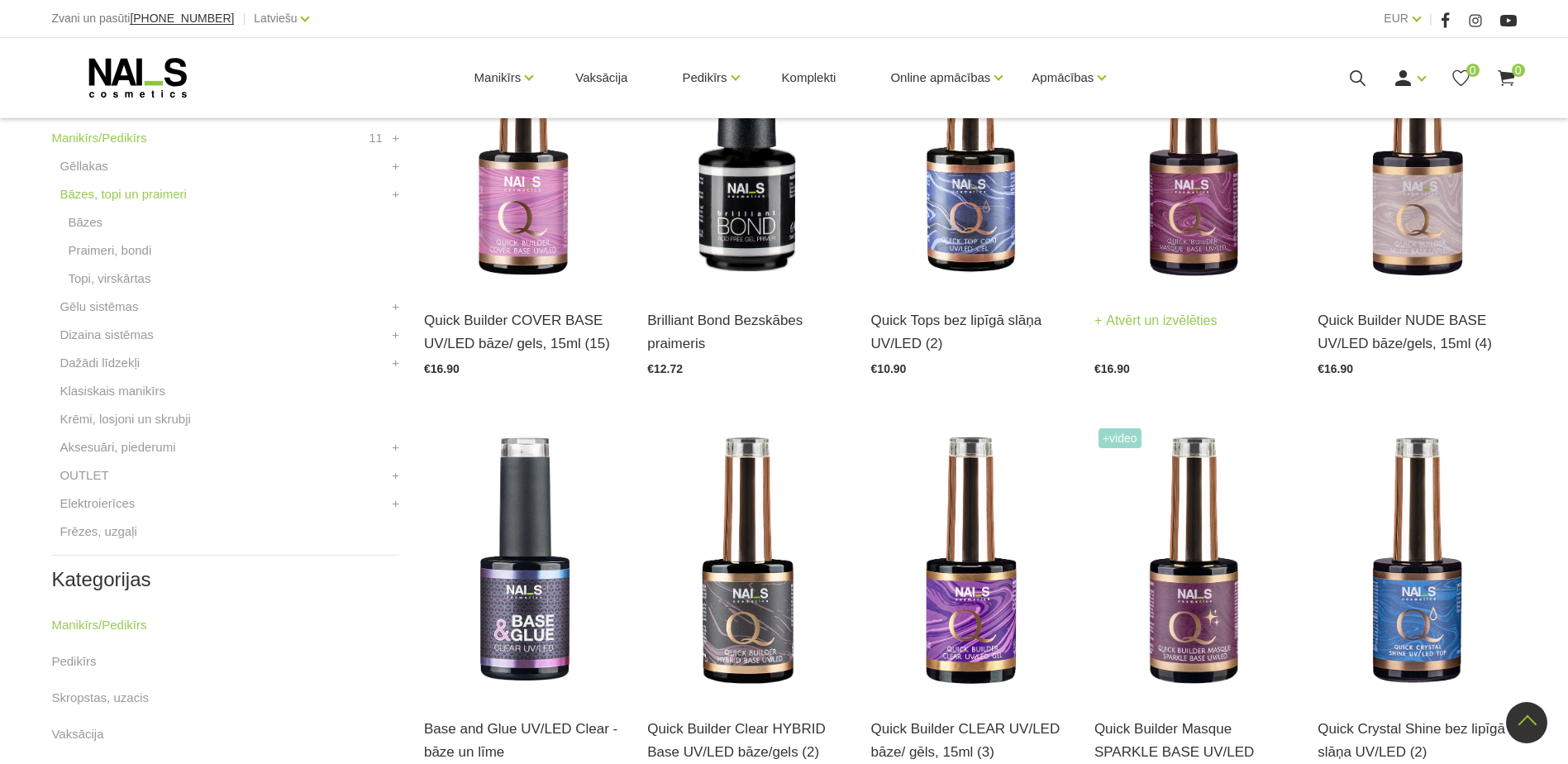
click at [1210, 220] on img at bounding box center [1193, 152] width 199 height 273
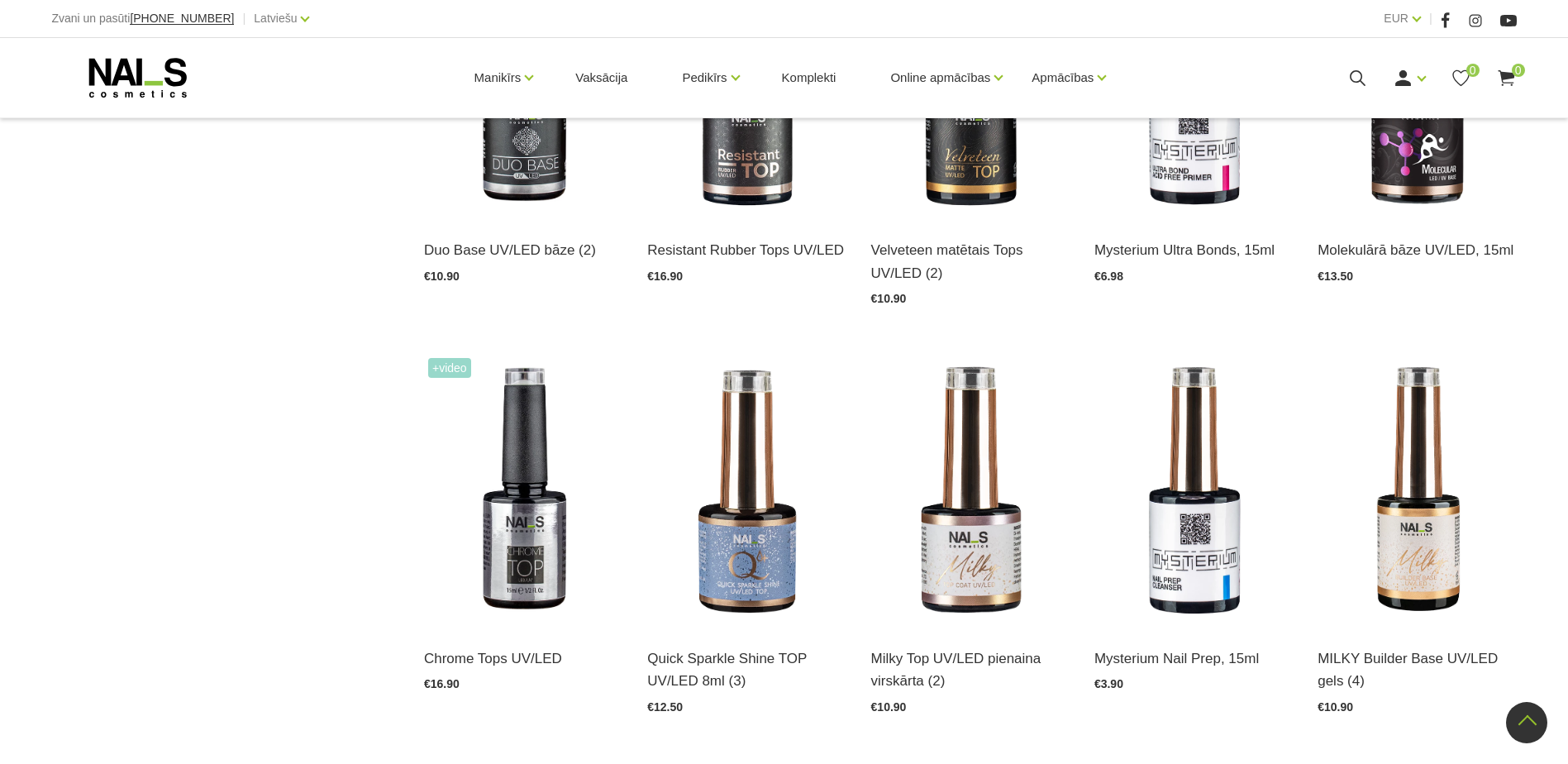
scroll to position [1736, 0]
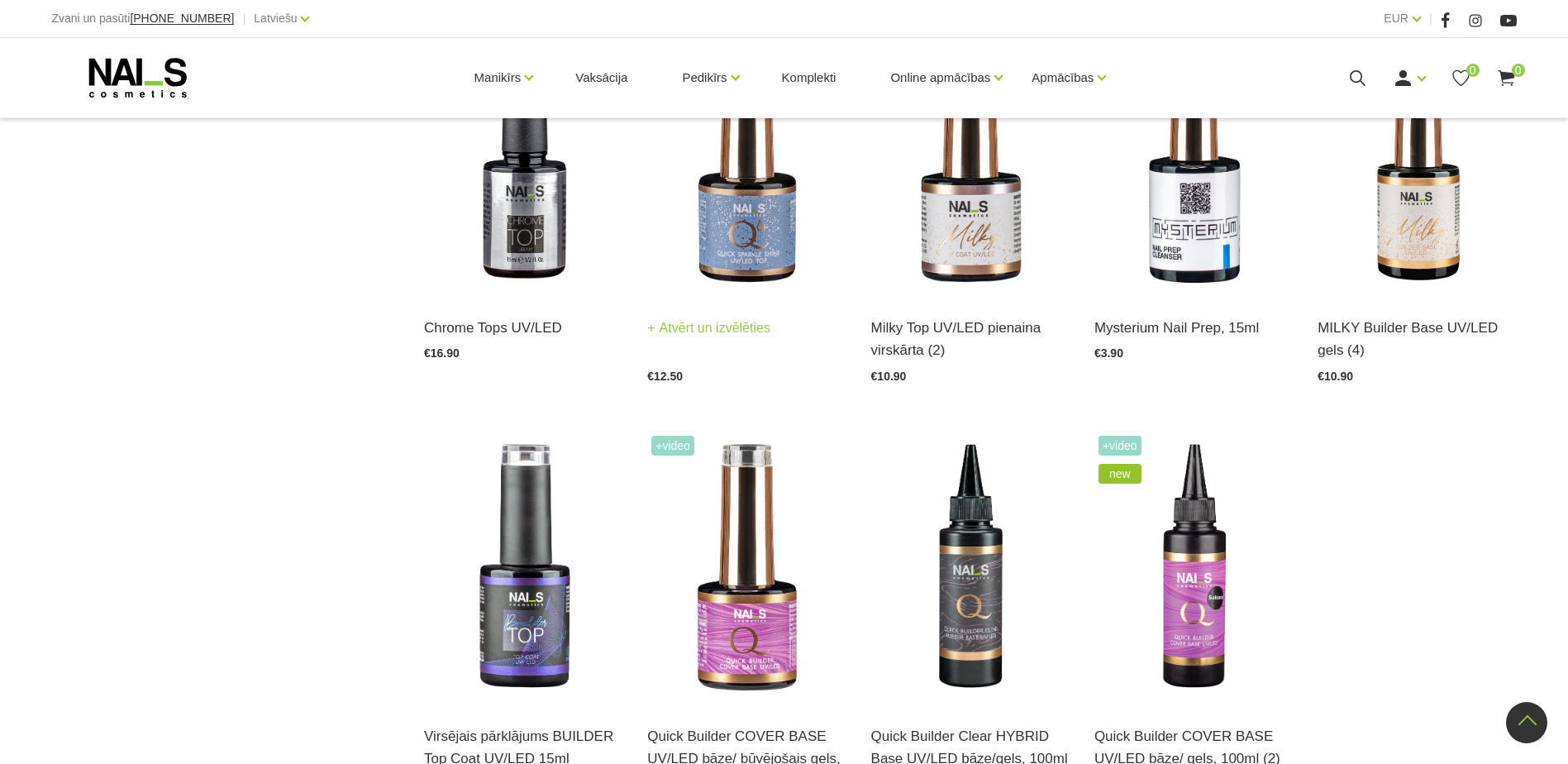
click at [758, 239] on img at bounding box center [747, 159] width 199 height 273
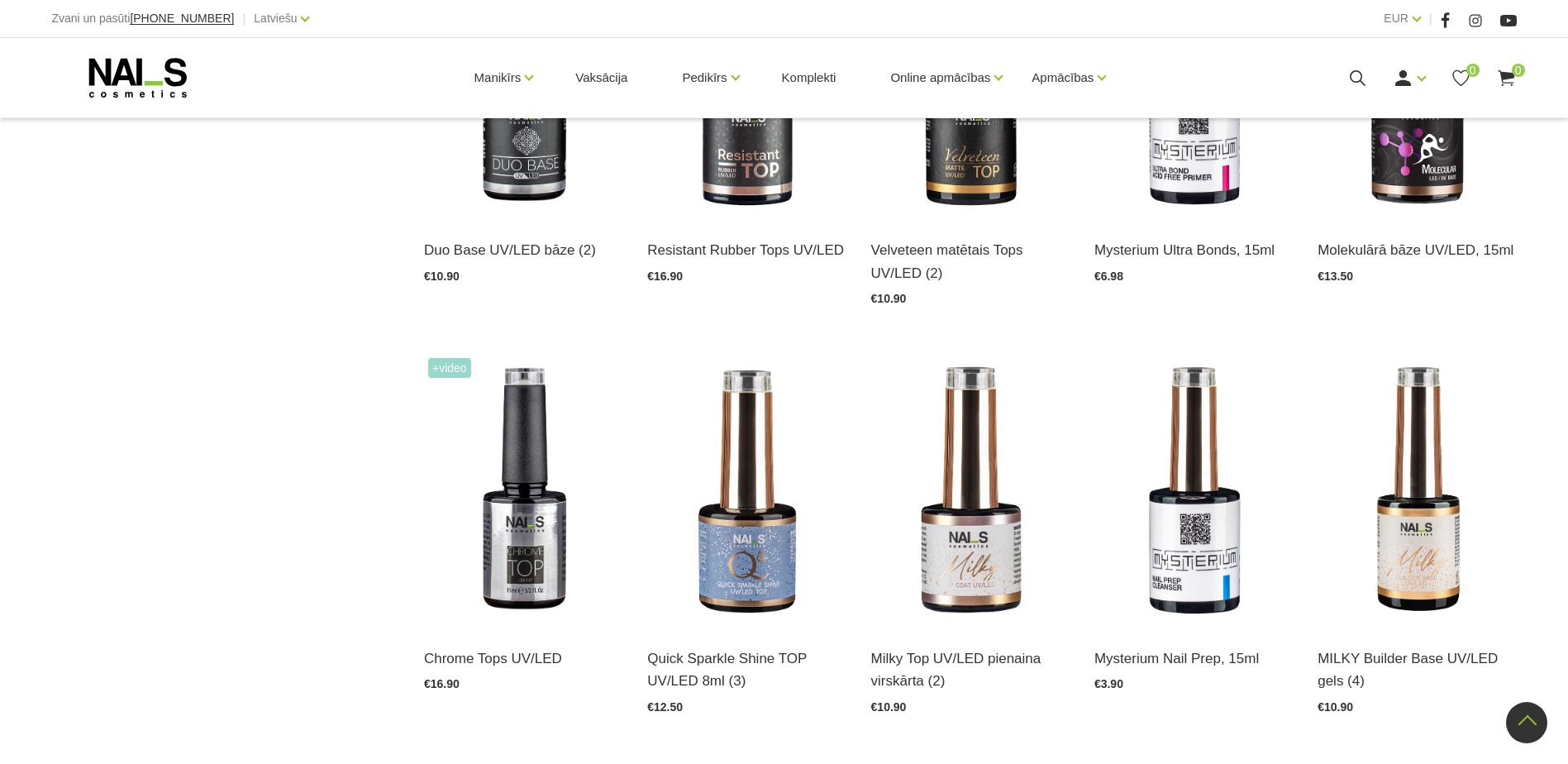
scroll to position [1075, 0]
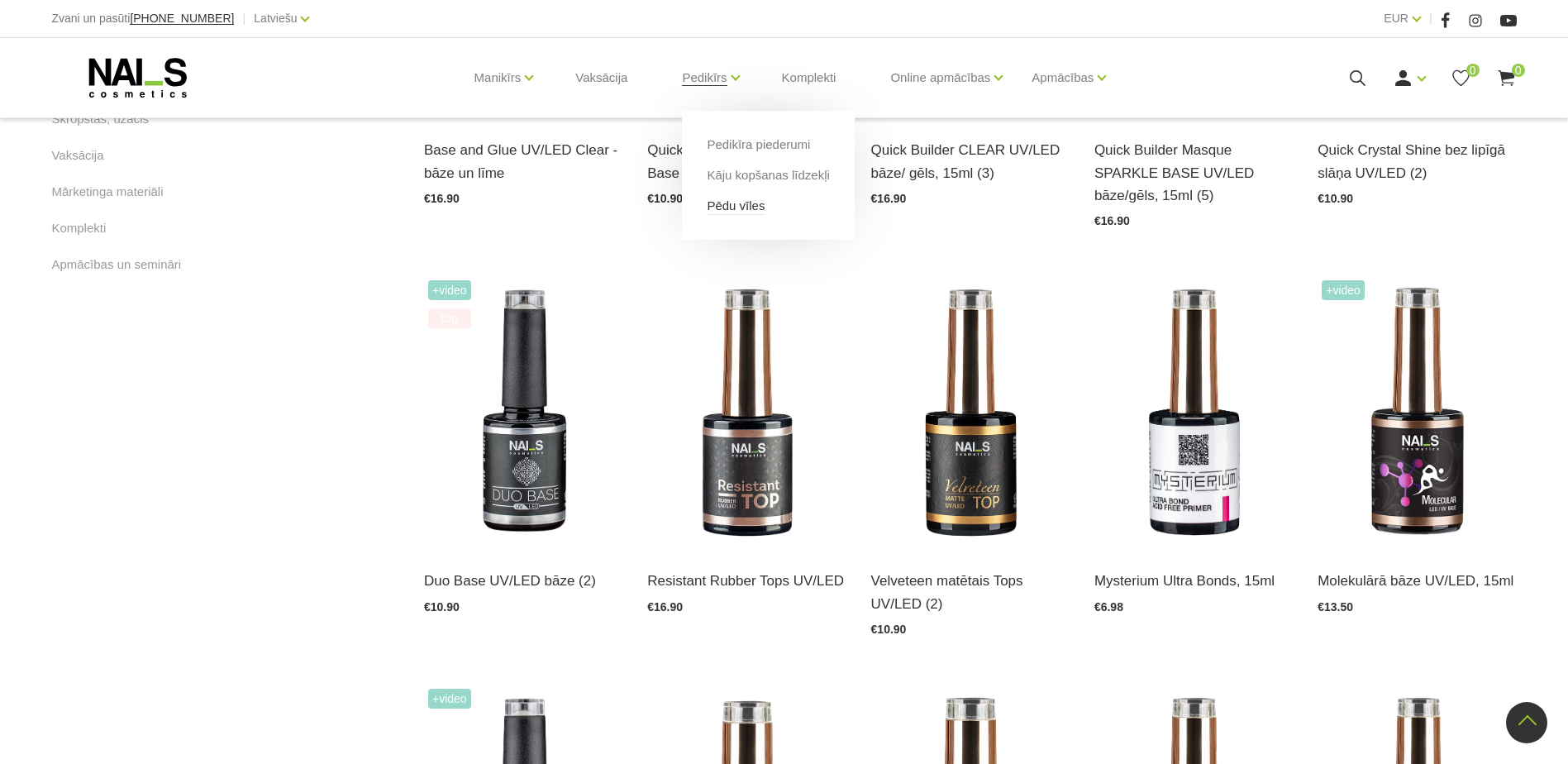
click at [746, 207] on link "Pēdu vīles" at bounding box center [735, 205] width 58 height 18
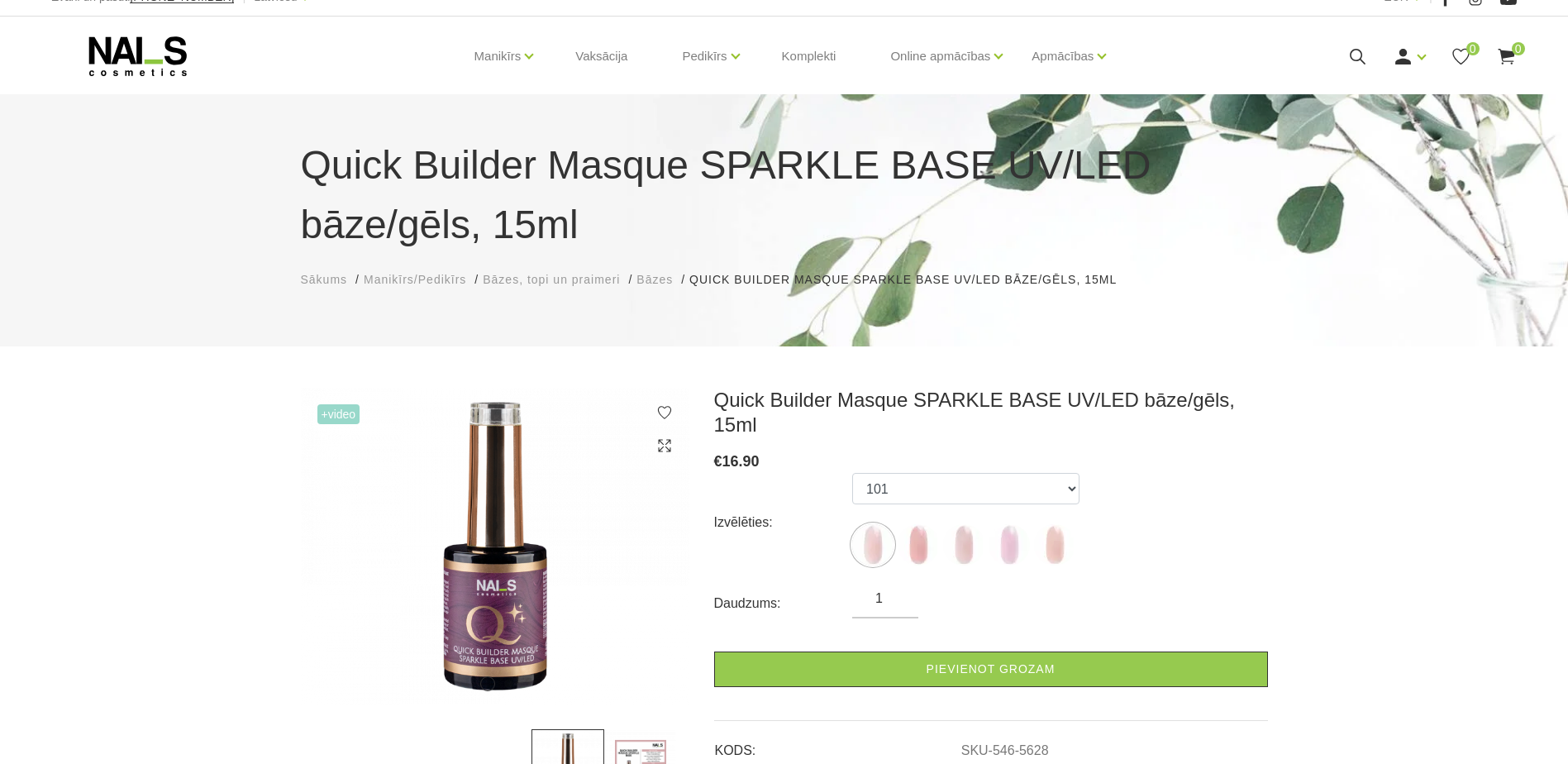
scroll to position [166, 0]
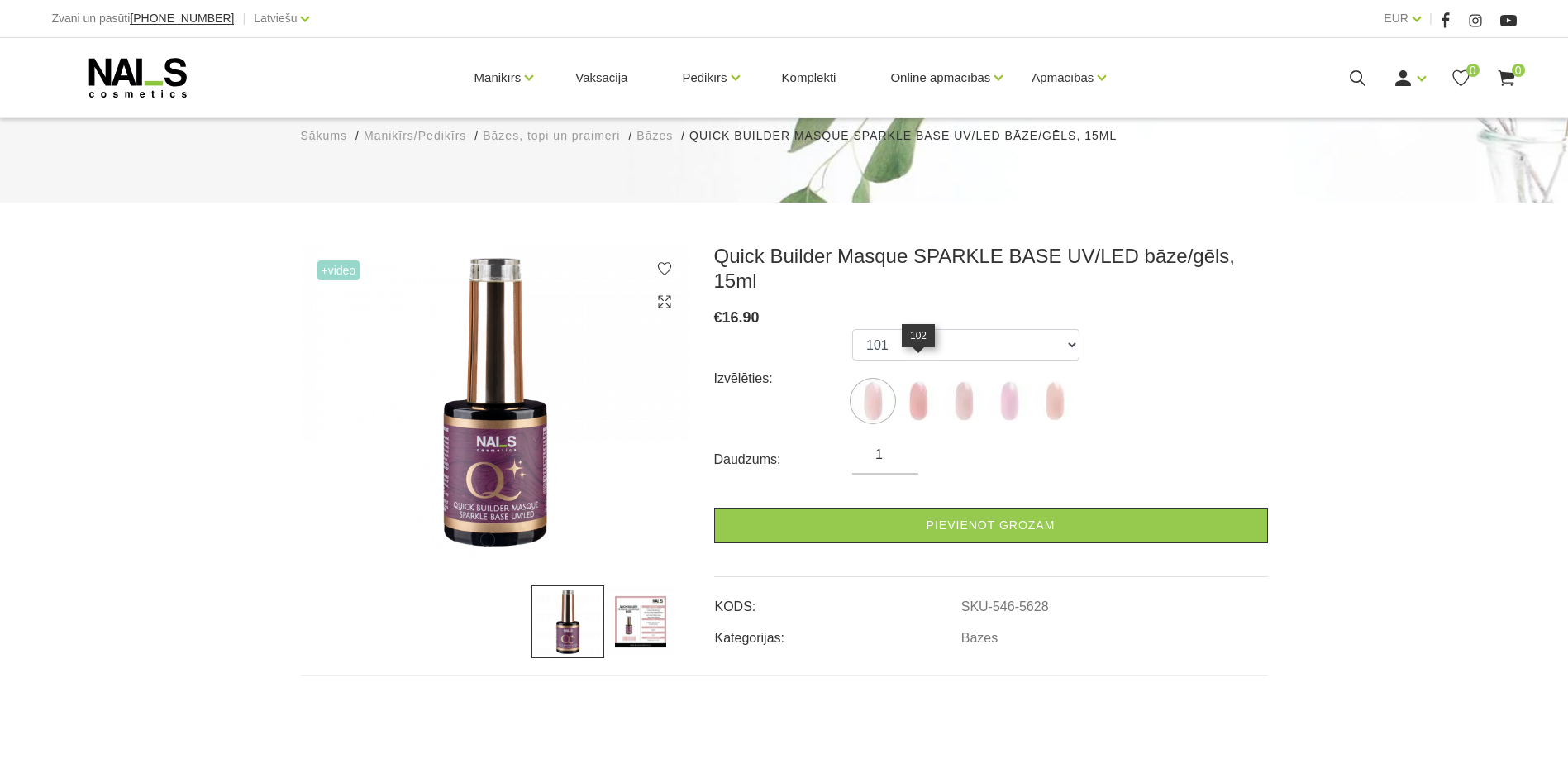
click at [925, 381] on img at bounding box center [918, 401] width 42 height 42
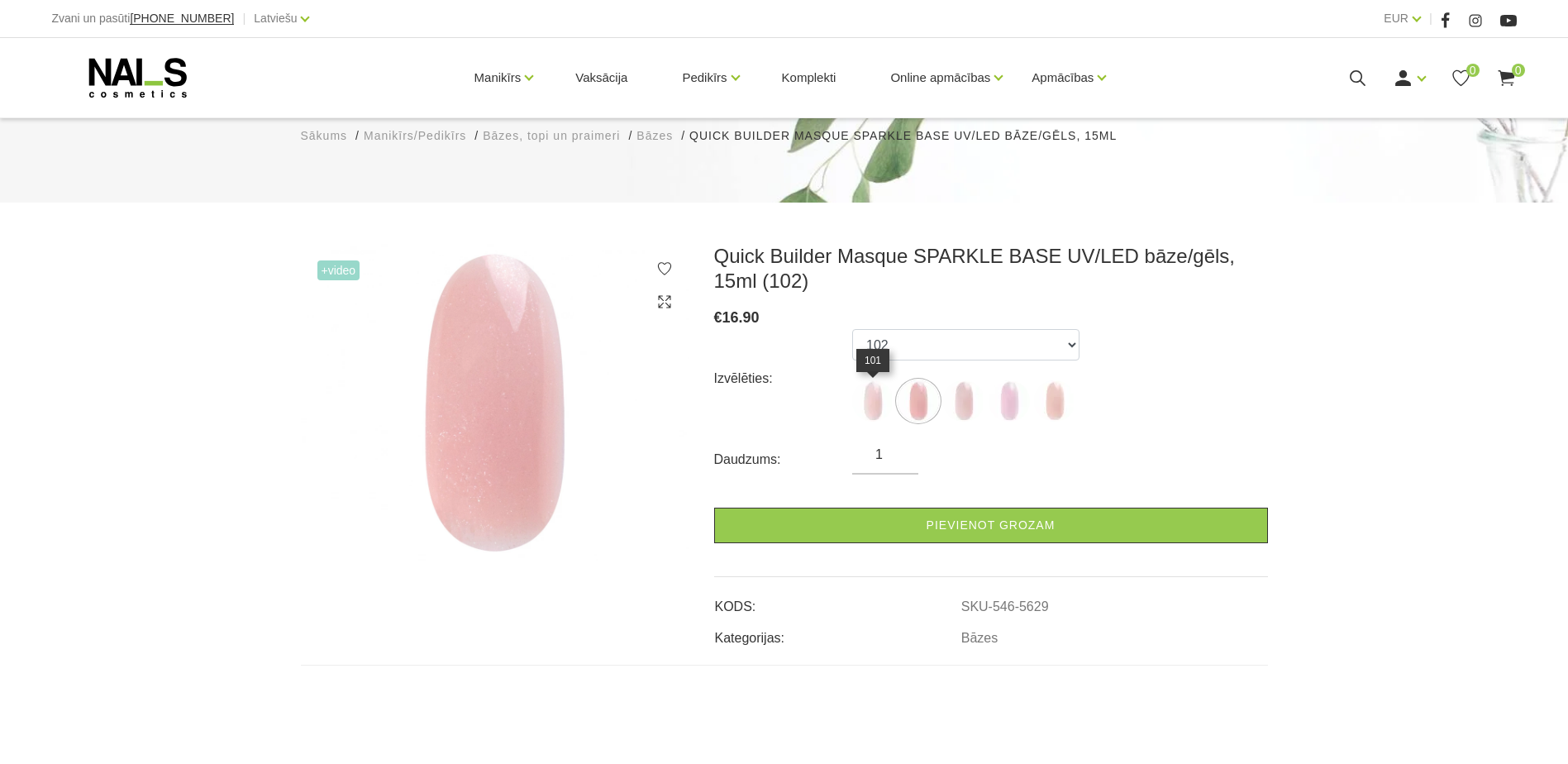
click at [868, 405] on img at bounding box center [872, 401] width 42 height 42
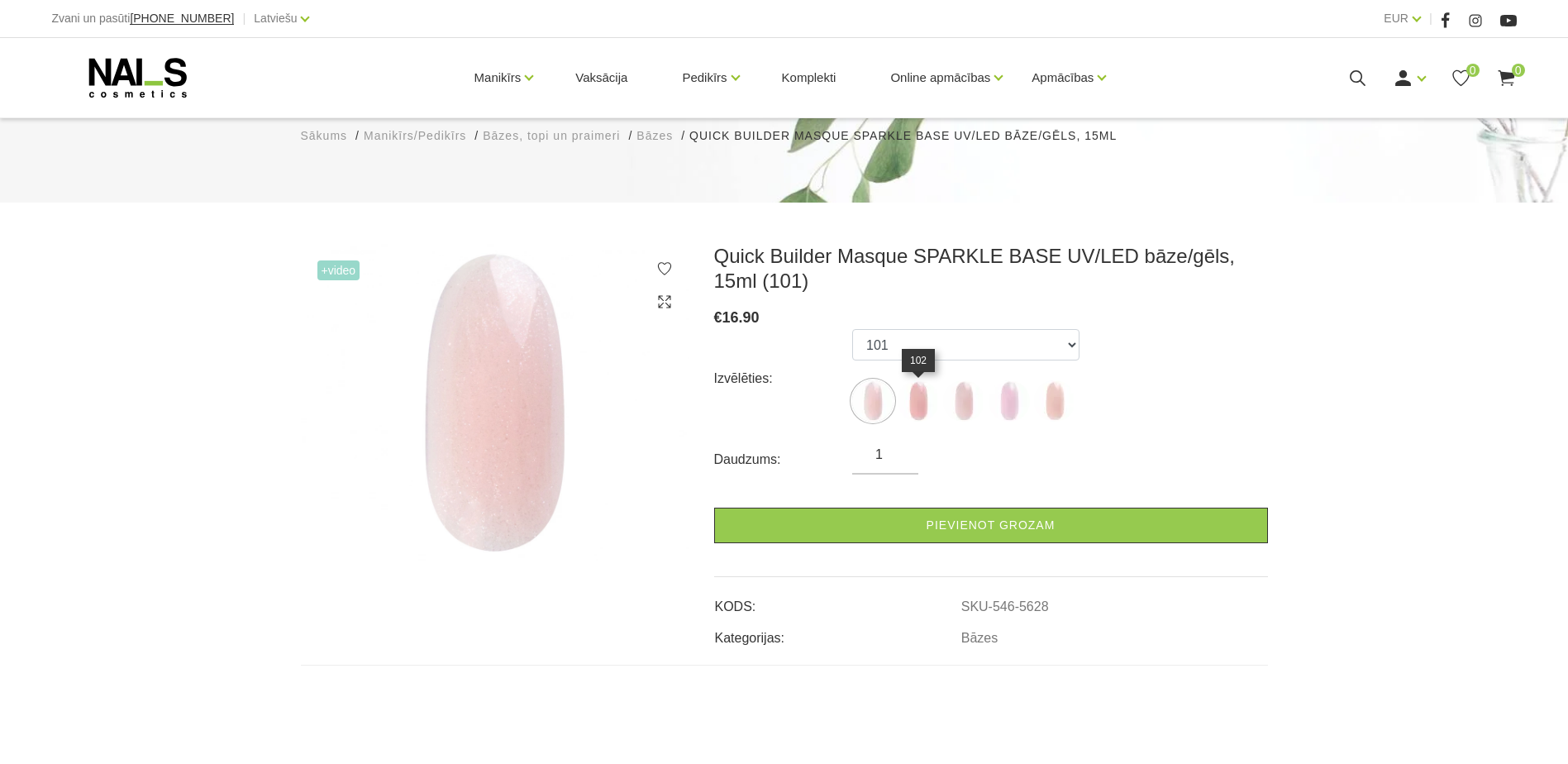
click at [907, 404] on img at bounding box center [918, 401] width 42 height 42
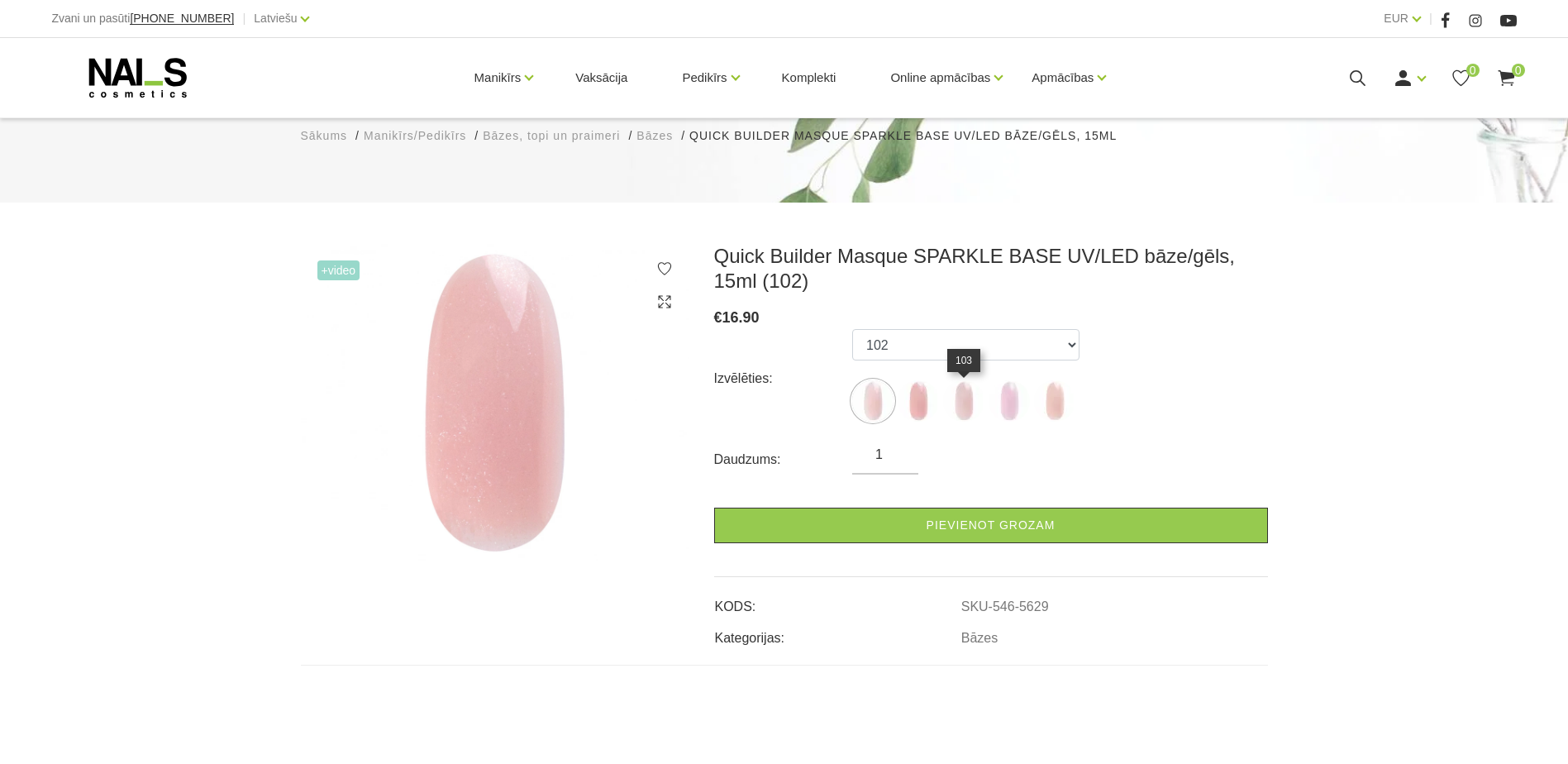
click at [964, 412] on img at bounding box center [963, 401] width 42 height 42
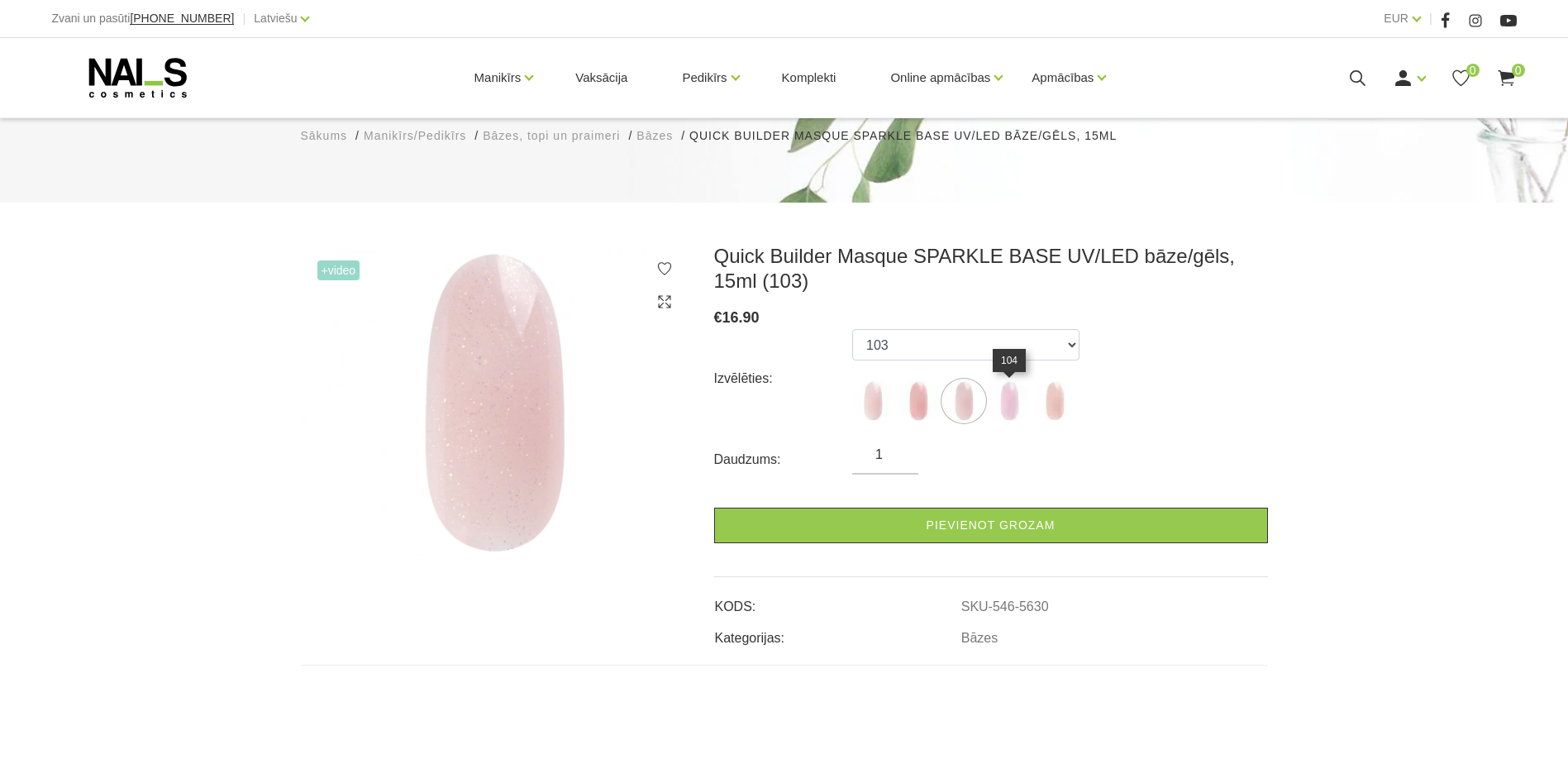
click at [1020, 401] on img at bounding box center [1009, 401] width 42 height 42
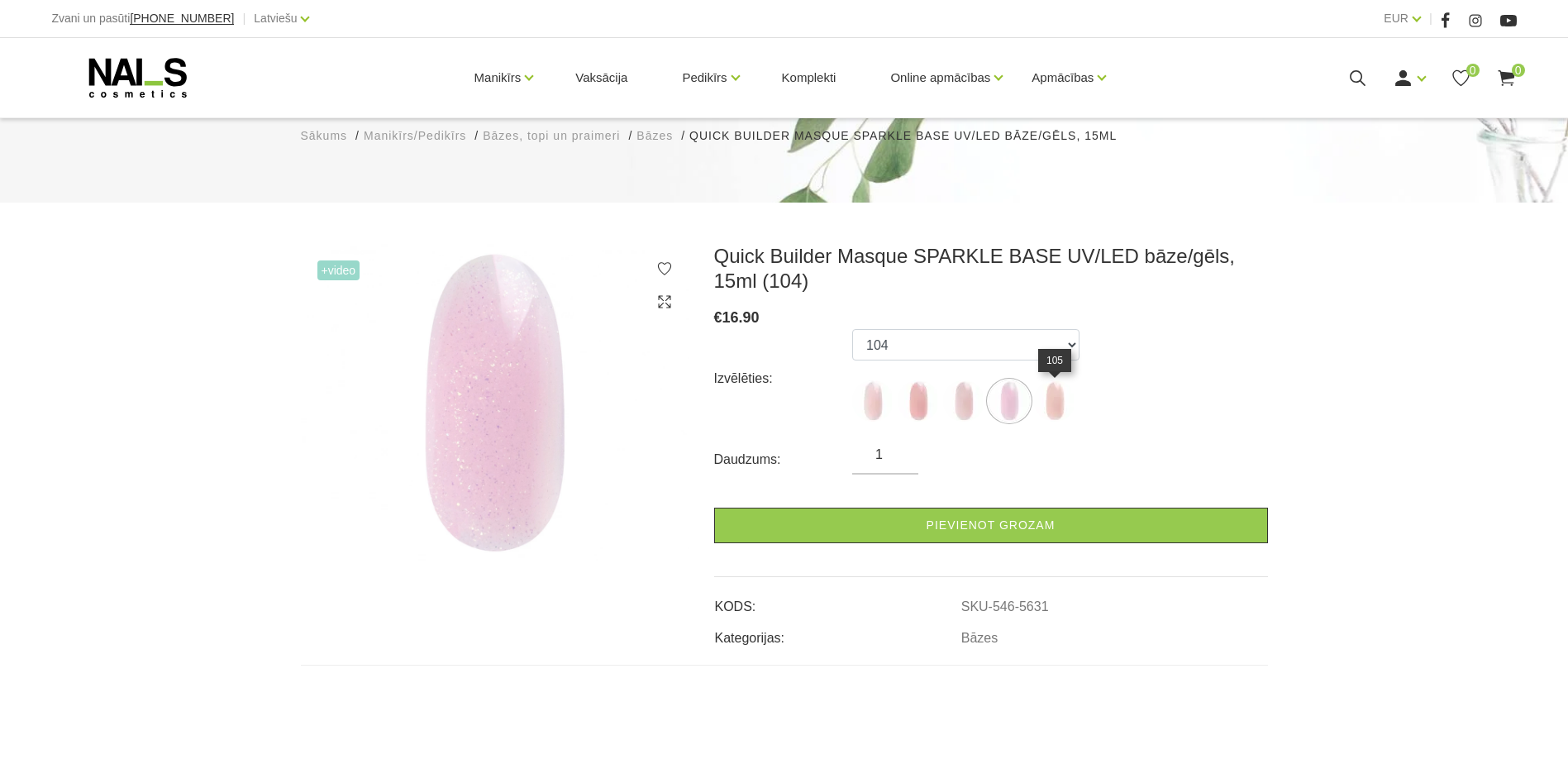
click at [1062, 401] on img at bounding box center [1055, 401] width 42 height 42
select select "6010"
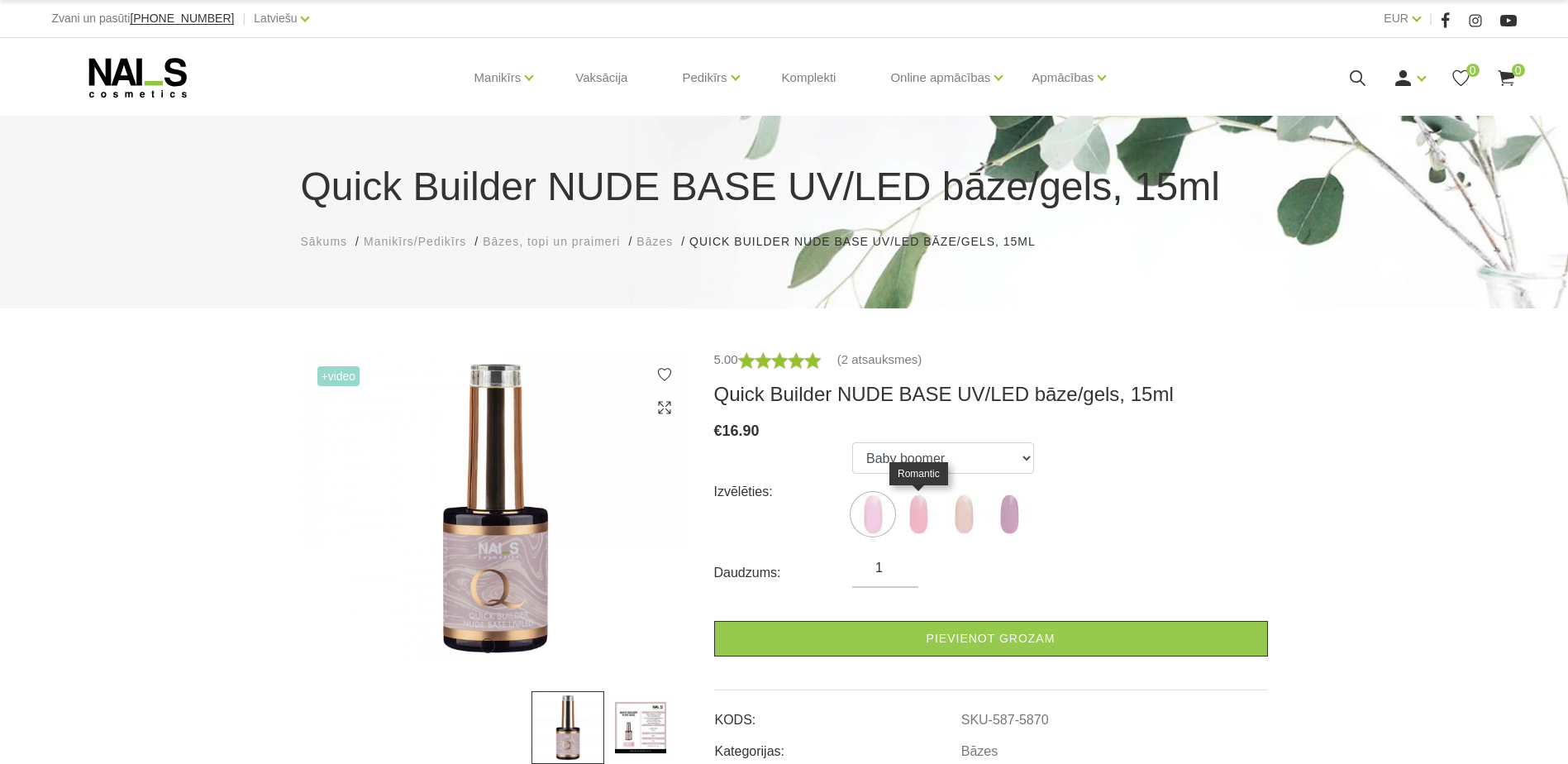
click at [909, 523] on img at bounding box center [918, 514] width 42 height 42
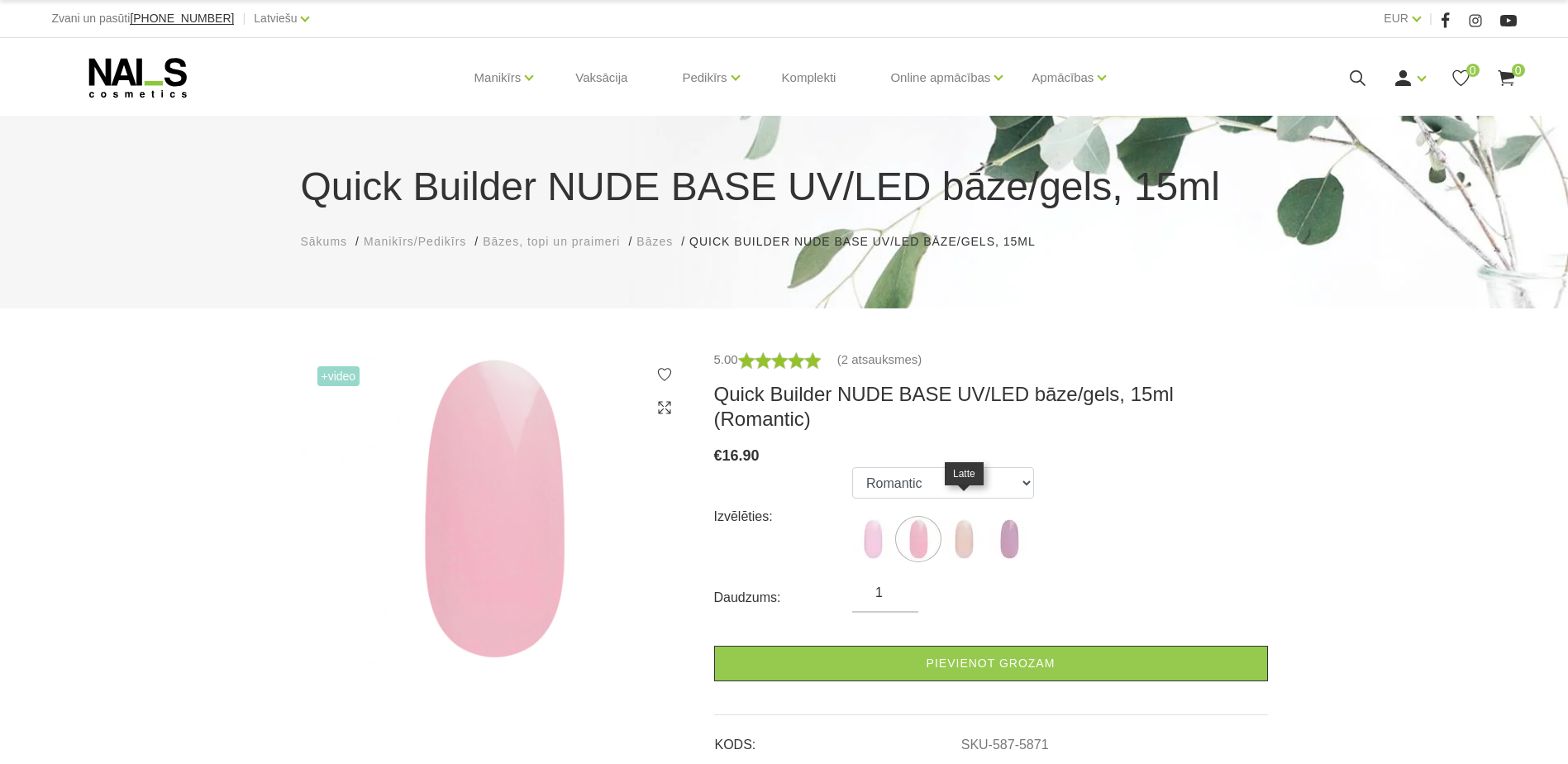
click at [958, 520] on img at bounding box center [963, 540] width 42 height 42
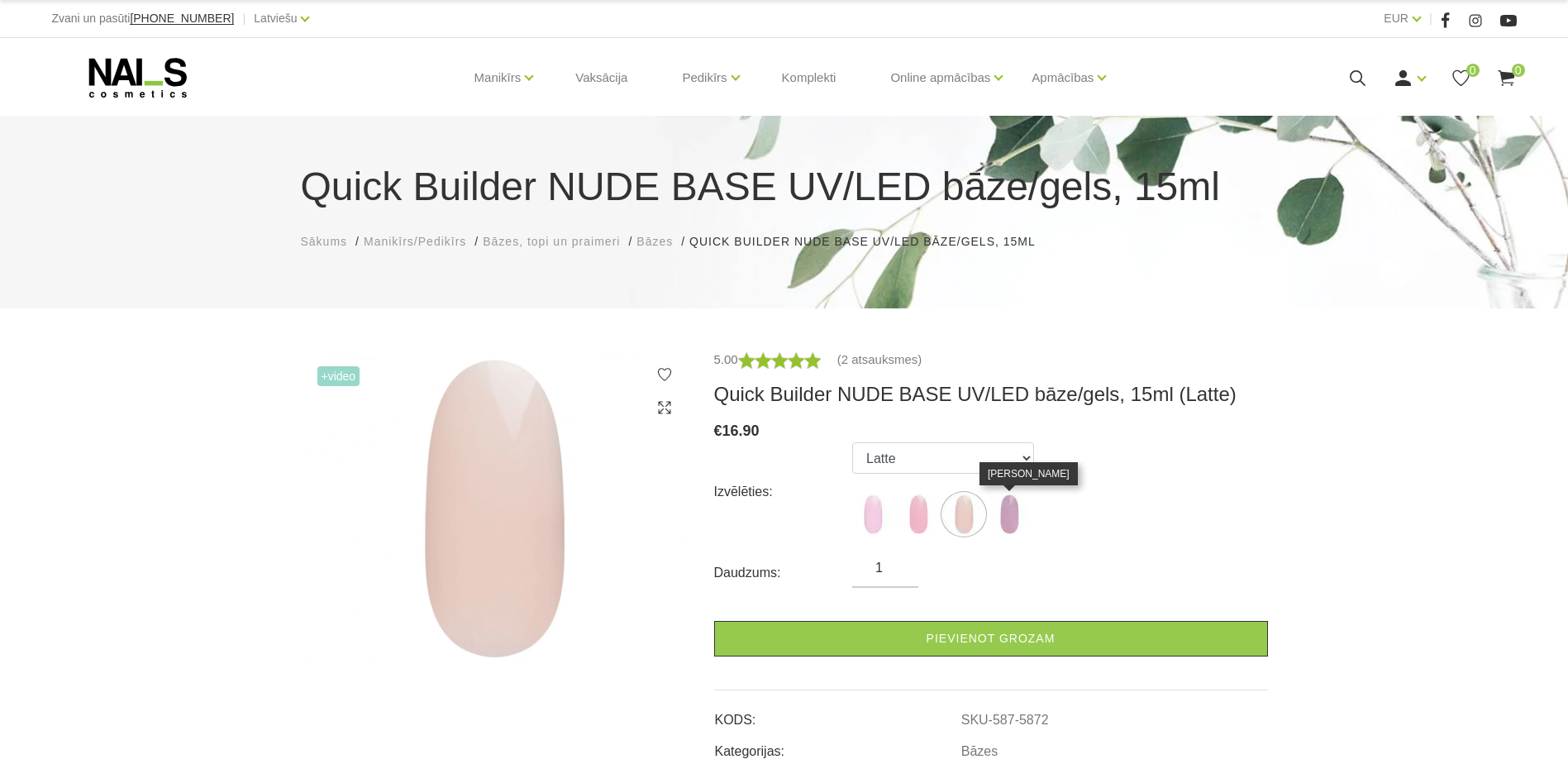
click at [1002, 525] on img at bounding box center [1009, 514] width 42 height 42
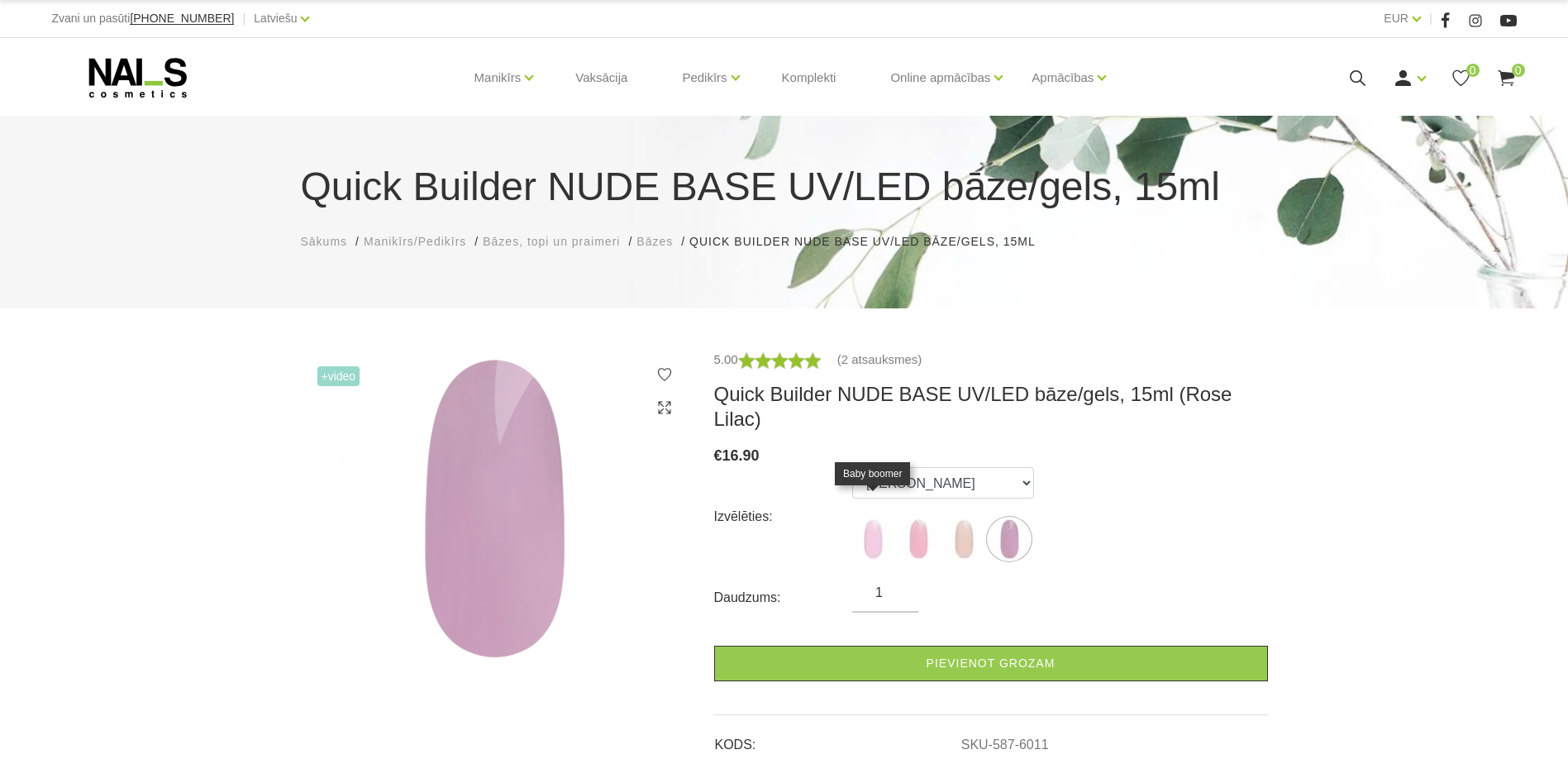
click at [880, 519] on img at bounding box center [872, 540] width 42 height 42
select select "5870"
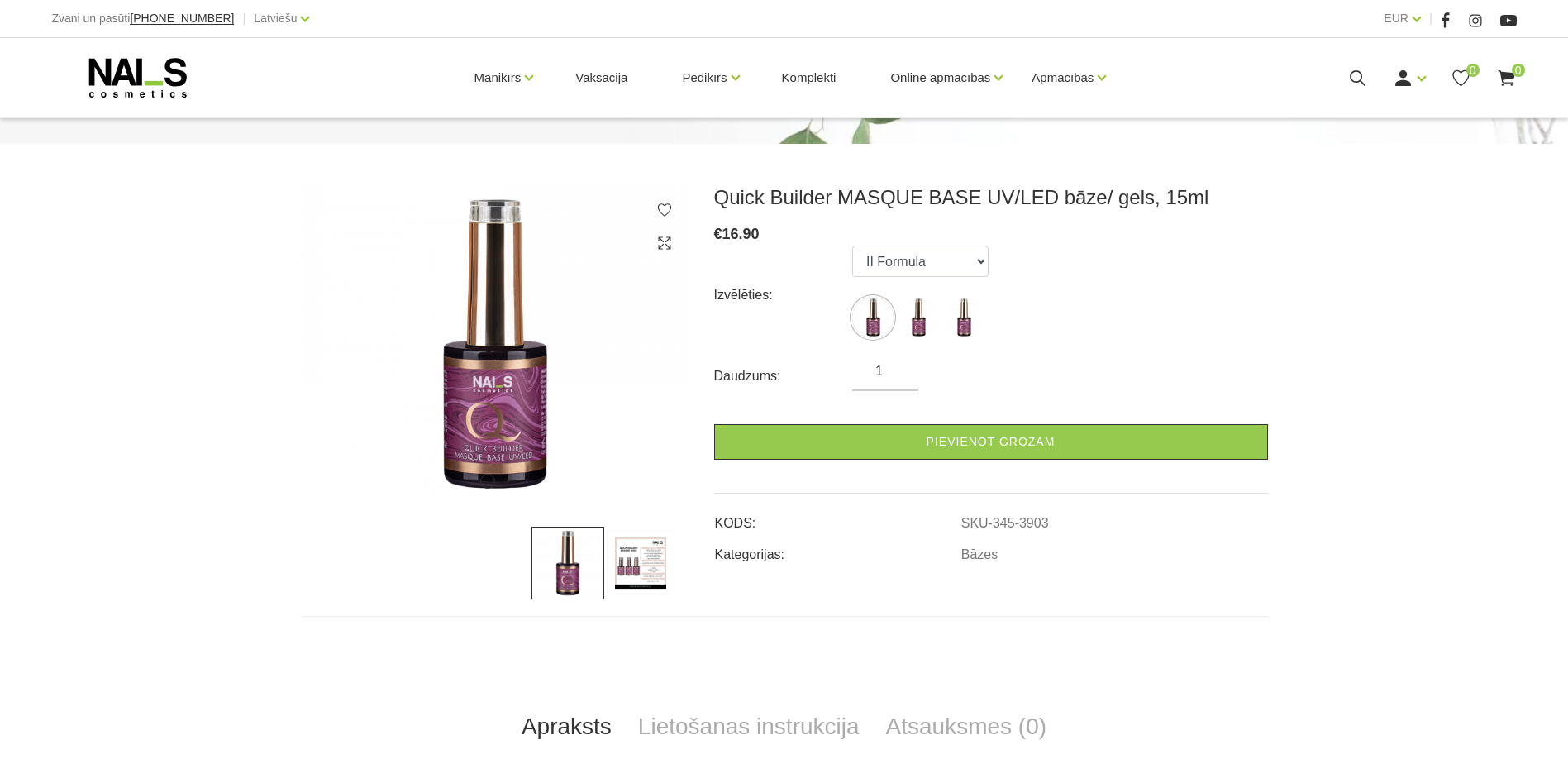
scroll to position [248, 0]
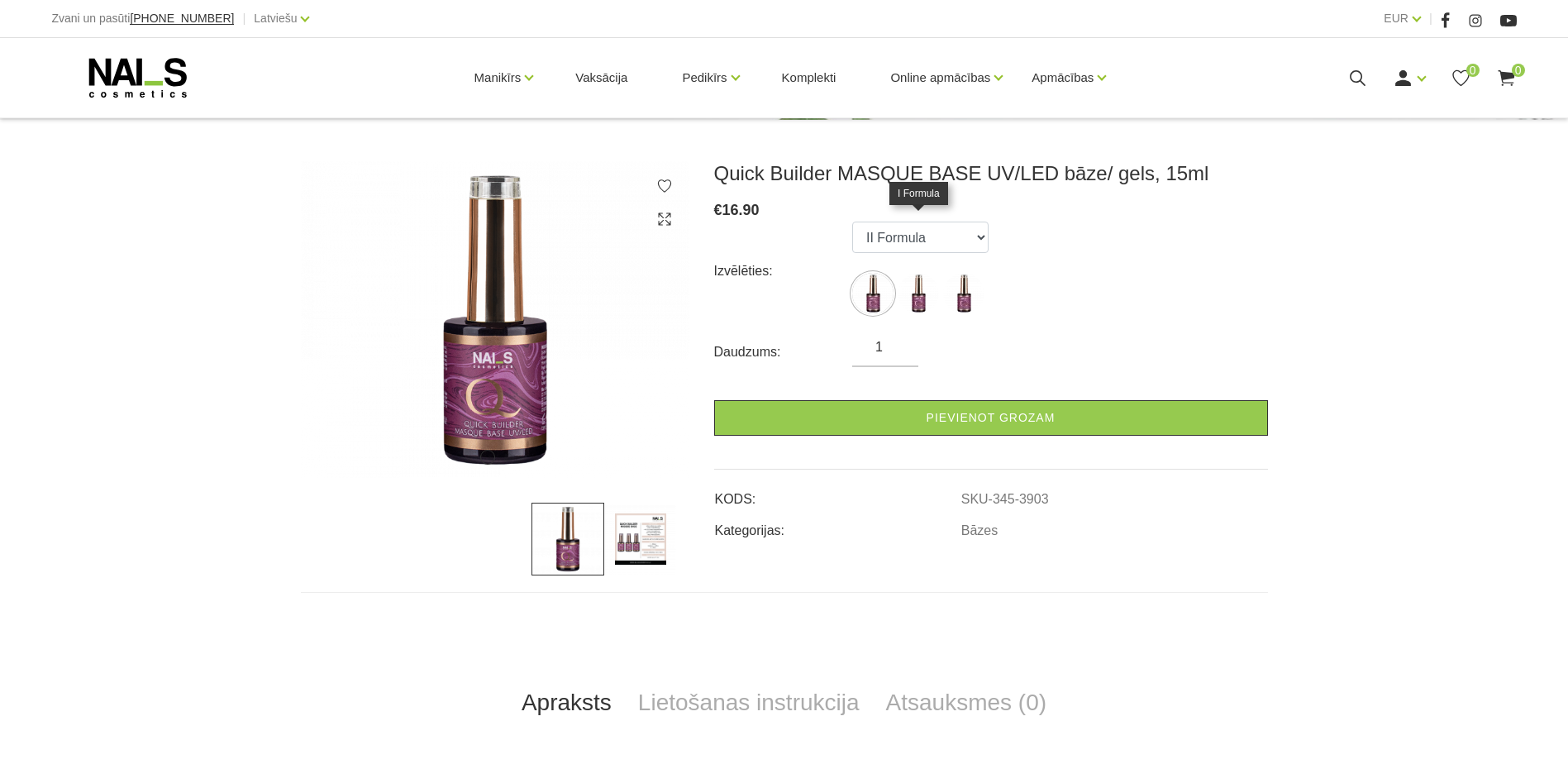
click at [910, 273] on img at bounding box center [918, 293] width 42 height 42
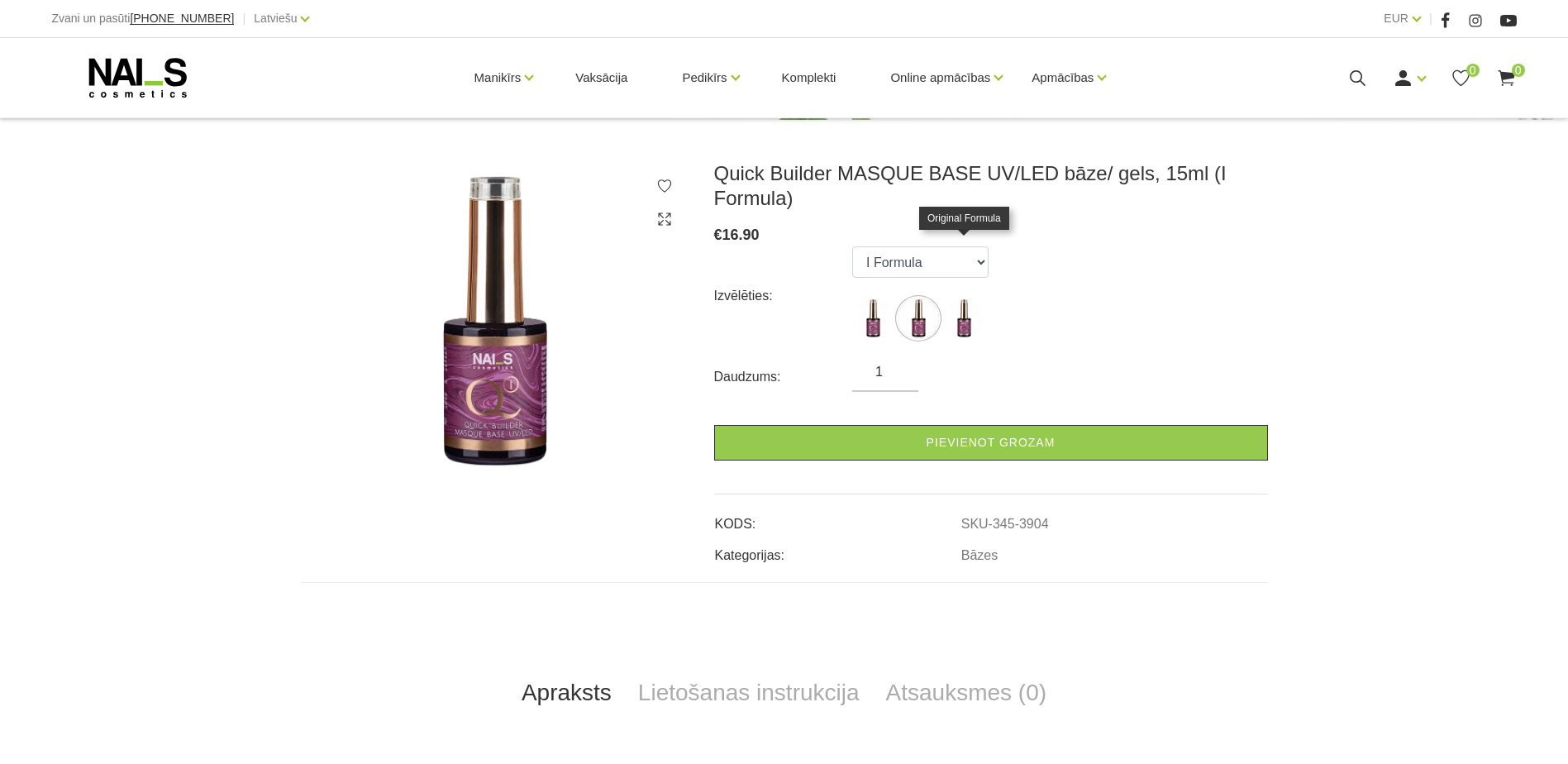
click at [962, 297] on img at bounding box center [963, 318] width 42 height 42
click at [873, 297] on img at bounding box center [872, 318] width 42 height 42
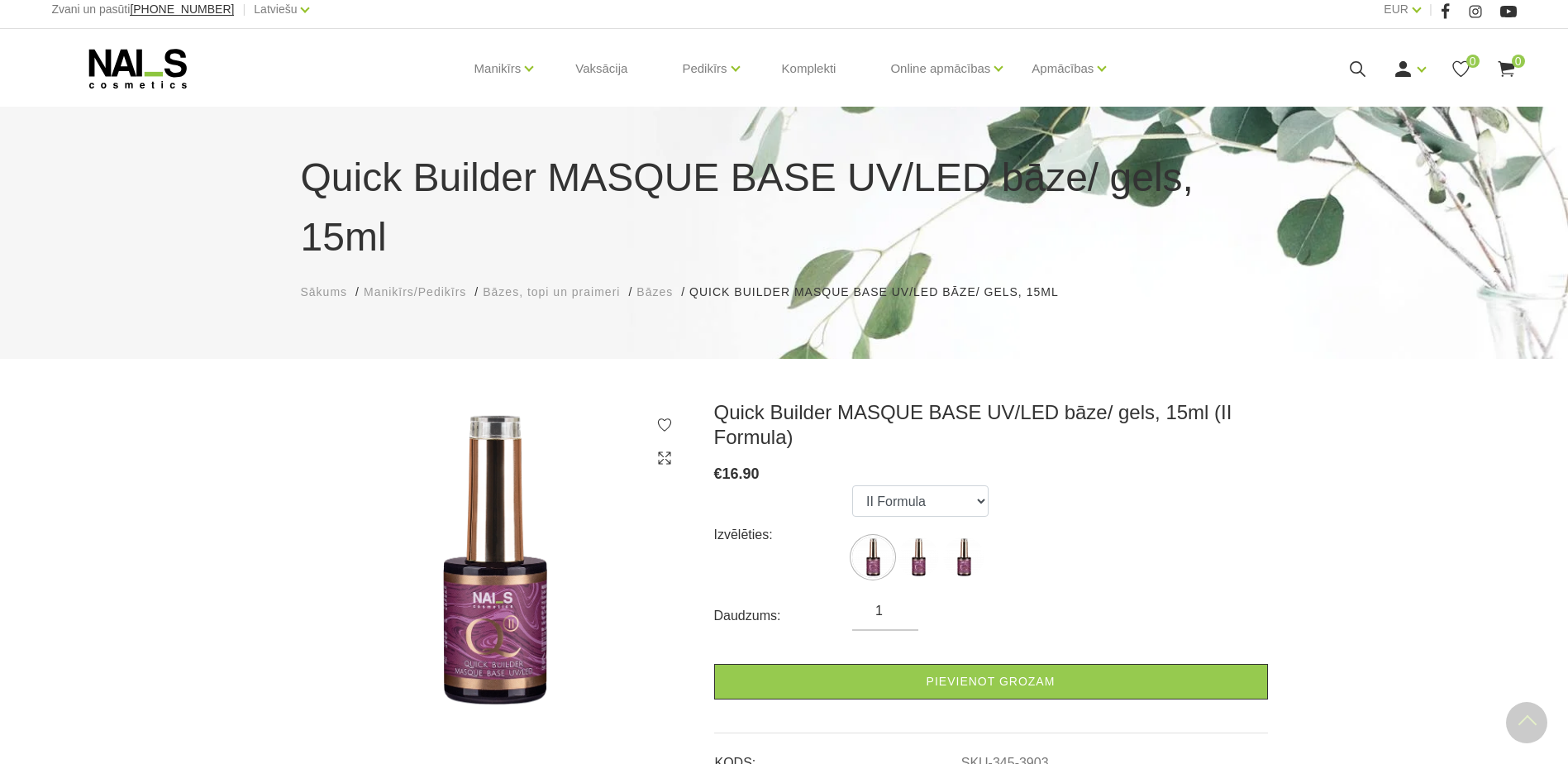
scroll to position [0, 0]
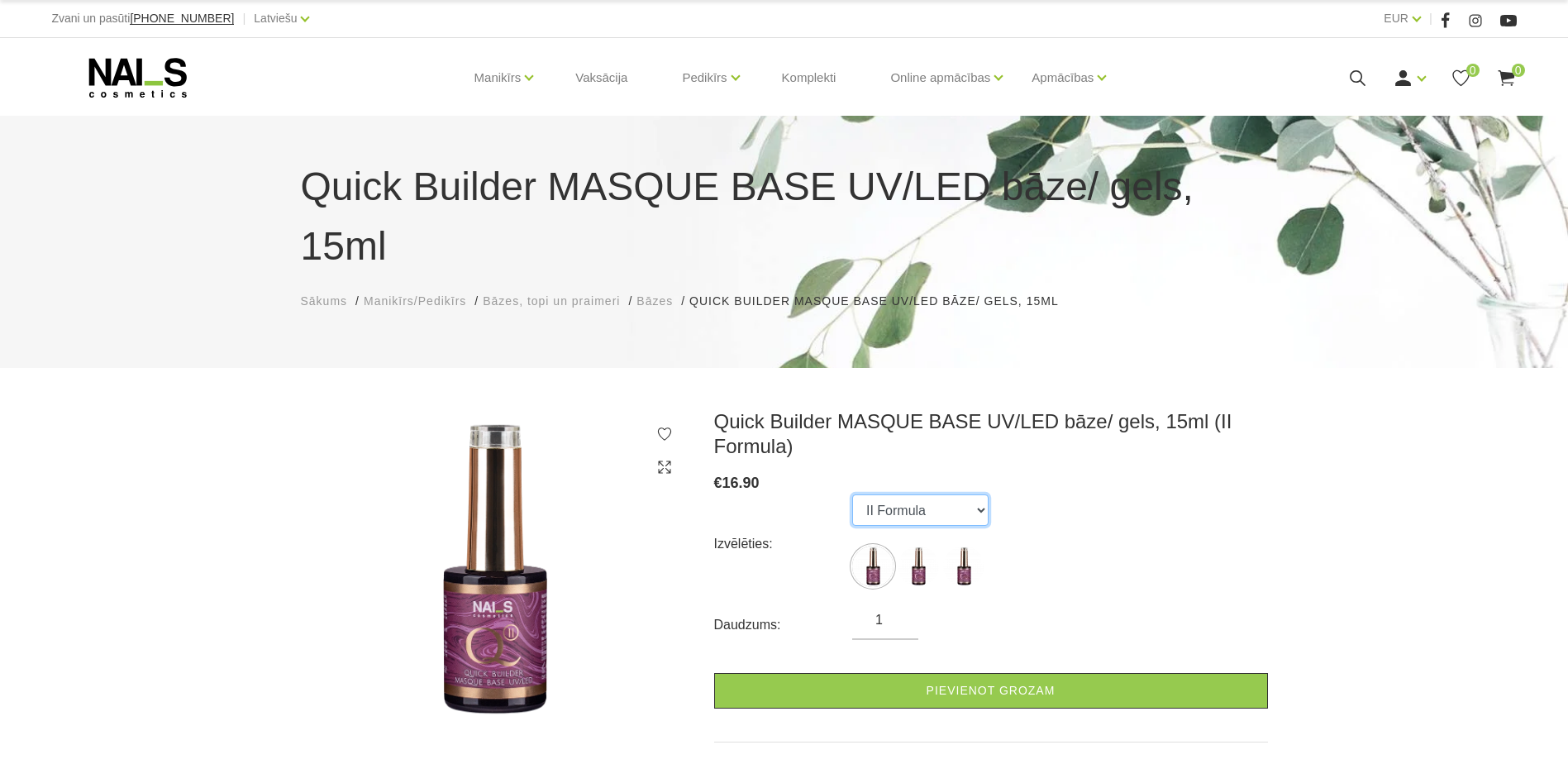
click at [898, 494] on select "II Formula I Formula Original Formula" at bounding box center [920, 509] width 136 height 31
click at [852, 494] on select "II Formula I Formula Original Formula" at bounding box center [920, 509] width 136 height 31
click at [871, 545] on img at bounding box center [872, 566] width 42 height 42
click at [902, 545] on img at bounding box center [918, 566] width 42 height 42
click at [952, 545] on img at bounding box center [963, 566] width 42 height 42
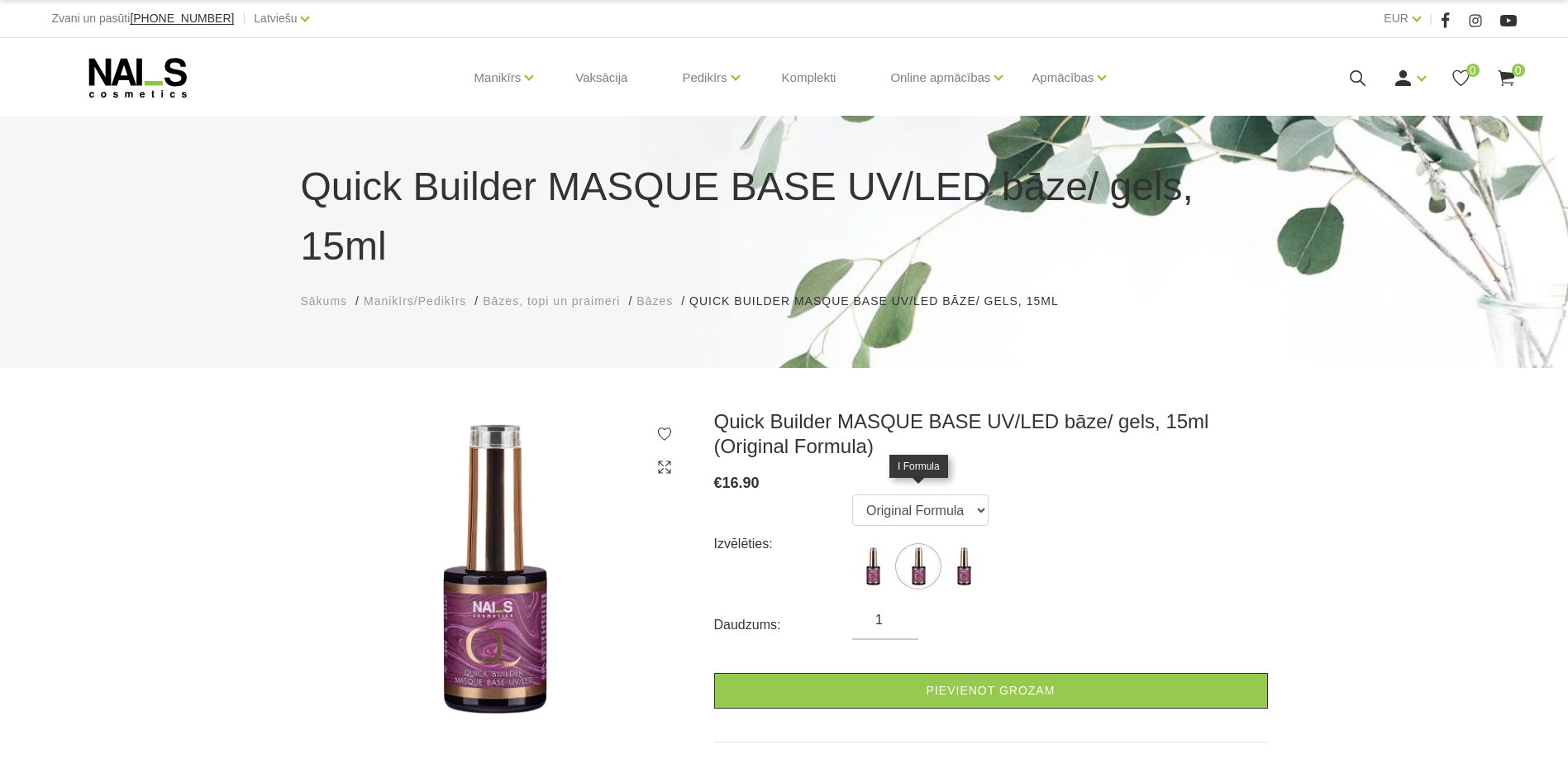
click at [922, 545] on img at bounding box center [918, 566] width 42 height 42
select select "3904"
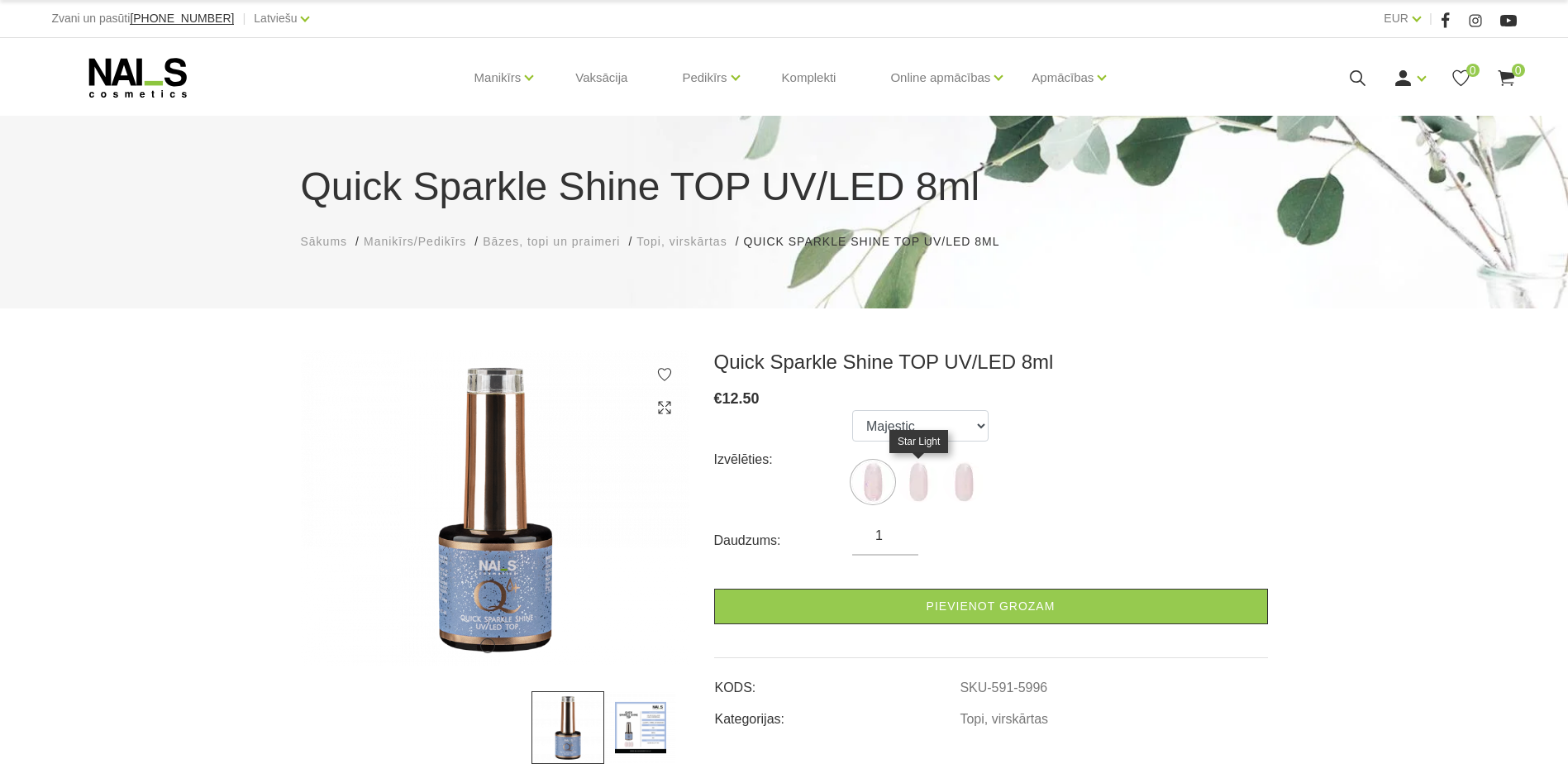
click at [913, 483] on img at bounding box center [918, 482] width 42 height 42
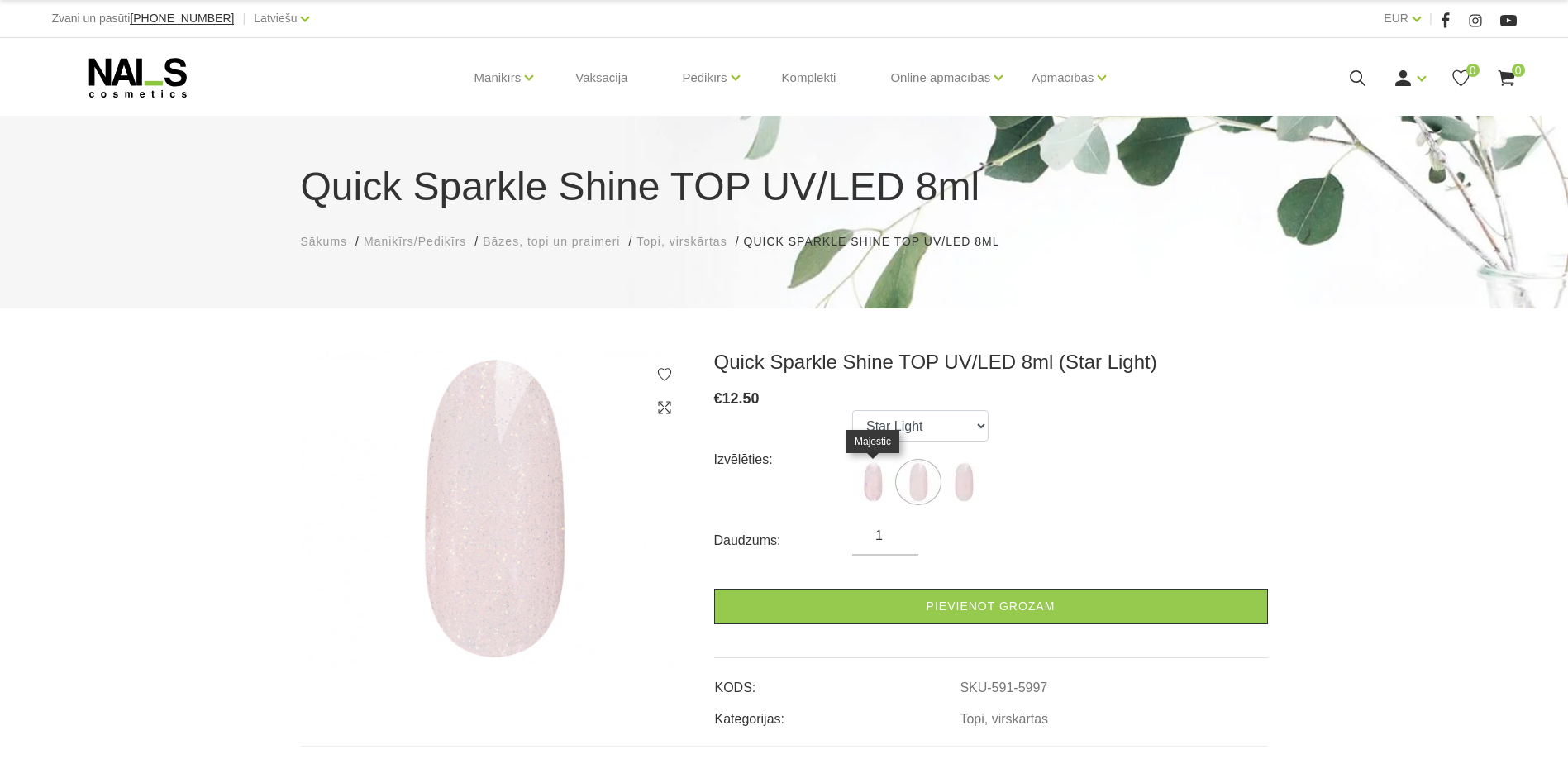
click at [860, 488] on img at bounding box center [872, 482] width 42 height 42
click at [970, 486] on img at bounding box center [963, 482] width 42 height 42
select select "5998"
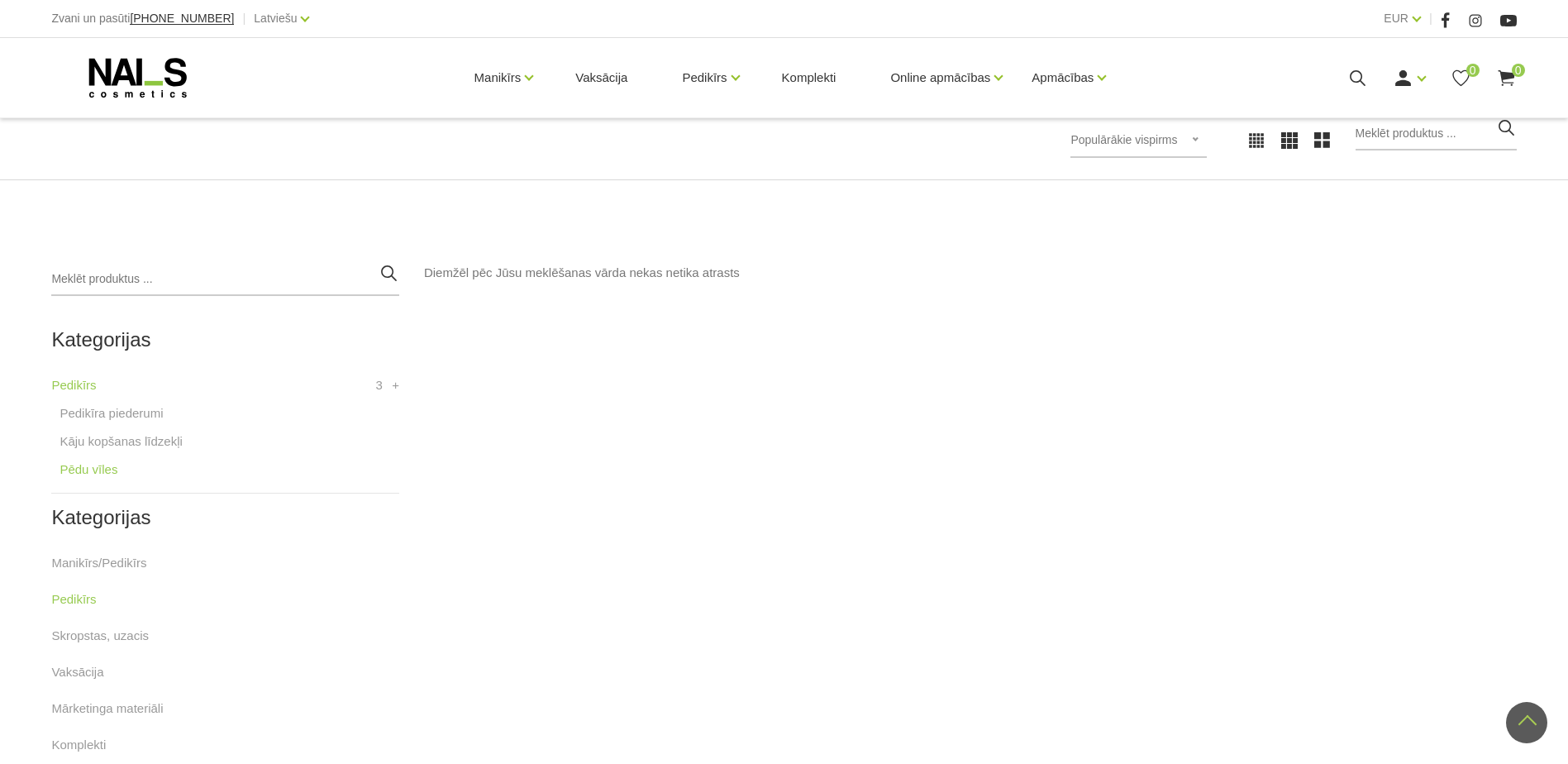
scroll to position [248, 0]
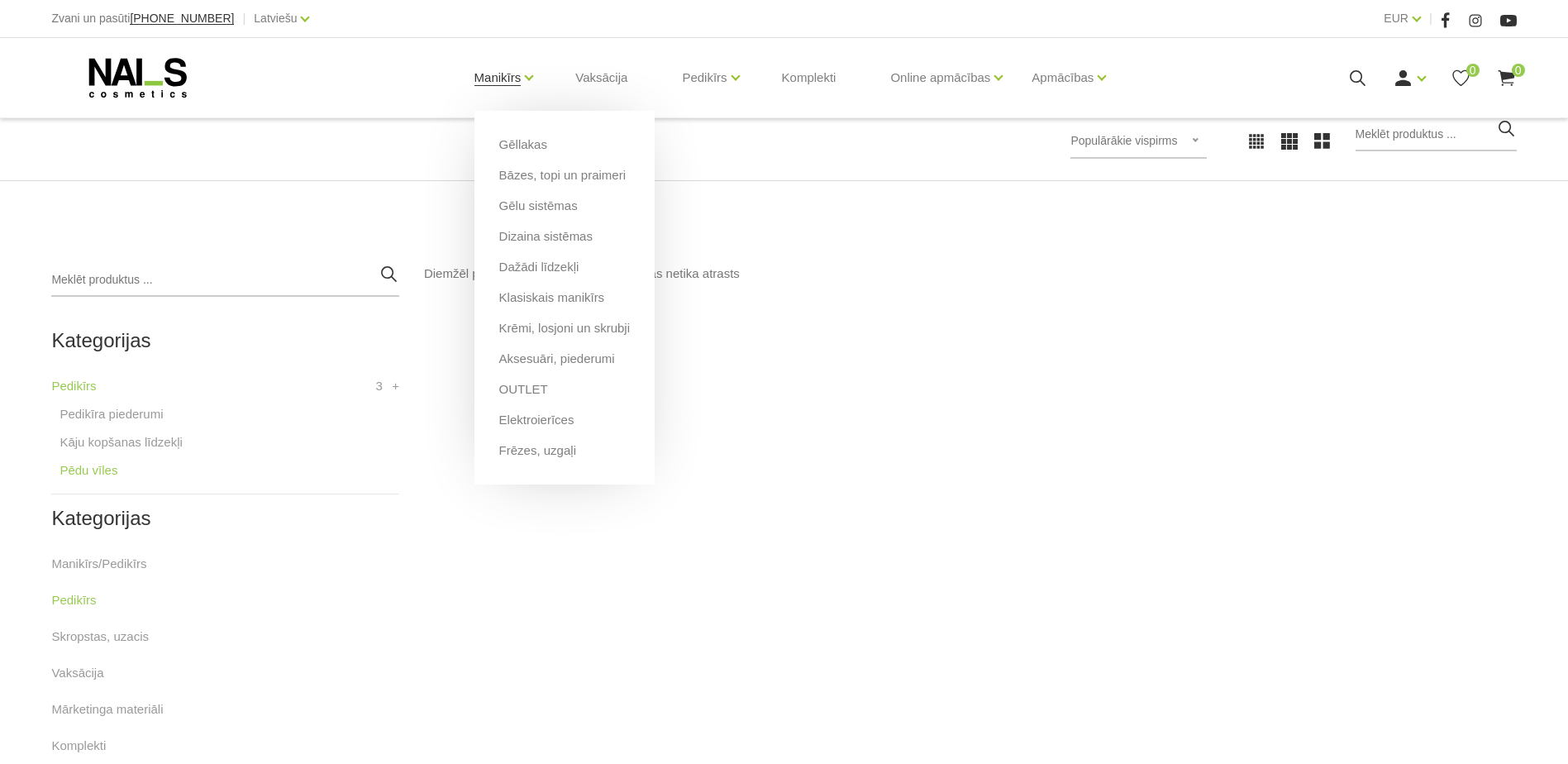
click at [501, 76] on link "Manikīrs" at bounding box center [498, 78] width 47 height 66
click at [568, 327] on link "Krēmi, losjoni un skrubji" at bounding box center [564, 328] width 131 height 18
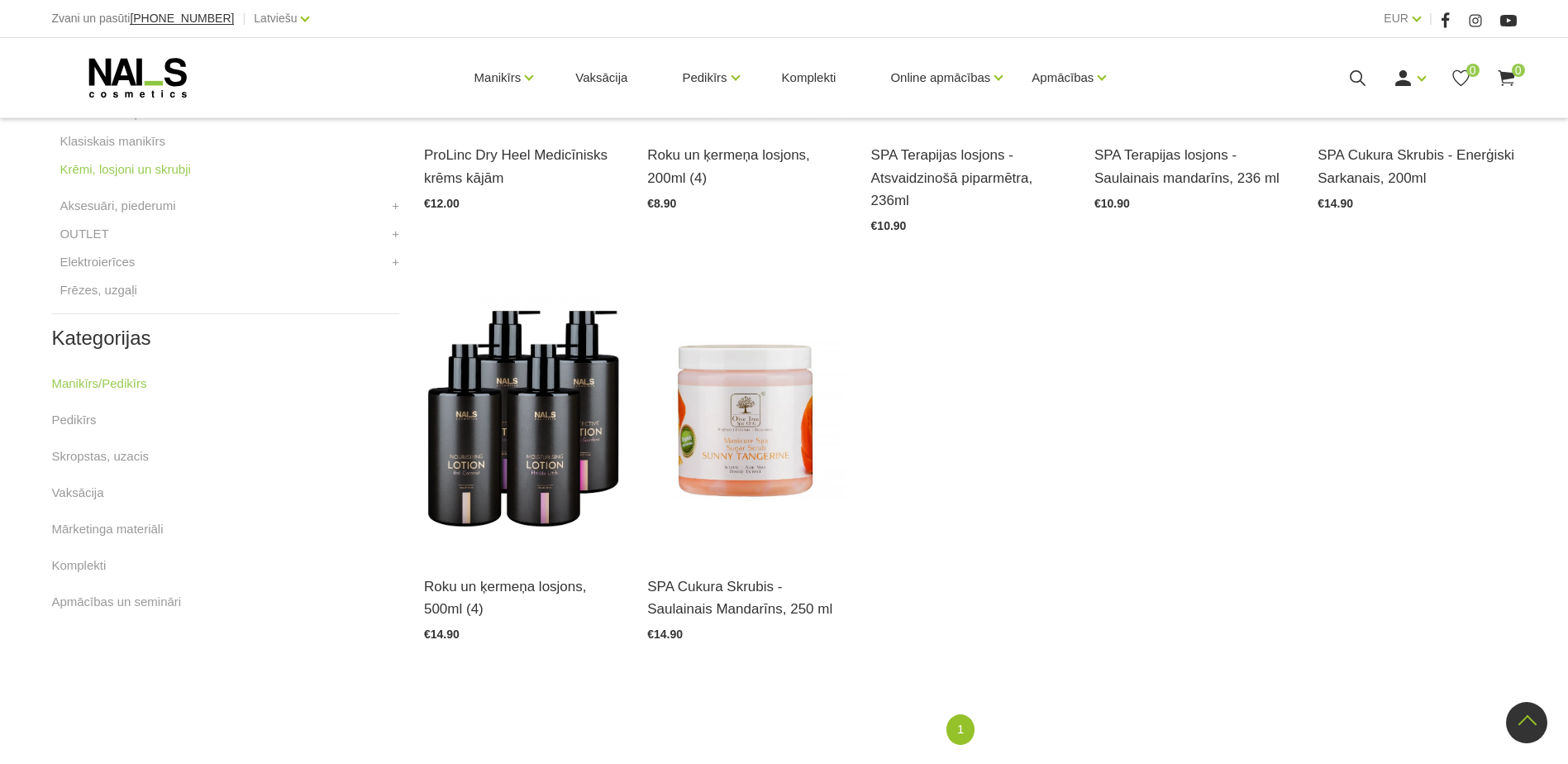
scroll to position [414, 0]
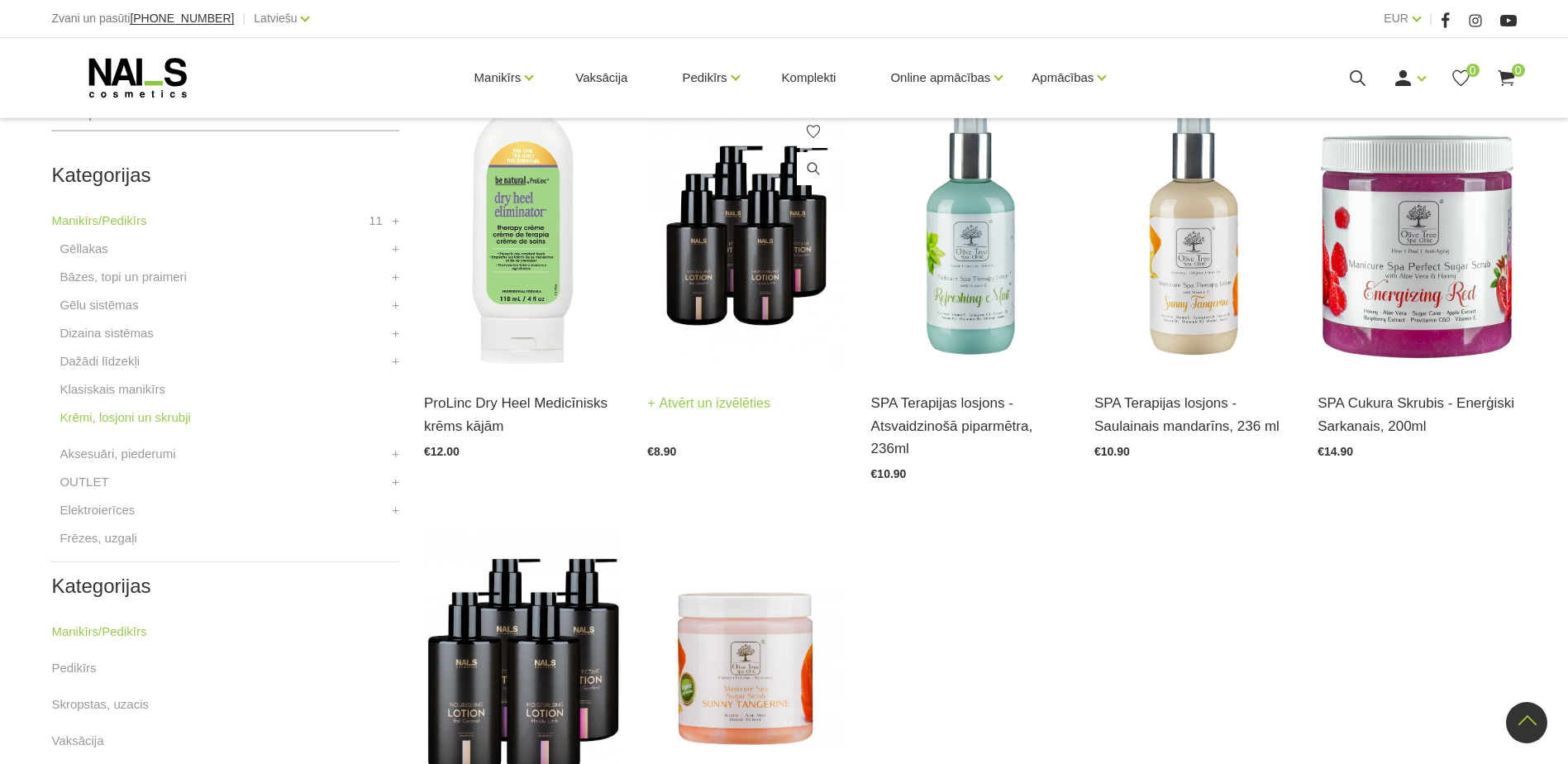
click at [764, 260] on img at bounding box center [747, 235] width 199 height 273
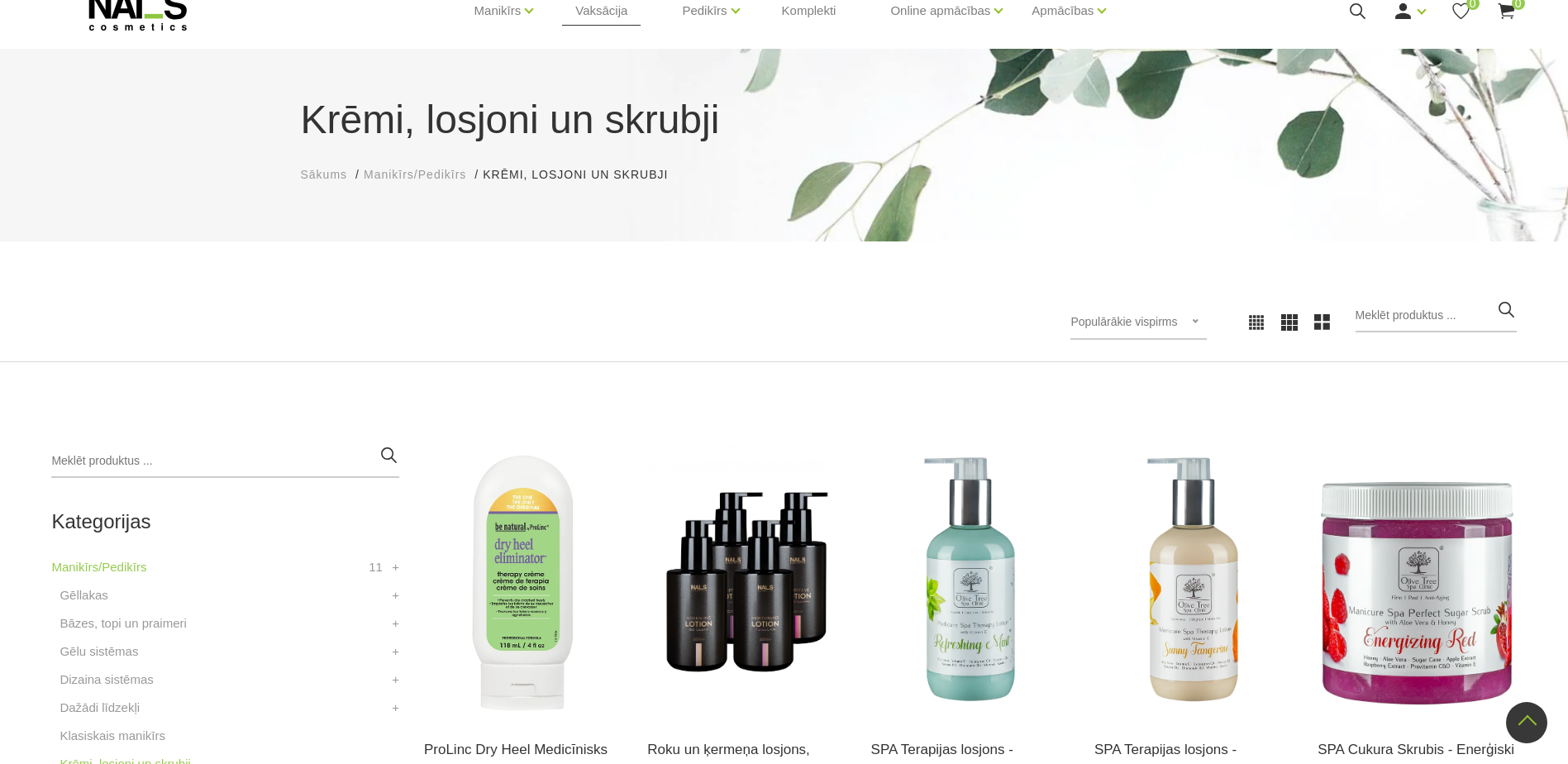
scroll to position [0, 0]
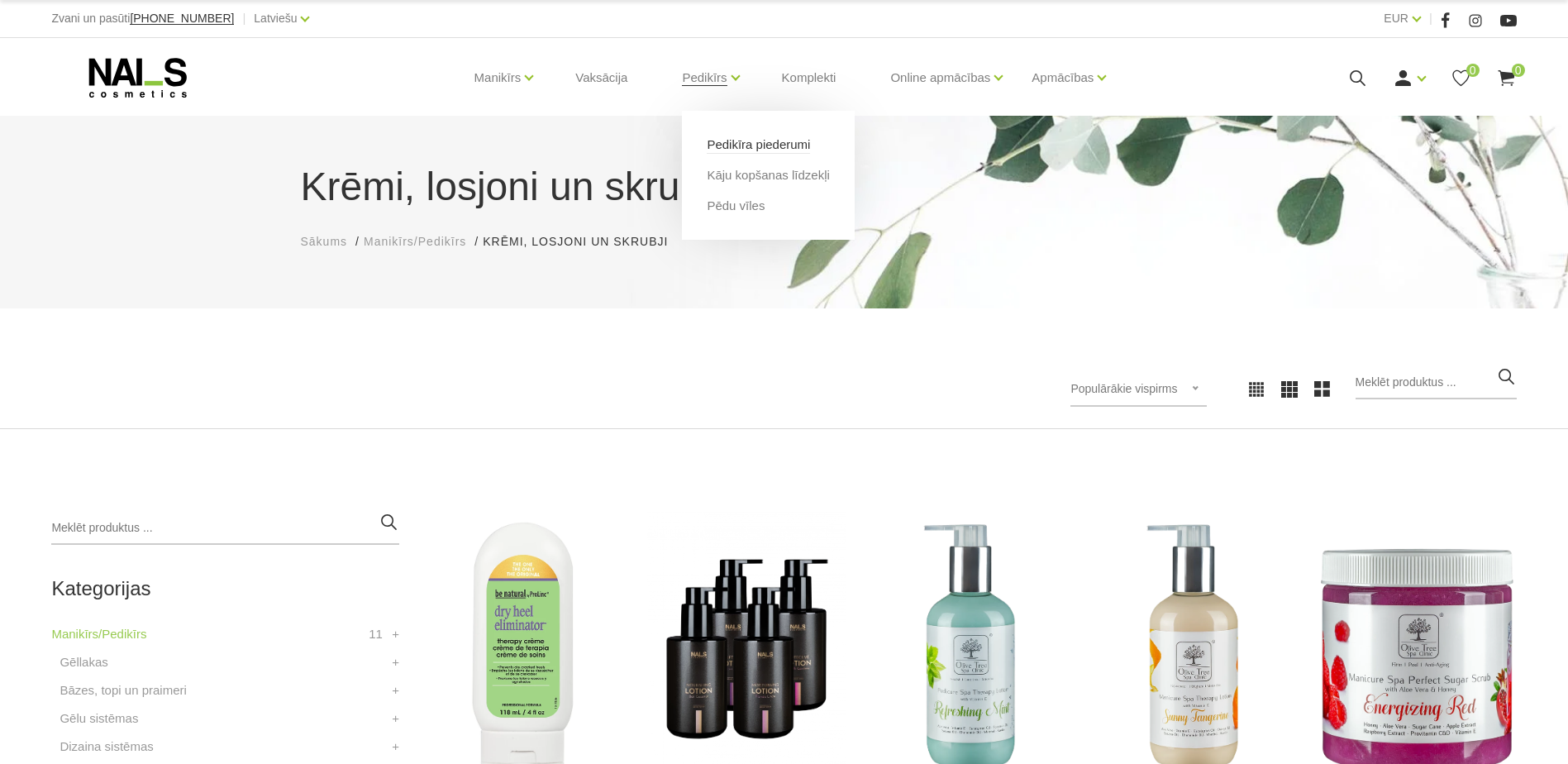
click at [750, 145] on link "Pedikīra piederumi" at bounding box center [758, 144] width 103 height 18
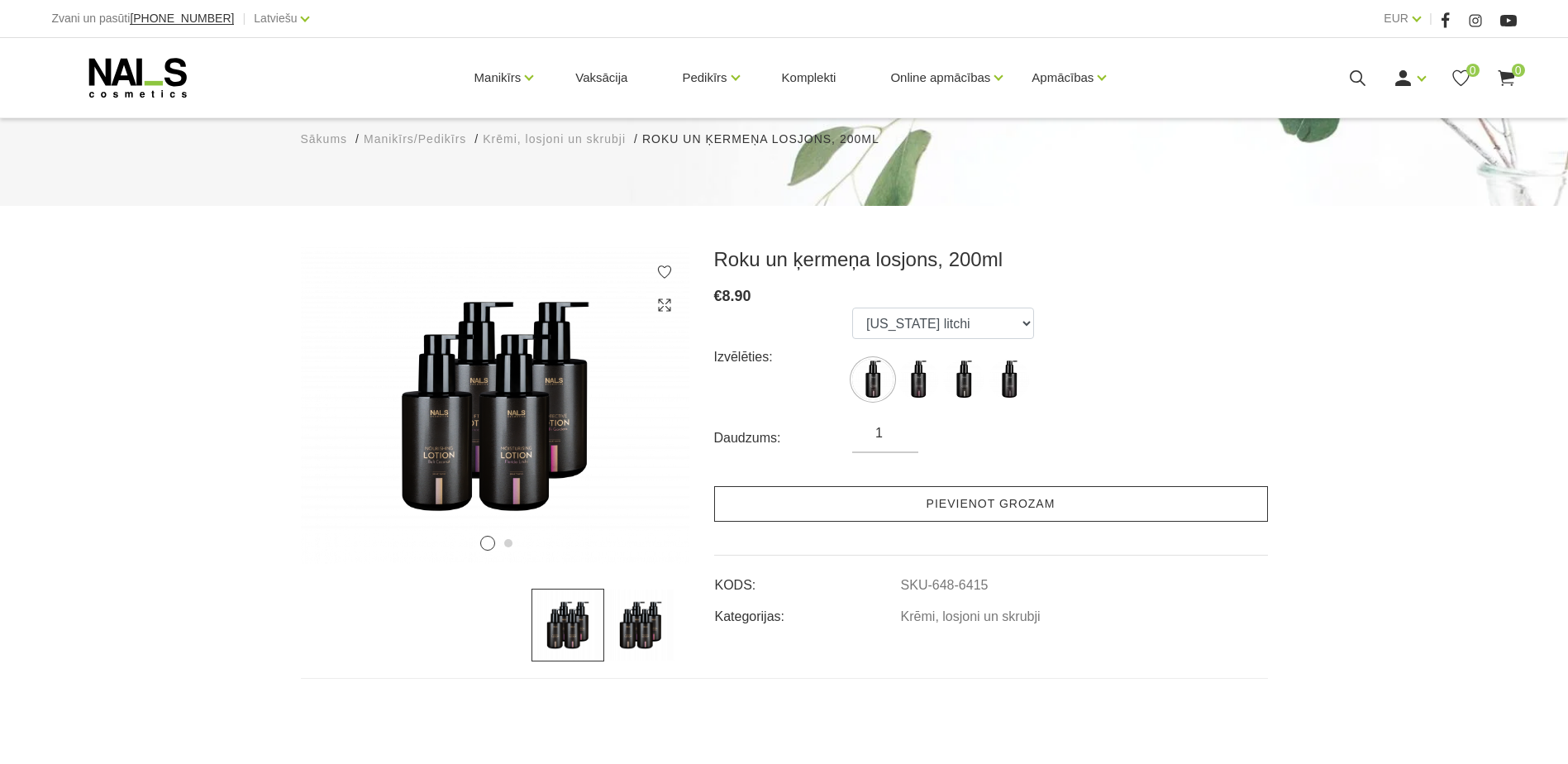
scroll to position [248, 0]
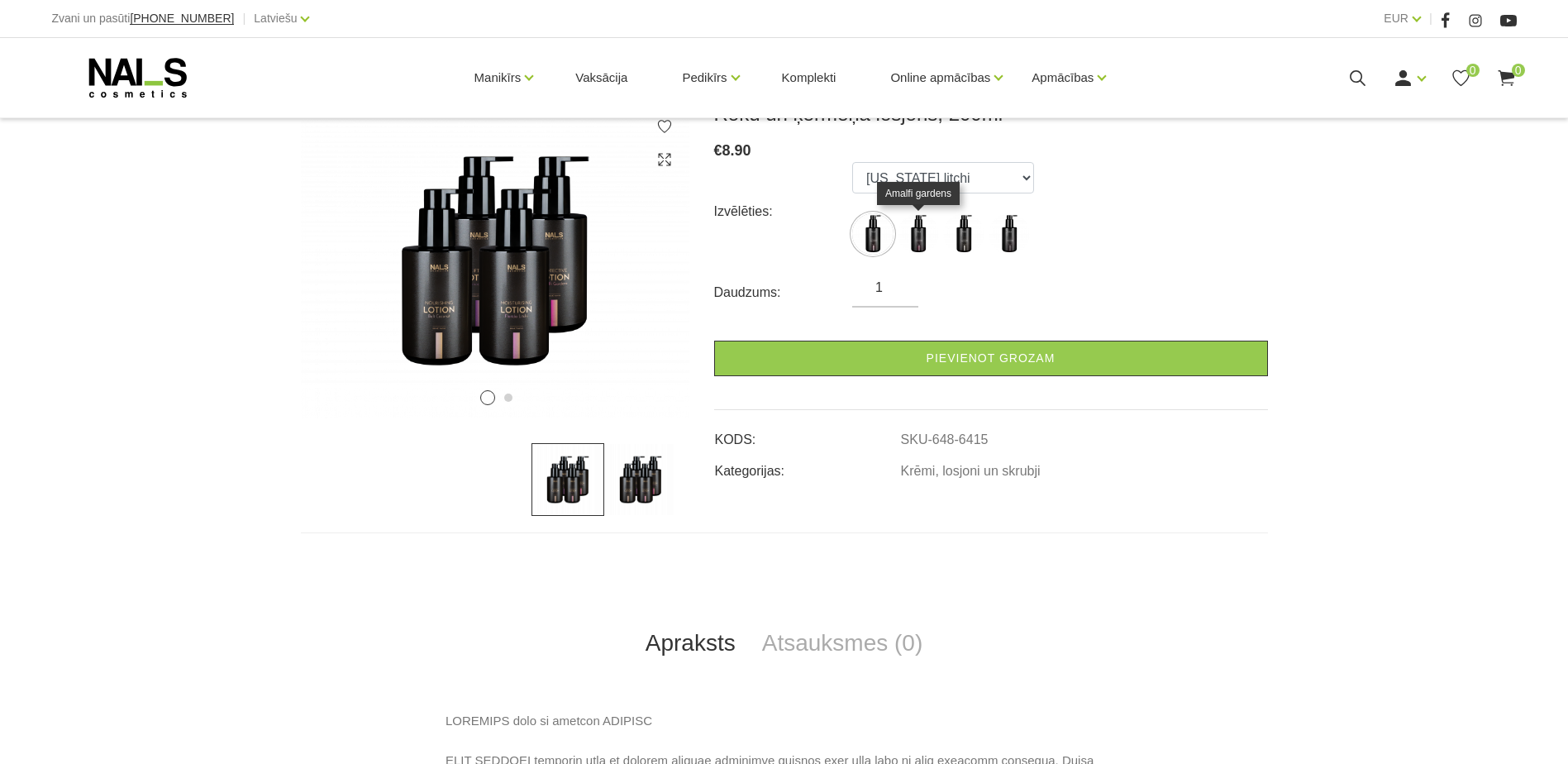
click at [919, 239] on img at bounding box center [918, 234] width 42 height 42
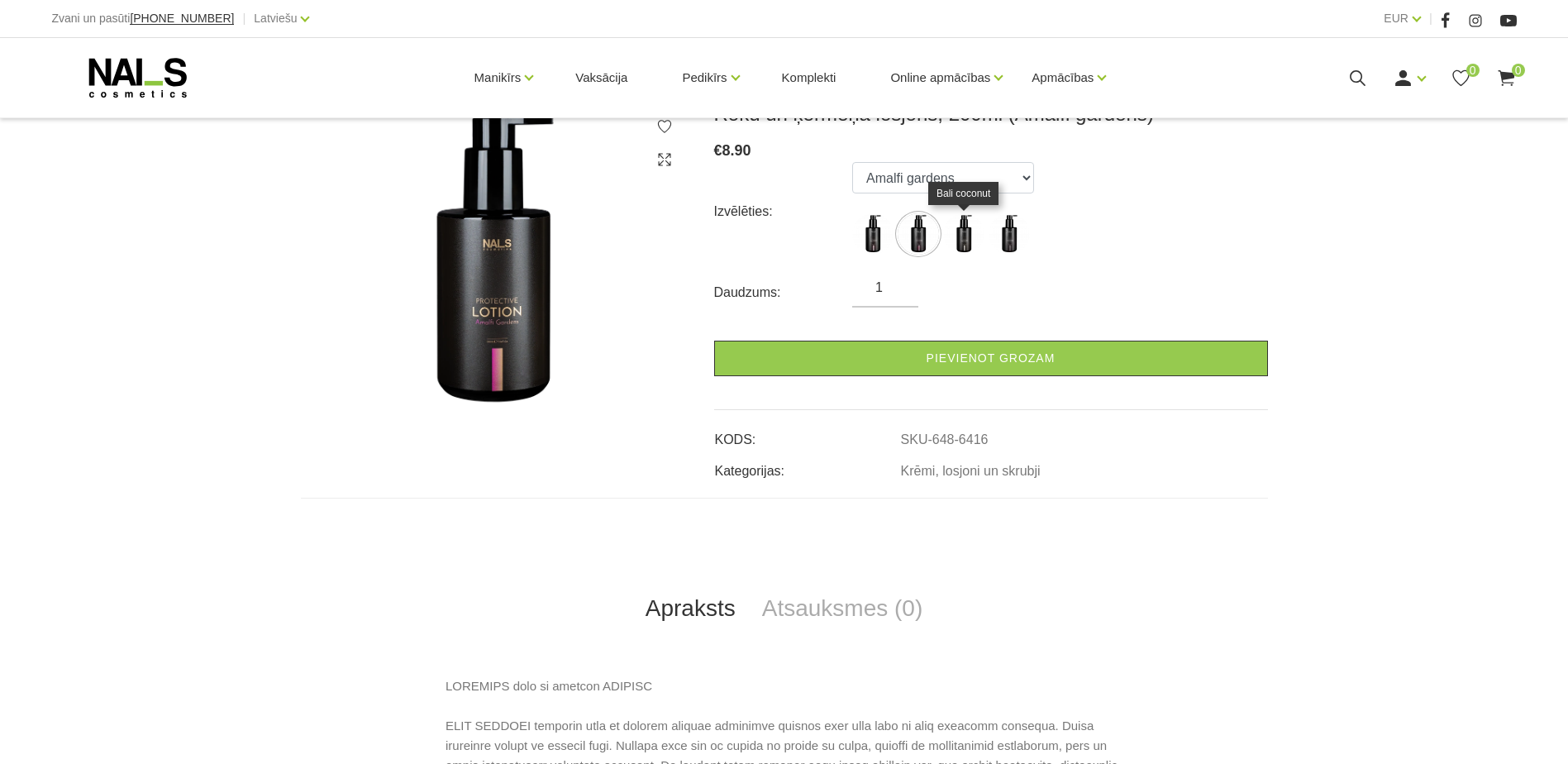
click at [955, 245] on img at bounding box center [963, 234] width 42 height 42
click at [1011, 241] on img at bounding box center [1009, 234] width 42 height 42
click at [871, 234] on img at bounding box center [872, 234] width 42 height 42
select select "6415"
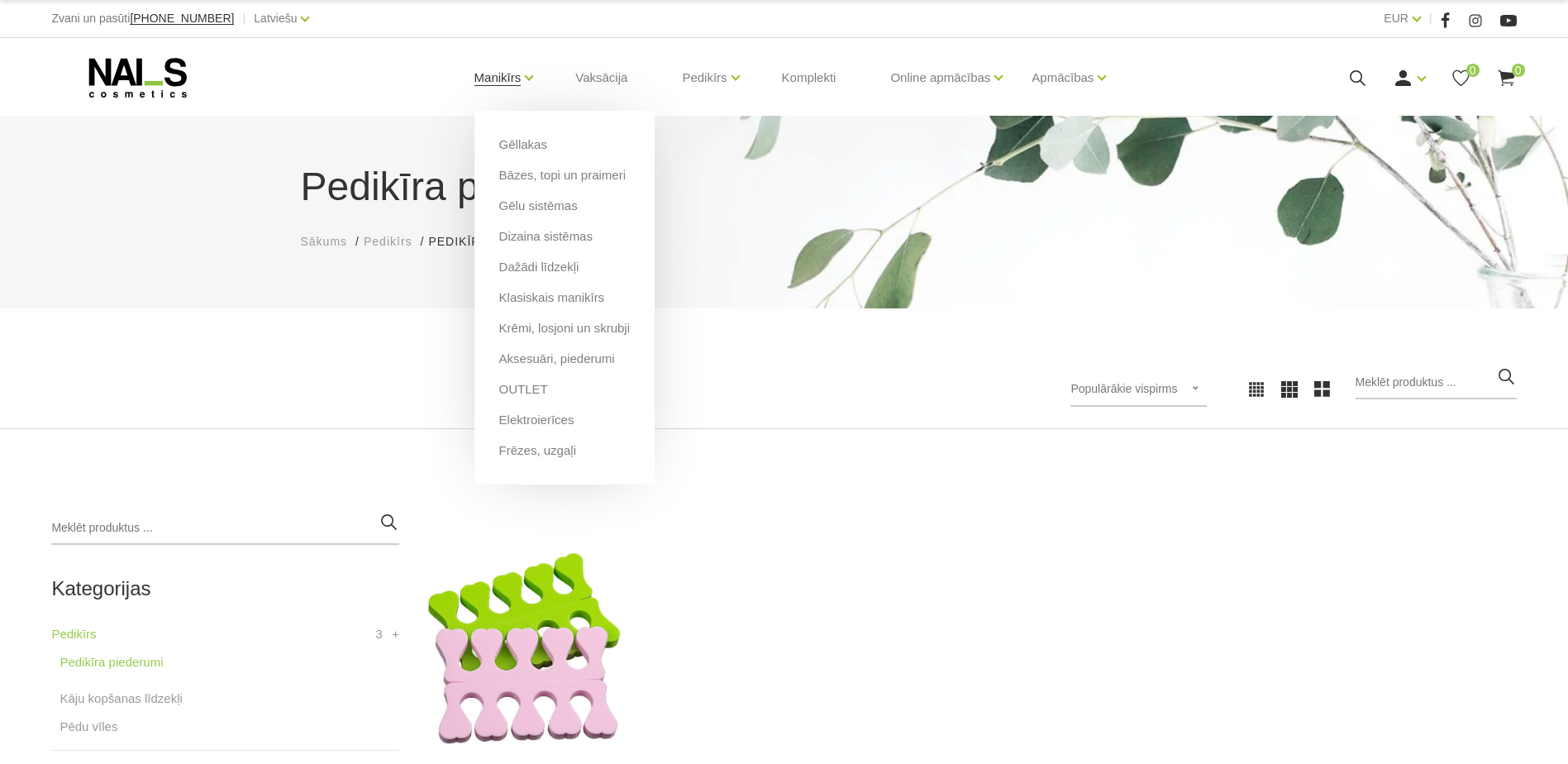
click at [507, 78] on link "Manikīrs" at bounding box center [498, 78] width 47 height 66
click at [573, 239] on link "Dizaina sistēmas" at bounding box center [545, 236] width 94 height 18
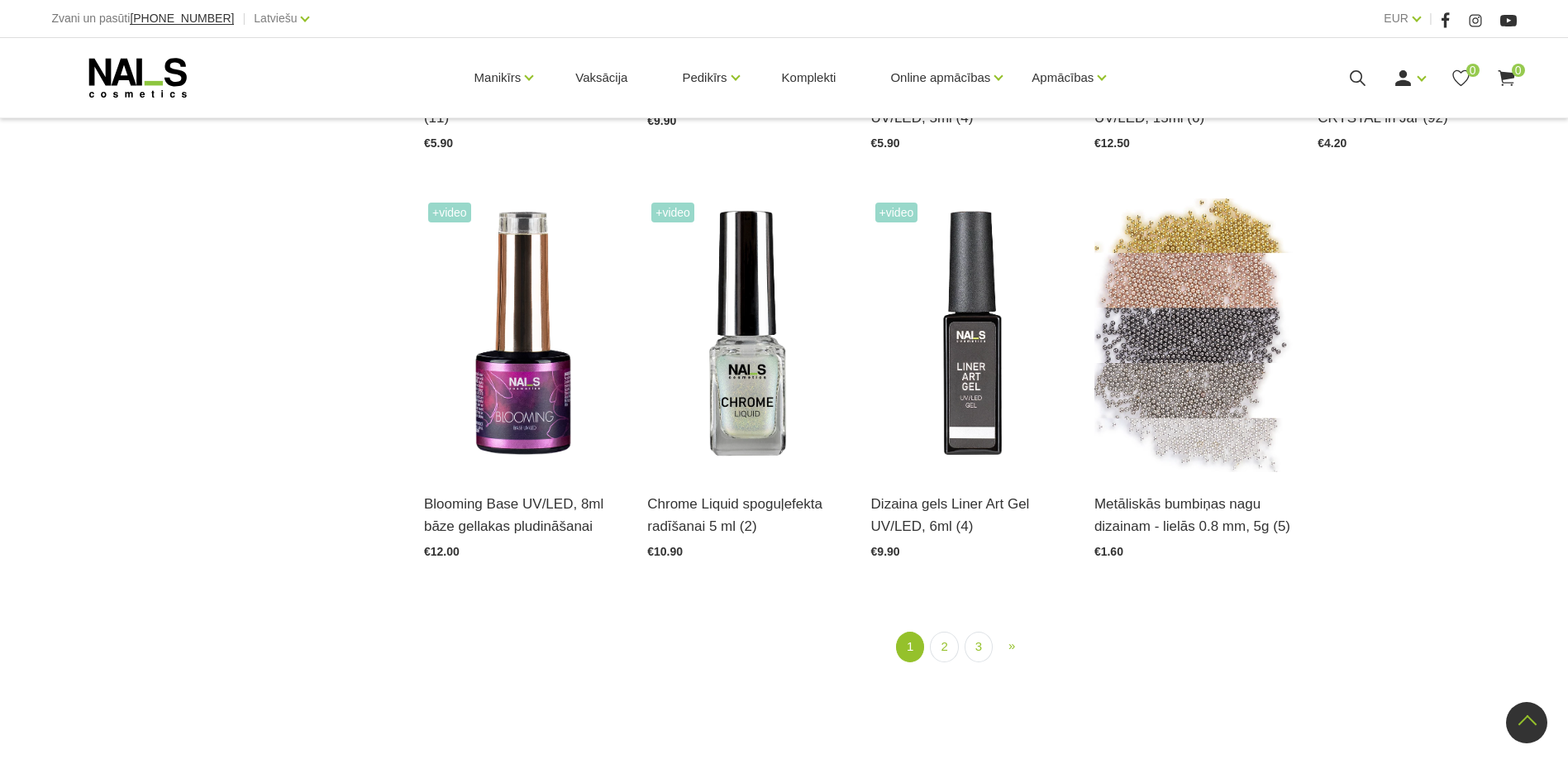
scroll to position [1984, 0]
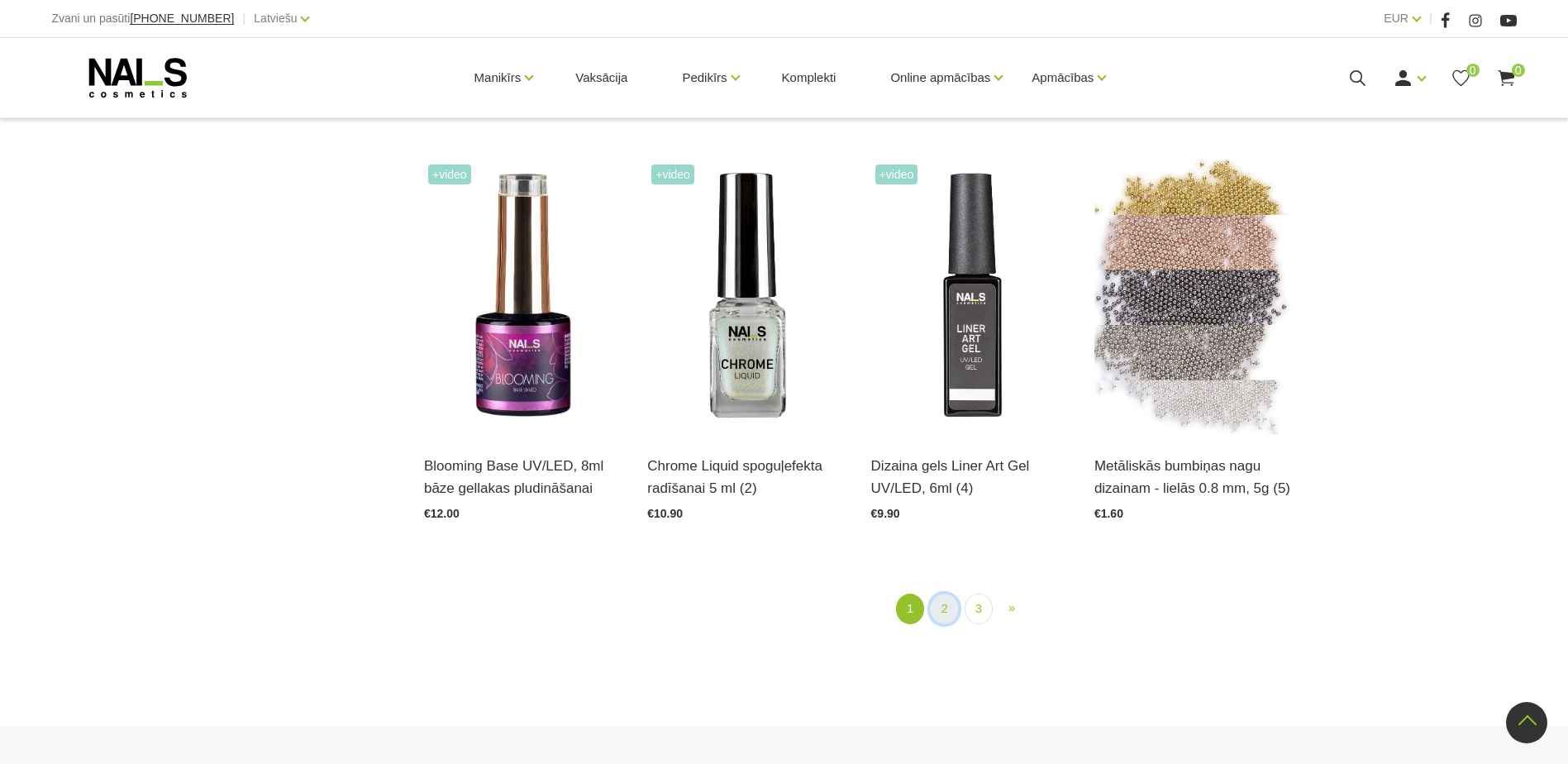
click at [940, 611] on link "2" at bounding box center [943, 609] width 28 height 30
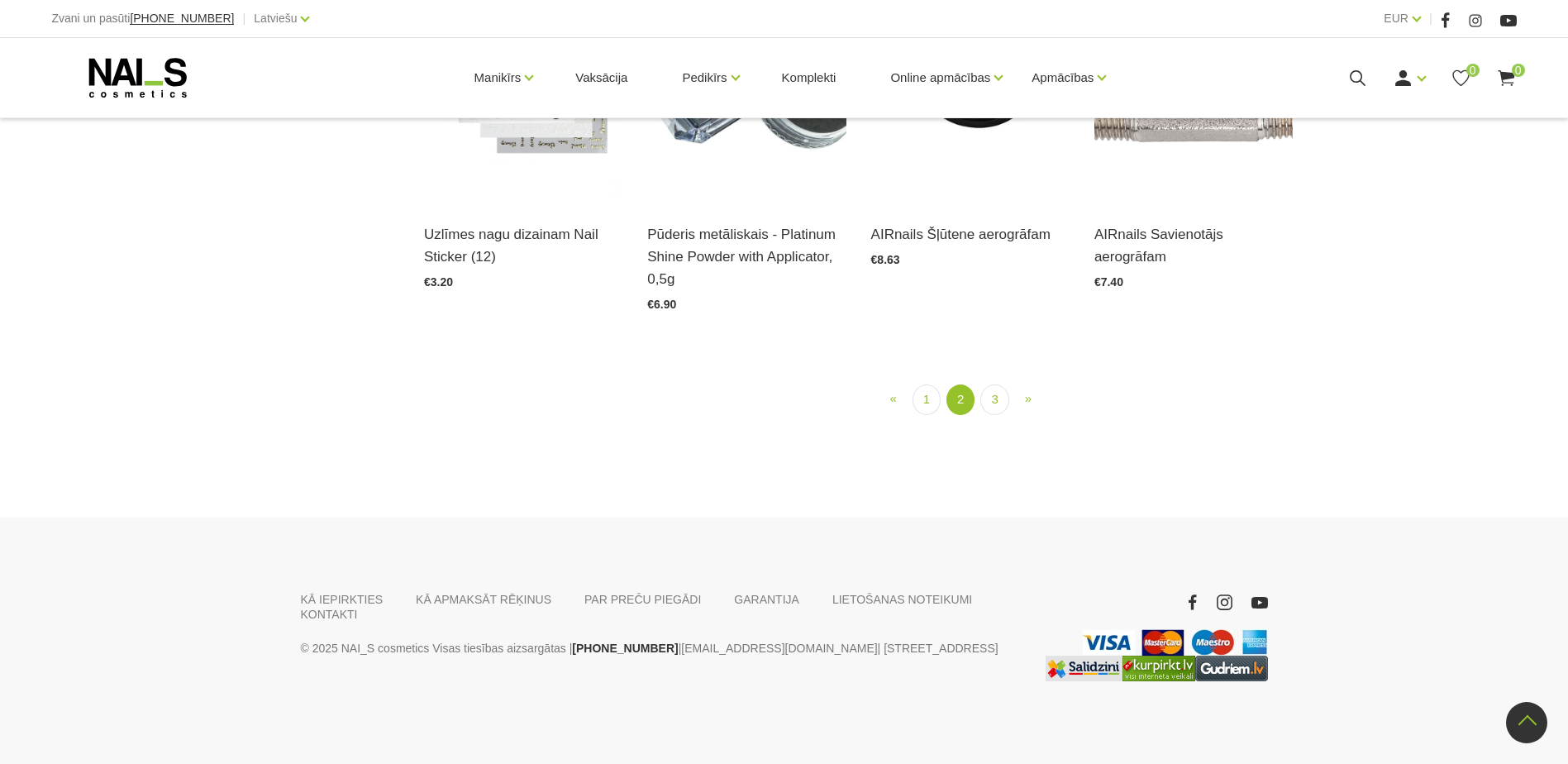
scroll to position [1909, 0]
click at [994, 415] on link "3" at bounding box center [995, 400] width 28 height 30
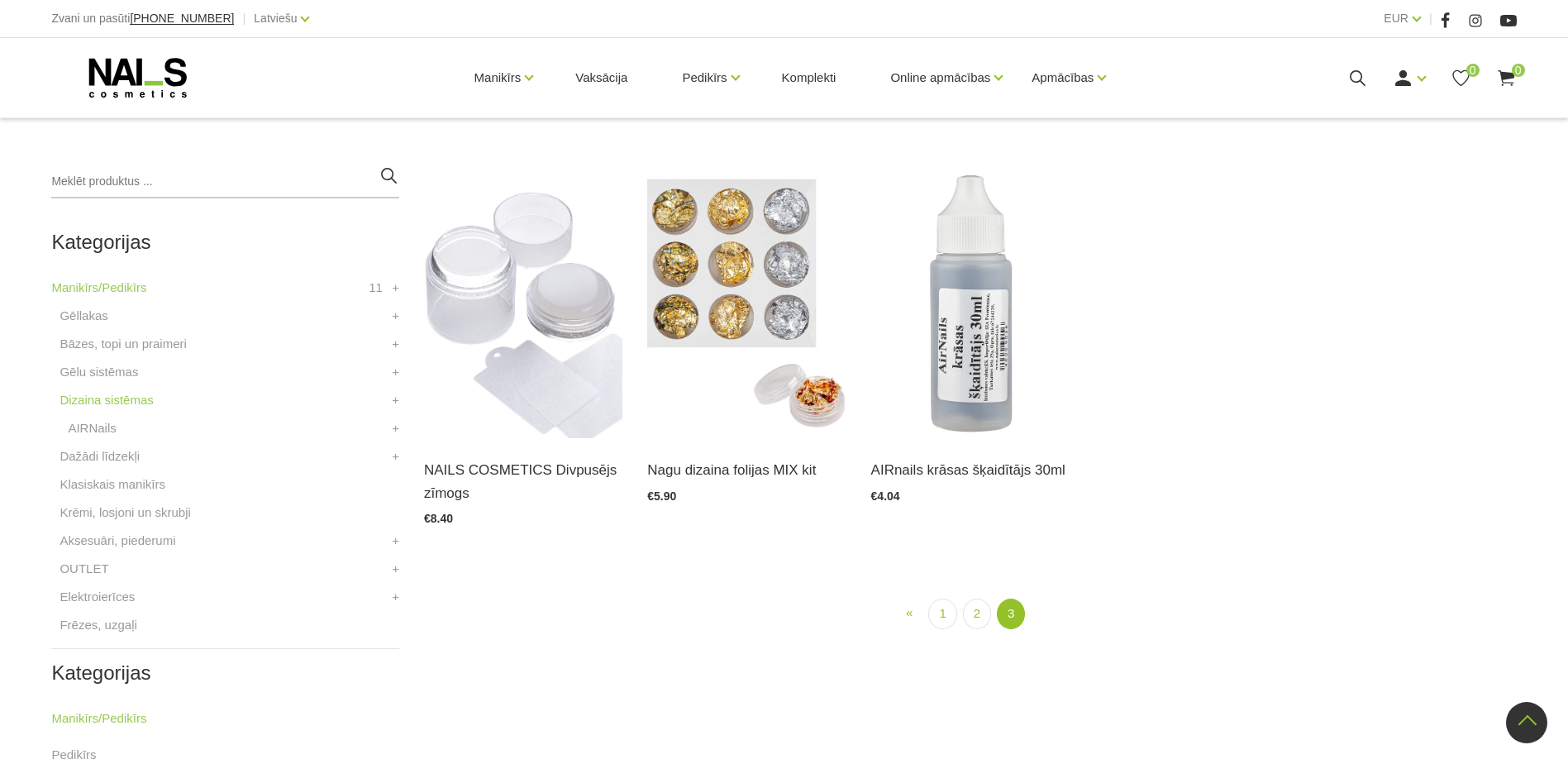
scroll to position [338, 0]
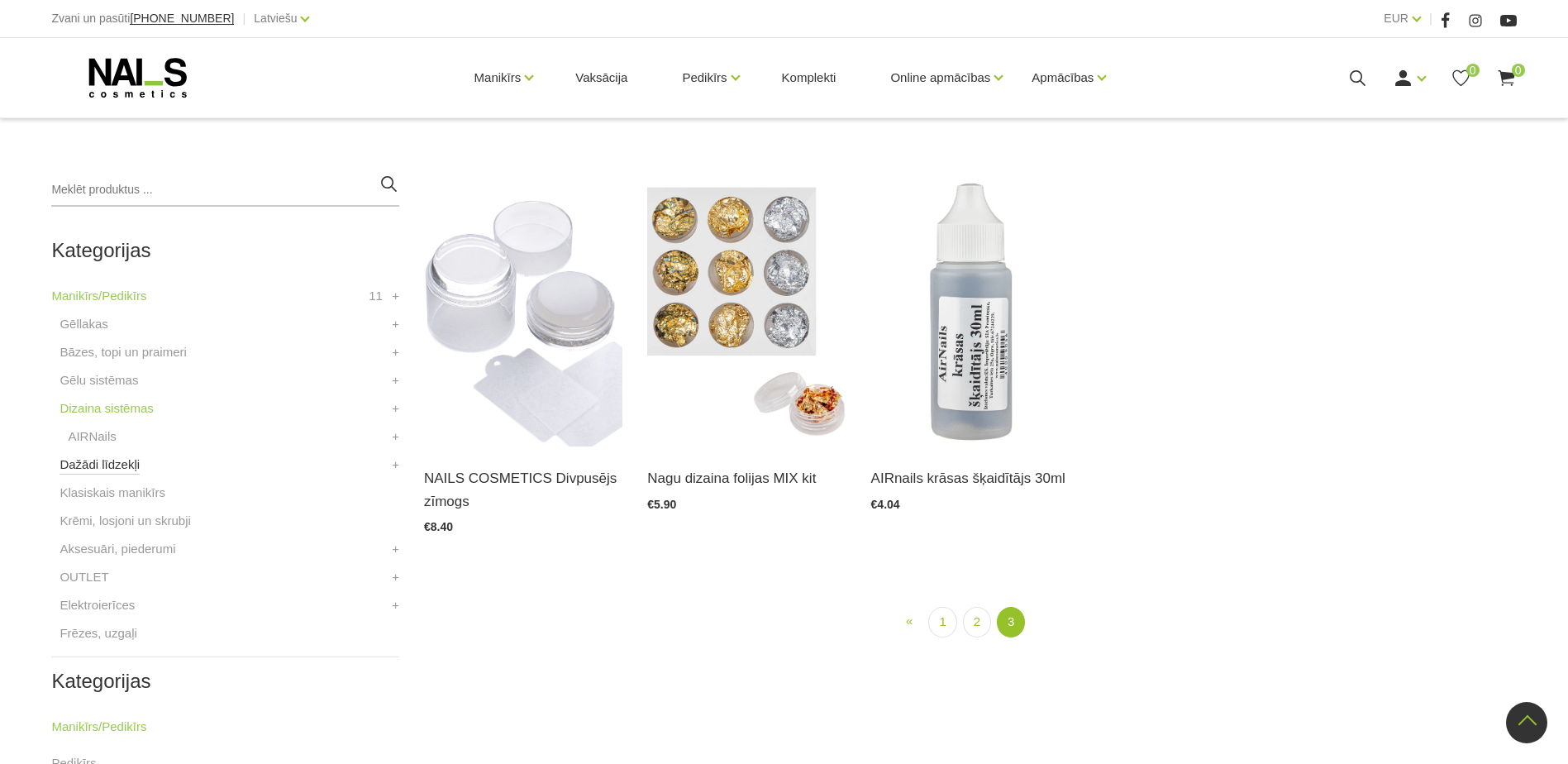
click at [127, 470] on link "Dažādi līdzekļi" at bounding box center [99, 464] width 80 height 20
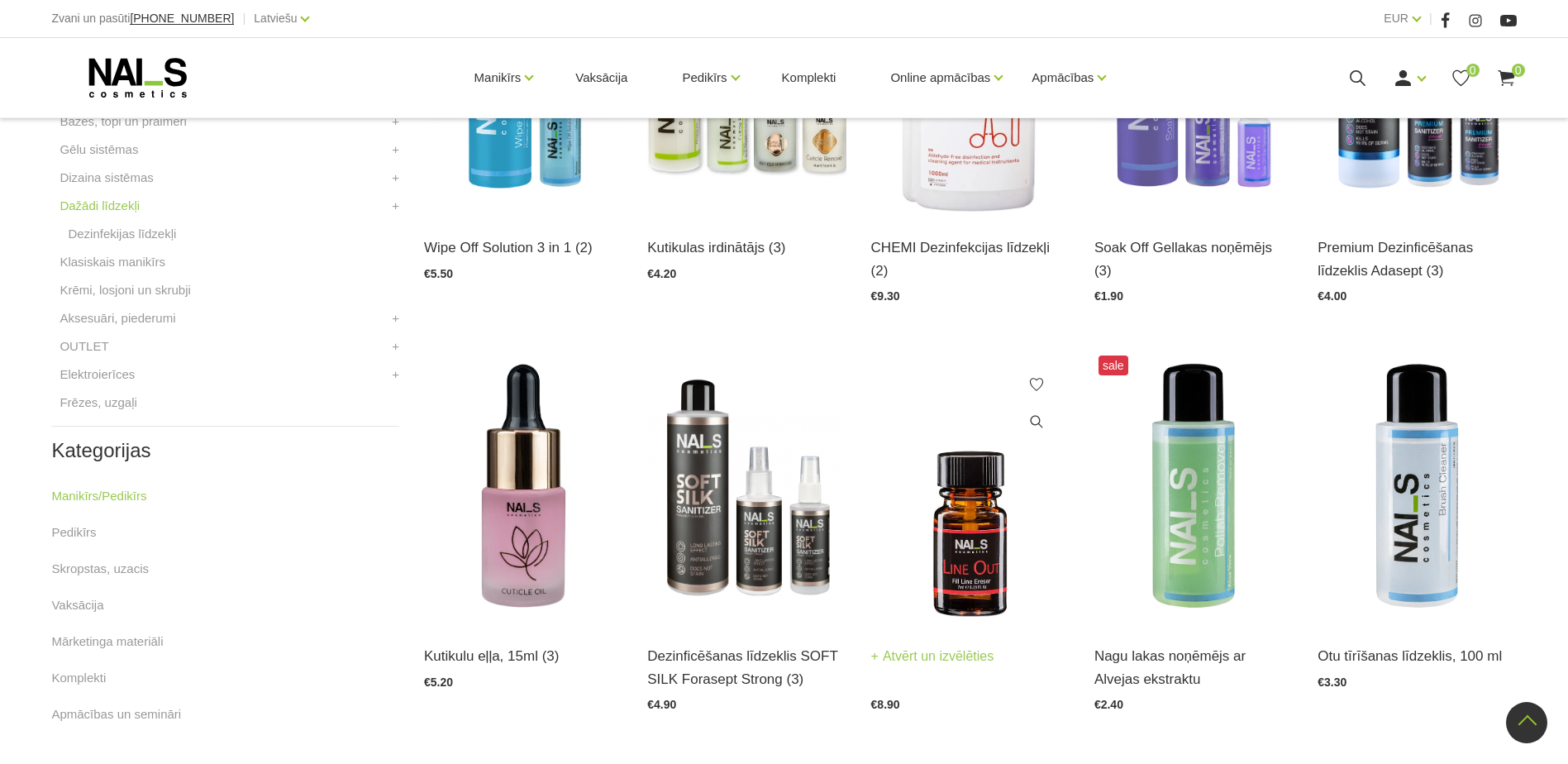
scroll to position [578, 0]
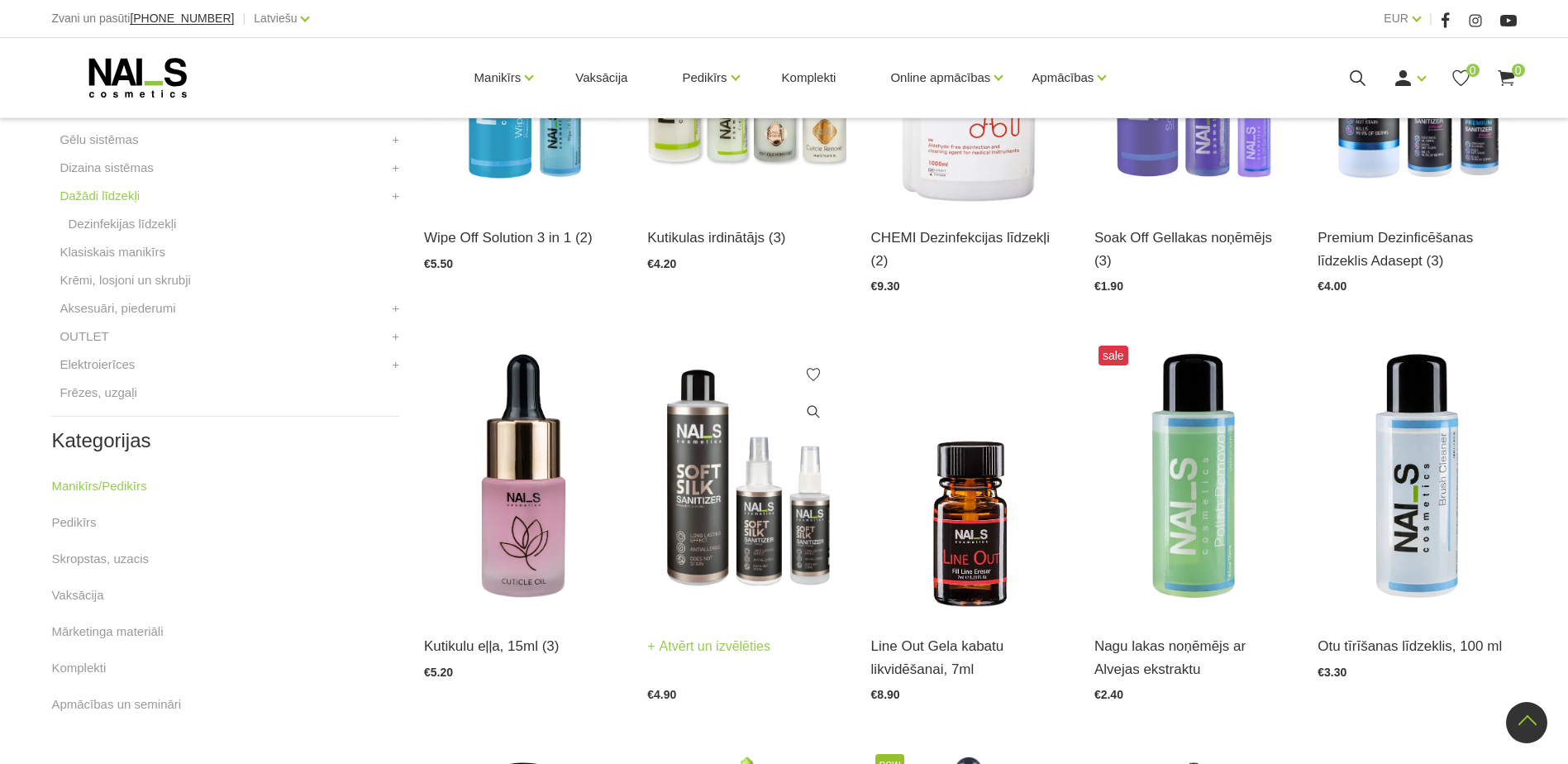
click at [760, 550] on img at bounding box center [747, 478] width 199 height 273
click at [1203, 488] on img at bounding box center [1193, 478] width 199 height 273
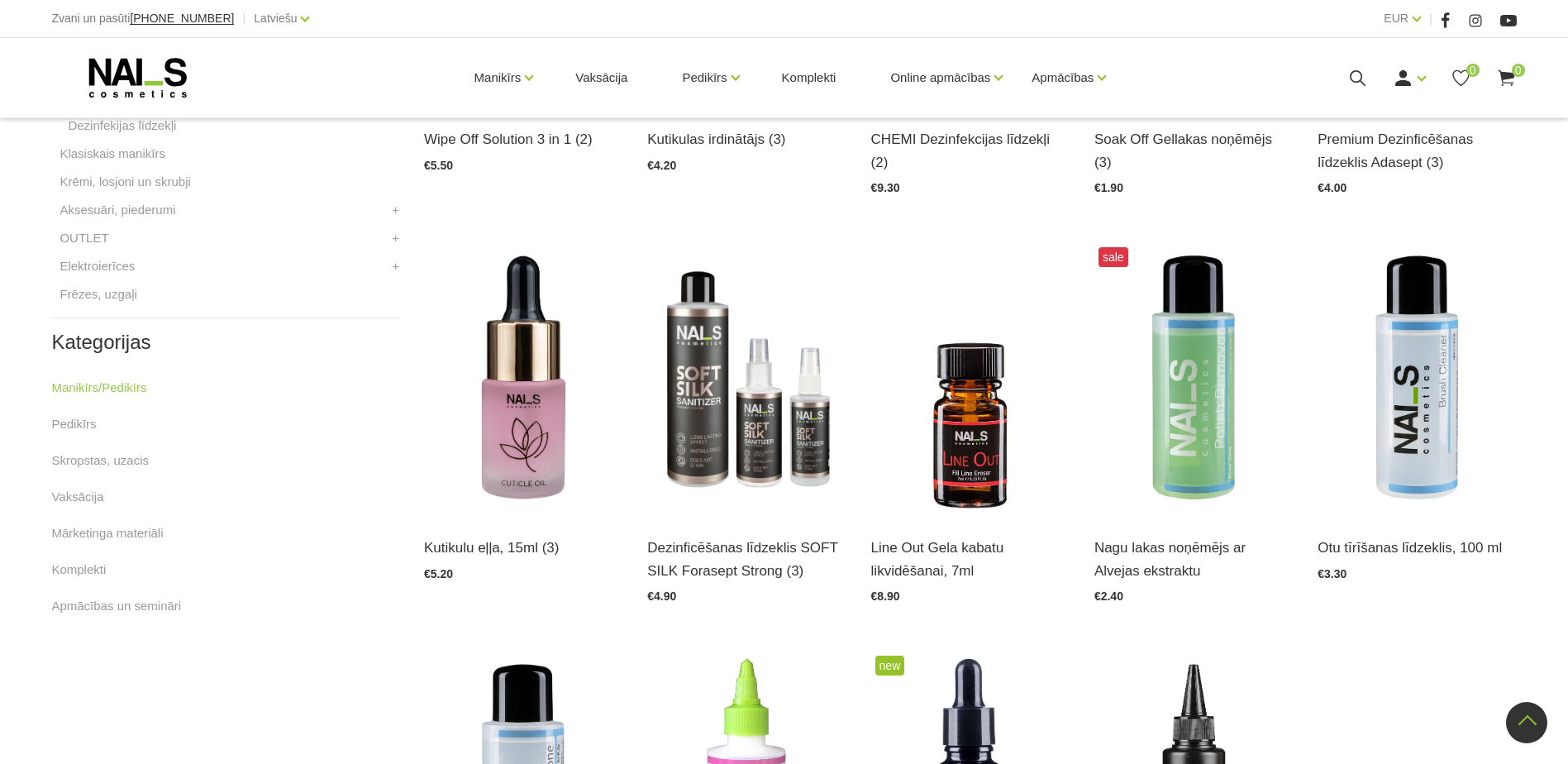
scroll to position [744, 0]
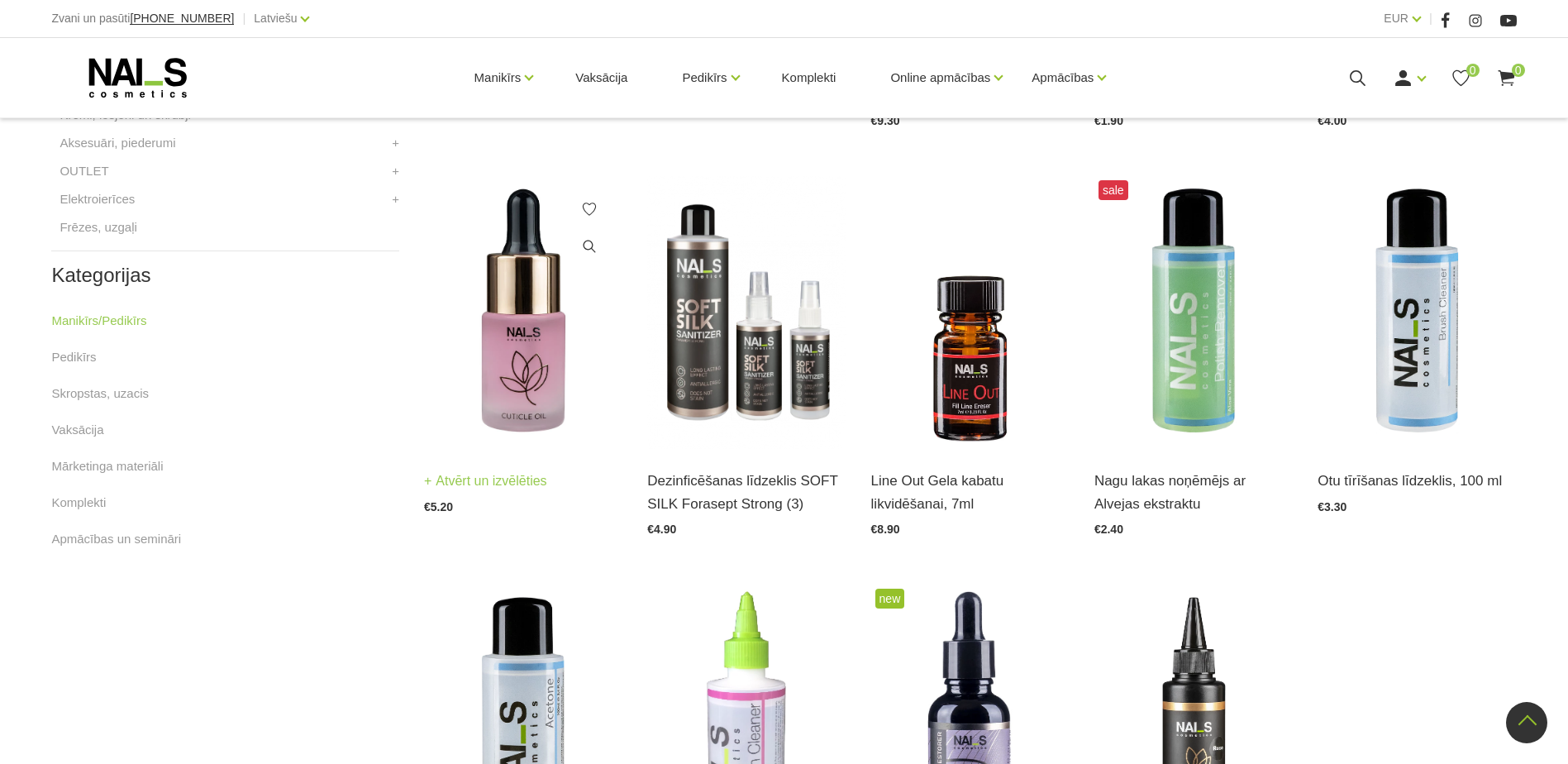
click at [538, 348] on img at bounding box center [523, 312] width 199 height 273
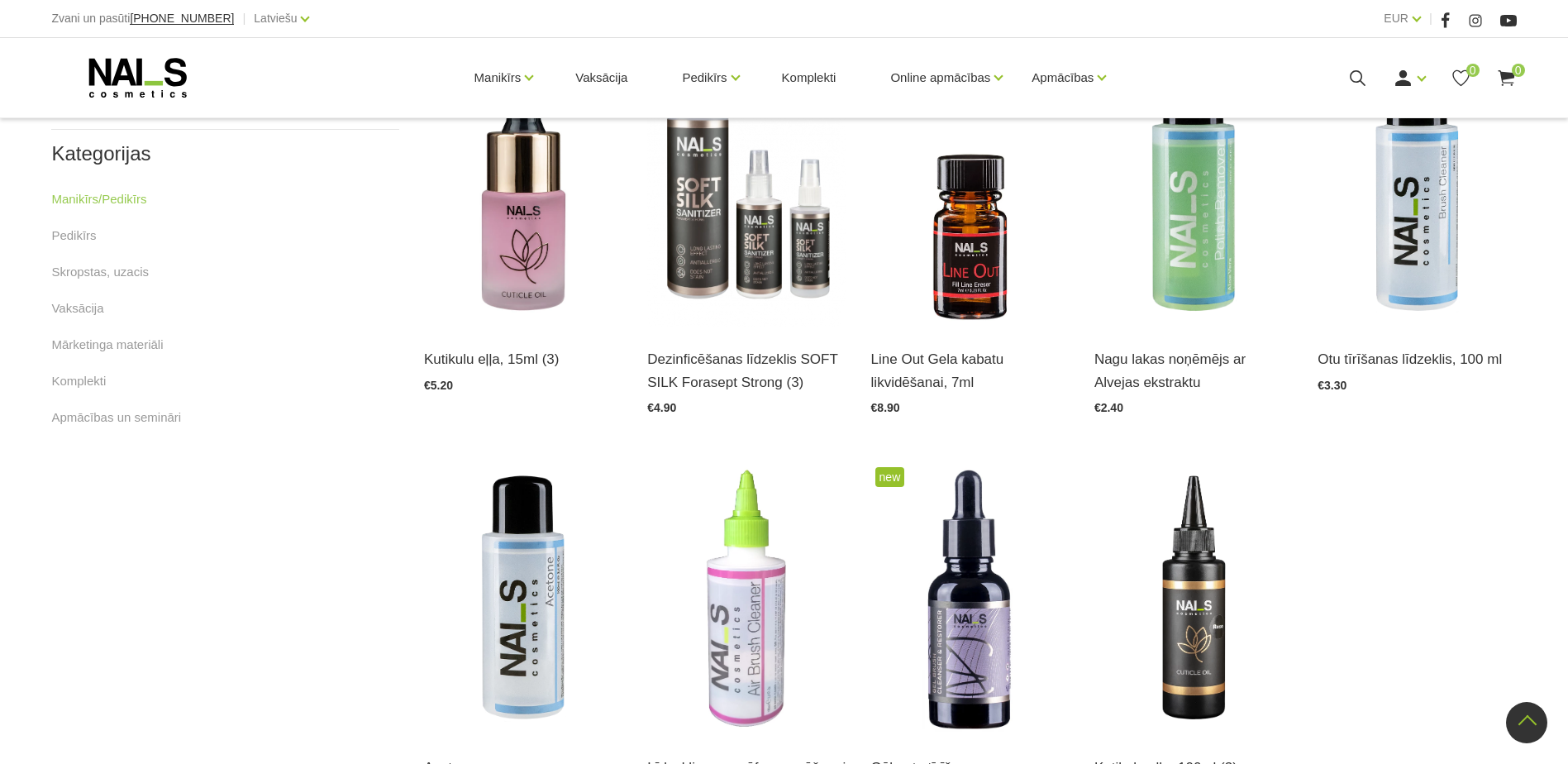
scroll to position [826, 0]
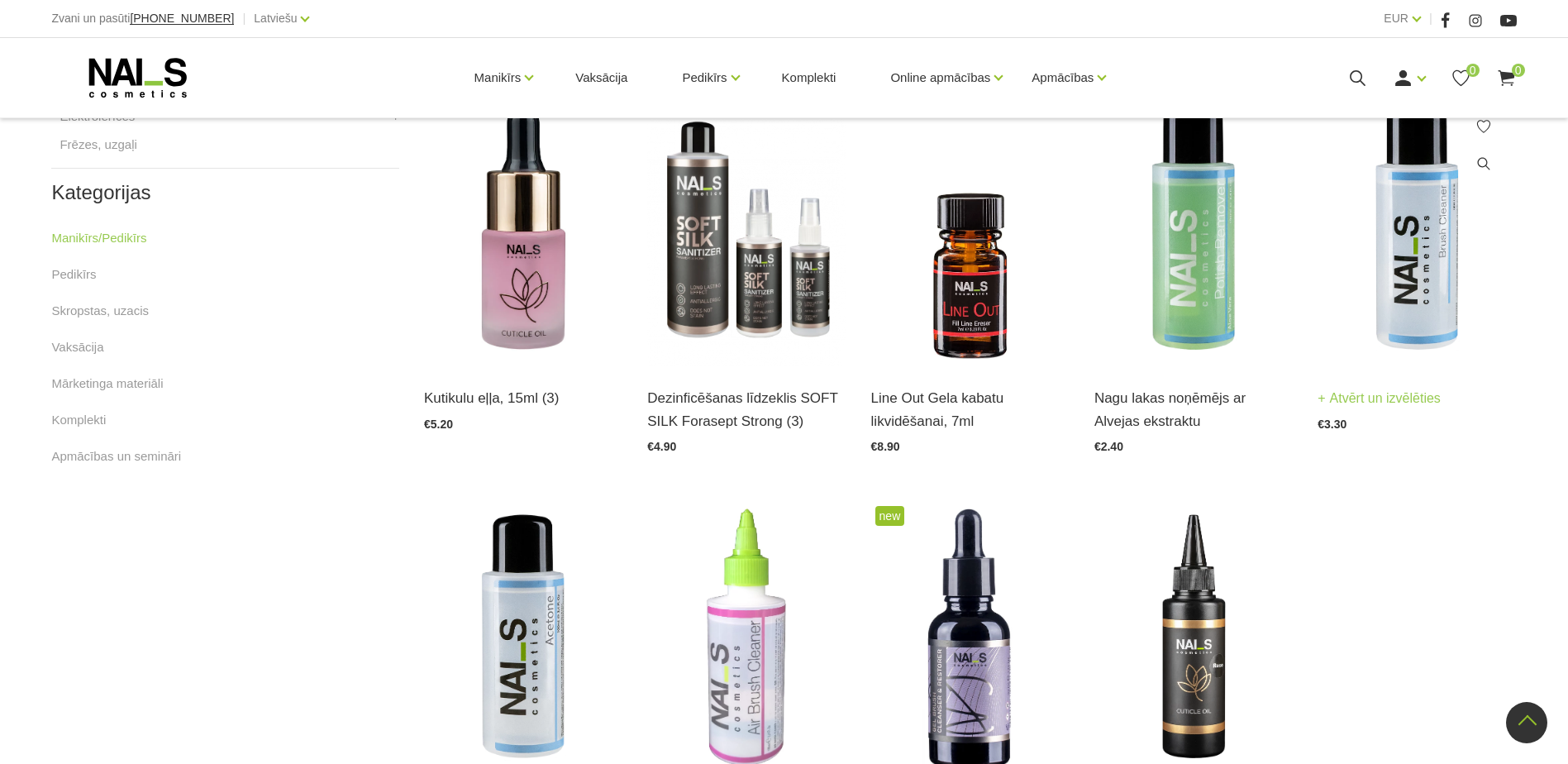
click at [1432, 338] on img at bounding box center [1417, 230] width 199 height 273
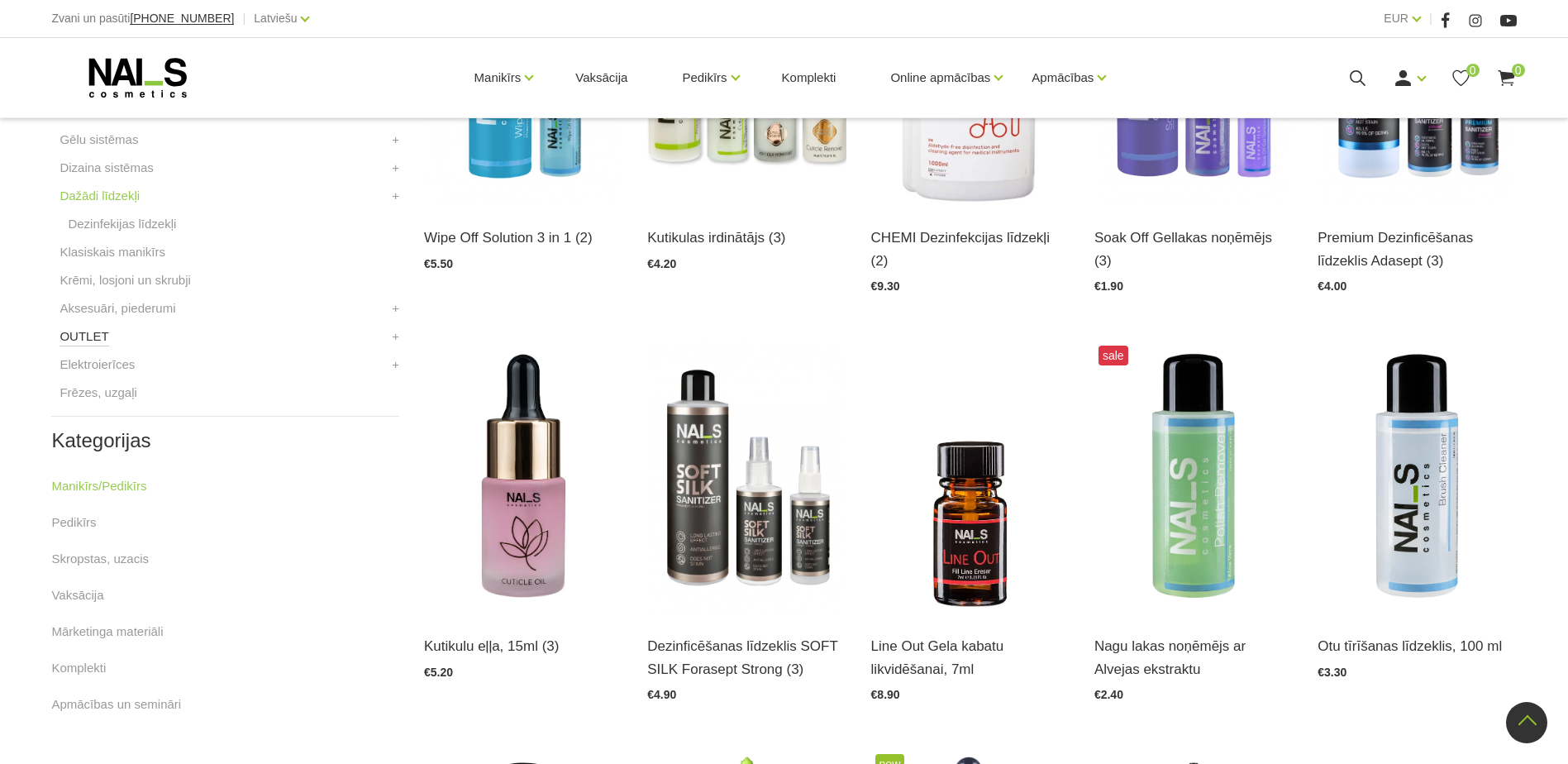
click at [88, 334] on link "OUTLET" at bounding box center [84, 336] width 49 height 20
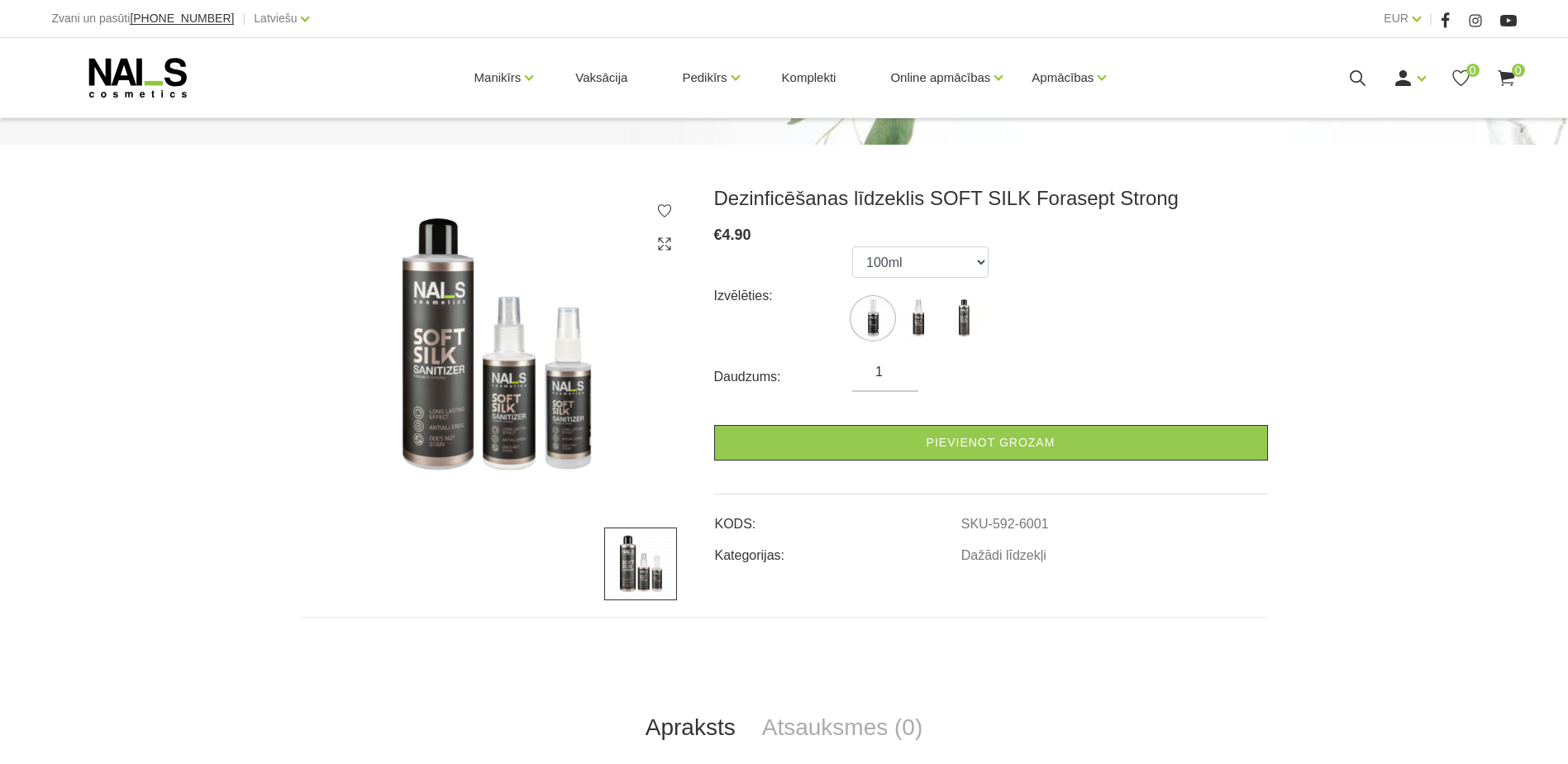
scroll to position [166, 0]
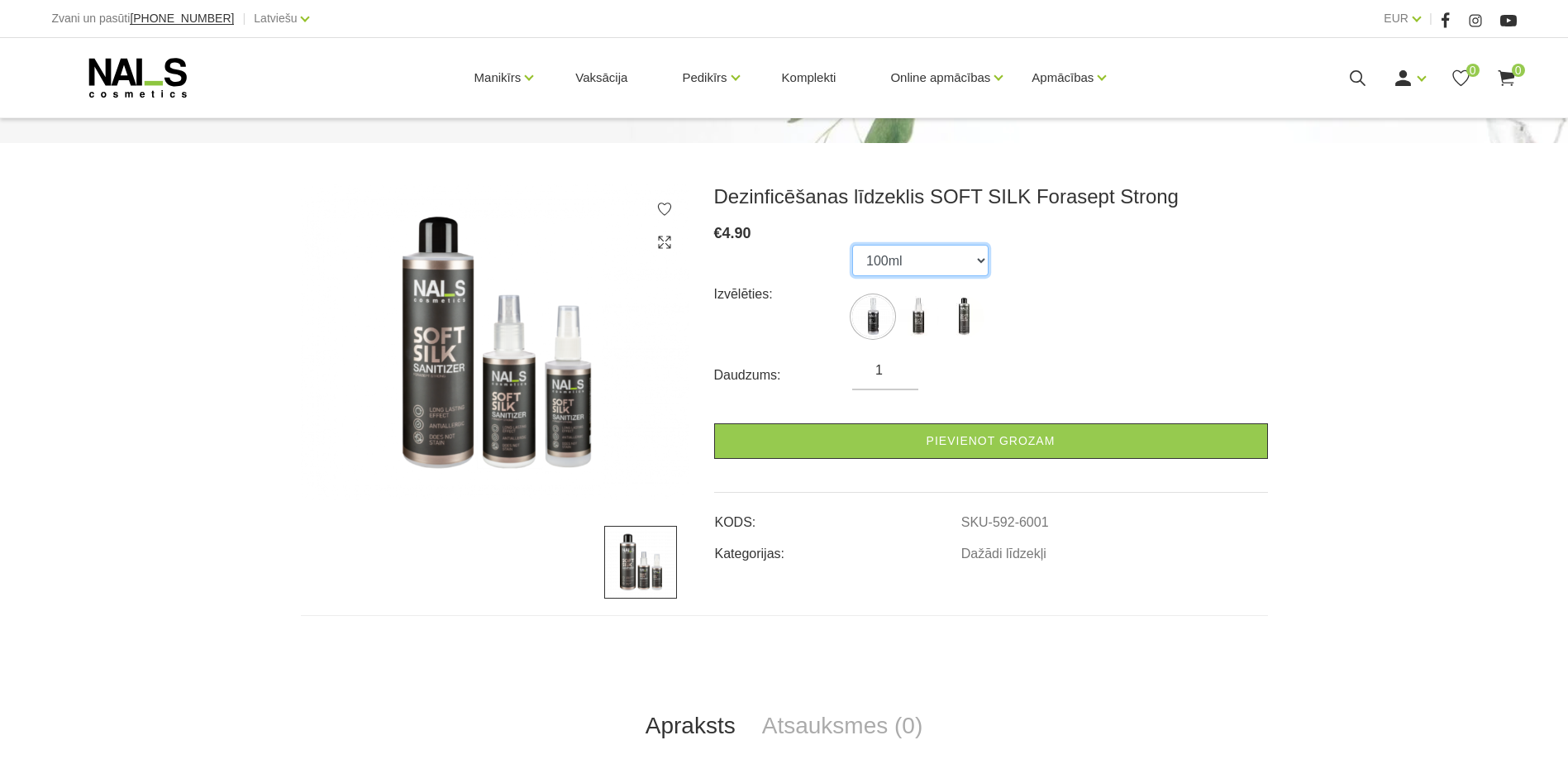
click at [979, 260] on select "100ml 150ml 500ml" at bounding box center [920, 260] width 136 height 31
select select "6003"
click at [852, 245] on select "100ml 150ml 500ml" at bounding box center [920, 260] width 136 height 31
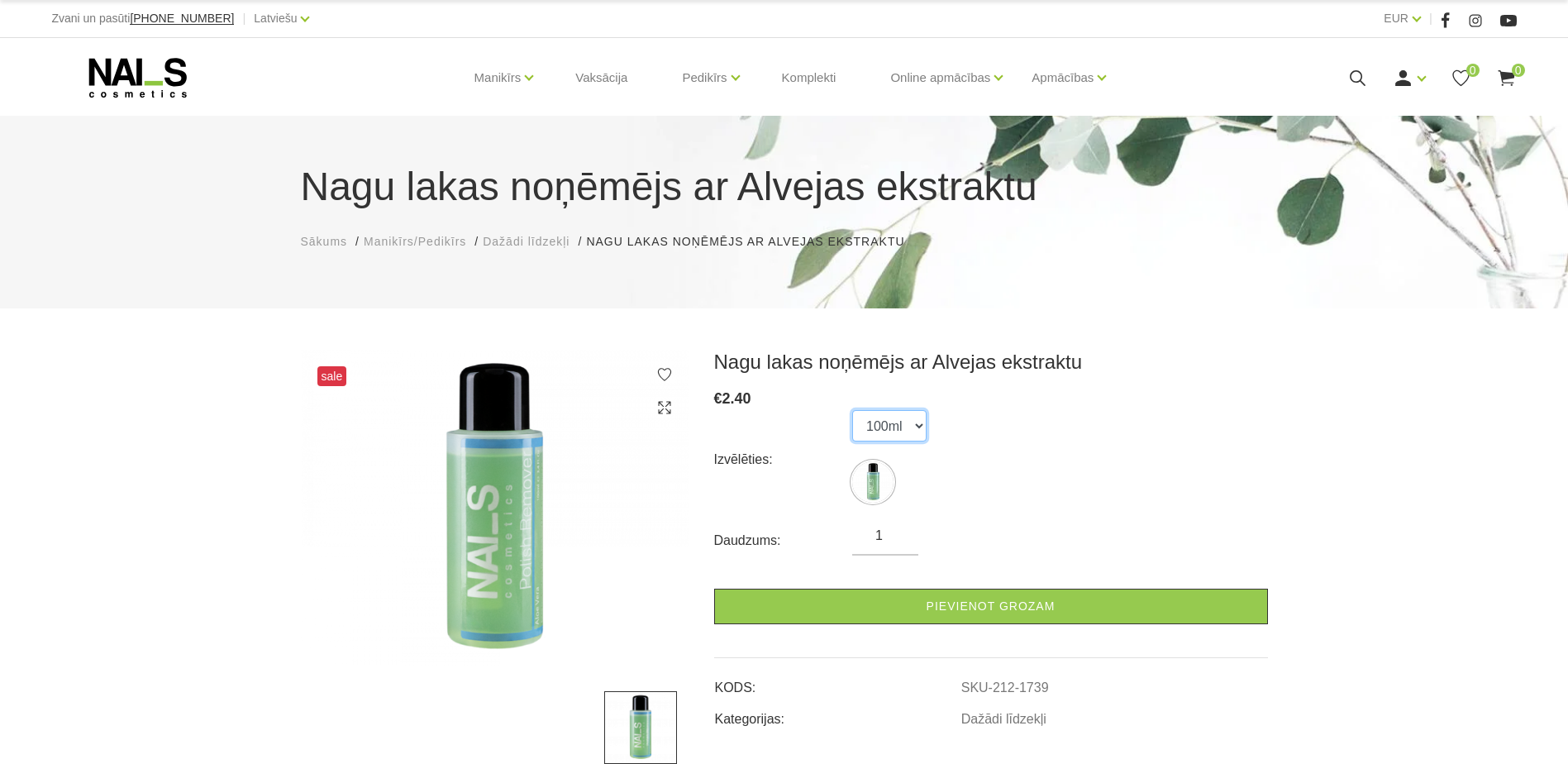
click at [909, 426] on select "100ml" at bounding box center [889, 425] width 75 height 31
click at [910, 426] on select "100ml" at bounding box center [889, 425] width 75 height 31
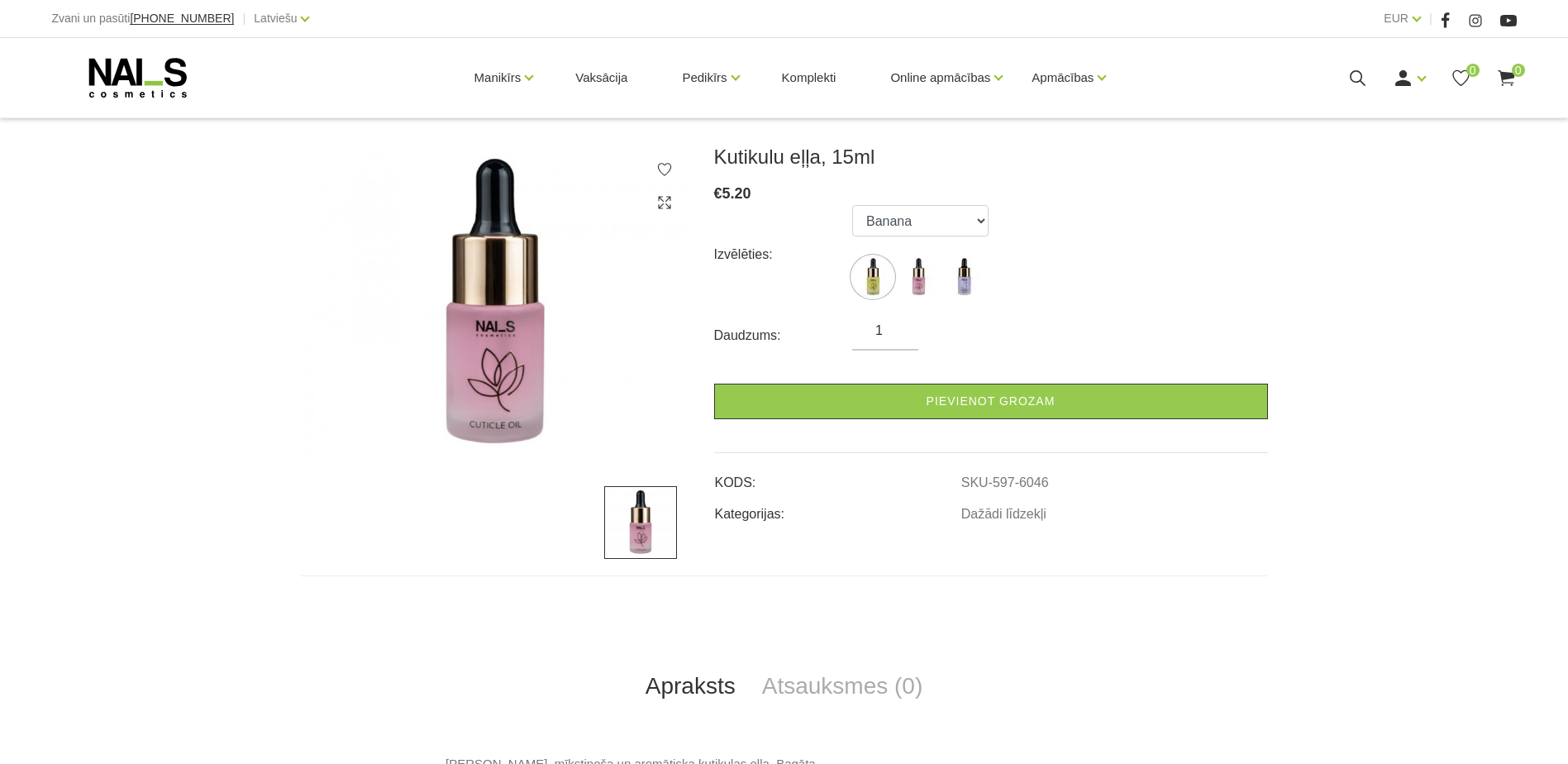
scroll to position [248, 0]
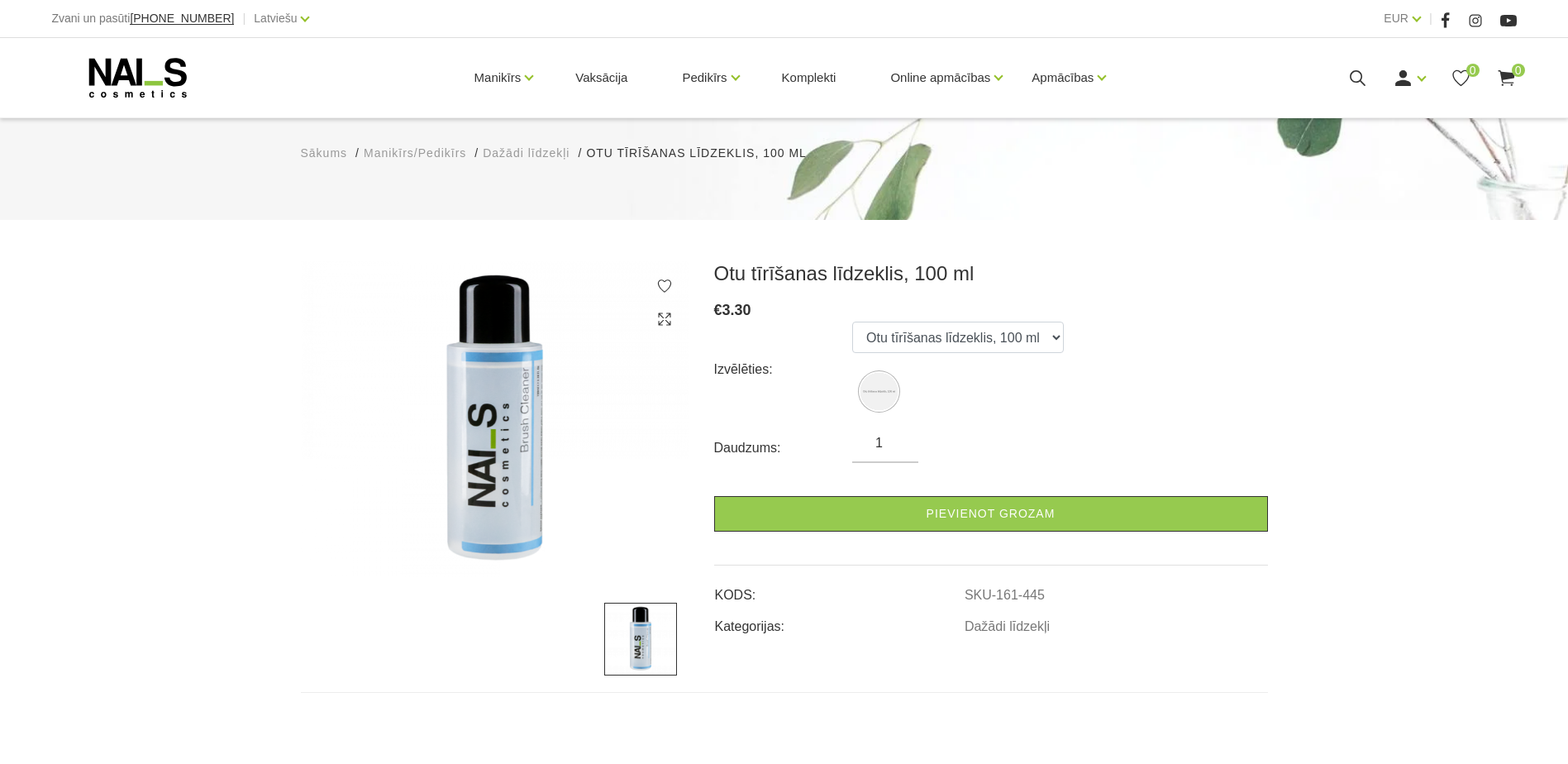
scroll to position [82, 0]
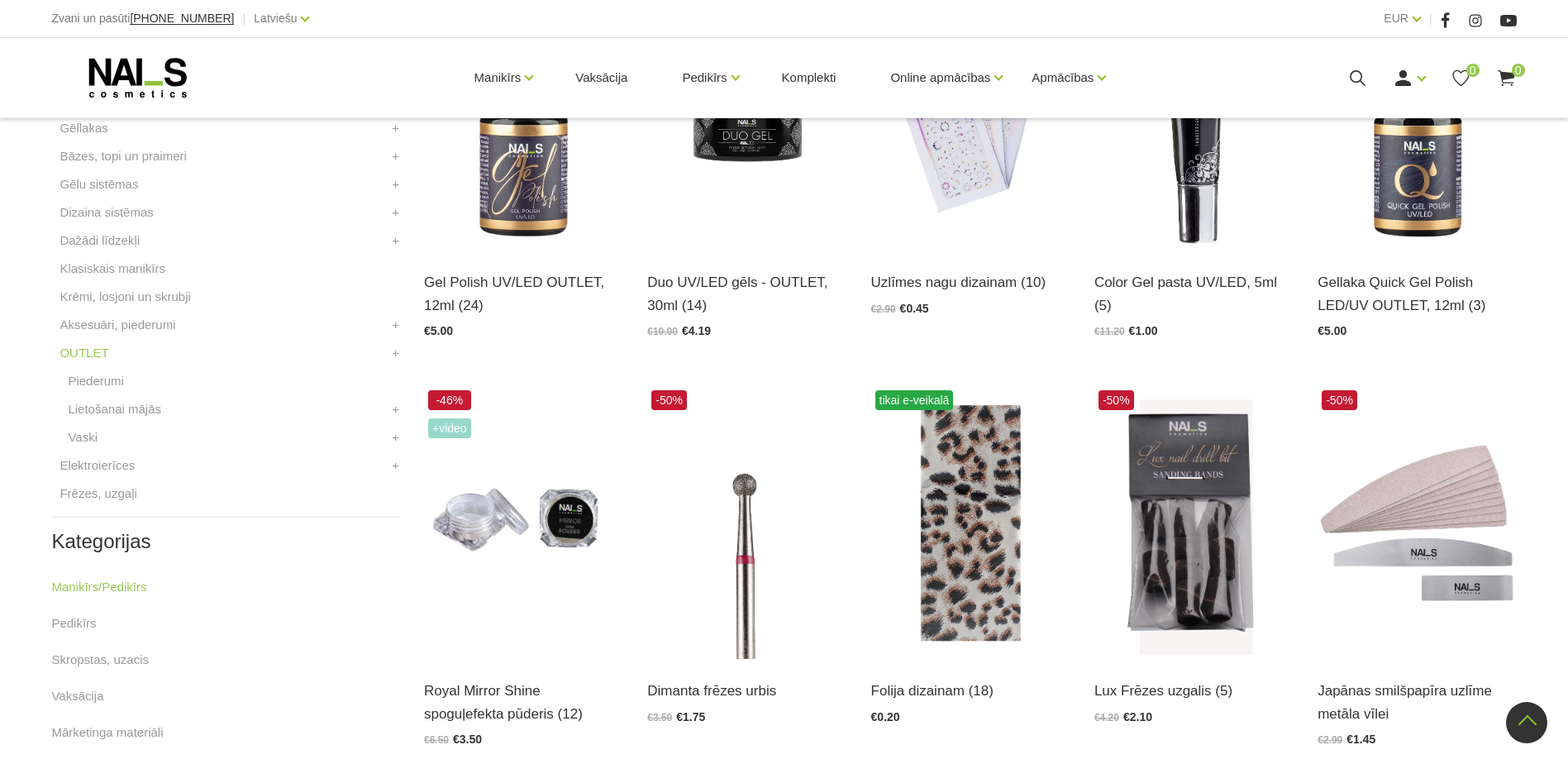
scroll to position [578, 0]
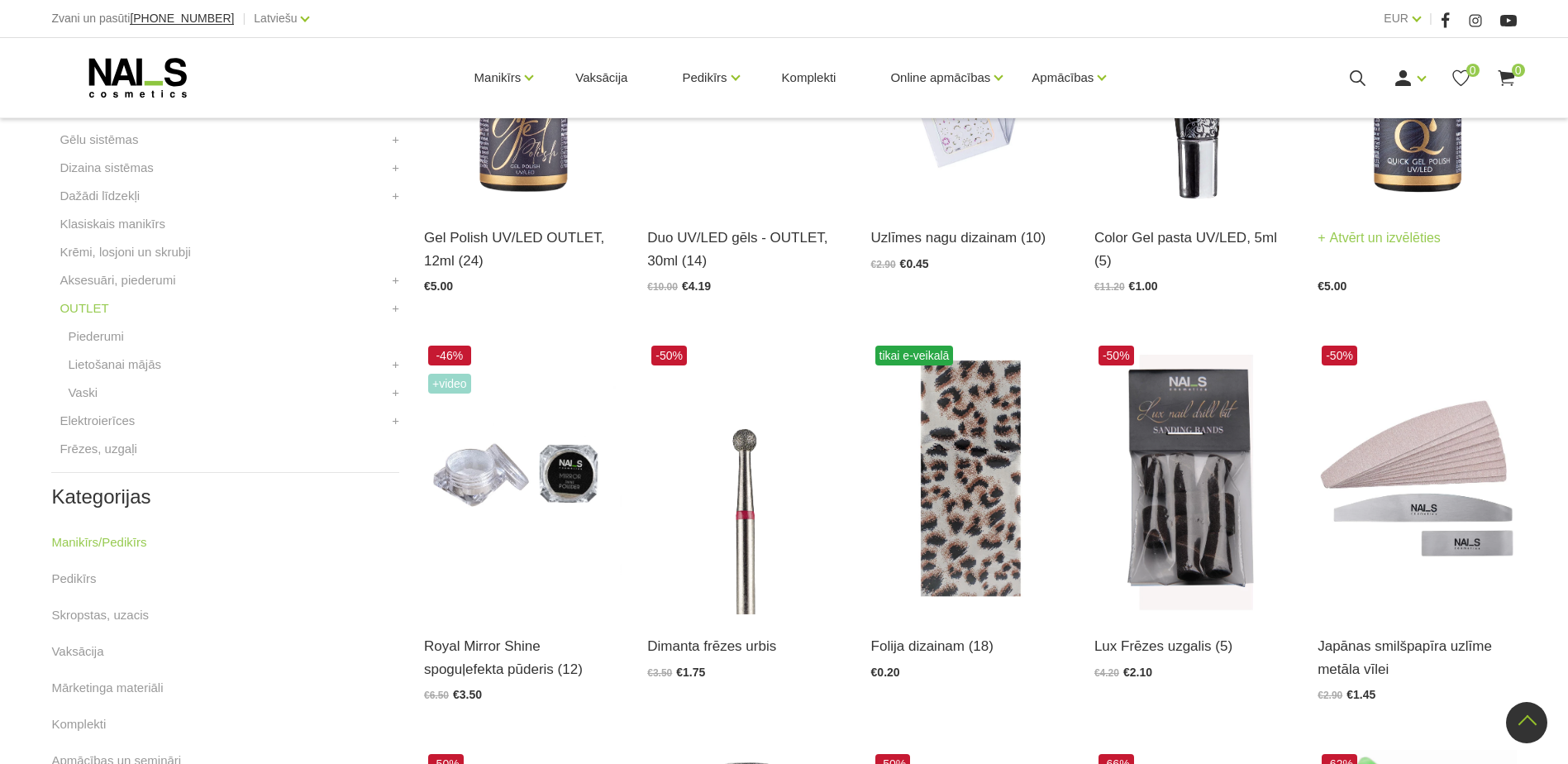
click at [1450, 179] on img at bounding box center [1417, 69] width 199 height 273
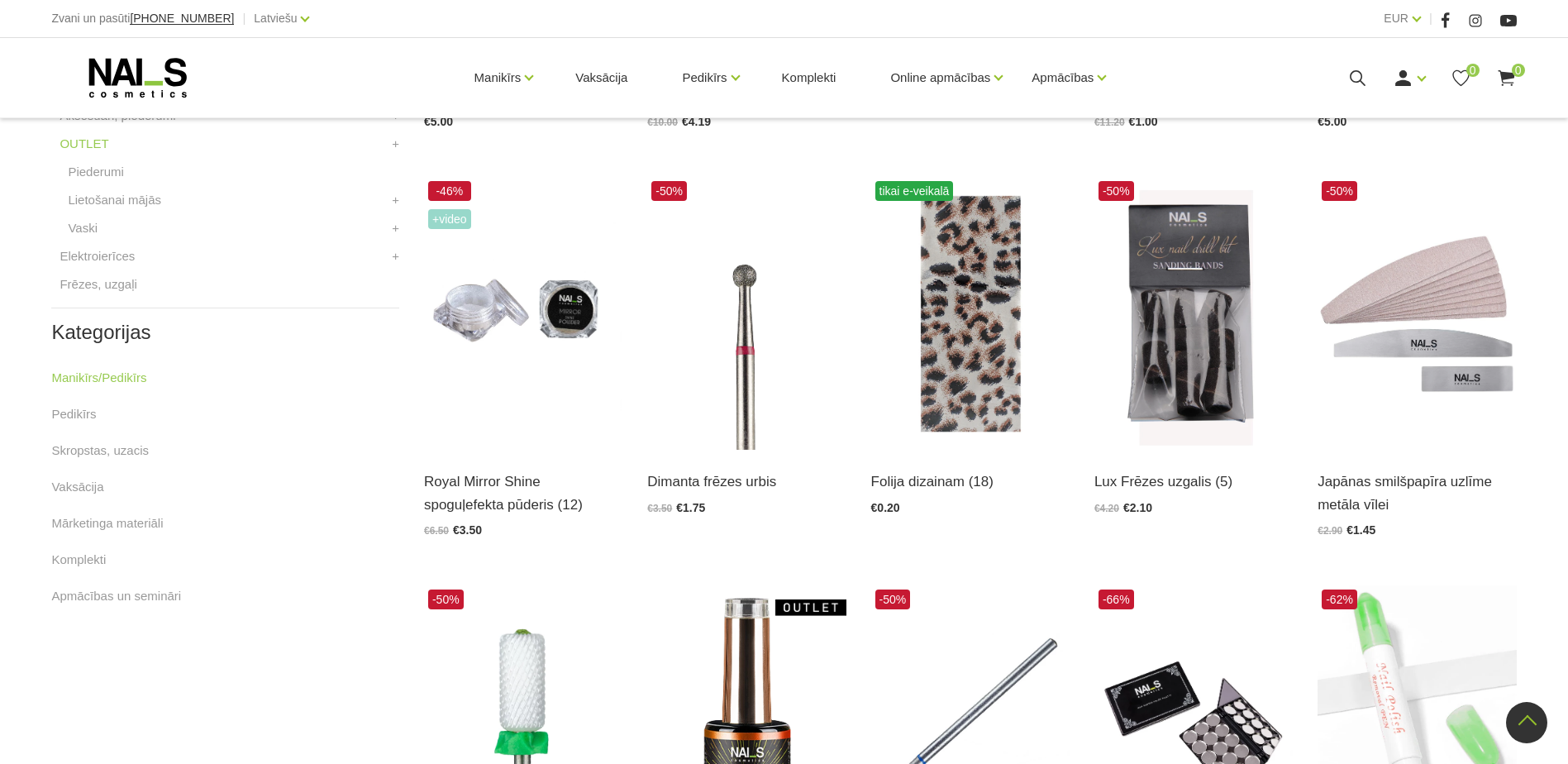
scroll to position [744, 0]
click at [1506, 291] on img at bounding box center [1417, 312] width 199 height 273
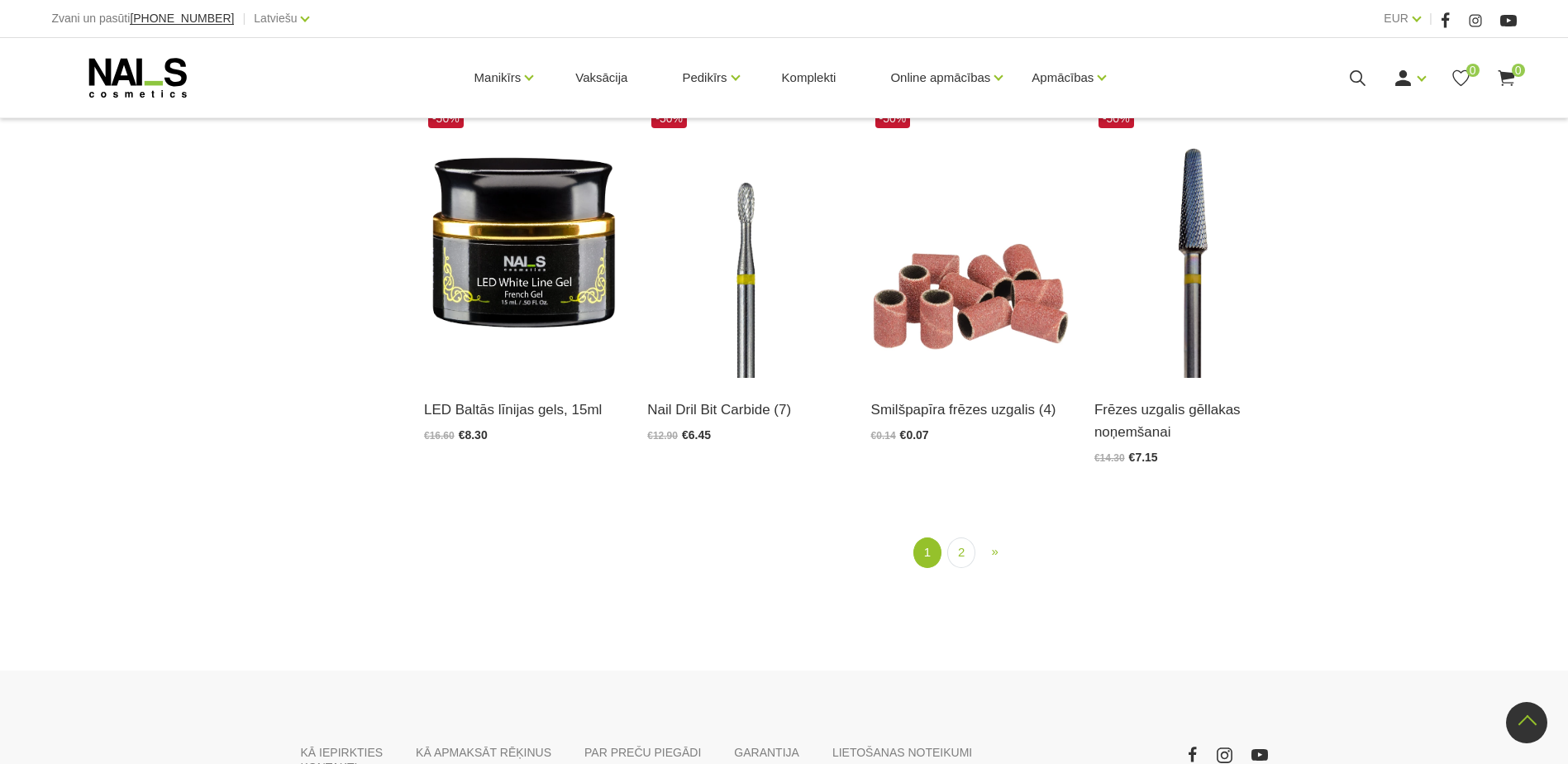
scroll to position [2067, 0]
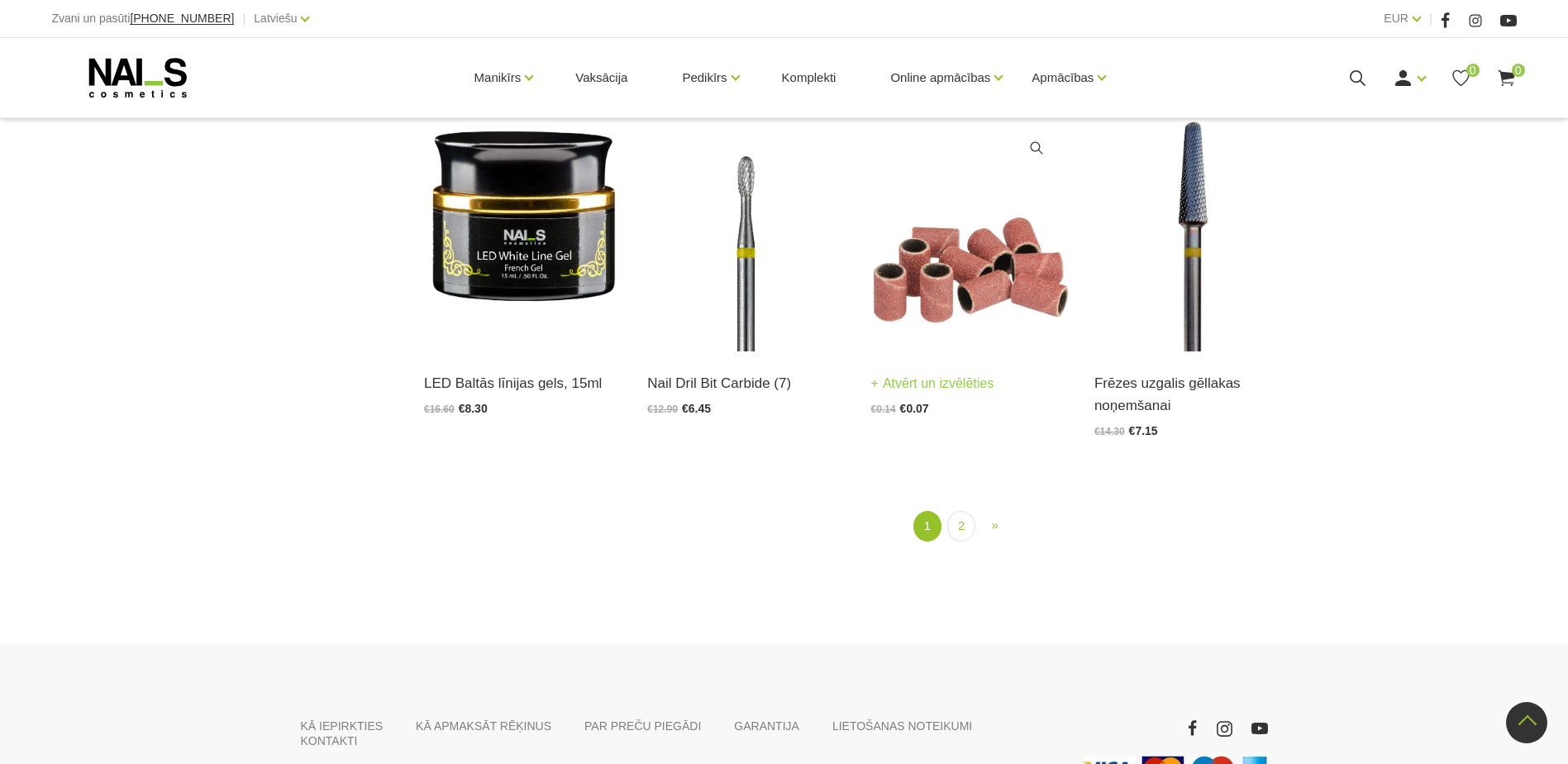
click at [995, 308] on img at bounding box center [970, 214] width 199 height 273
click at [1204, 233] on img at bounding box center [1193, 214] width 199 height 273
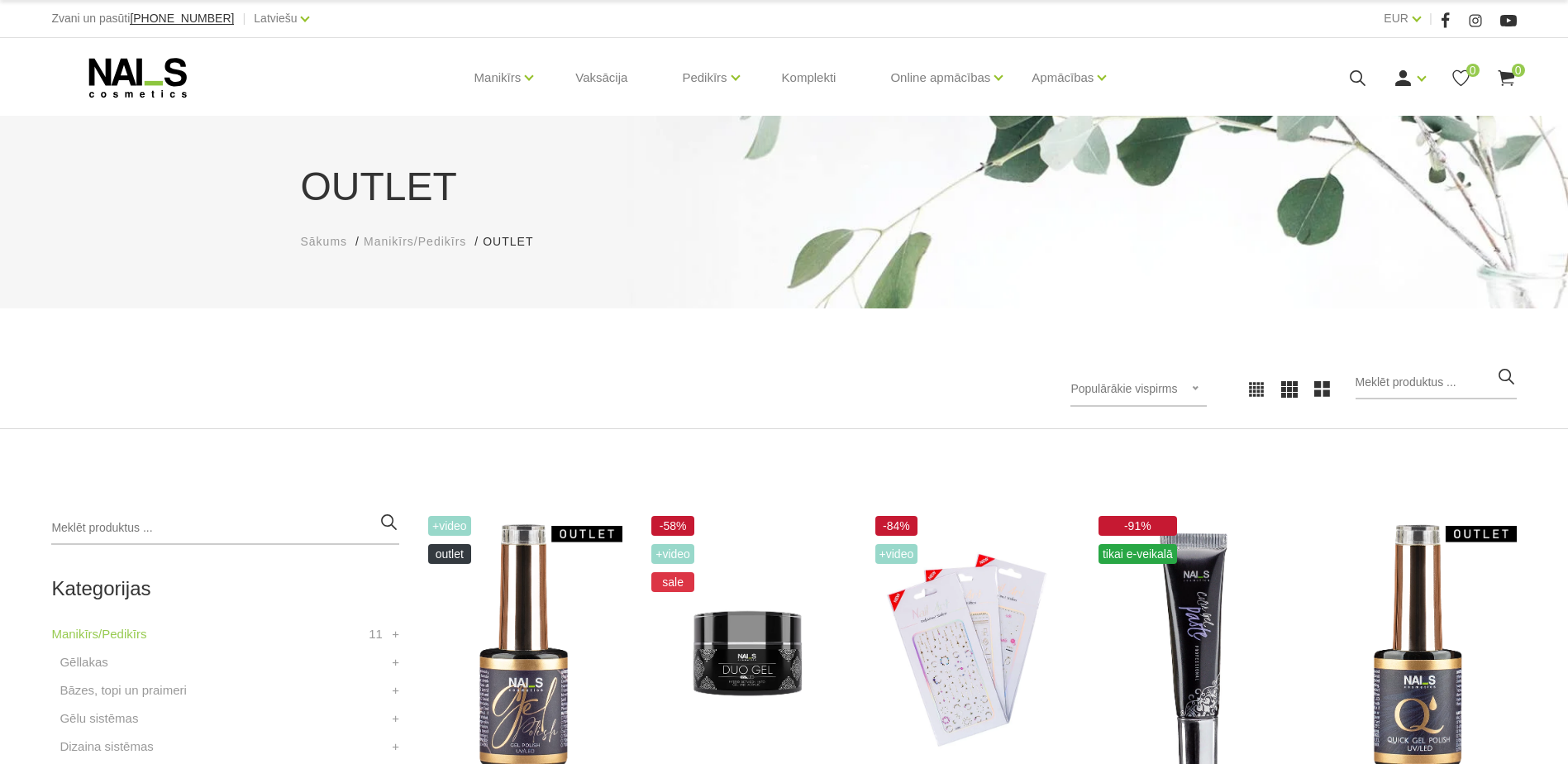
scroll to position [414, 0]
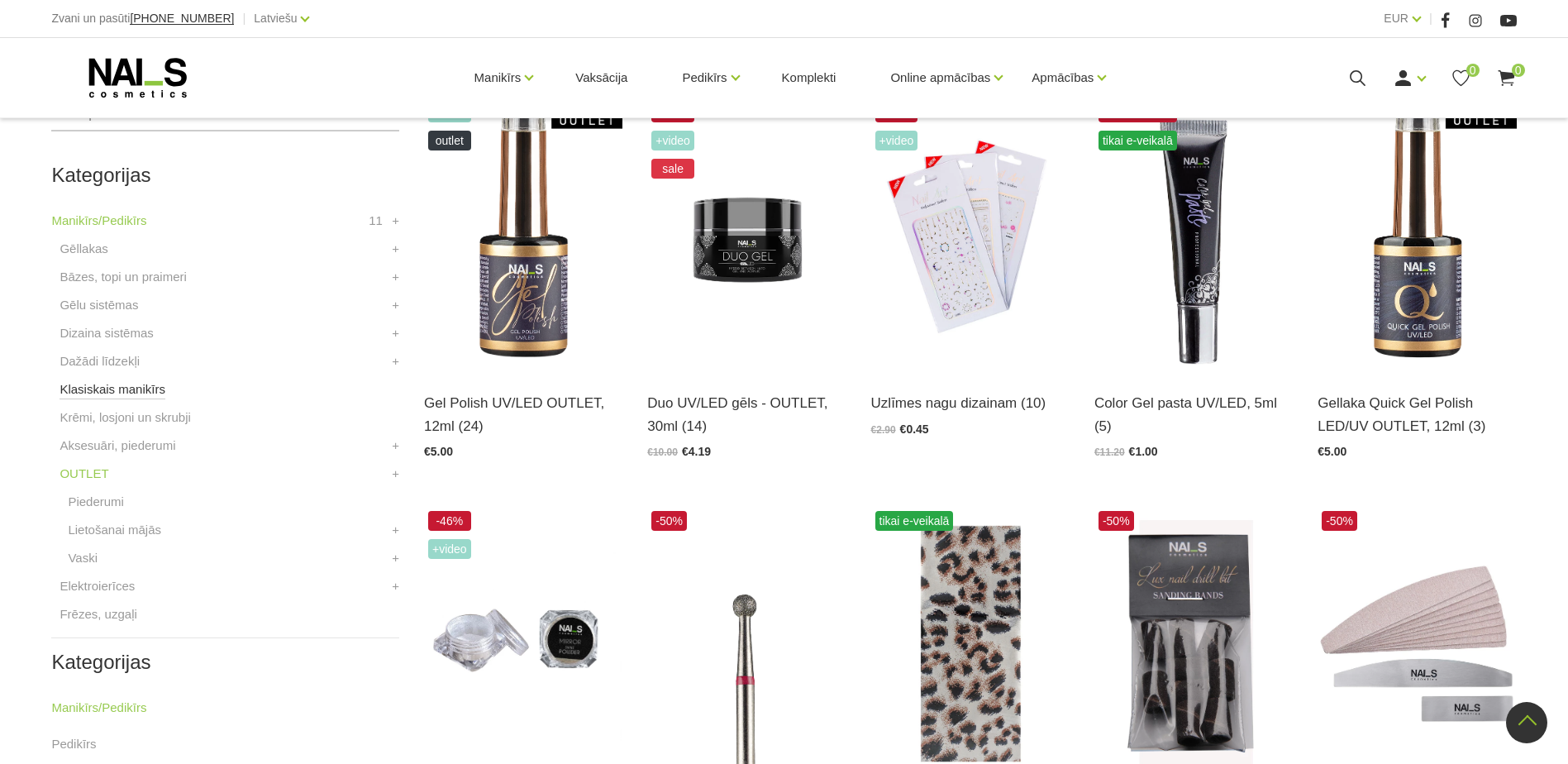
click at [102, 392] on link "Klasiskais manikīrs" at bounding box center [113, 389] width 106 height 20
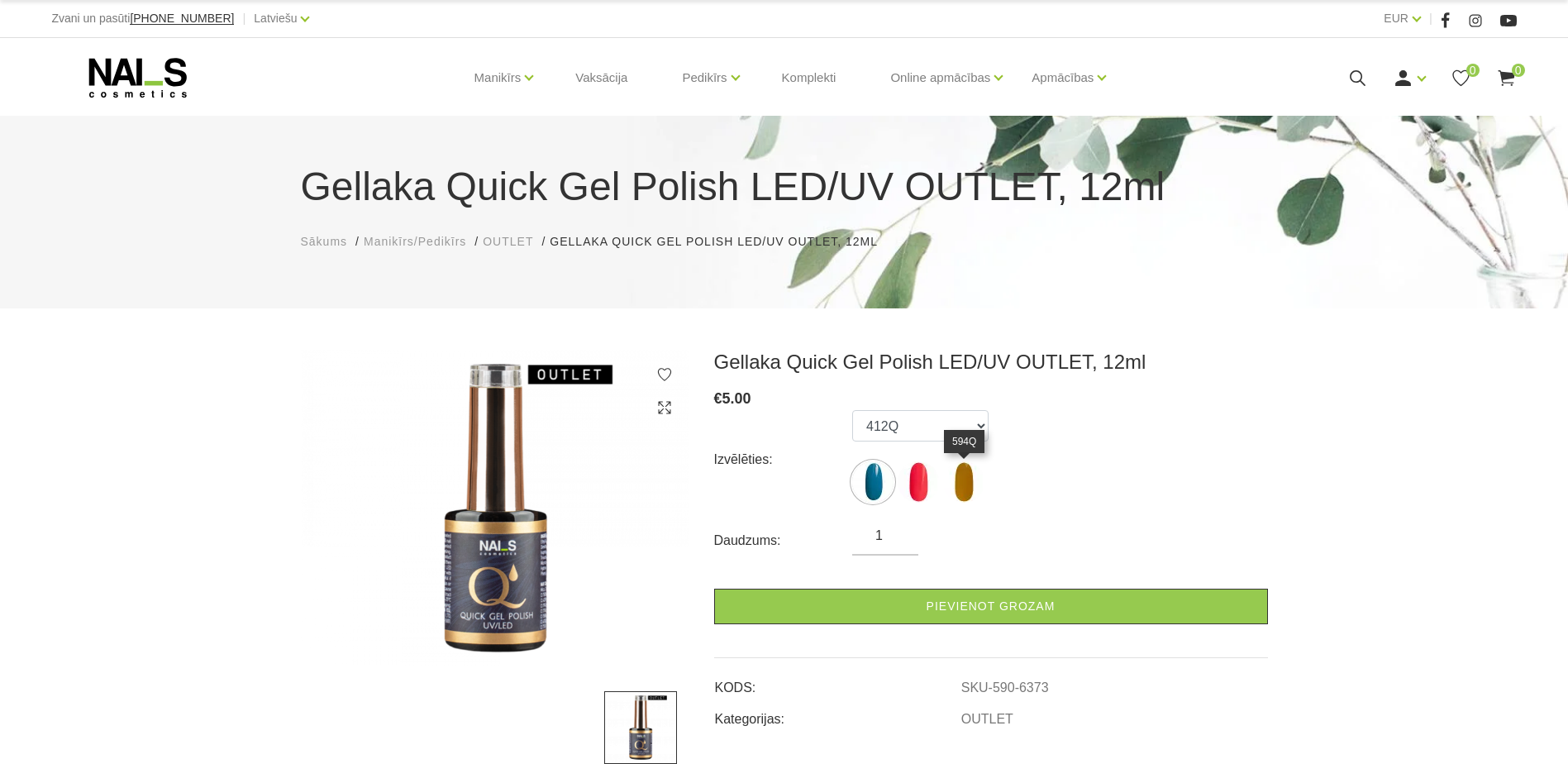
click at [959, 483] on img at bounding box center [963, 482] width 42 height 42
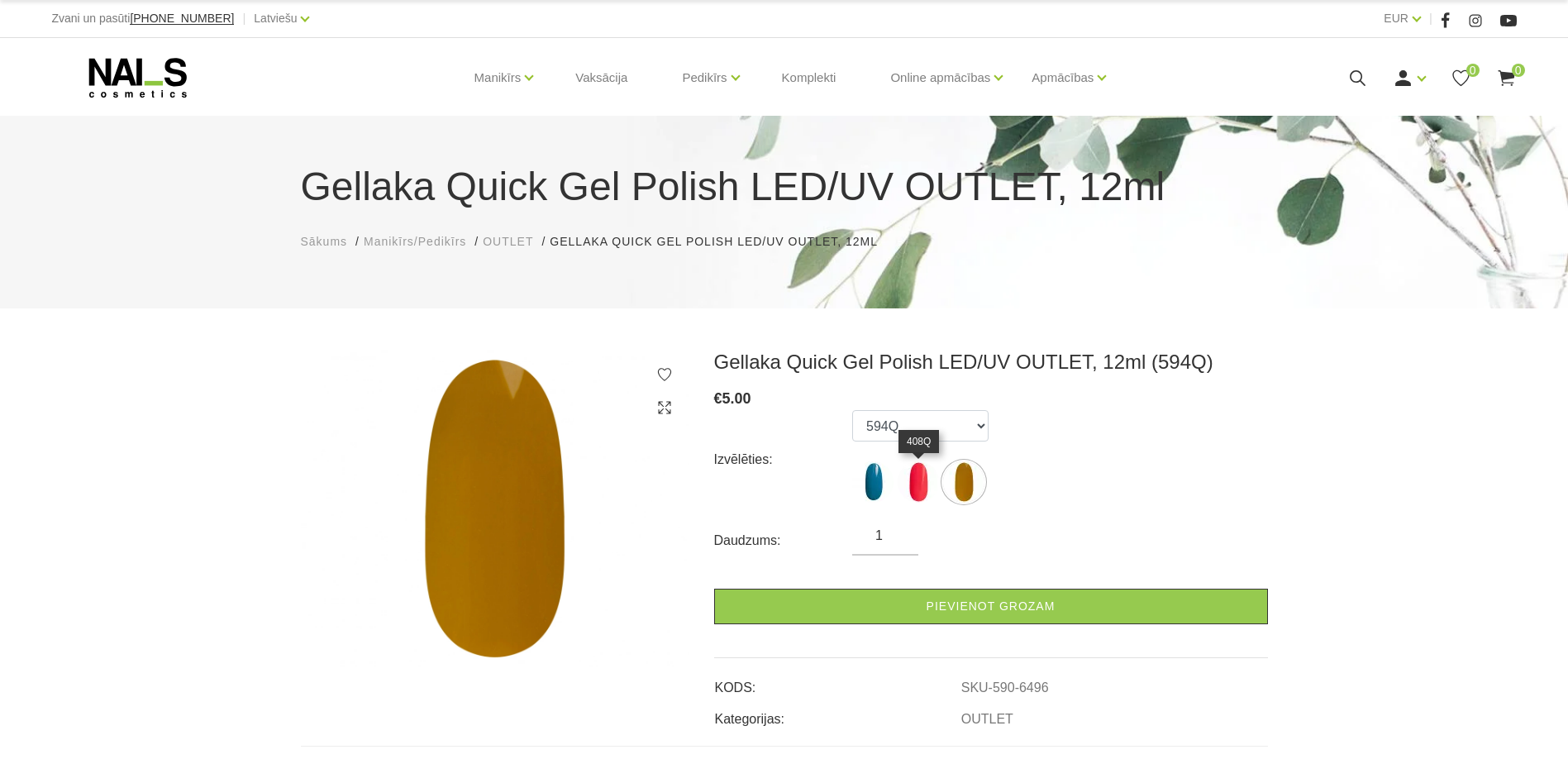
click at [908, 479] on img at bounding box center [918, 482] width 42 height 42
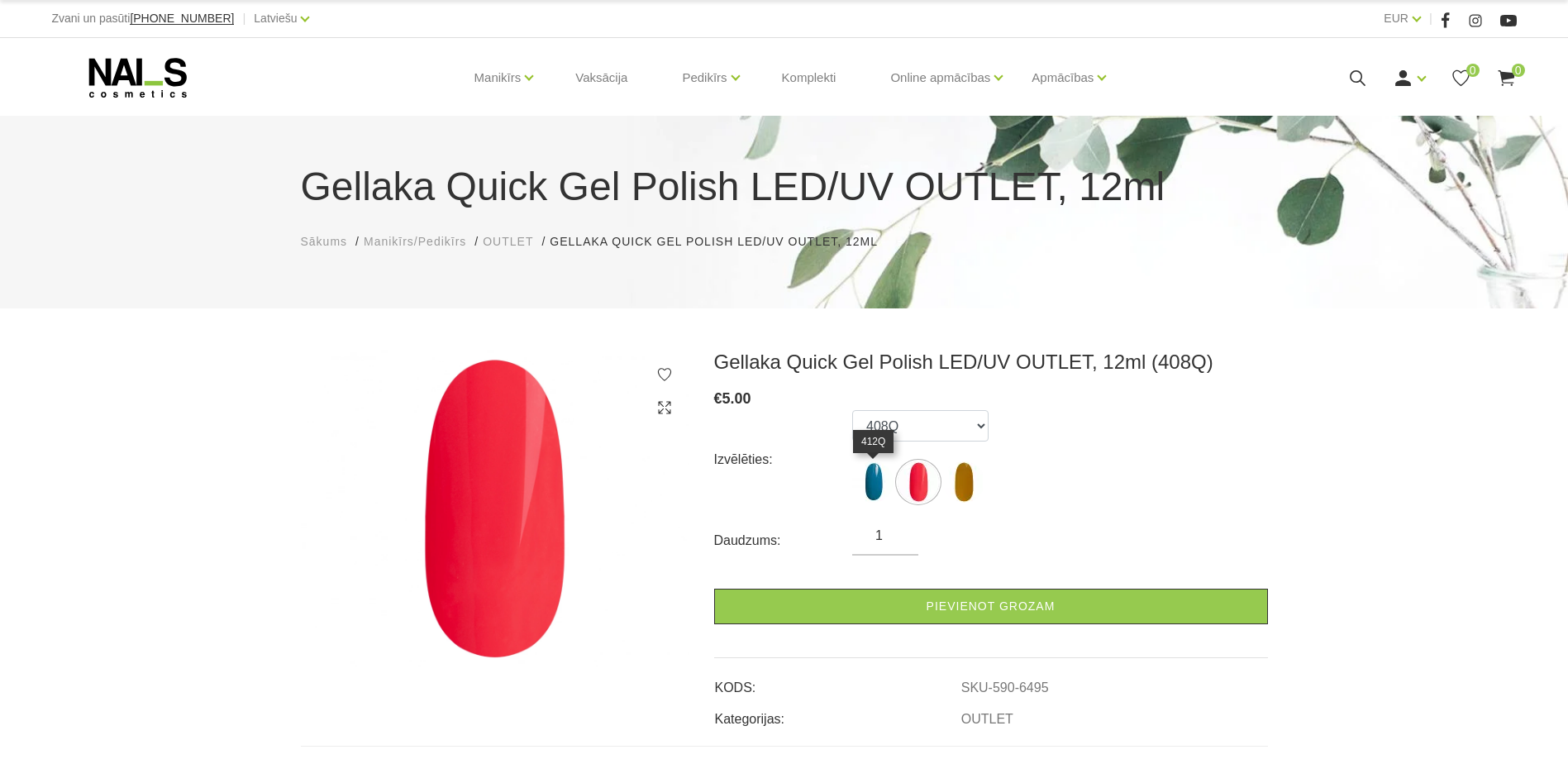
click at [879, 484] on img at bounding box center [872, 482] width 42 height 42
select select "6373"
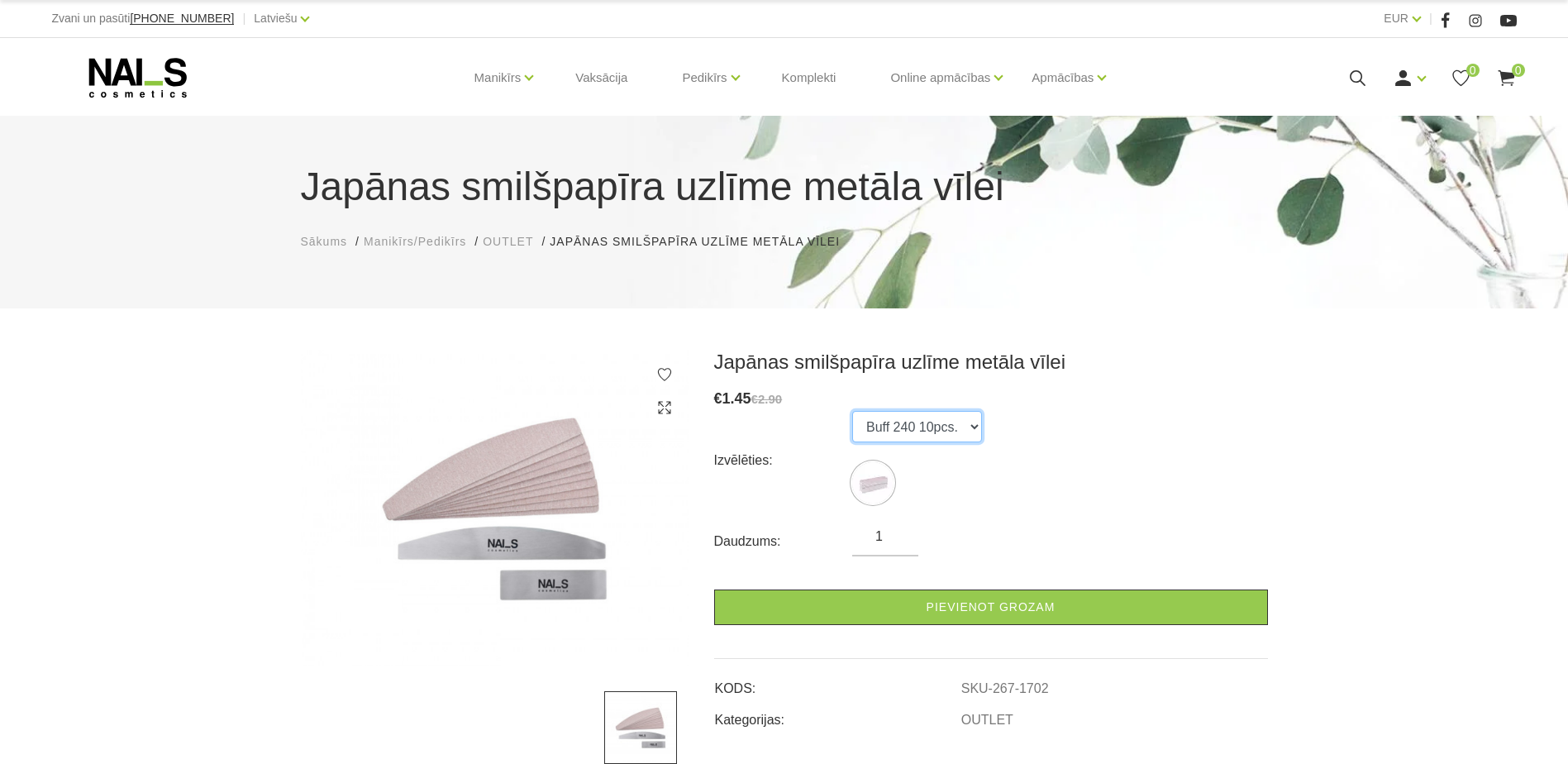
click at [969, 421] on select "Buff 240 10pcs." at bounding box center [916, 426] width 130 height 31
drag, startPoint x: 969, startPoint y: 421, endPoint x: 995, endPoint y: 412, distance: 27.5
click at [969, 421] on select "Buff 240 10pcs." at bounding box center [916, 426] width 130 height 31
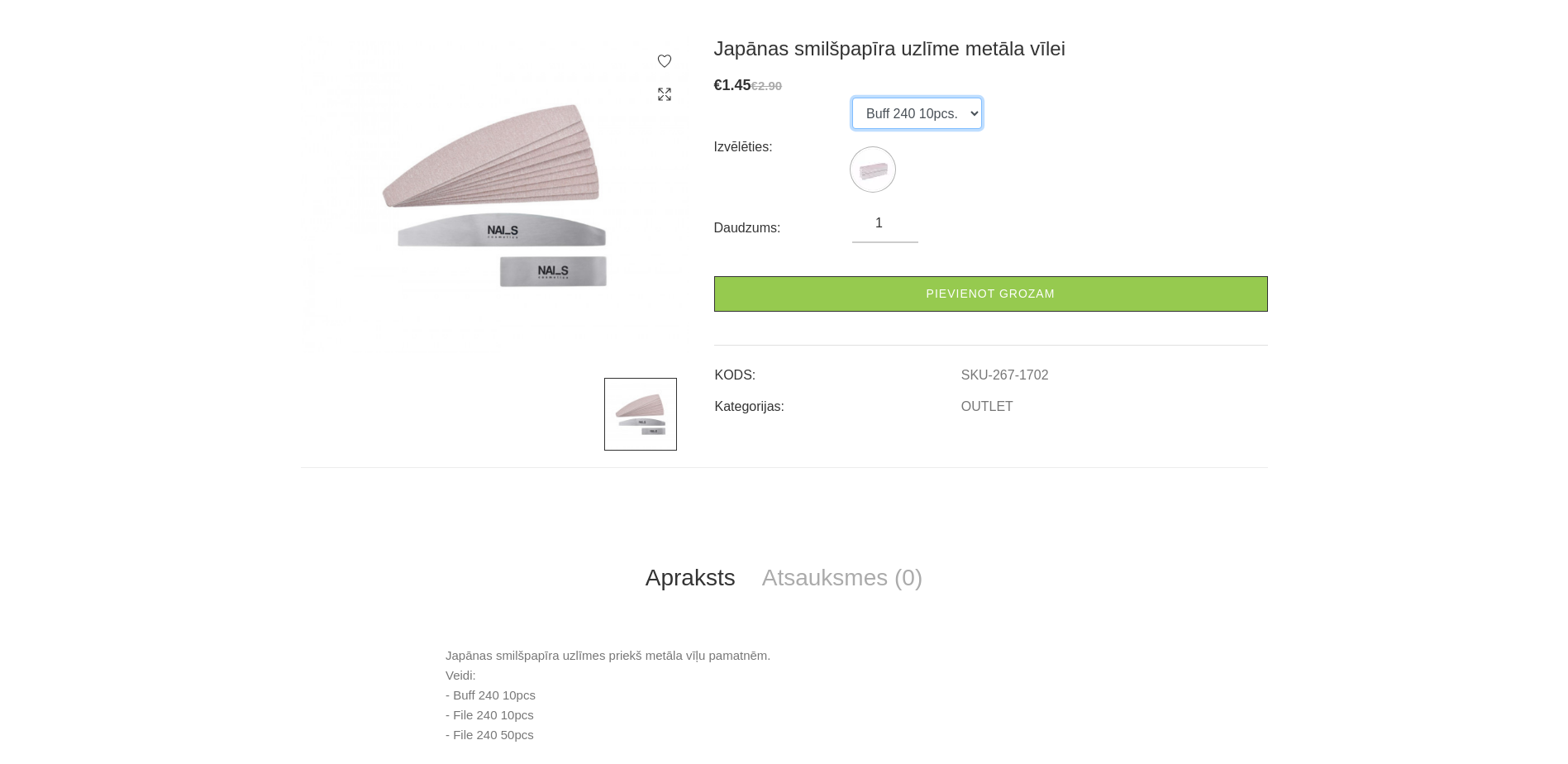
scroll to position [330, 0]
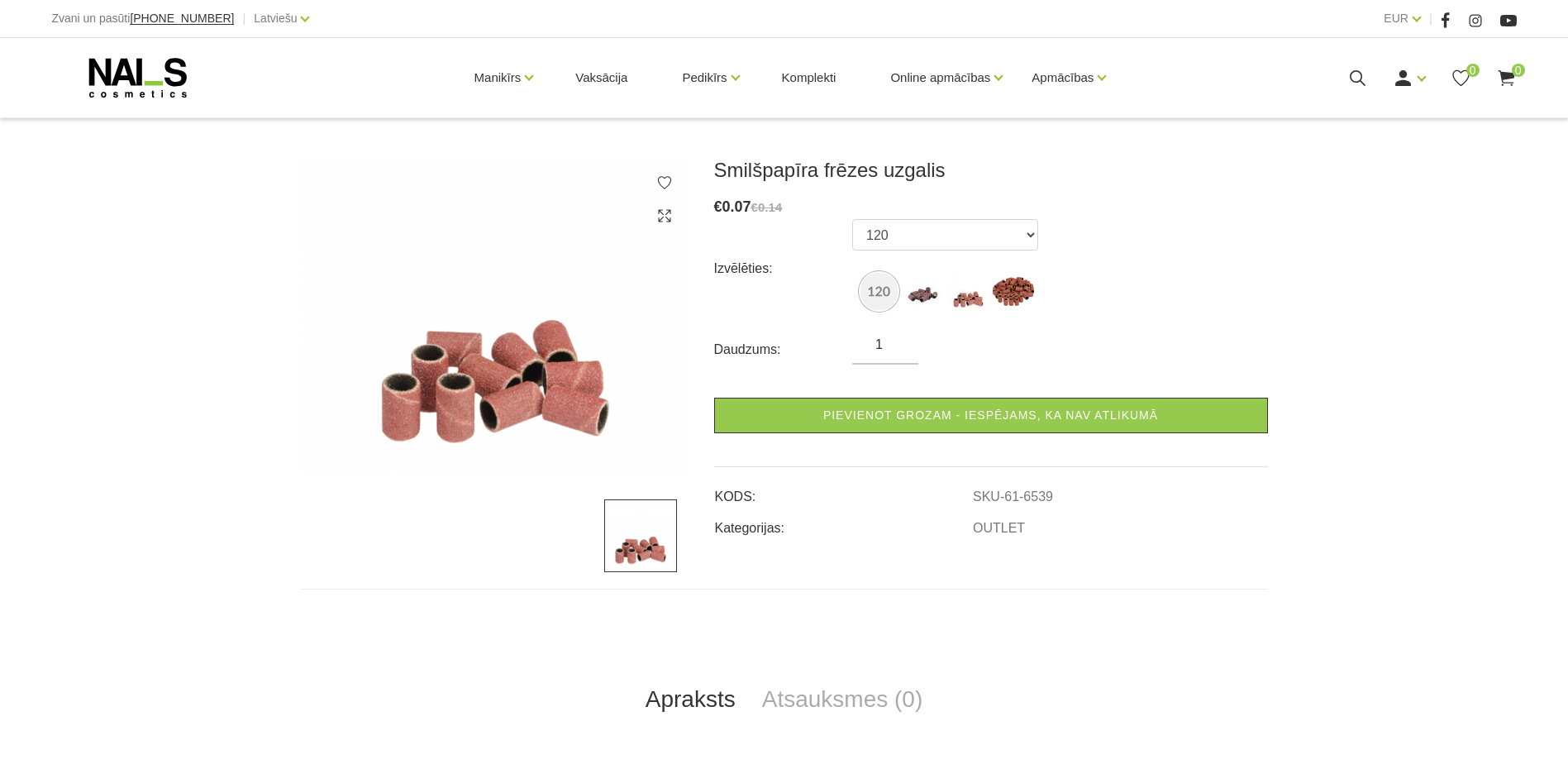
scroll to position [248, 0]
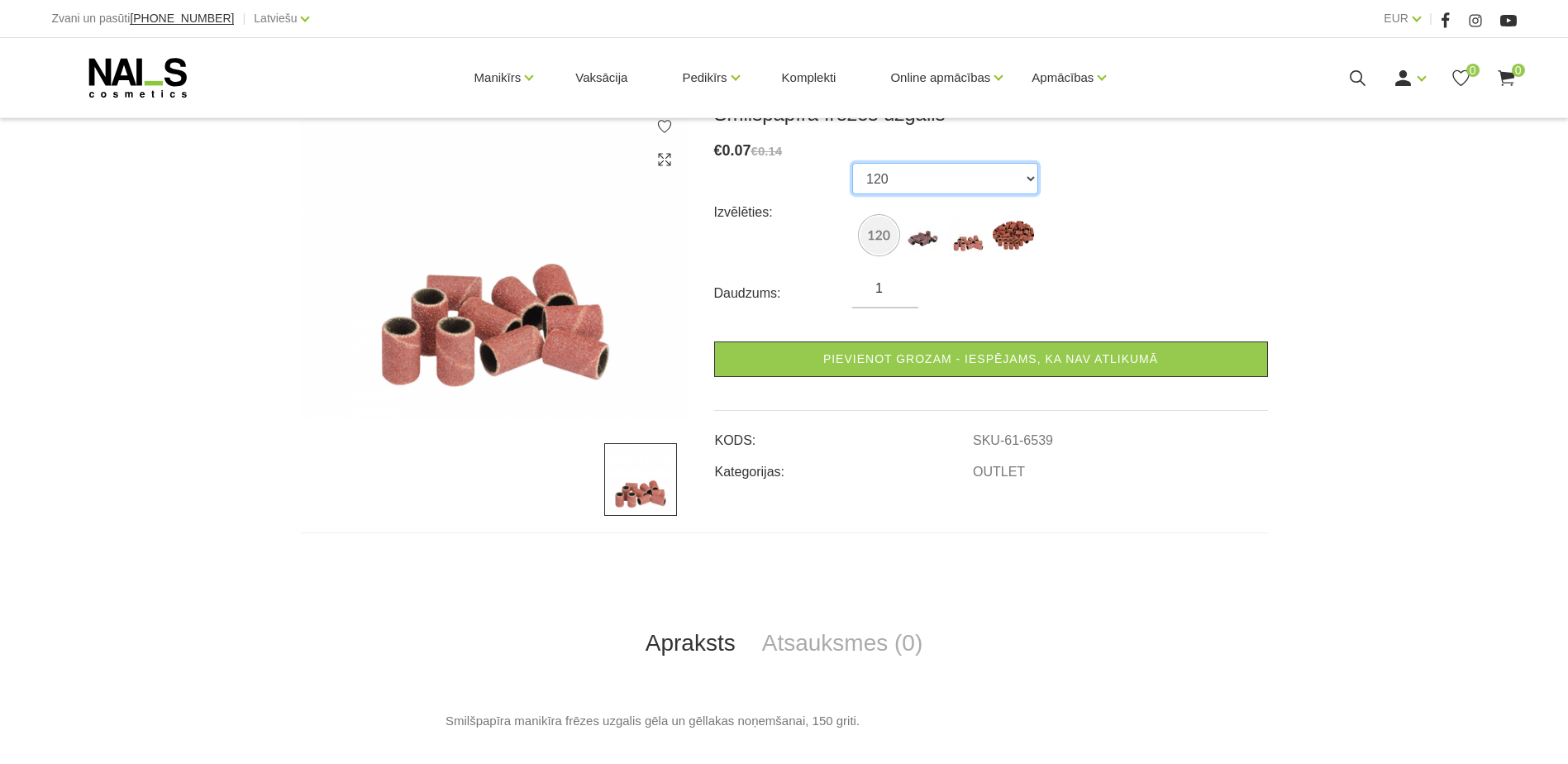
click at [1028, 179] on select "120 150 120 (10pcs 120 (50pcs" at bounding box center [944, 178] width 185 height 31
click at [1142, 175] on div "Izvēlēties: 120 150 120 (10pcs 120 (50pcs" at bounding box center [991, 212] width 554 height 99
click at [1026, 180] on select "120 150 120 (10pcs 120 (50pcs" at bounding box center [944, 178] width 185 height 31
select select "49"
click at [852, 163] on select "120 150 120 (10pcs 120 (50pcs" at bounding box center [944, 178] width 185 height 31
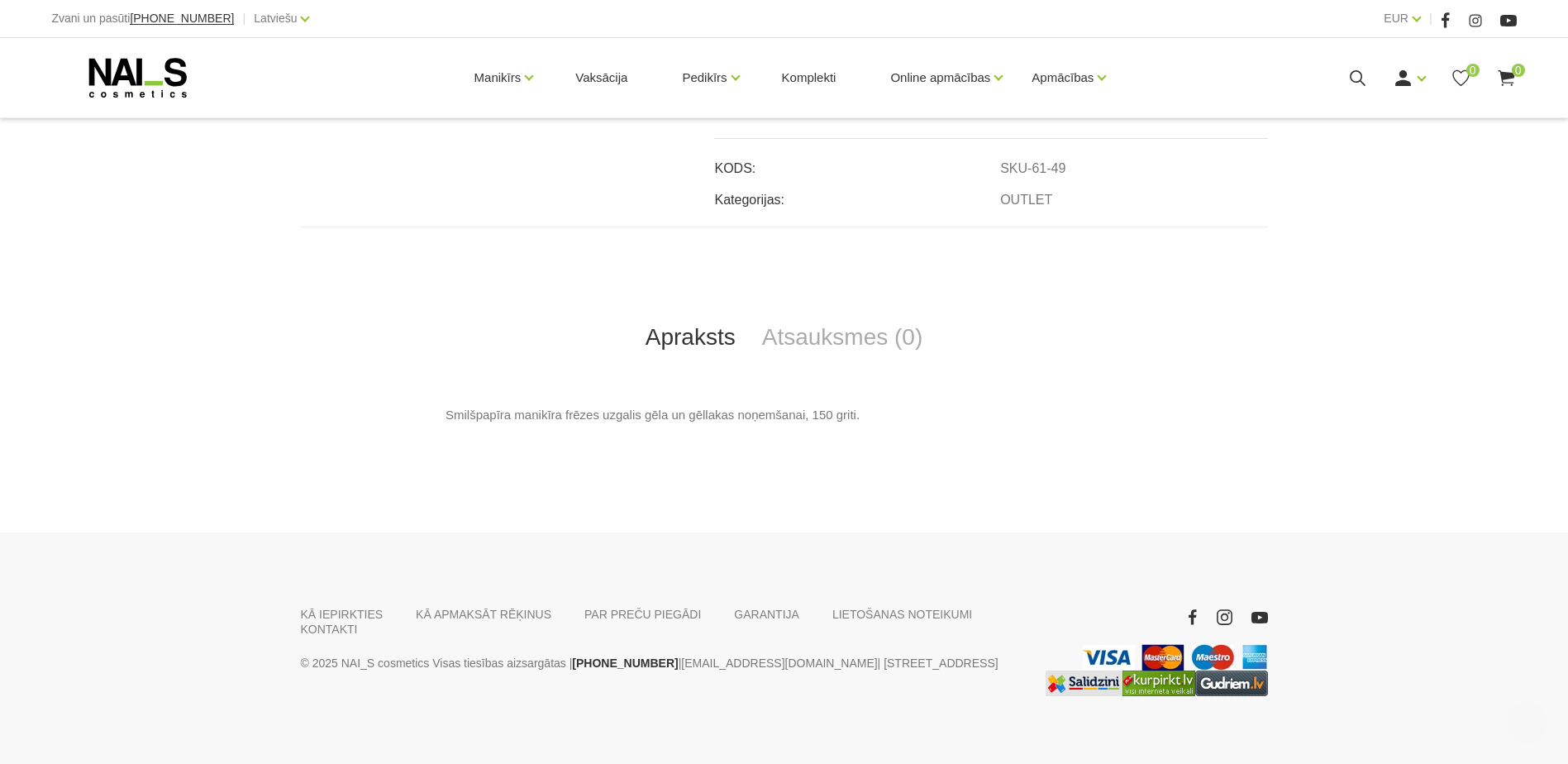
scroll to position [535, 0]
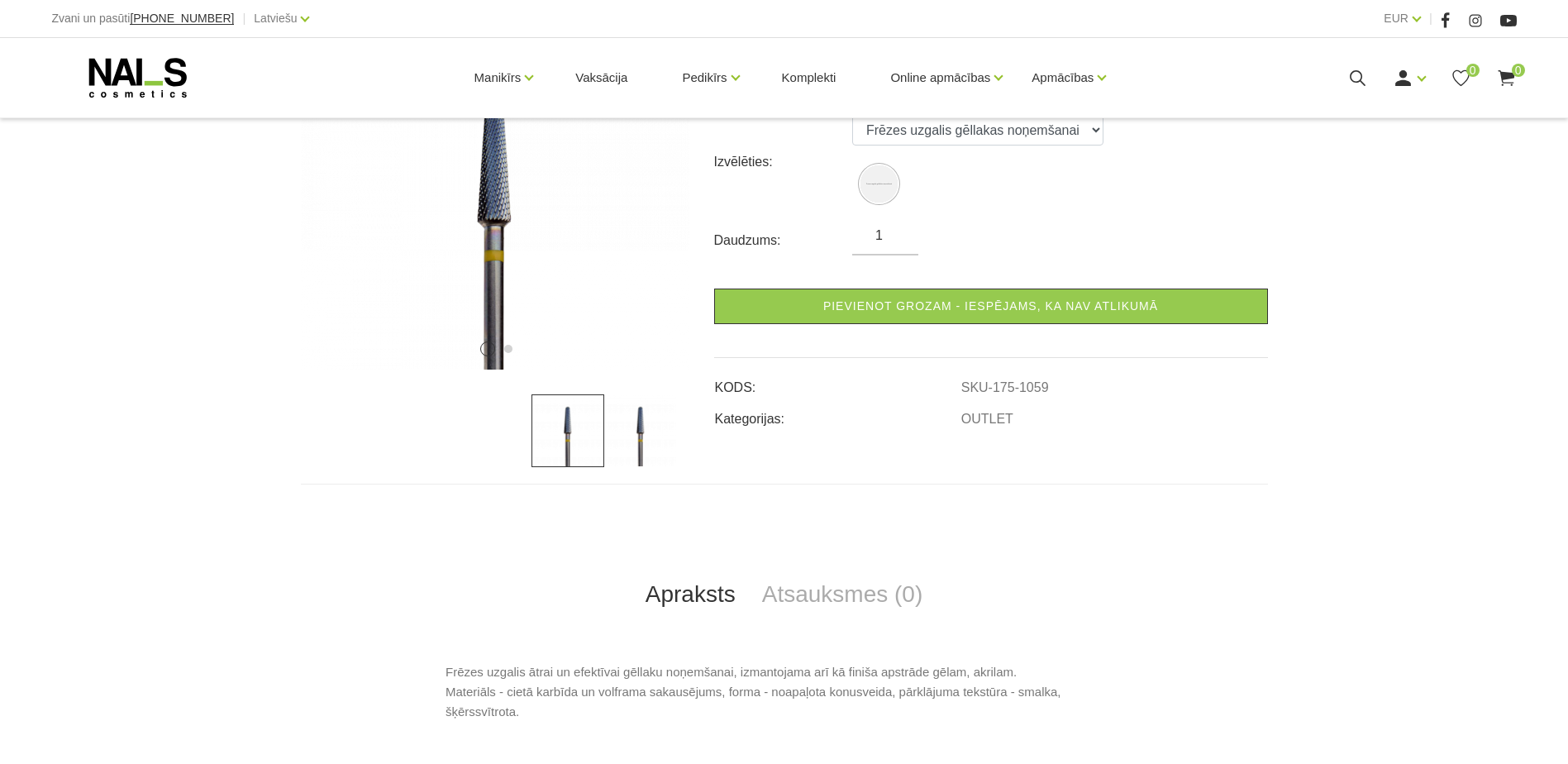
scroll to position [330, 0]
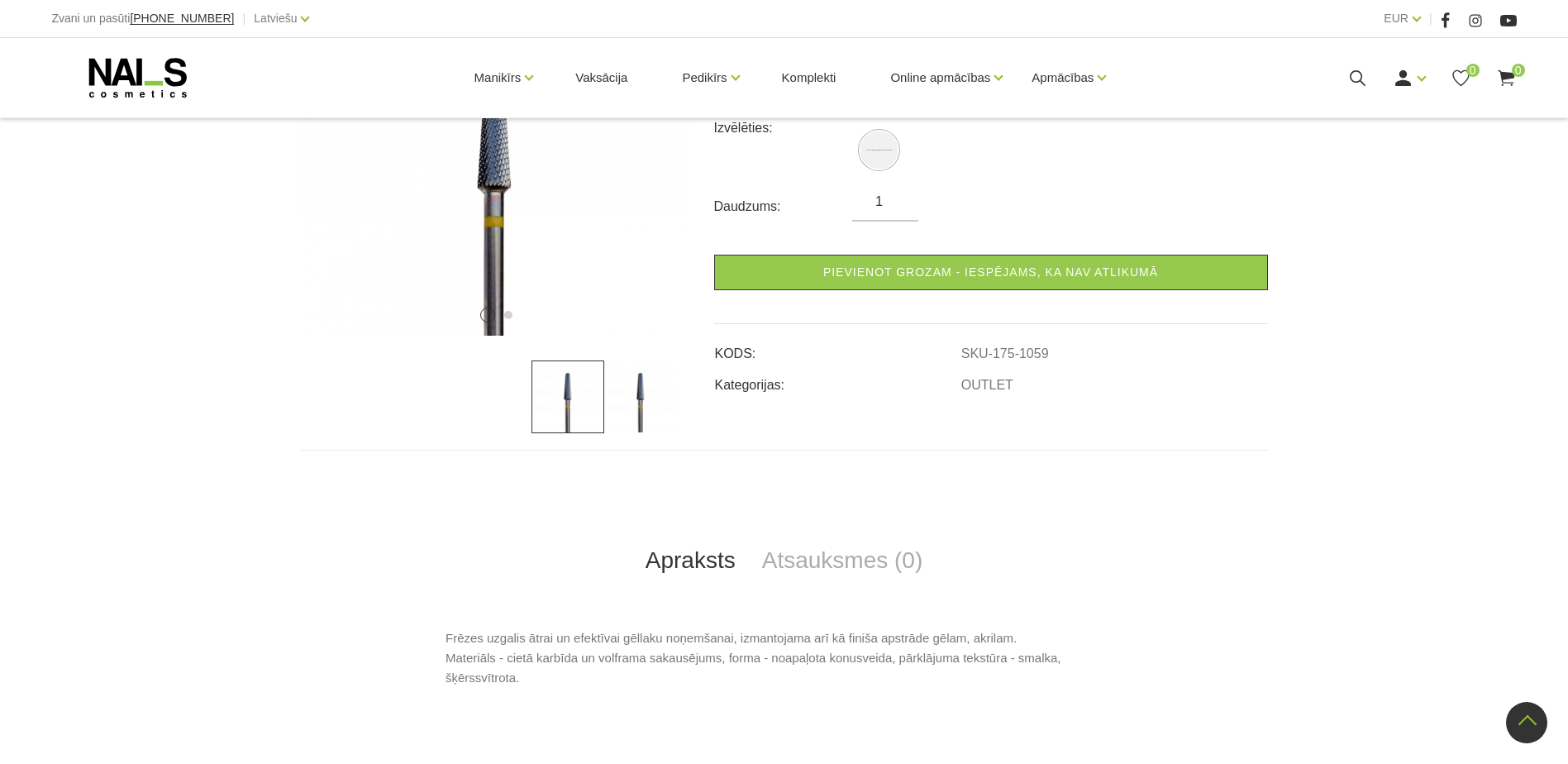
drag, startPoint x: 634, startPoint y: 422, endPoint x: 602, endPoint y: 417, distance: 32.4
click at [635, 422] on img at bounding box center [640, 397] width 73 height 73
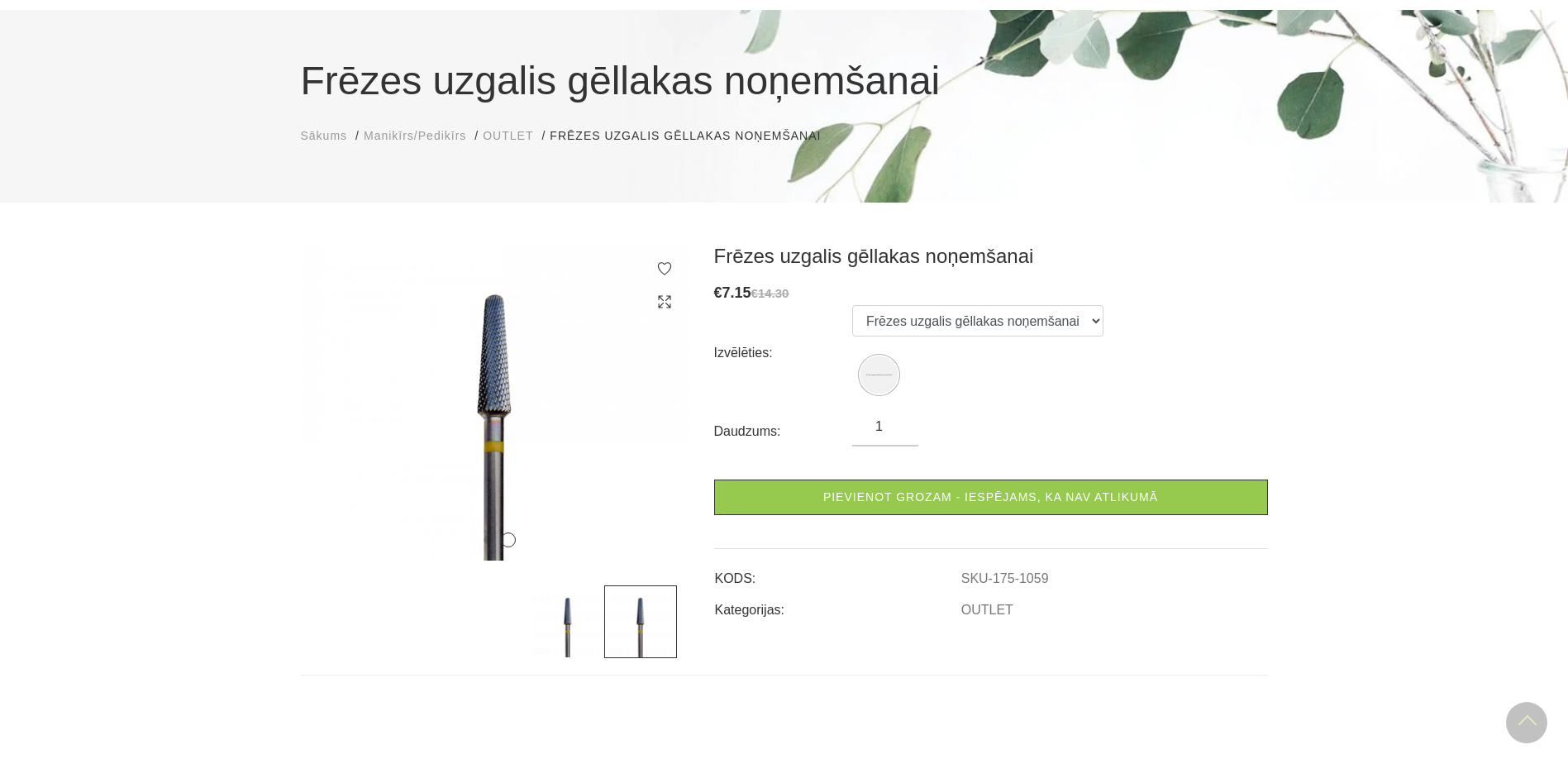
scroll to position [82, 0]
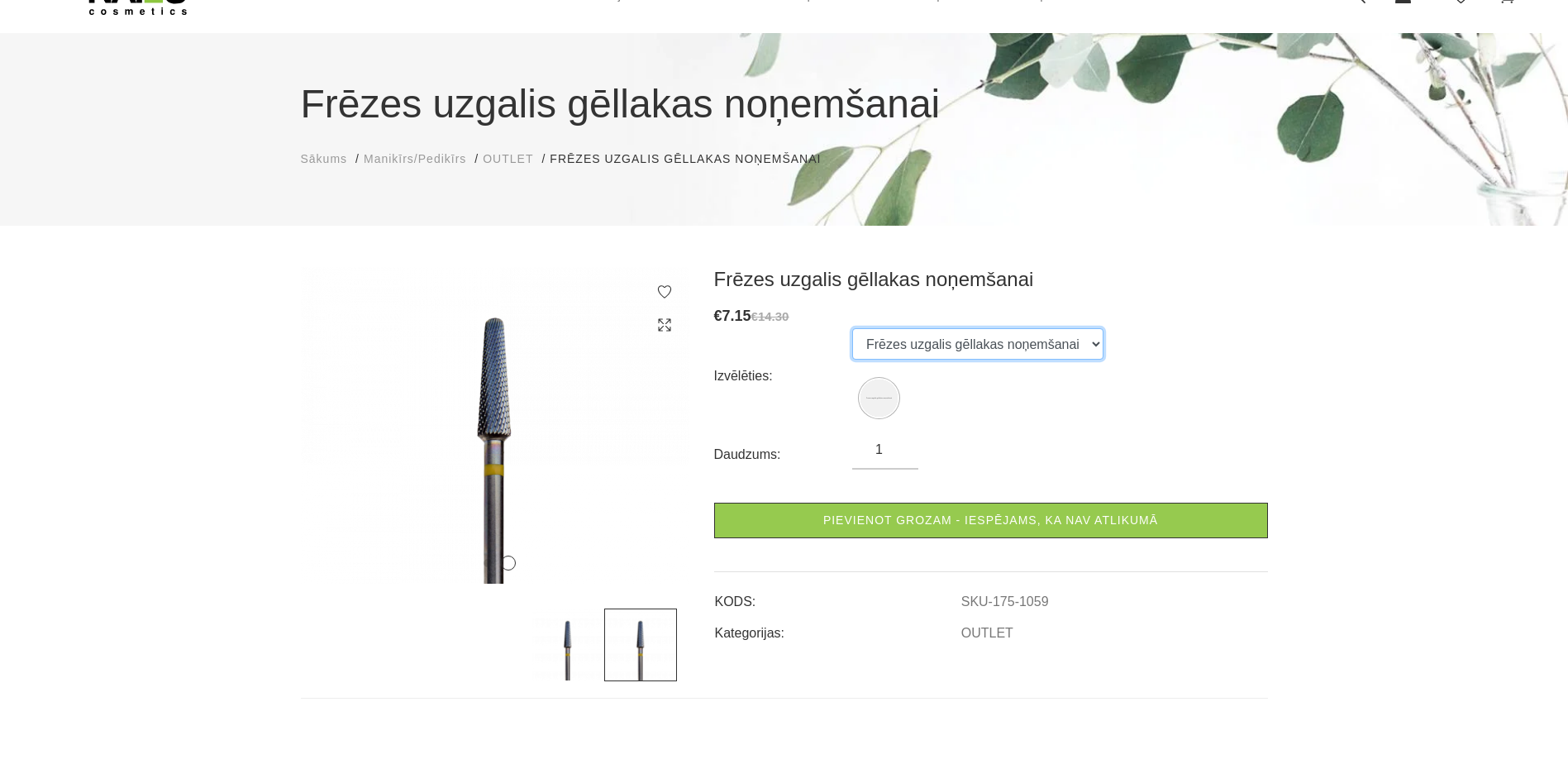
click at [969, 345] on select "Frēzes uzgalis gēllakas noņemšanai" at bounding box center [977, 344] width 251 height 31
click at [969, 344] on select "Frēzes uzgalis gēllakas noņemšanai" at bounding box center [977, 344] width 251 height 31
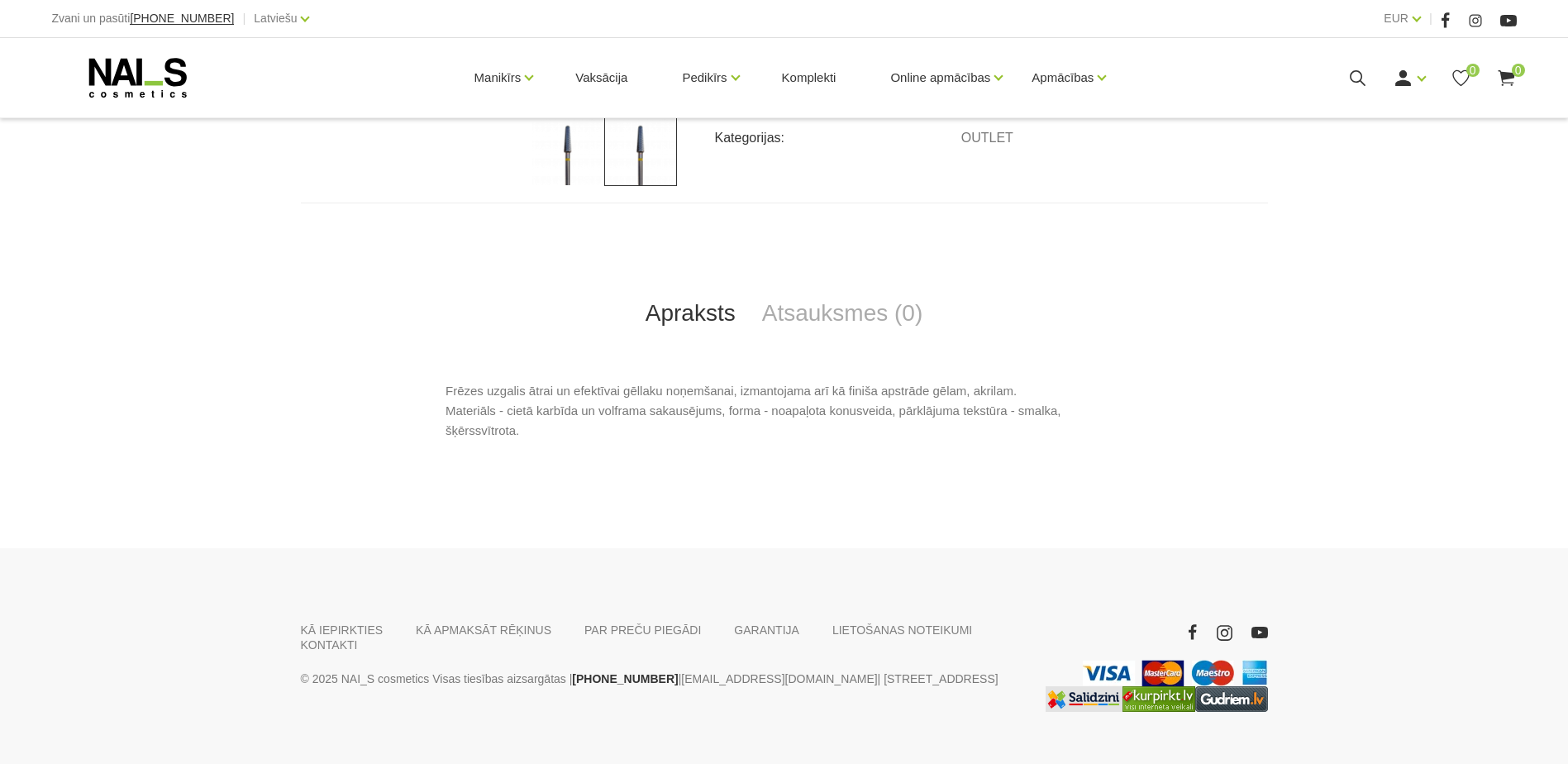
scroll to position [609, 0]
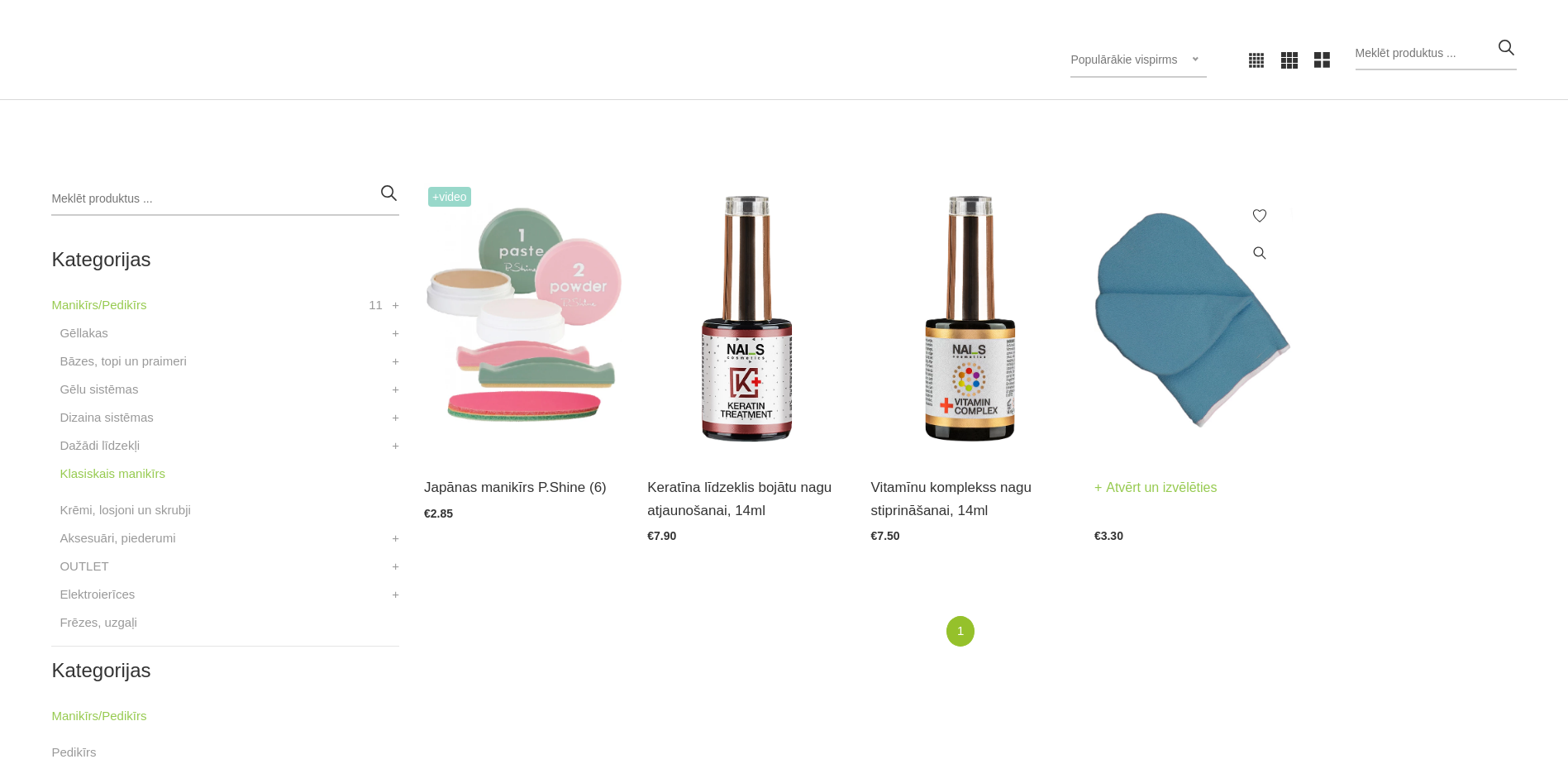
scroll to position [330, 0]
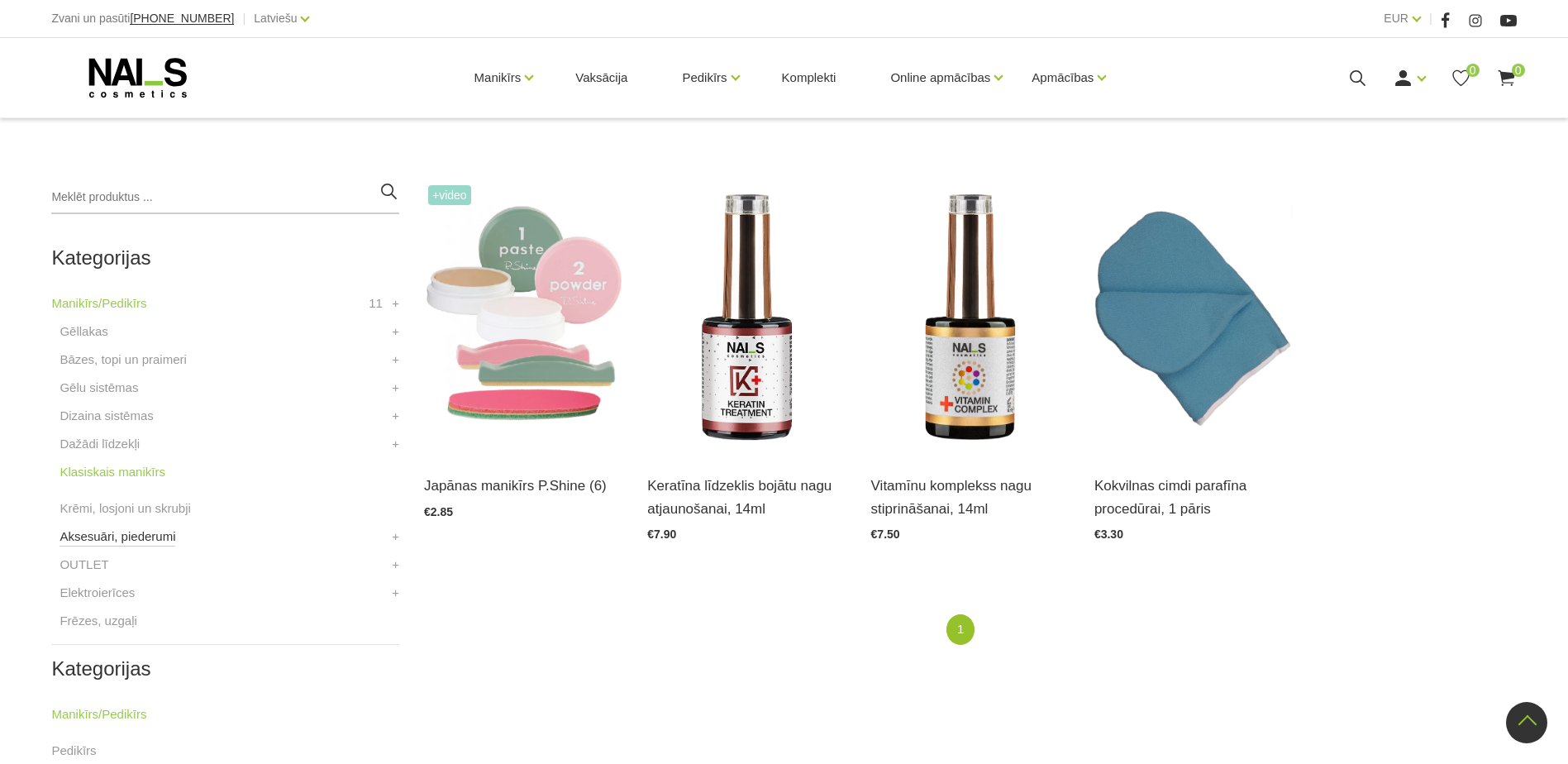
click at [155, 539] on link "Aksesuāri, piederumi" at bounding box center [117, 536] width 115 height 20
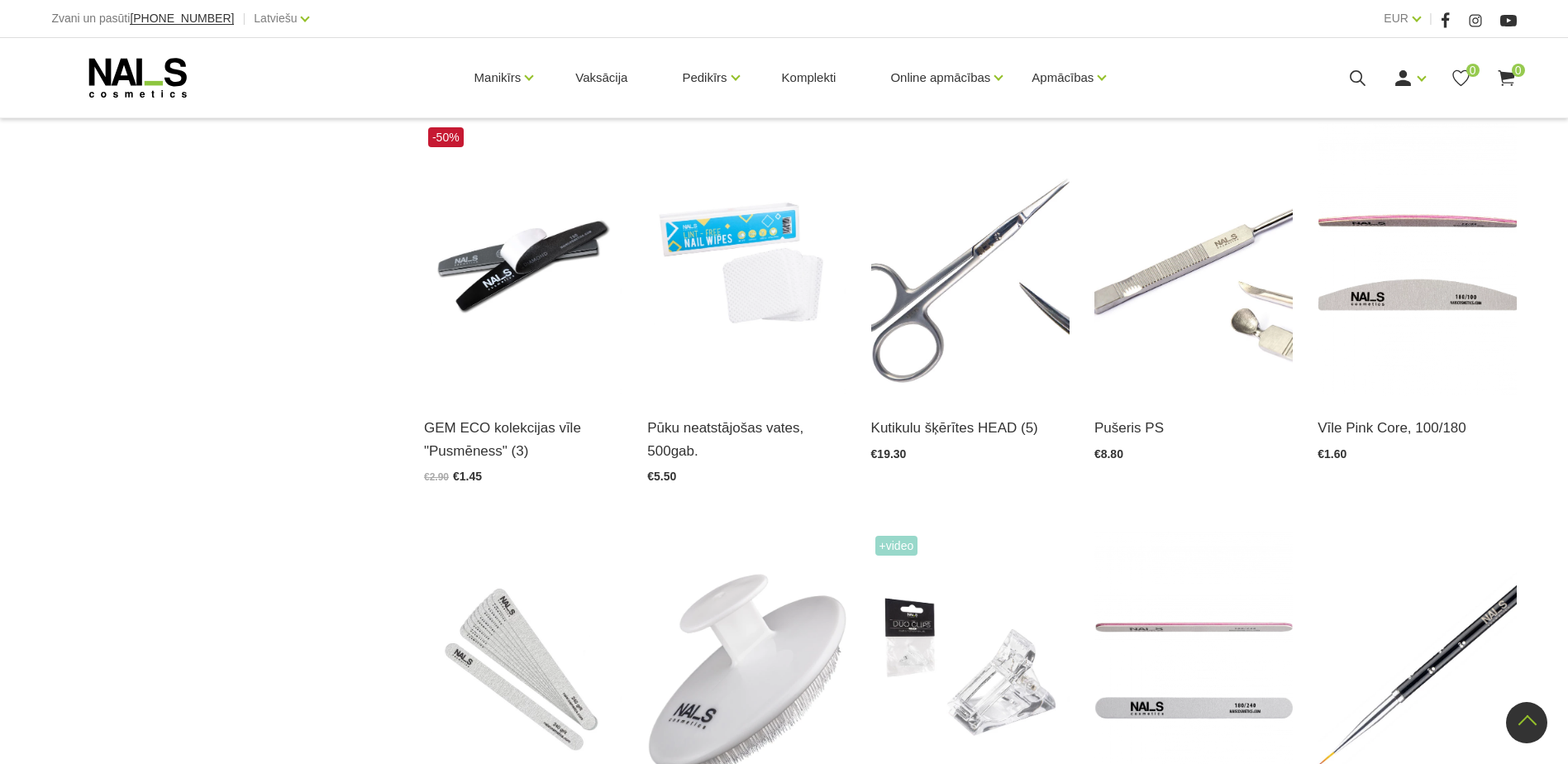
scroll to position [1240, 0]
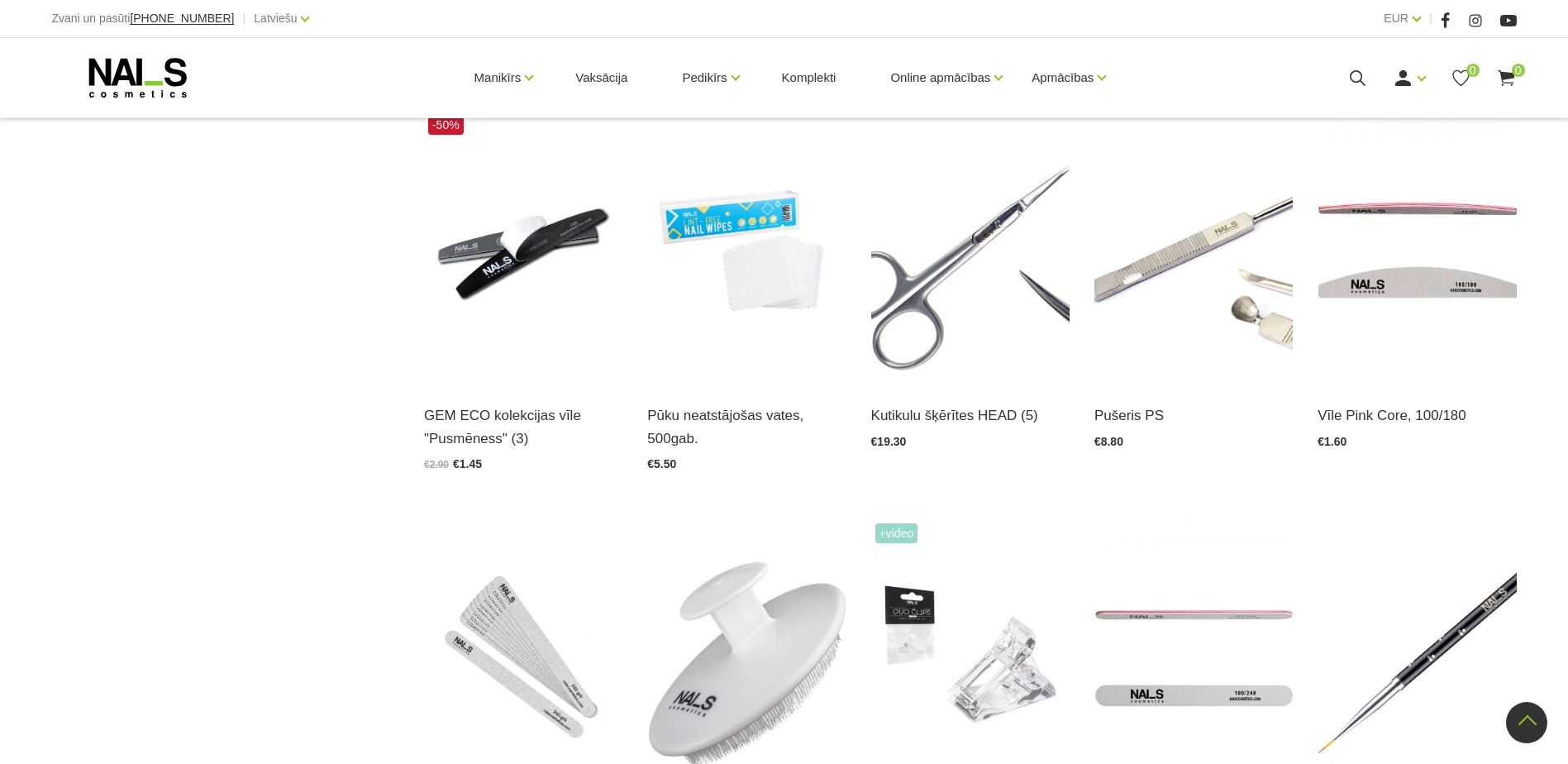
click at [1295, 461] on div "Pušeris PS Atvērt un izvēlēties €8.80" at bounding box center [1193, 296] width 223 height 371
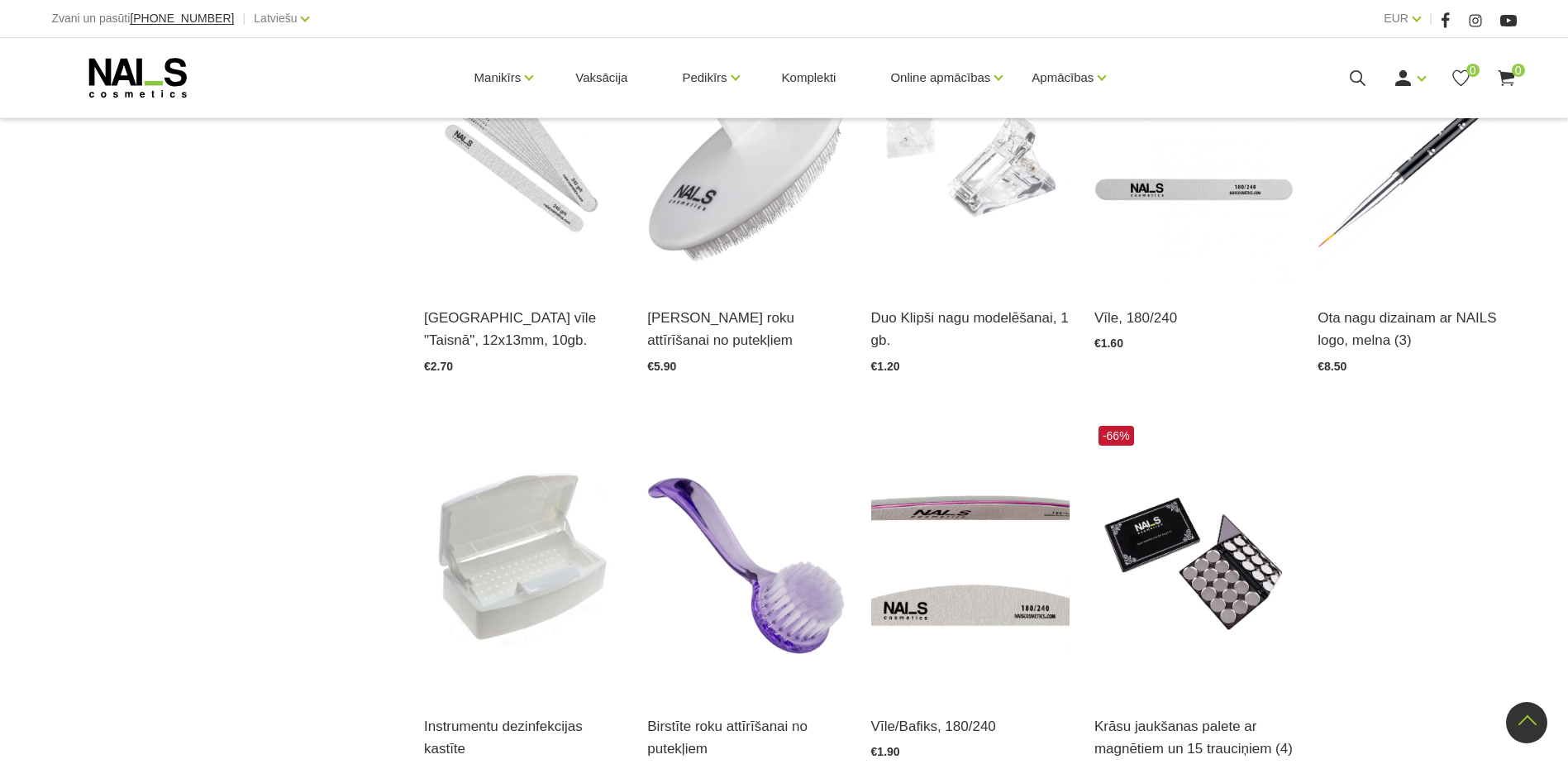
scroll to position [1488, 0]
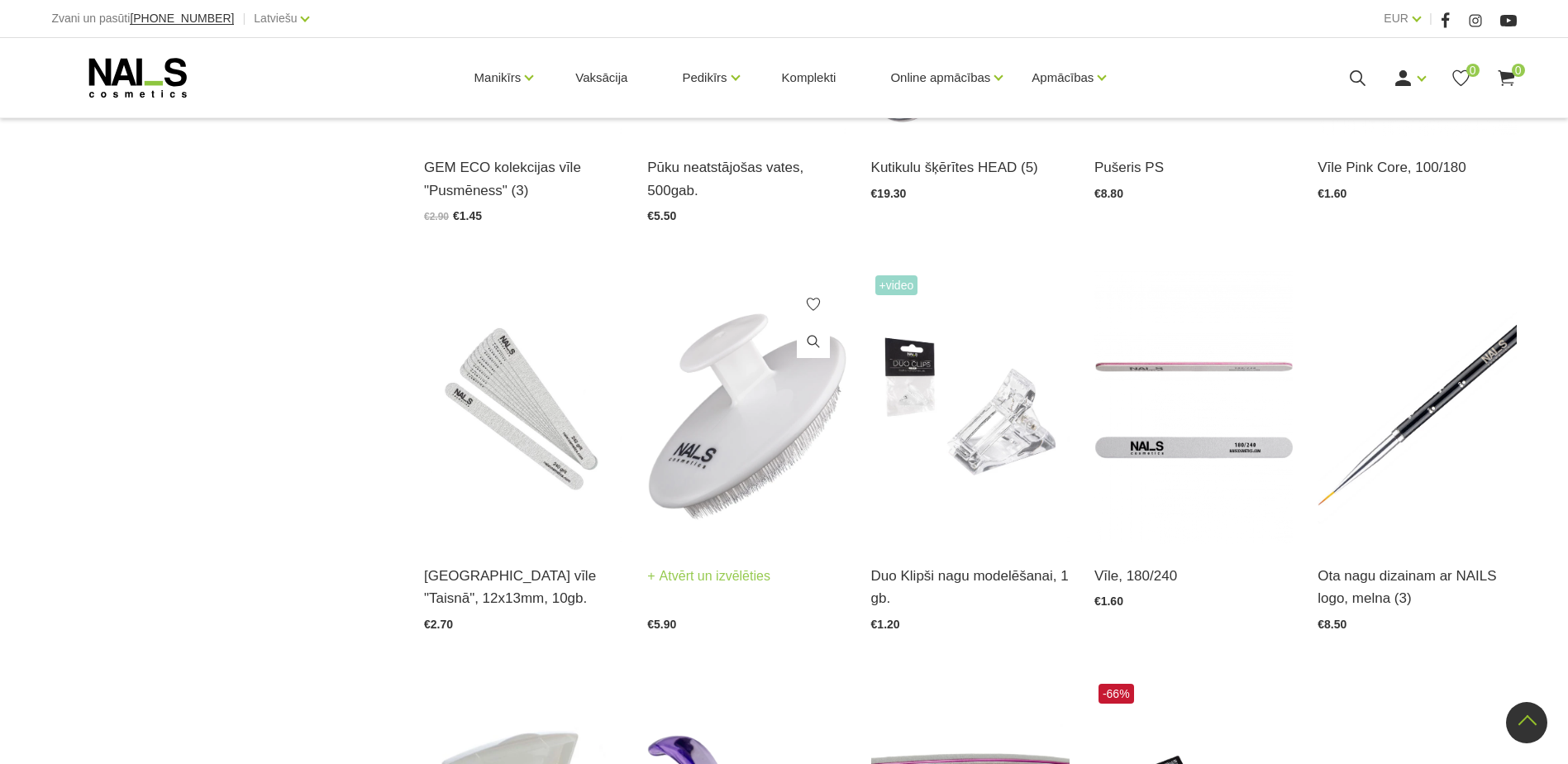
click at [769, 453] on img at bounding box center [747, 407] width 199 height 273
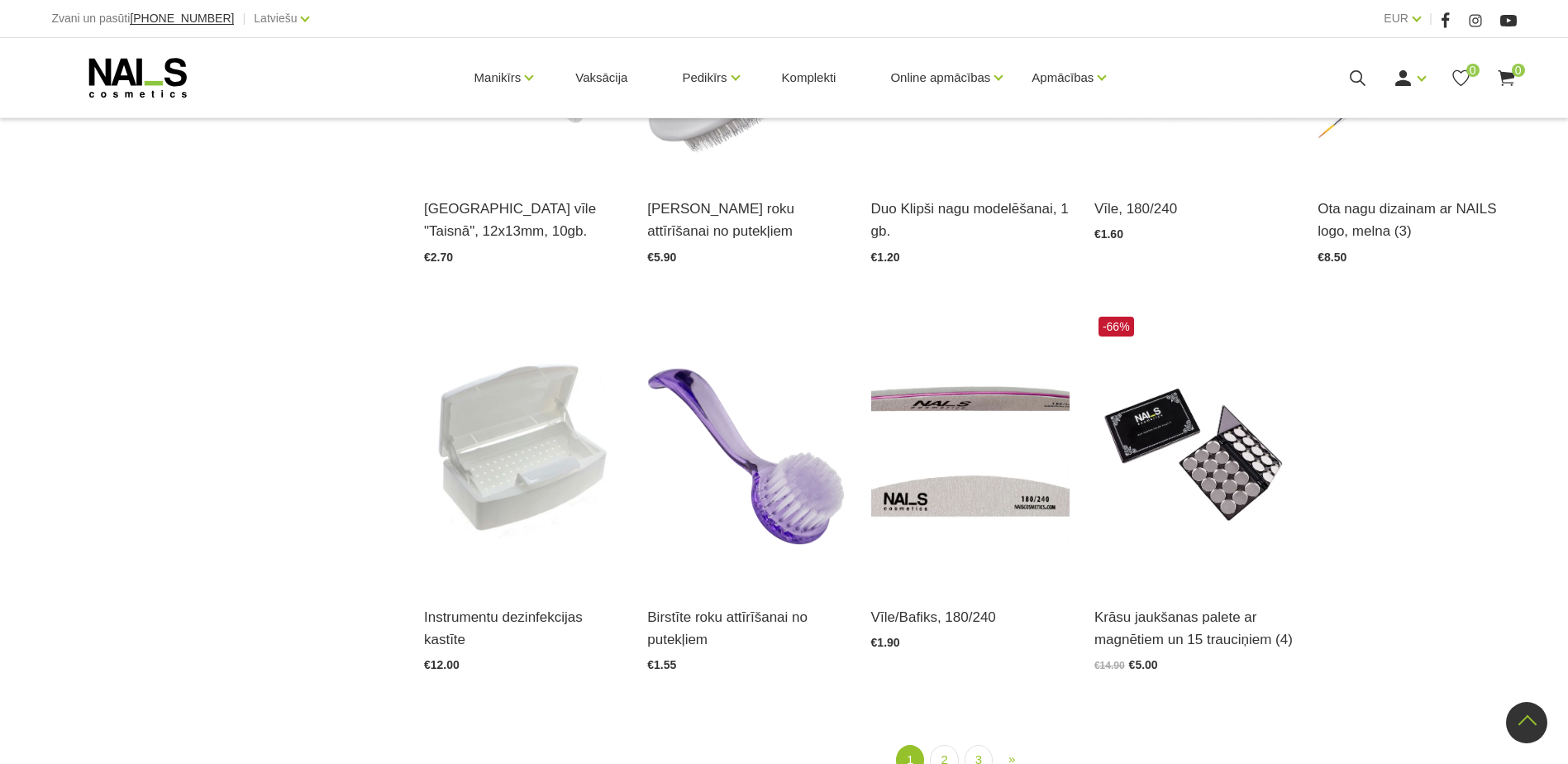
scroll to position [1902, 0]
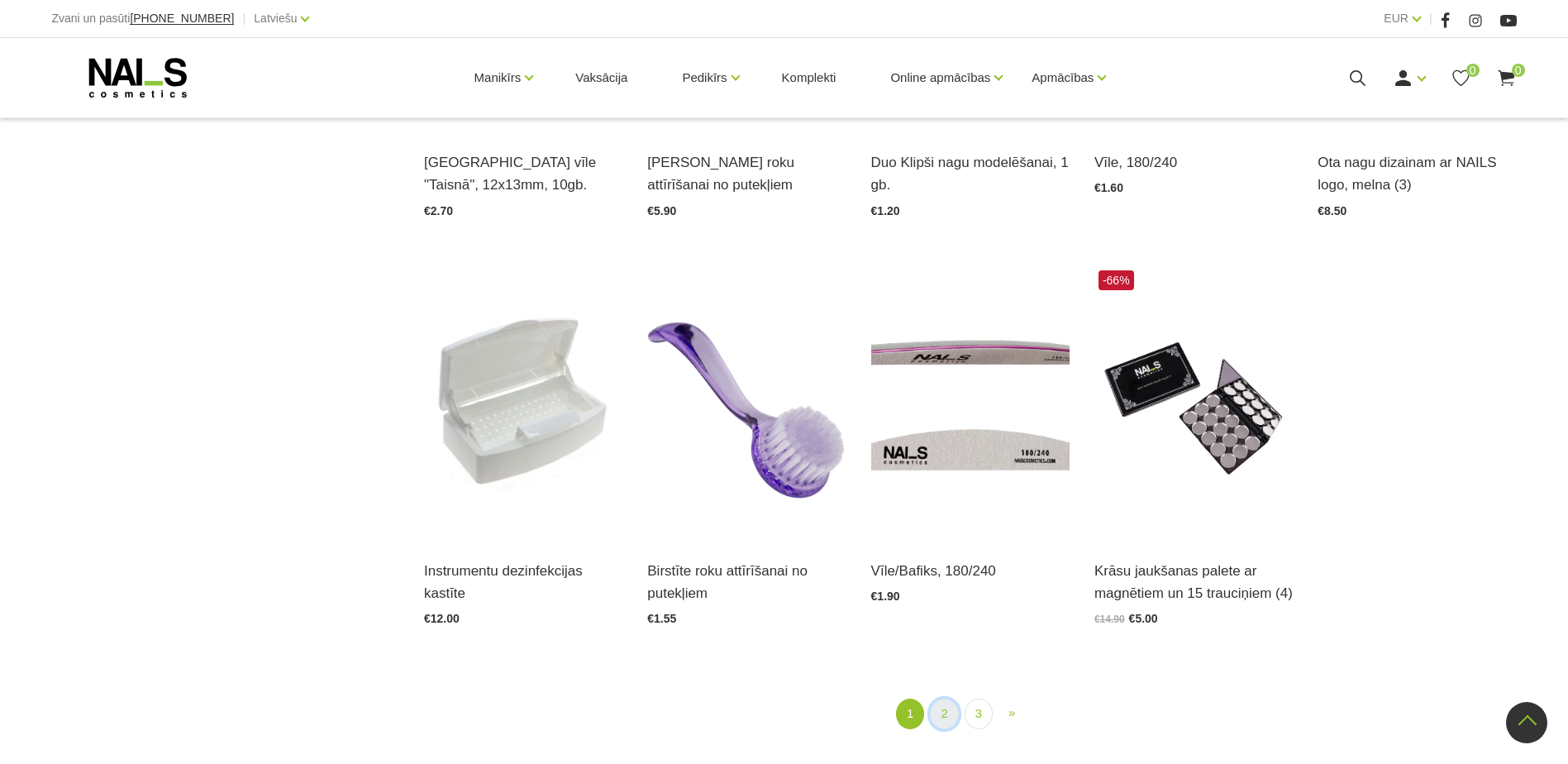
click at [946, 713] on link "2" at bounding box center [943, 714] width 28 height 30
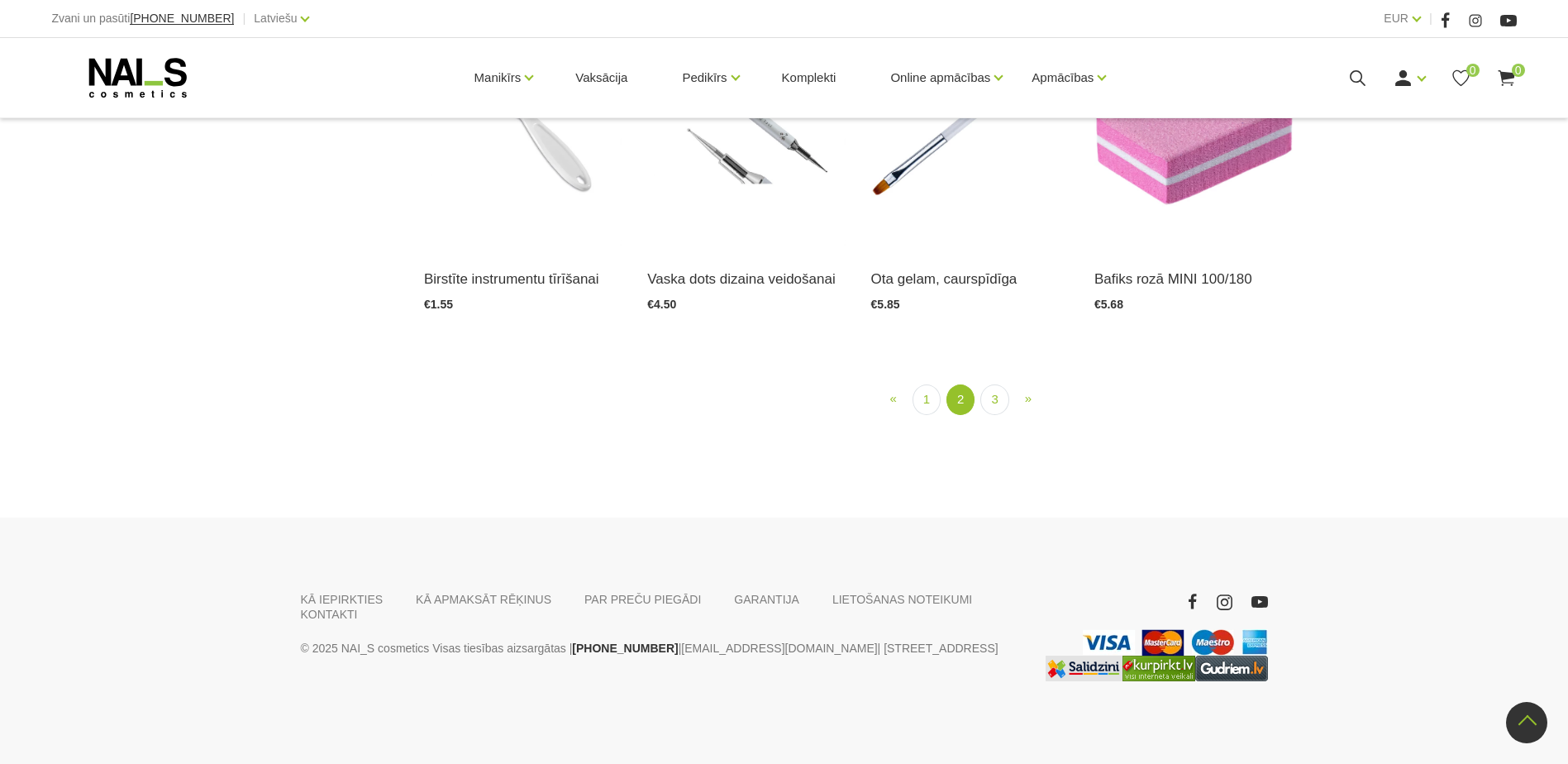
scroll to position [1826, 0]
click at [989, 415] on link "3" at bounding box center [995, 400] width 28 height 30
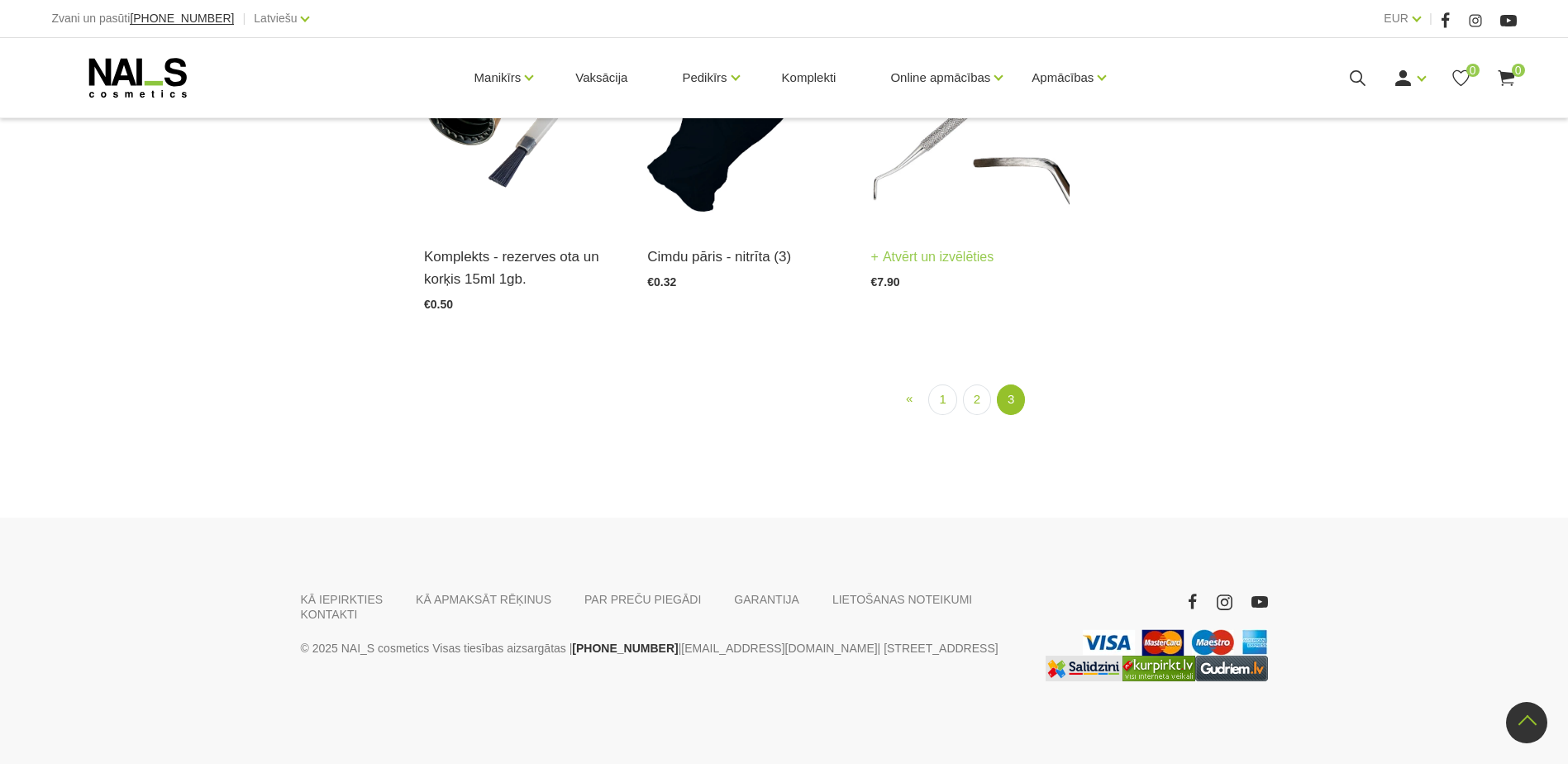
scroll to position [1909, 0]
click at [940, 269] on link "Atvērt un izvēlēties" at bounding box center [932, 257] width 123 height 23
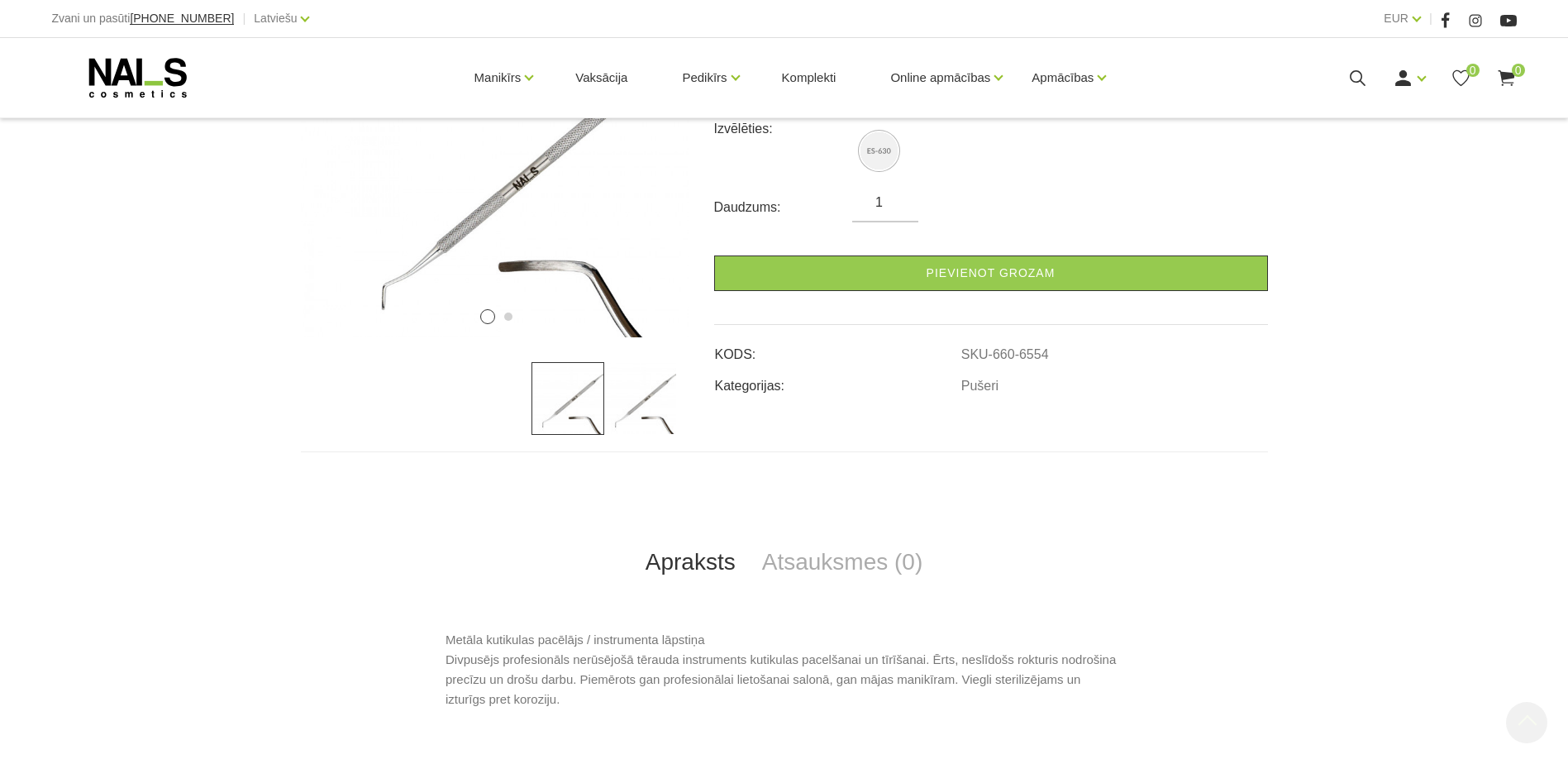
scroll to position [330, 0]
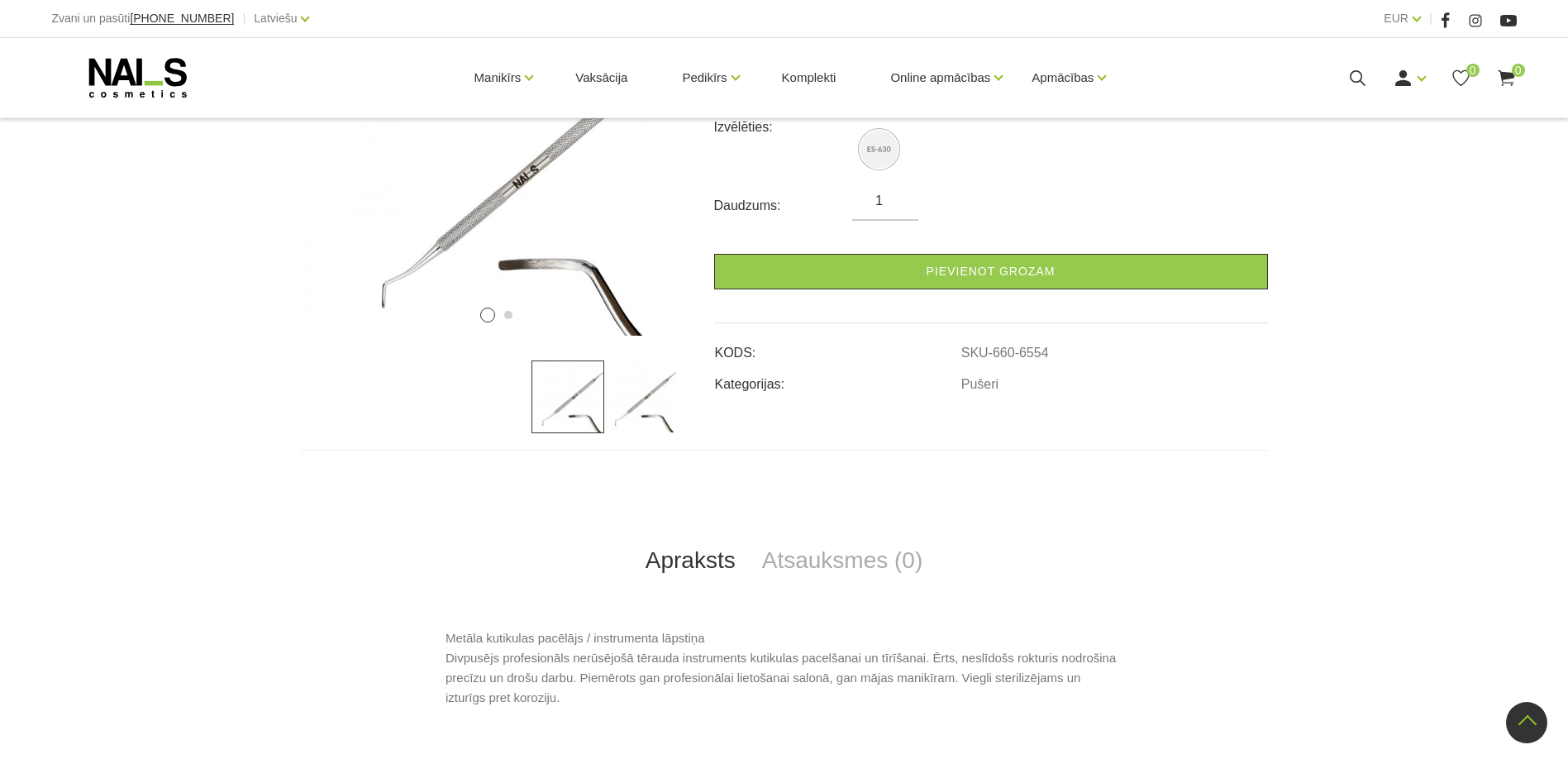
click at [655, 402] on img at bounding box center [640, 397] width 73 height 73
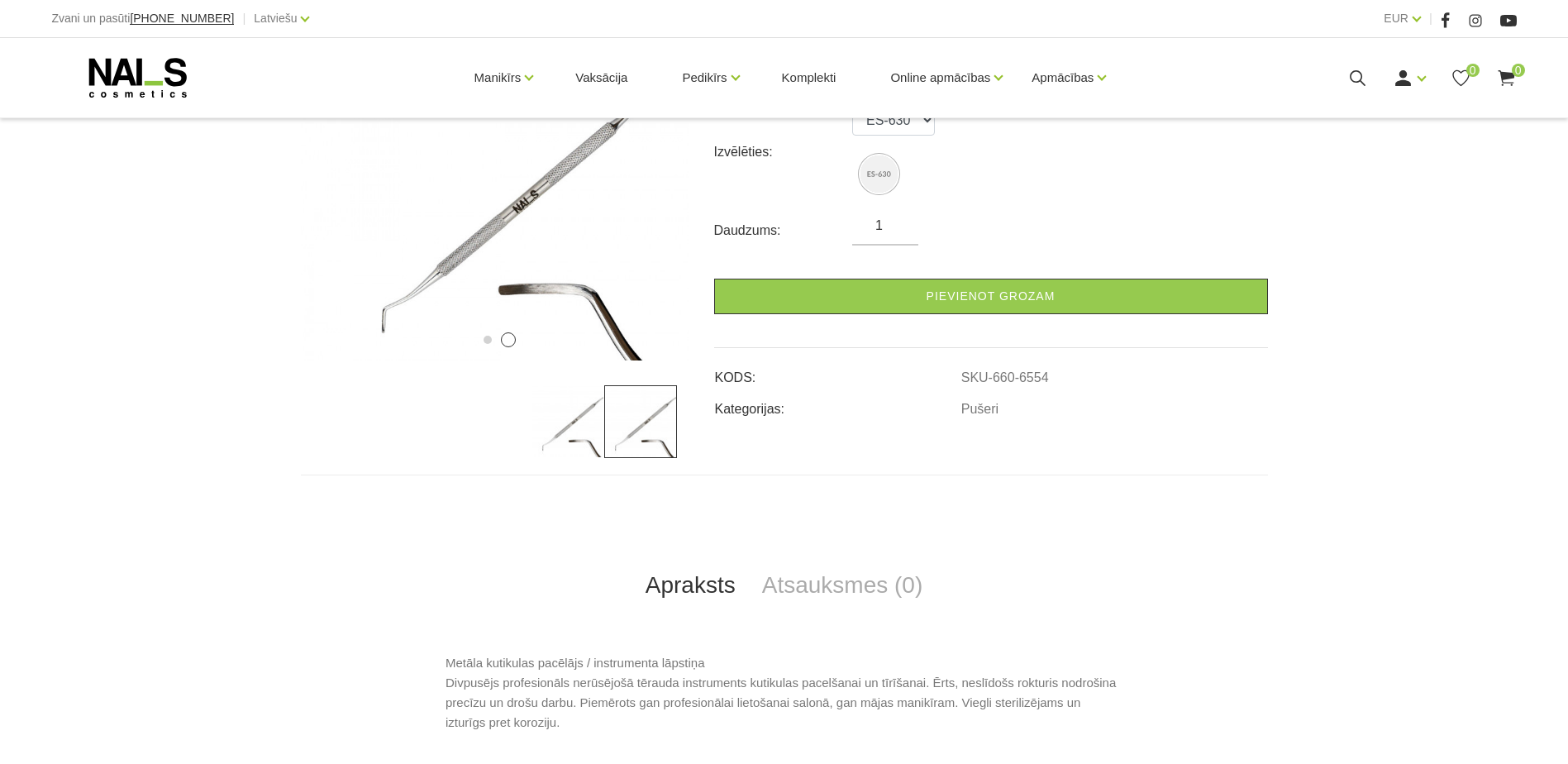
scroll to position [414, 0]
